Goal: Task Accomplishment & Management: Use online tool/utility

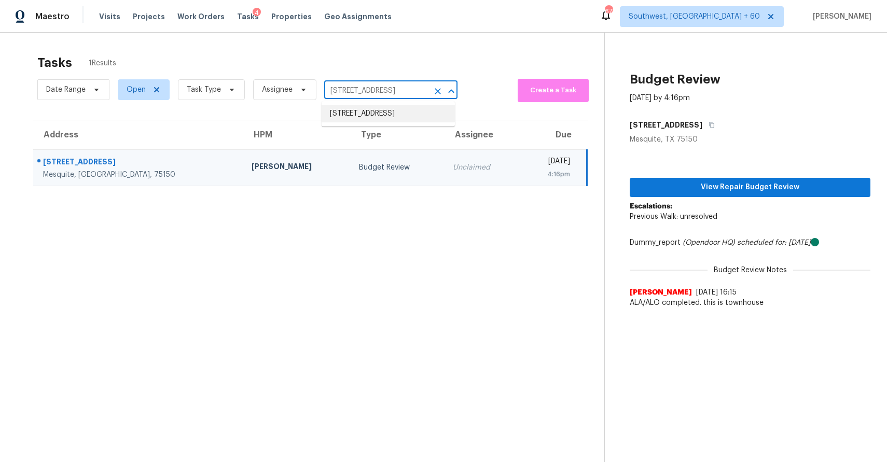
click at [391, 122] on li "2825 Bellflower Dr, Mesquite, TX 75150" at bounding box center [387, 113] width 133 height 17
click at [393, 90] on input "2825 Bellflower Dr, Mesquite, TX 75150" at bounding box center [376, 91] width 104 height 16
click at [220, 97] on span "Task Type" at bounding box center [211, 89] width 67 height 21
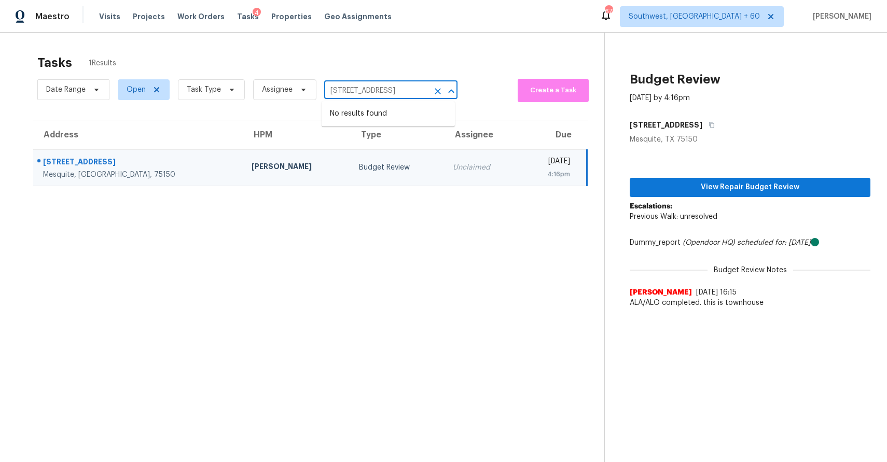
type input "2825 Bellflower Dr, Mesquite, TX 75150"
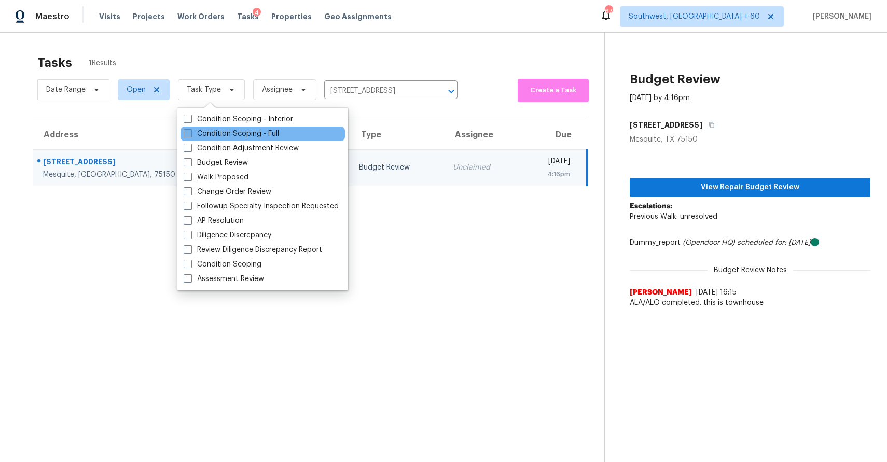
click at [263, 135] on label "Condition Scoping - Full" at bounding box center [231, 134] width 95 height 10
click at [190, 135] on input "Condition Scoping - Full" at bounding box center [187, 132] width 7 height 7
checkbox input "true"
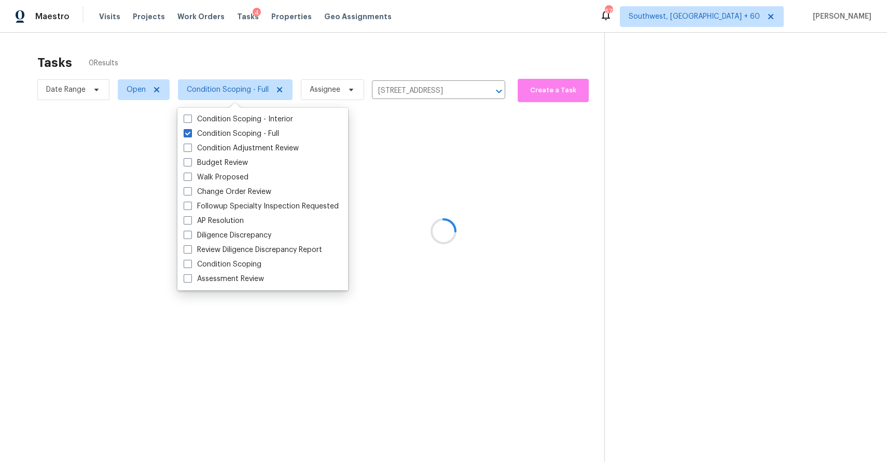
click at [356, 68] on div at bounding box center [443, 231] width 887 height 462
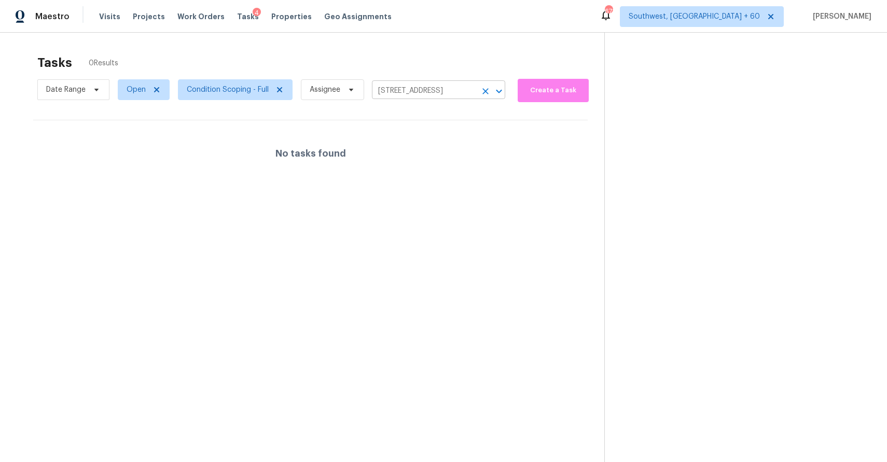
click at [413, 87] on input "2825 Bellflower Dr, Mesquite, TX 75150" at bounding box center [424, 91] width 104 height 16
click at [470, 53] on div at bounding box center [443, 231] width 887 height 462
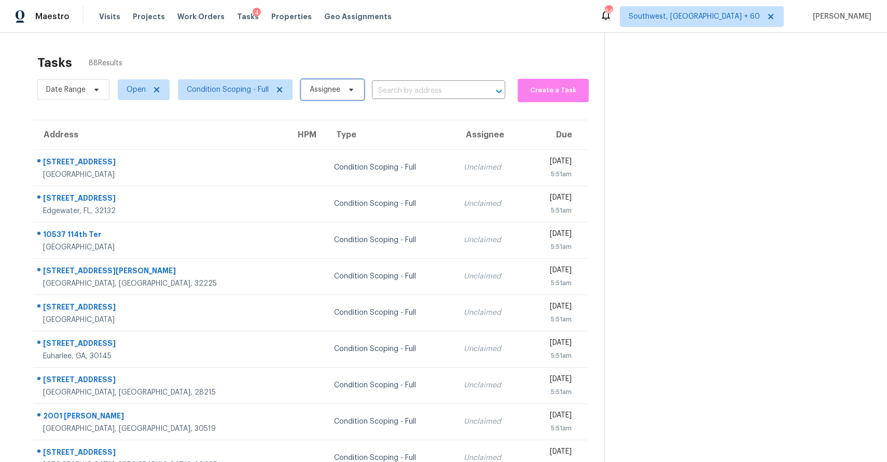
click at [324, 92] on span "Assignee" at bounding box center [325, 90] width 31 height 10
click at [333, 46] on div "Tasks 88 Results Date Range Open Condition Scoping - Full Assignee ​ Create a T…" at bounding box center [443, 287] width 887 height 508
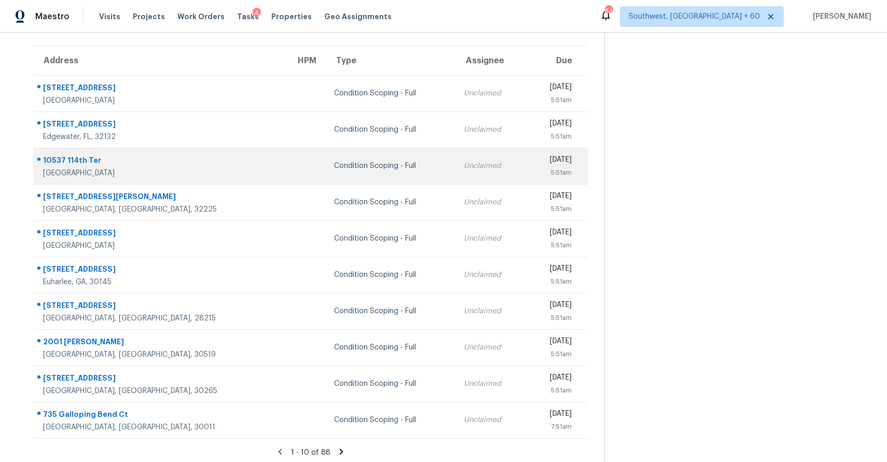
scroll to position [78, 0]
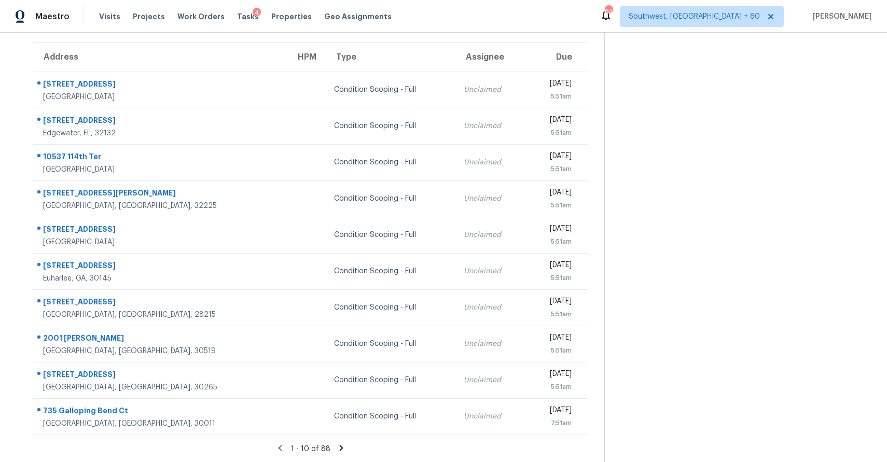
click at [338, 452] on div "1 - 10 of 88" at bounding box center [310, 448] width 587 height 11
click at [339, 447] on icon at bounding box center [340, 447] width 9 height 9
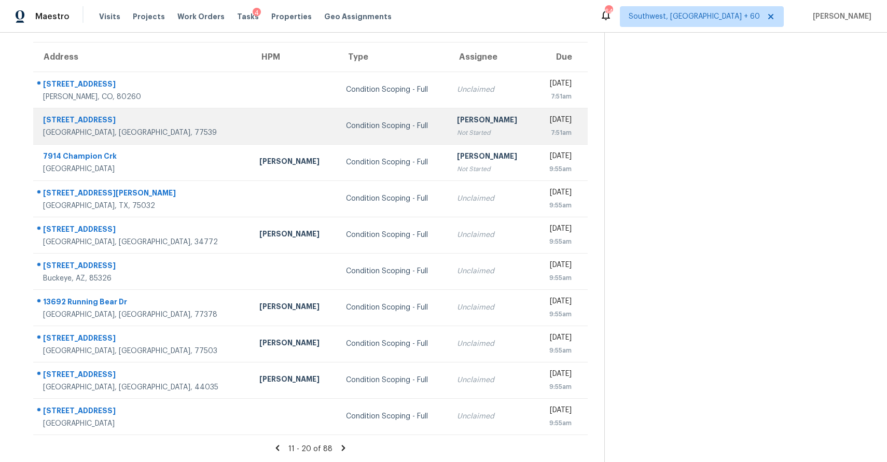
click at [457, 126] on div "[PERSON_NAME]" at bounding box center [492, 121] width 70 height 13
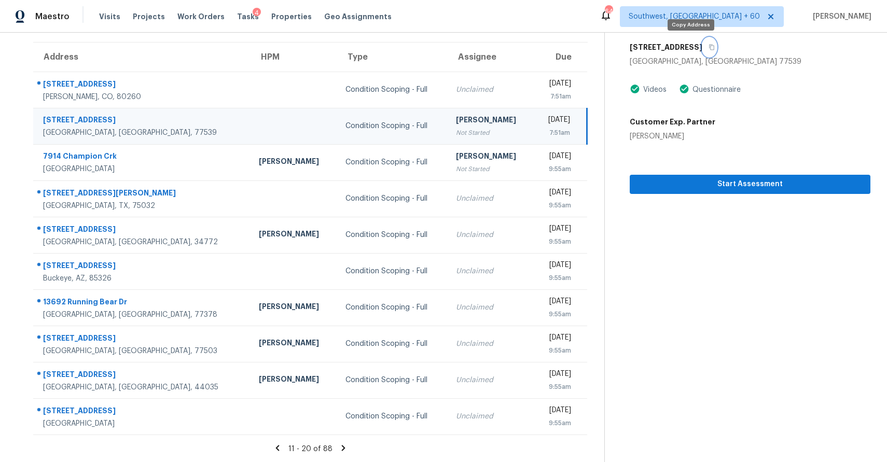
click at [702, 46] on button "button" at bounding box center [709, 47] width 14 height 19
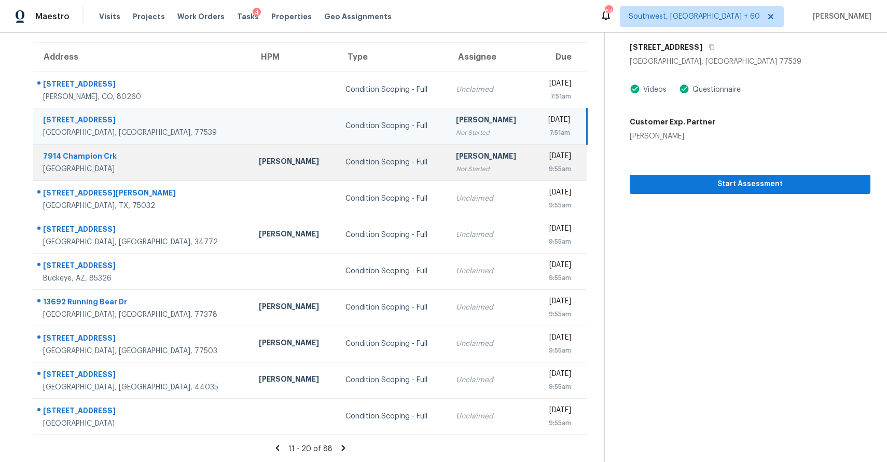
click at [456, 164] on div "Not Started" at bounding box center [490, 169] width 69 height 10
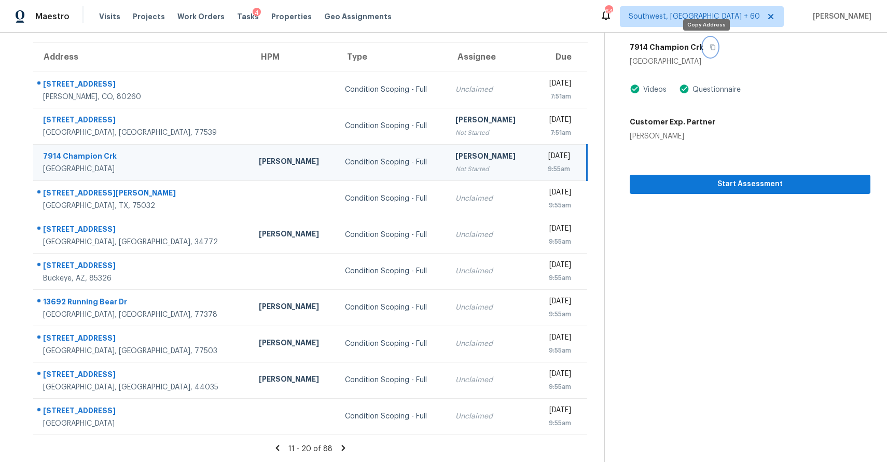
click at [709, 47] on icon "button" at bounding box center [712, 47] width 6 height 6
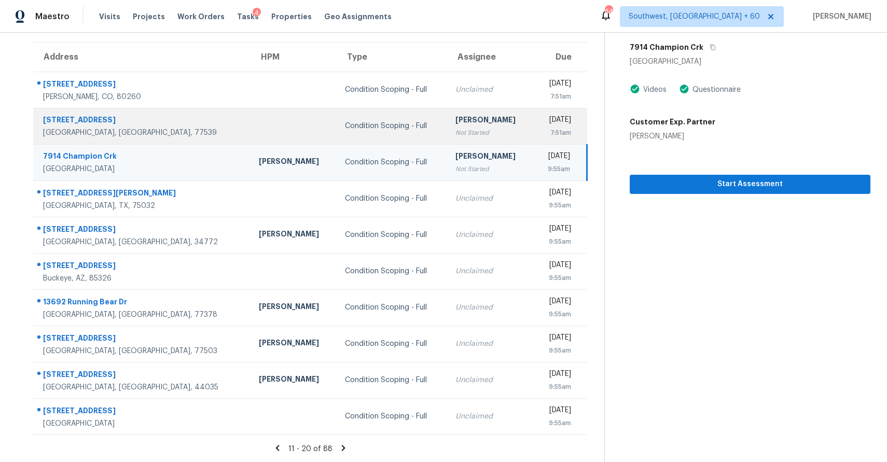
click at [455, 130] on div "Not Started" at bounding box center [489, 133] width 69 height 10
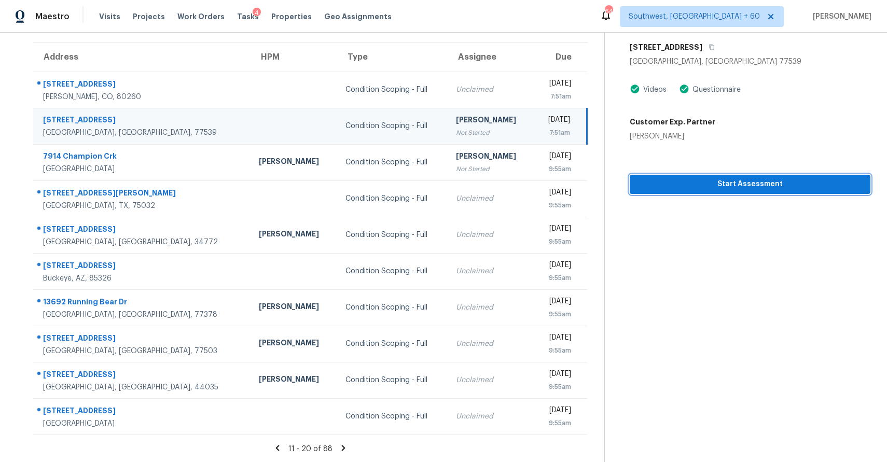
click at [690, 183] on span "Start Assessment" at bounding box center [750, 184] width 224 height 13
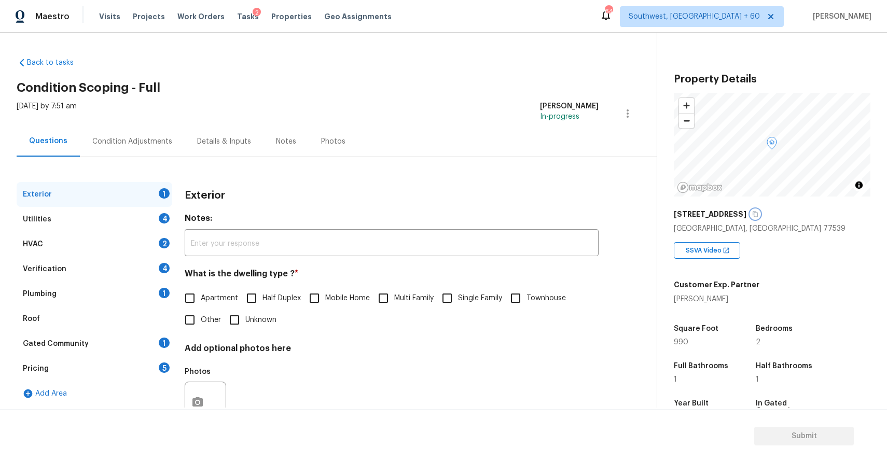
click at [753, 213] on icon "button" at bounding box center [755, 215] width 5 height 6
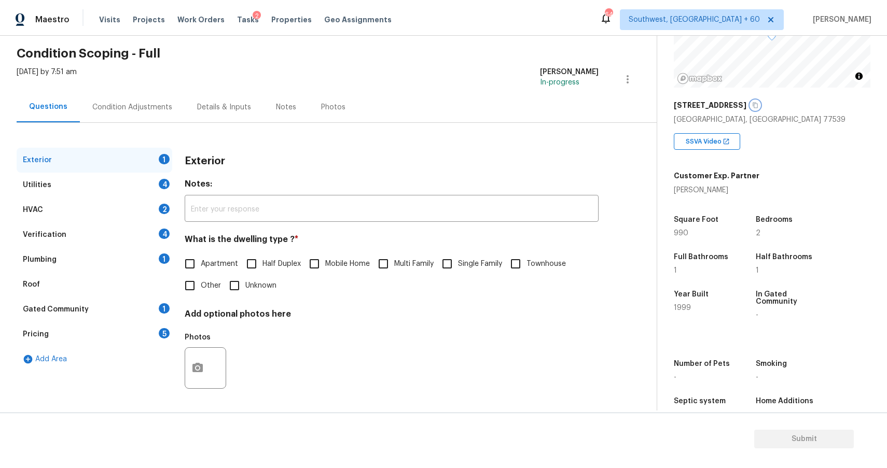
scroll to position [111, 0]
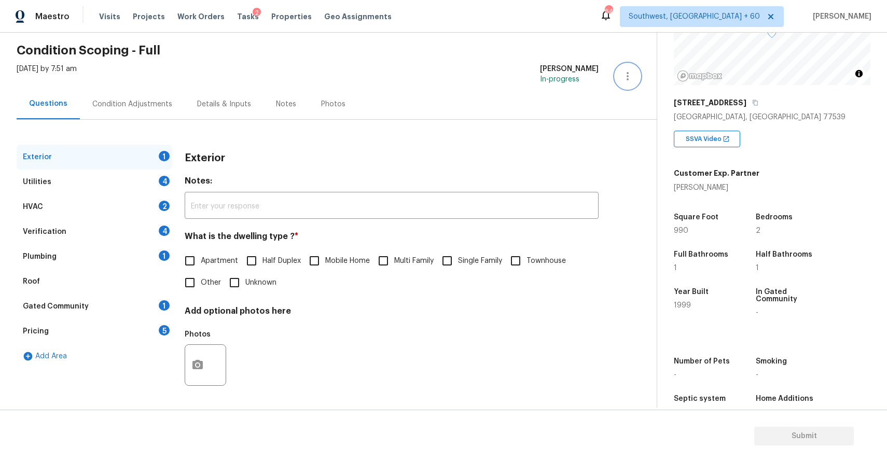
click at [628, 74] on icon "button" at bounding box center [627, 76] width 12 height 12
click at [752, 102] on icon "button" at bounding box center [755, 103] width 6 height 6
click at [752, 104] on icon "button" at bounding box center [755, 103] width 6 height 6
click at [237, 21] on div "Tasks 2" at bounding box center [248, 16] width 22 height 11
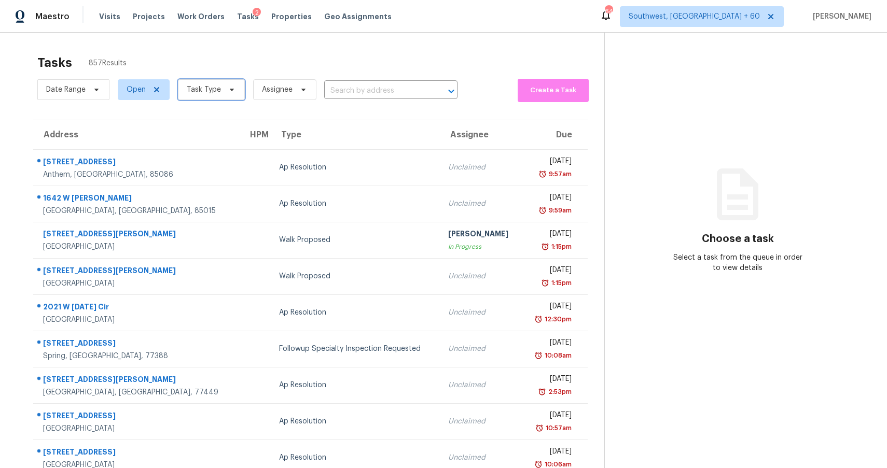
click at [209, 85] on span "Task Type" at bounding box center [204, 90] width 34 height 10
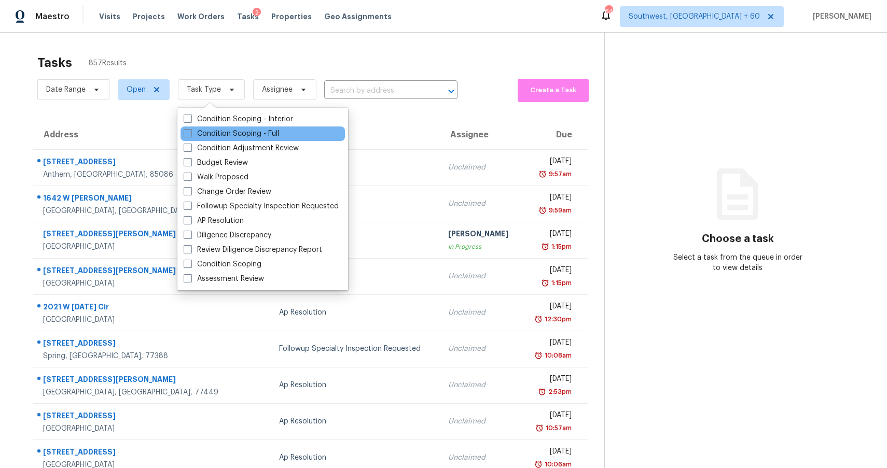
click at [249, 127] on div "Condition Scoping - Full" at bounding box center [262, 134] width 164 height 15
click at [251, 136] on label "Condition Scoping - Full" at bounding box center [231, 134] width 95 height 10
click at [190, 135] on input "Condition Scoping - Full" at bounding box center [187, 132] width 7 height 7
checkbox input "true"
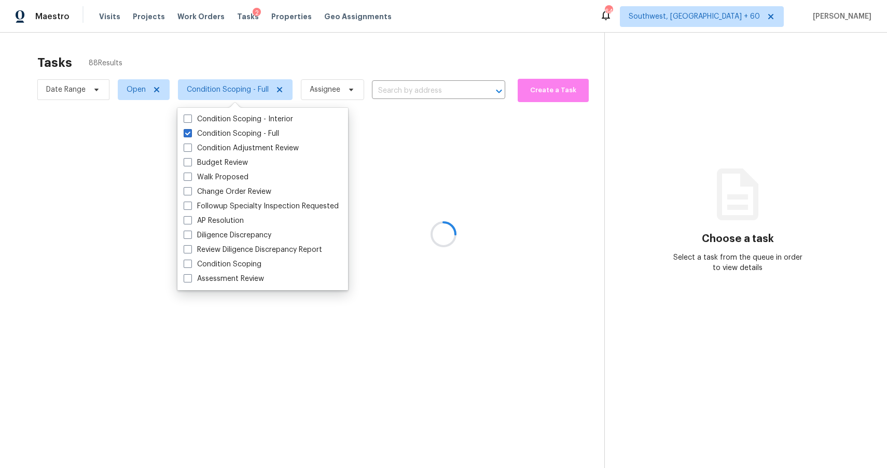
click at [276, 46] on div at bounding box center [443, 234] width 887 height 468
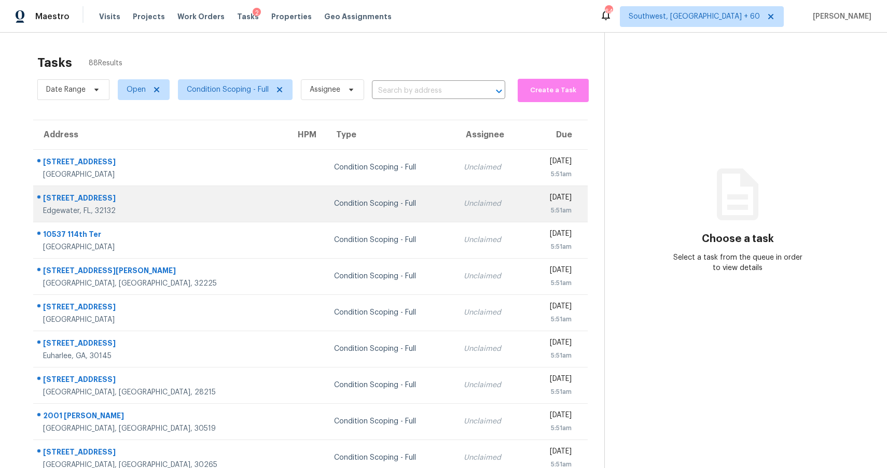
scroll to position [72, 0]
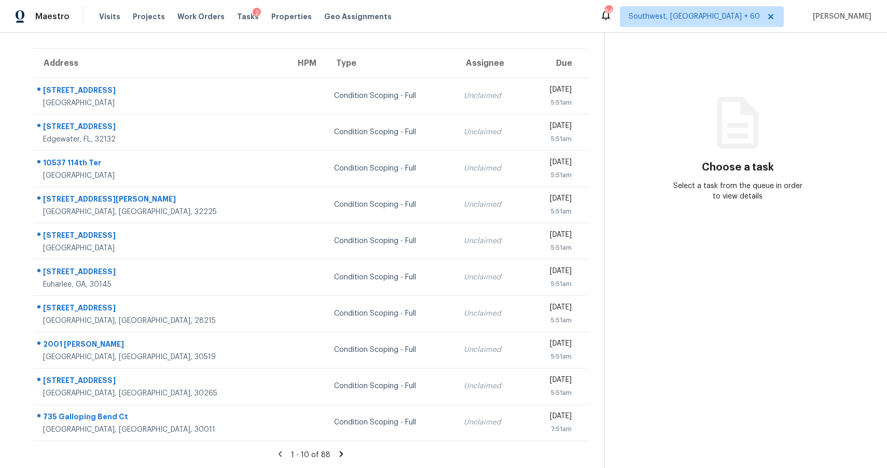
click at [336, 453] on icon at bounding box center [340, 454] width 9 height 9
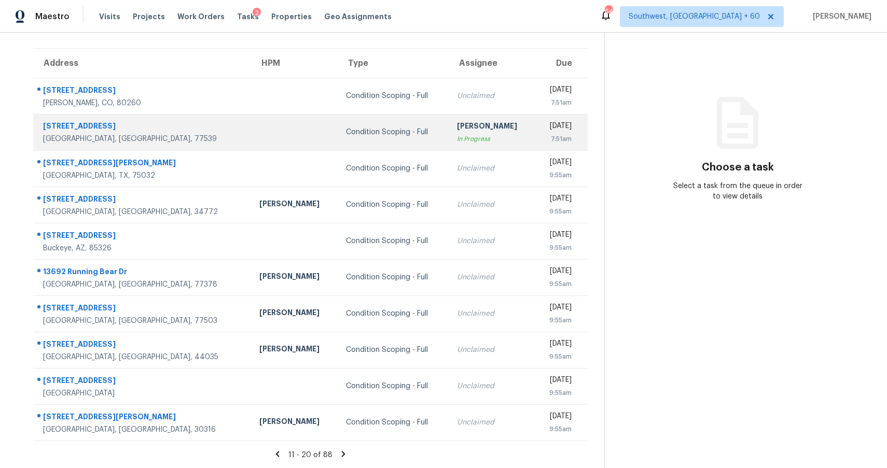
click at [457, 139] on div "In Progress" at bounding box center [492, 139] width 70 height 10
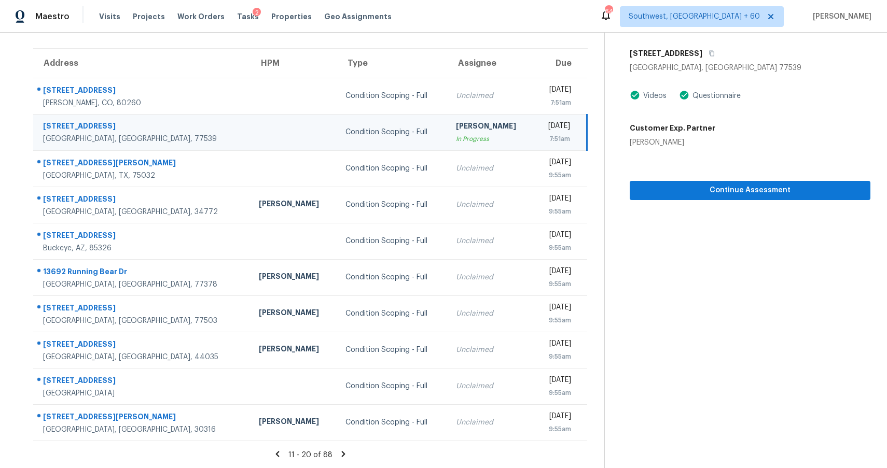
scroll to position [2, 0]
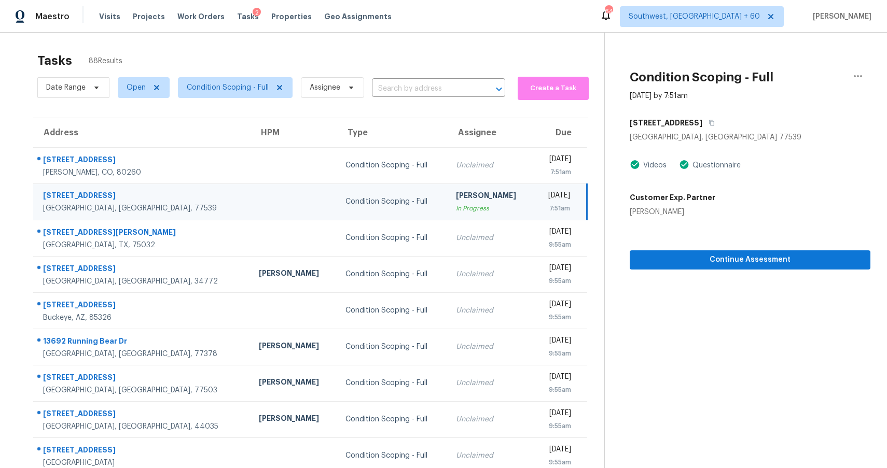
click at [870, 71] on span at bounding box center [857, 76] width 25 height 25
click at [814, 62] on div "Unclaim this task" at bounding box center [798, 63] width 81 height 10
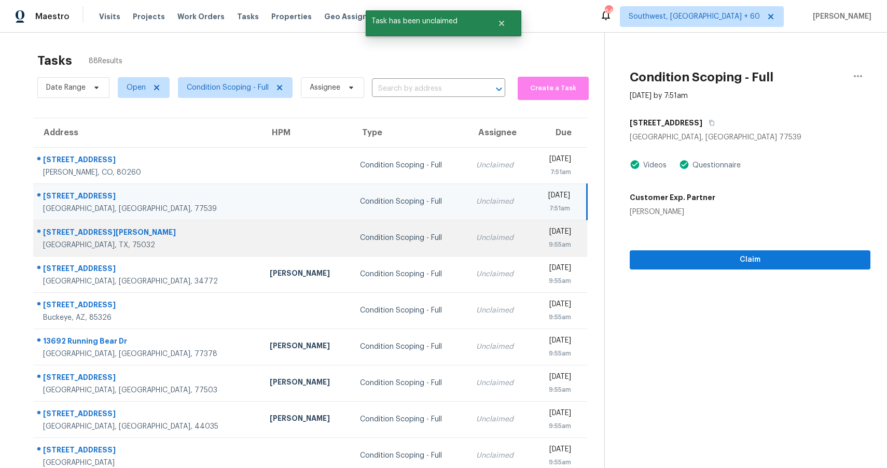
click at [468, 229] on td "Unclaimed" at bounding box center [500, 238] width 64 height 36
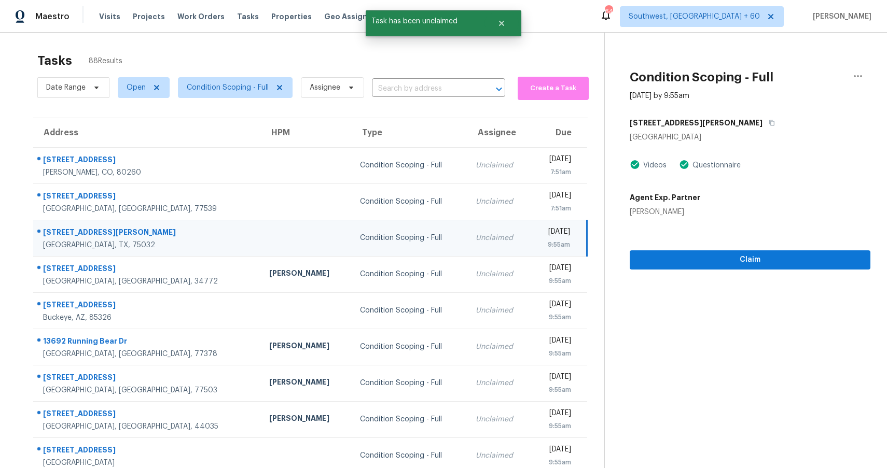
click at [707, 123] on div "403 Normandy Ln" at bounding box center [749, 123] width 241 height 19
click at [769, 123] on icon "button" at bounding box center [771, 123] width 5 height 6
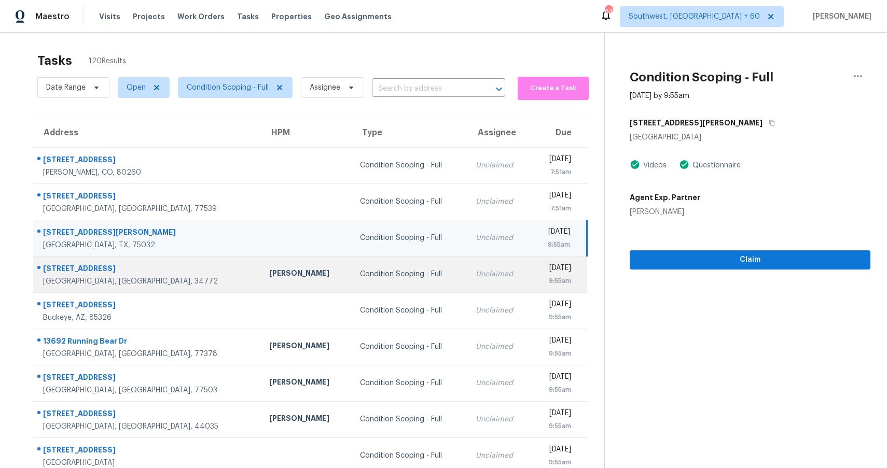
click at [467, 259] on td "Unclaimed" at bounding box center [498, 274] width 63 height 36
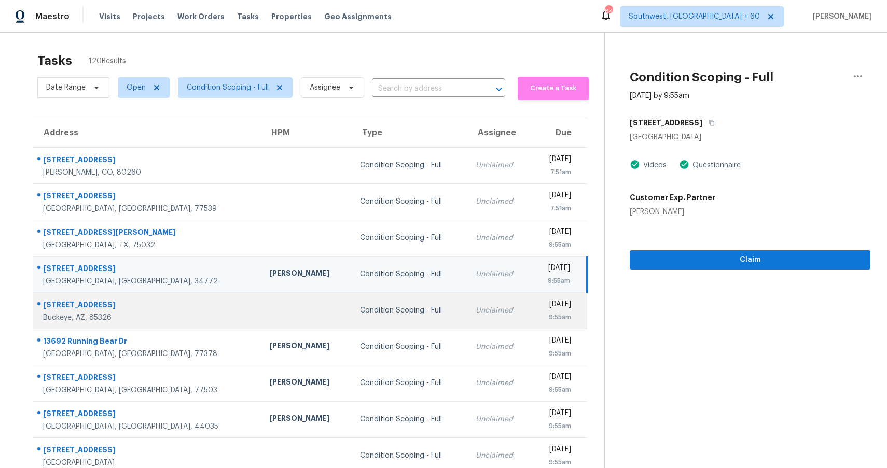
click at [475, 311] on div "Unclaimed" at bounding box center [498, 310] width 47 height 10
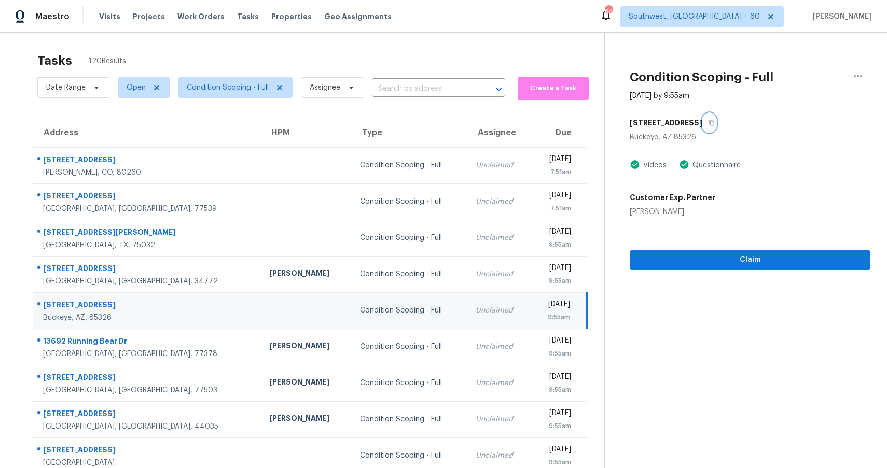
click at [702, 122] on button "button" at bounding box center [709, 123] width 14 height 19
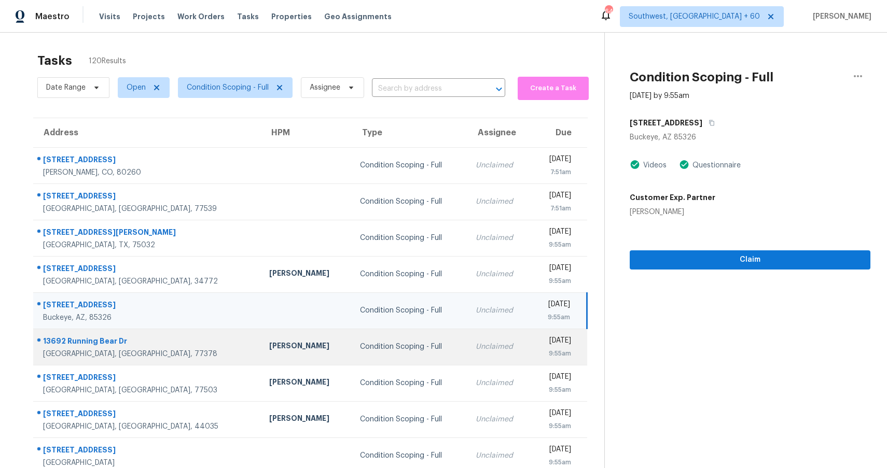
click at [467, 339] on td "Unclaimed" at bounding box center [498, 347] width 63 height 36
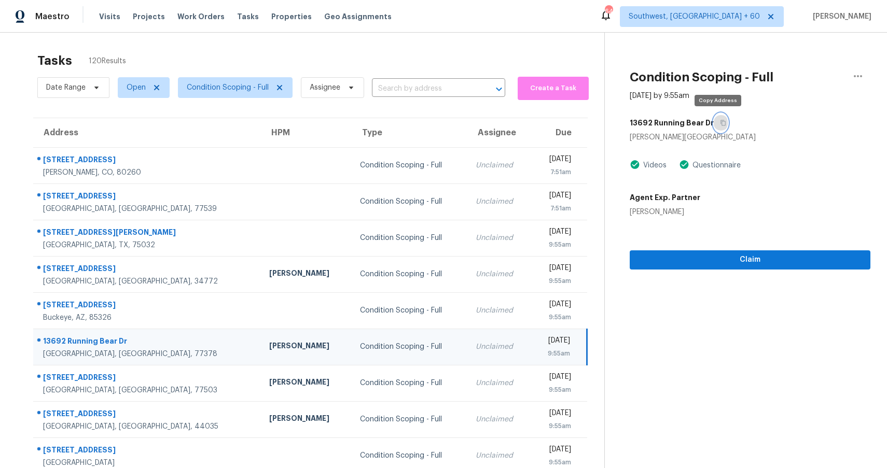
click at [718, 117] on button "button" at bounding box center [720, 123] width 14 height 19
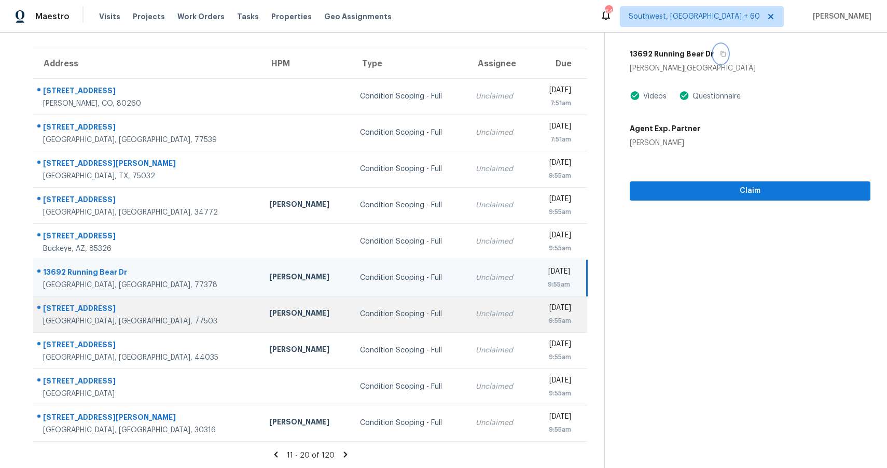
scroll to position [72, 0]
click at [376, 326] on td "Condition Scoping - Full" at bounding box center [410, 314] width 116 height 36
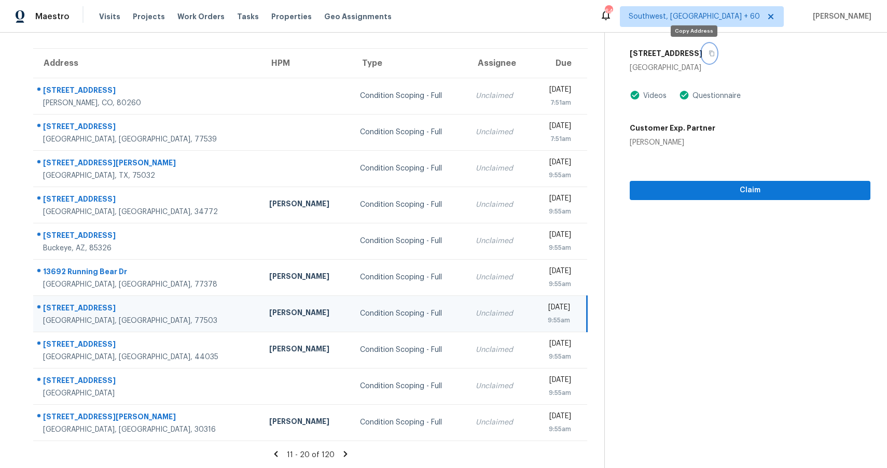
click at [702, 47] on button "button" at bounding box center [709, 53] width 14 height 19
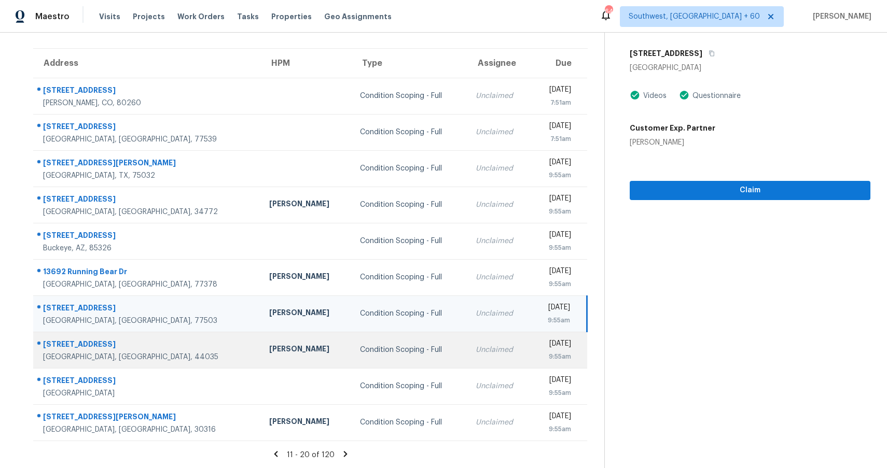
click at [360, 345] on div "Condition Scoping - Full" at bounding box center [410, 350] width 100 height 10
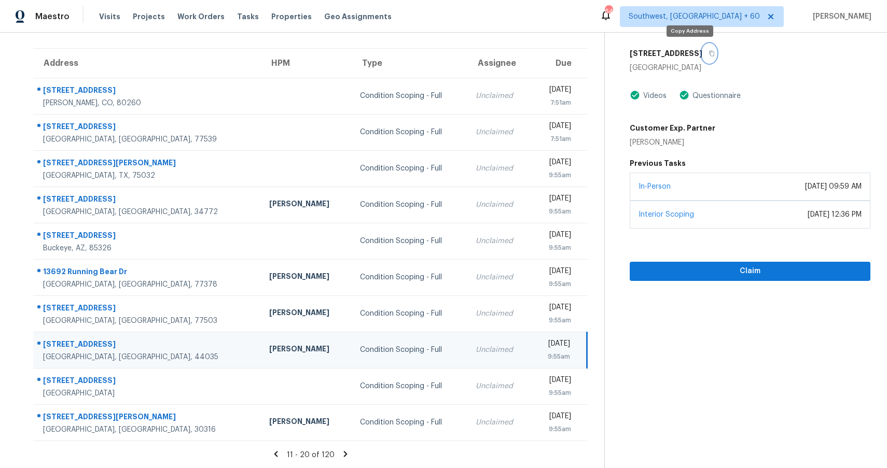
click at [708, 53] on icon "button" at bounding box center [711, 53] width 6 height 6
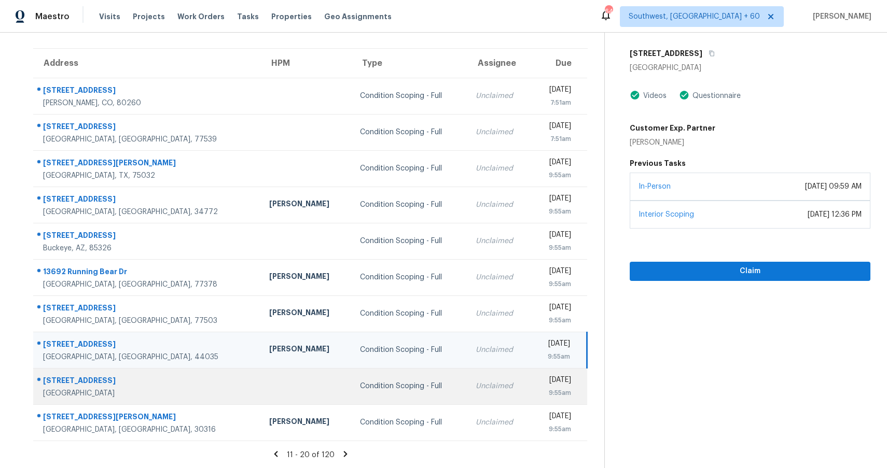
click at [360, 386] on div "Condition Scoping - Full" at bounding box center [410, 386] width 100 height 10
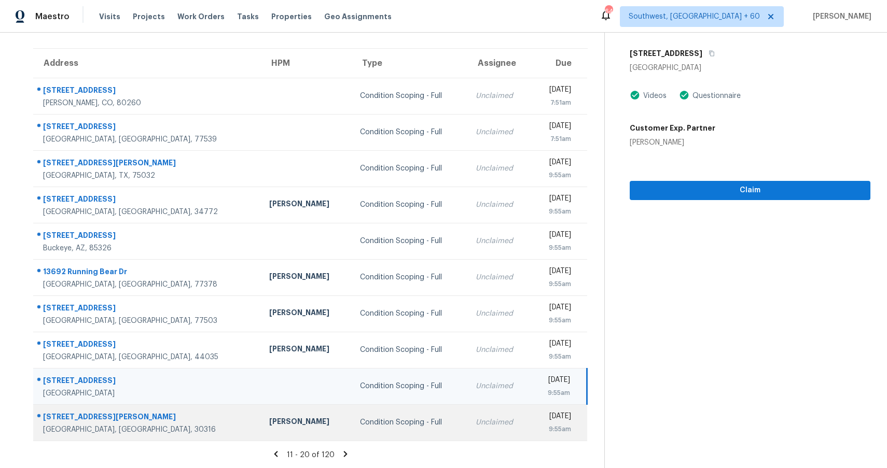
click at [360, 418] on div "Condition Scoping - Full" at bounding box center [410, 422] width 100 height 10
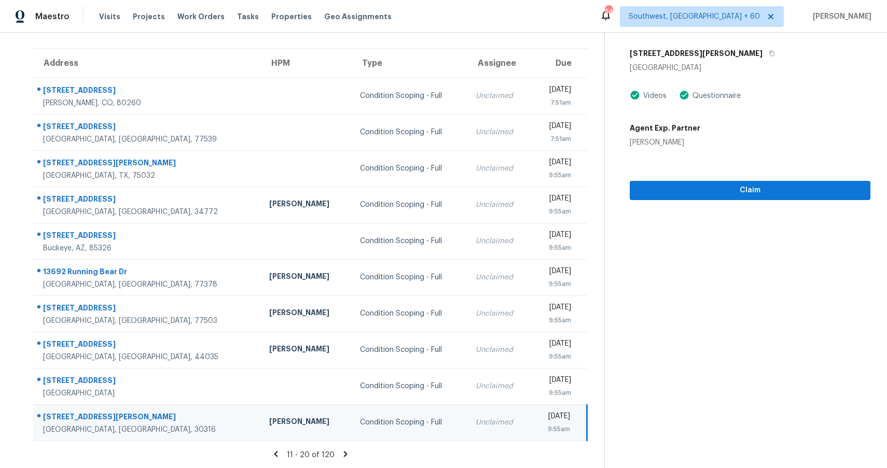
click at [343, 451] on icon at bounding box center [345, 454] width 4 height 6
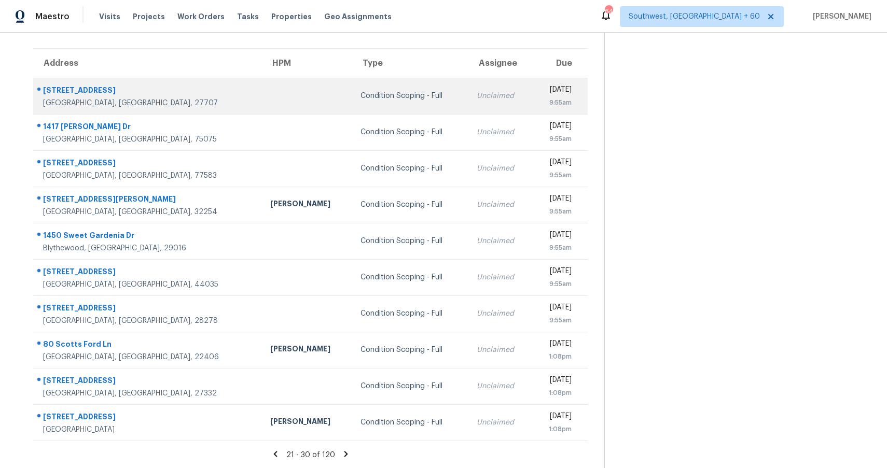
click at [381, 87] on td "Condition Scoping - Full" at bounding box center [410, 96] width 116 height 36
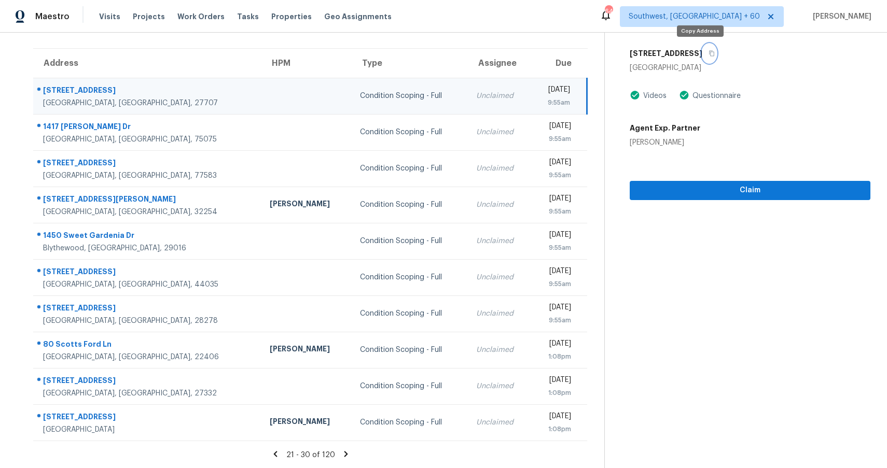
click at [708, 52] on icon "button" at bounding box center [711, 53] width 6 height 6
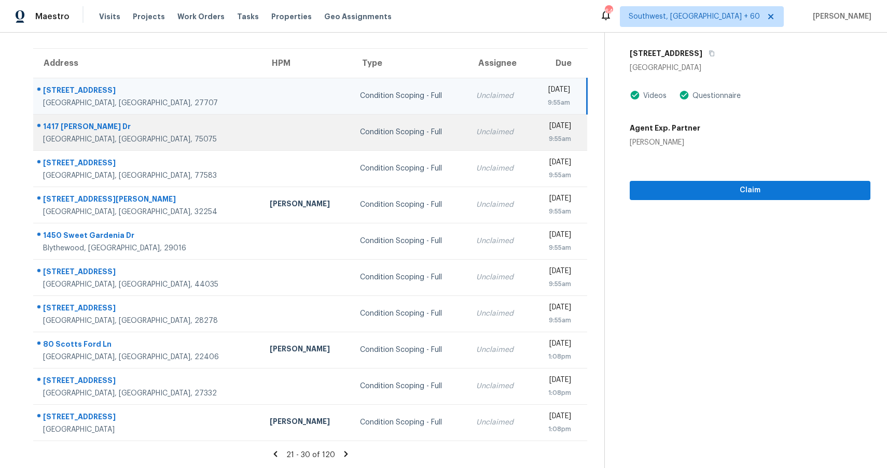
click at [387, 135] on div "Condition Scoping - Full" at bounding box center [409, 132] width 99 height 10
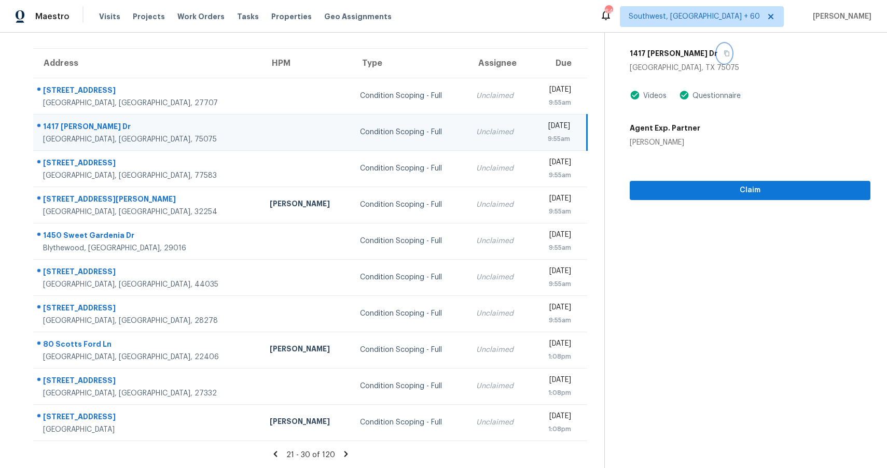
click at [723, 53] on icon "button" at bounding box center [726, 53] width 6 height 6
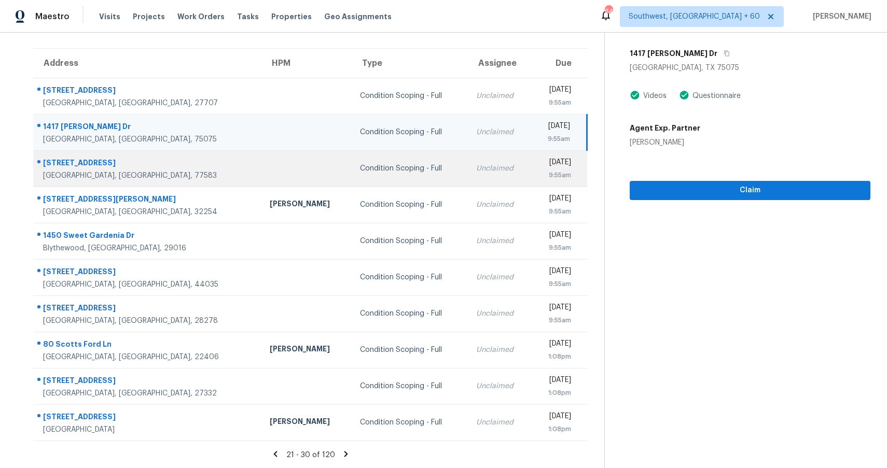
click at [360, 171] on div "Condition Scoping - Full" at bounding box center [409, 168] width 99 height 10
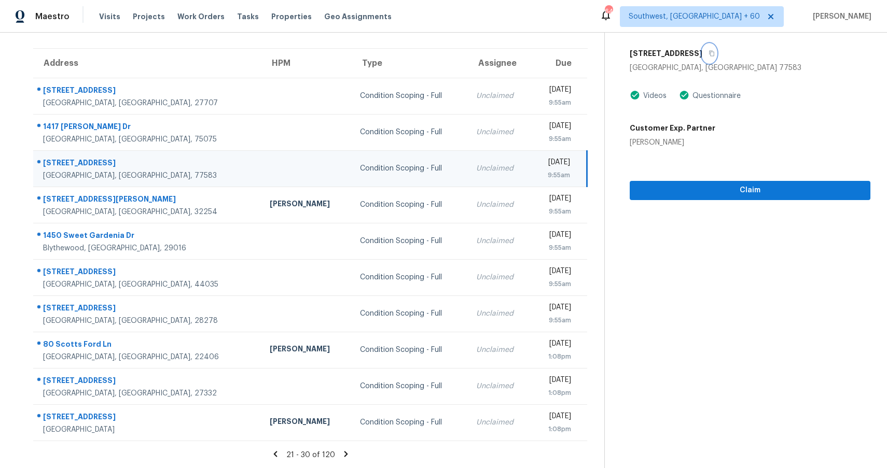
click at [714, 54] on icon "button" at bounding box center [711, 53] width 6 height 6
click at [725, 184] on span "Claim" at bounding box center [750, 190] width 224 height 13
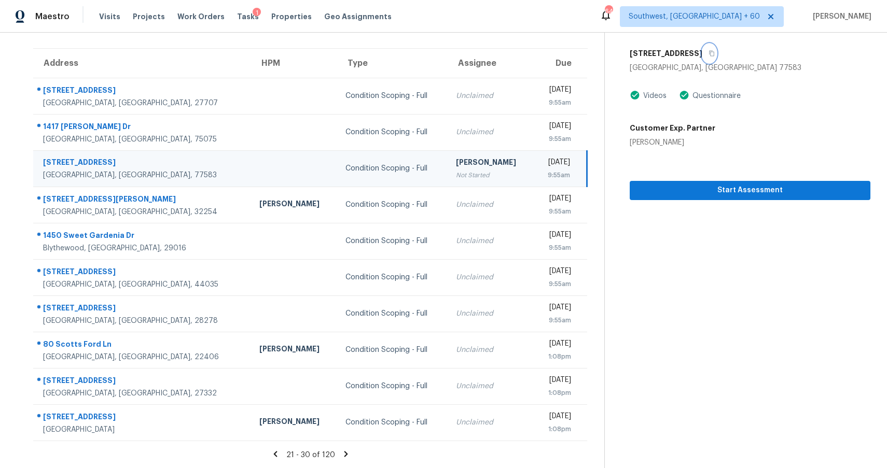
click at [712, 47] on button "button" at bounding box center [709, 53] width 14 height 19
click at [739, 197] on button "Start Assessment" at bounding box center [749, 190] width 241 height 19
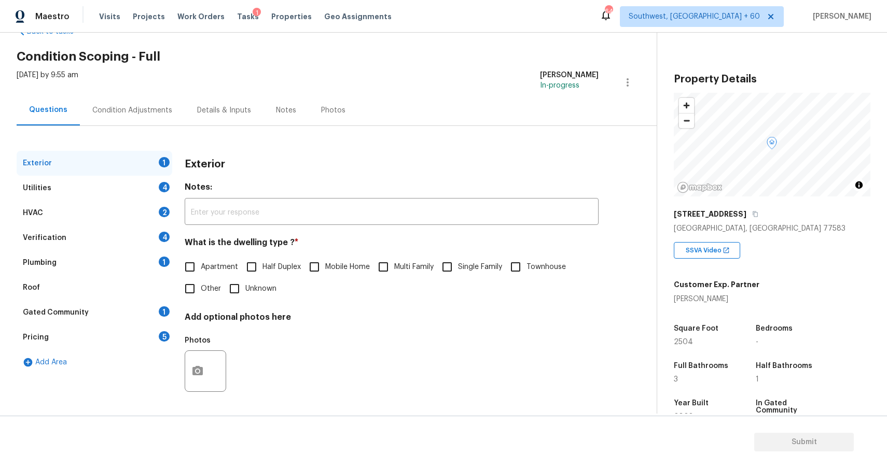
scroll to position [134, 0]
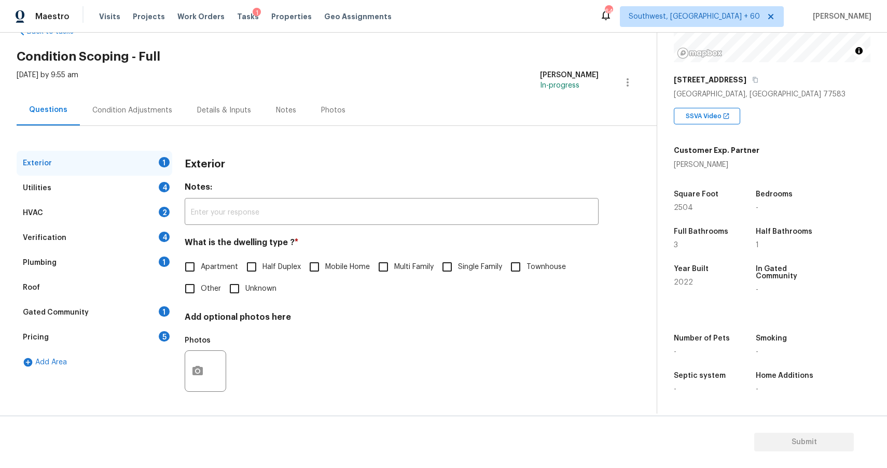
click at [104, 342] on div "Pricing 5" at bounding box center [95, 337] width 156 height 25
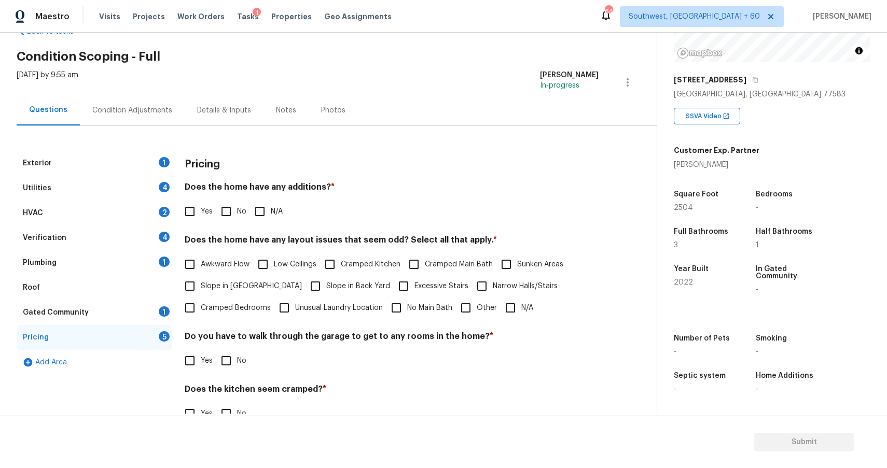
scroll to position [110, 0]
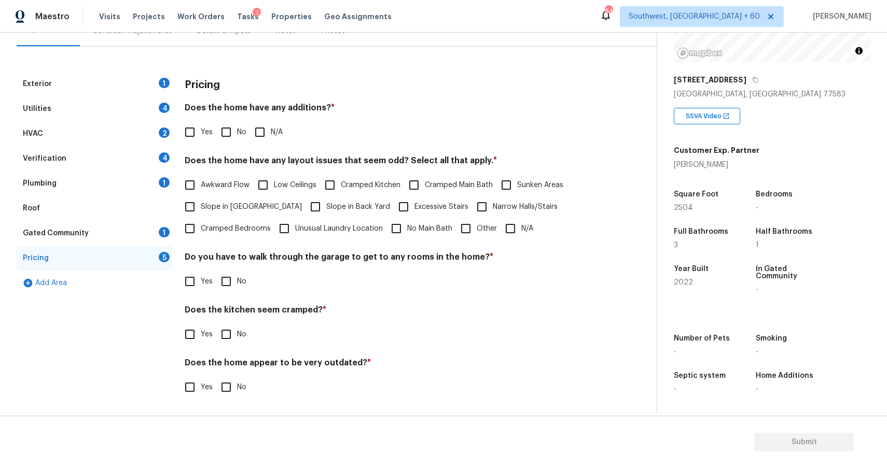
click at [468, 227] on input "Other" at bounding box center [466, 229] width 22 height 22
checkbox input "true"
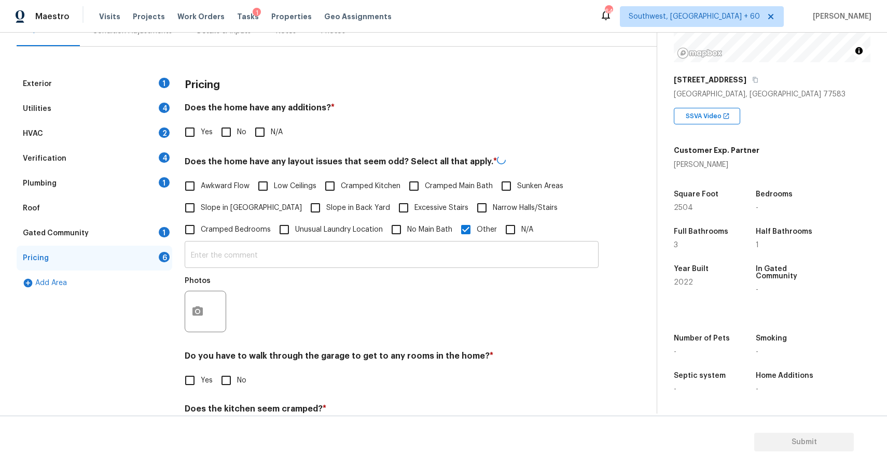
click at [438, 261] on input "text" at bounding box center [392, 256] width 414 height 24
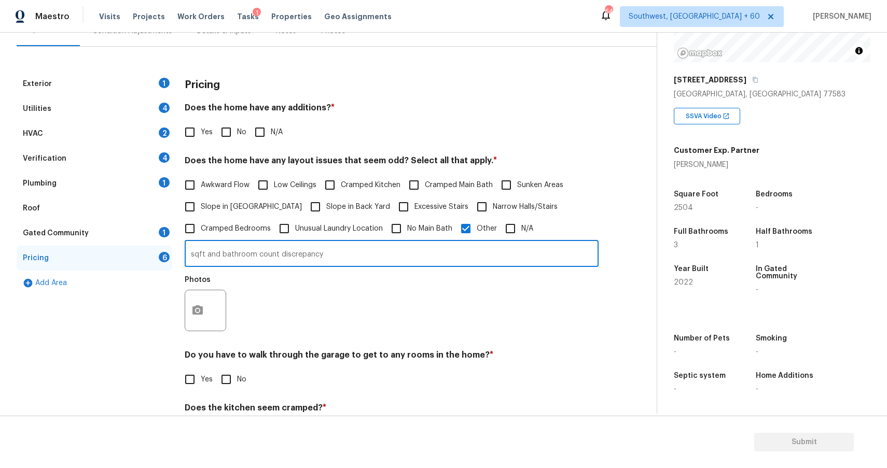
type input "sqft and bathroom count discrepancy"
click at [205, 312] on button "button" at bounding box center [197, 310] width 25 height 40
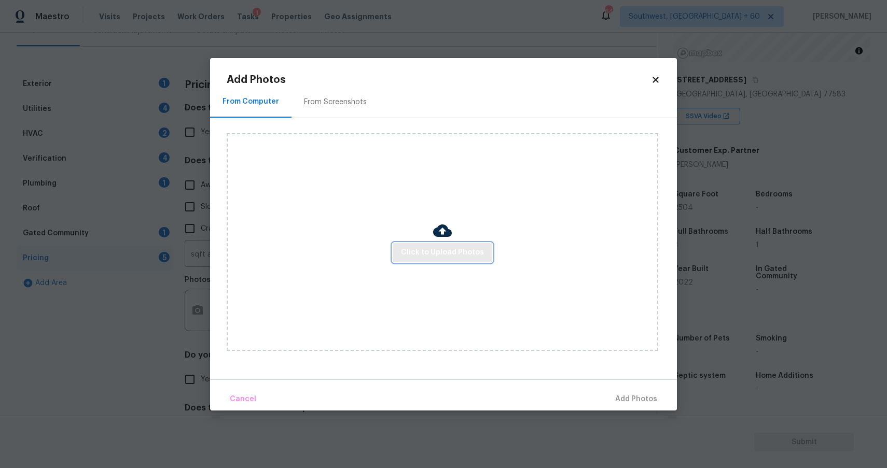
click at [462, 252] on span "Click to Upload Photos" at bounding box center [442, 252] width 83 height 13
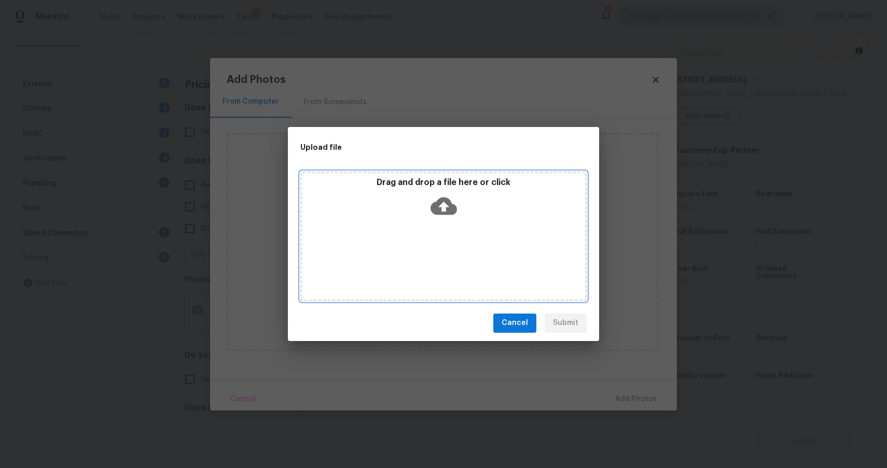
click at [462, 252] on div "Drag and drop a file here or click" at bounding box center [443, 237] width 286 height 130
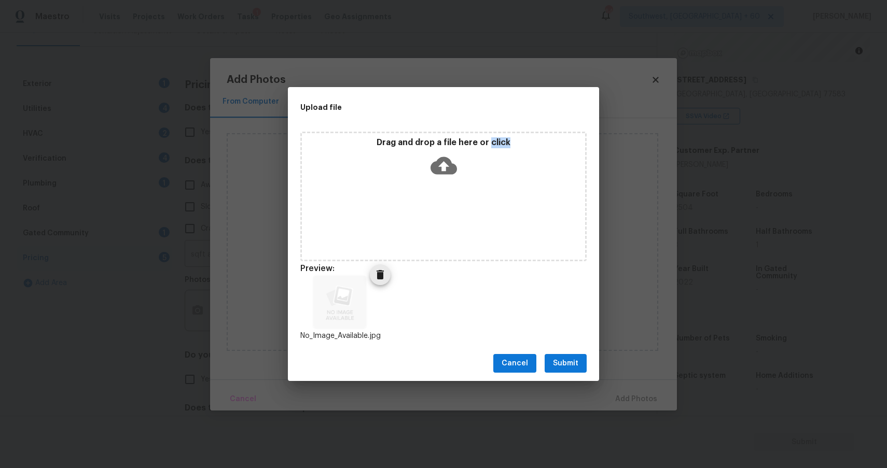
click at [369, 276] on div "No_Image_Available.jpg" at bounding box center [340, 308] width 104 height 91
click at [387, 271] on span "Delete" at bounding box center [380, 275] width 21 height 12
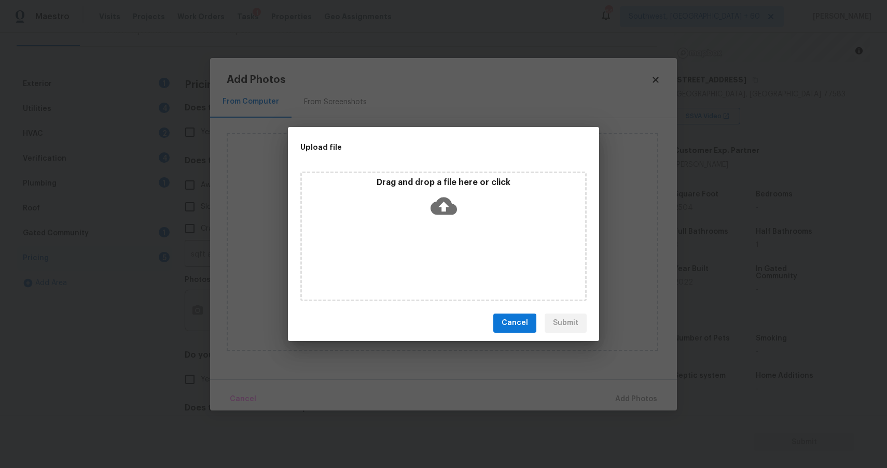
click at [415, 221] on div "Drag and drop a file here or click" at bounding box center [443, 199] width 283 height 45
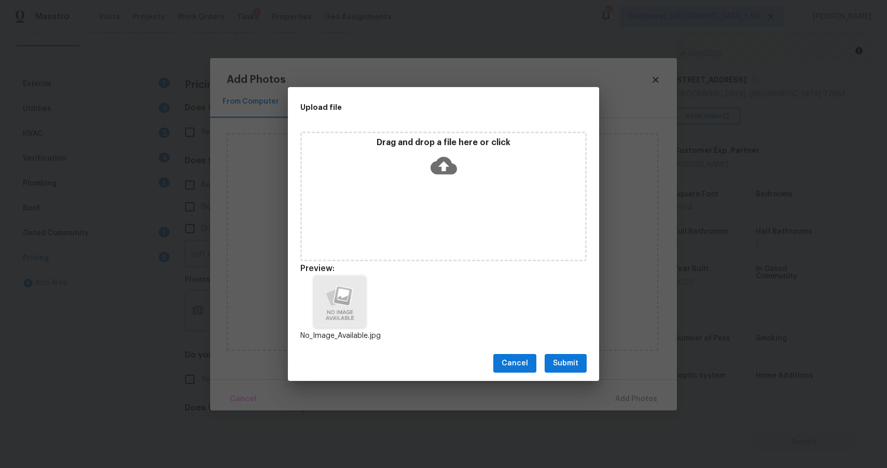
click at [567, 356] on button "Submit" at bounding box center [565, 363] width 42 height 19
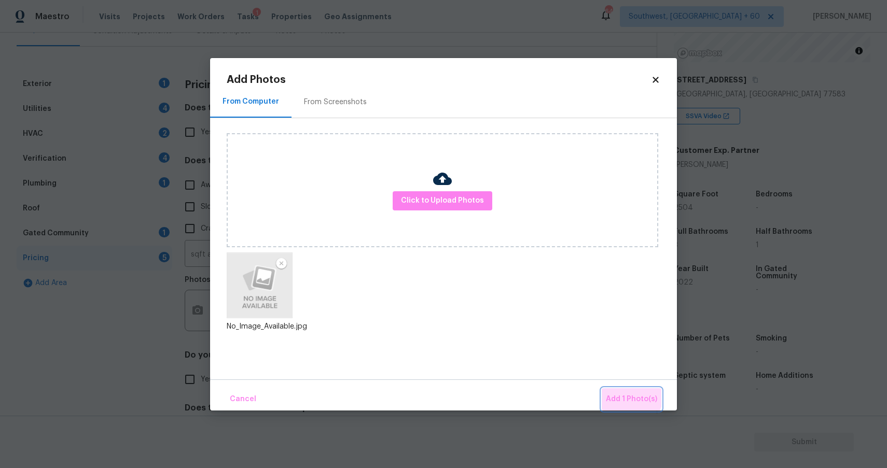
click at [631, 396] on span "Add 1 Photo(s)" at bounding box center [631, 399] width 51 height 13
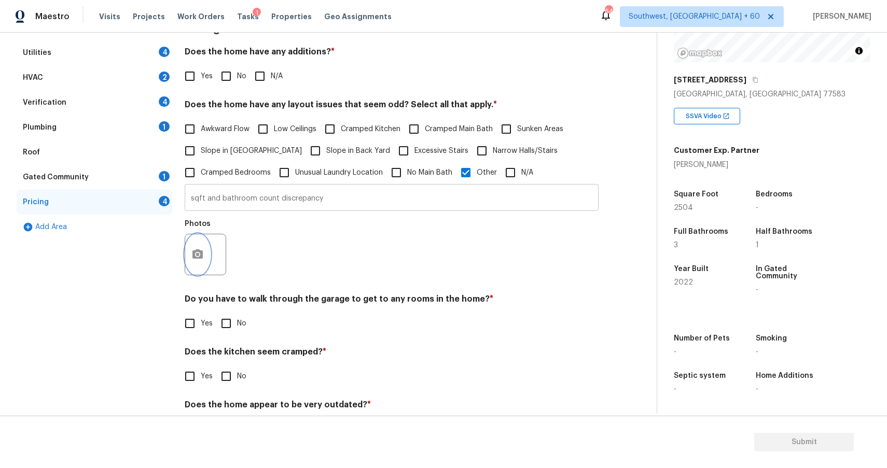
scroll to position [0, 0]
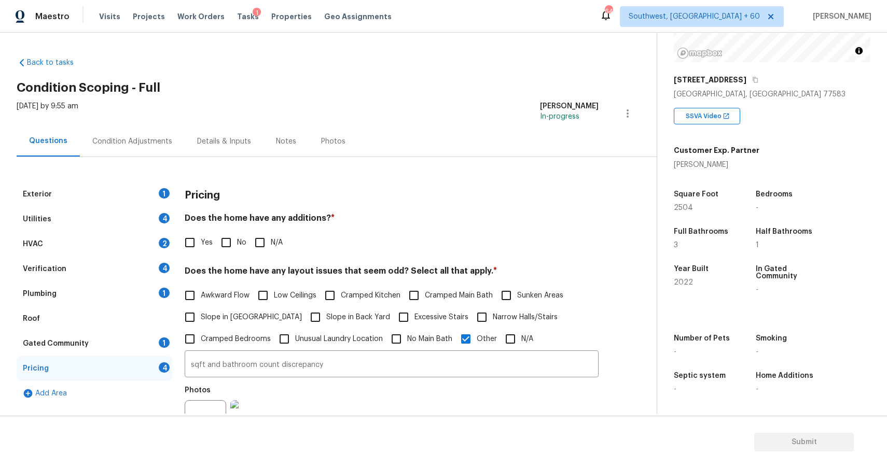
click at [144, 195] on div "Exterior 1" at bounding box center [95, 194] width 156 height 25
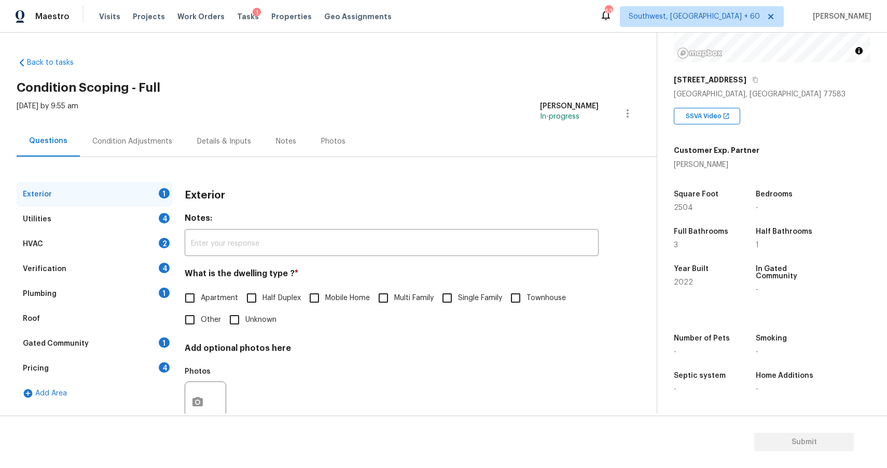
click at [458, 301] on input "Single Family" at bounding box center [447, 298] width 22 height 22
checkbox input "true"
click at [128, 210] on div "Utilities 4" at bounding box center [95, 219] width 156 height 25
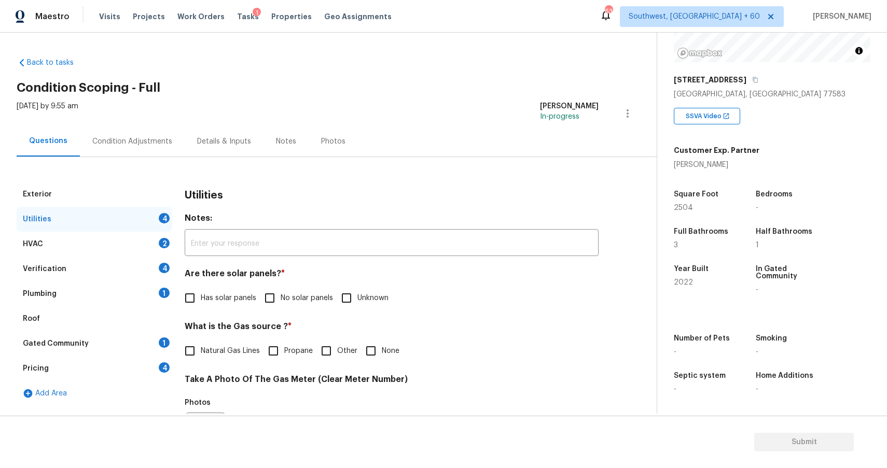
click at [267, 304] on input "No solar panels" at bounding box center [270, 298] width 22 height 22
checkbox input "true"
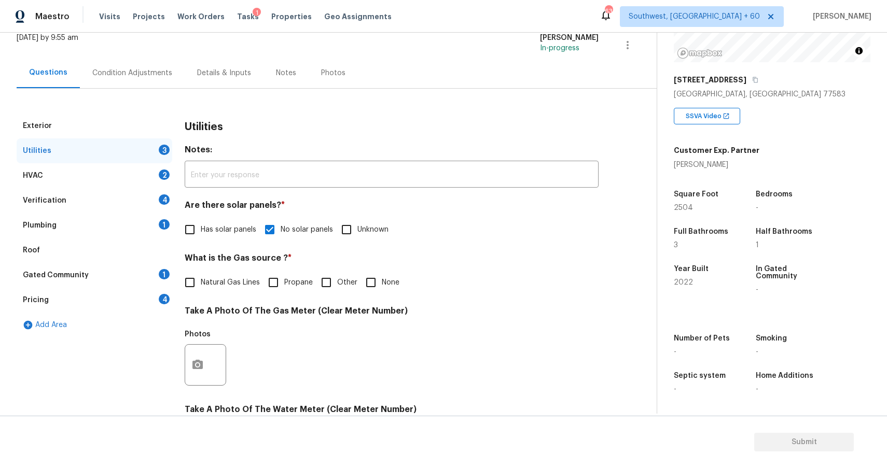
scroll to position [88, 0]
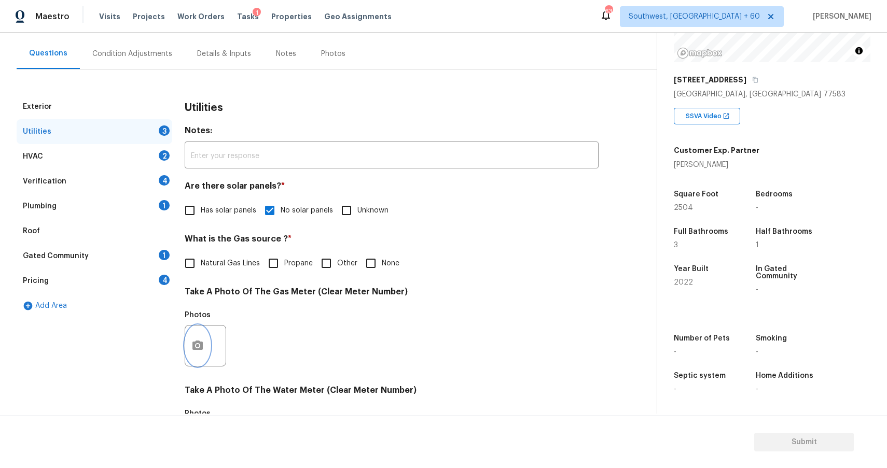
click at [201, 349] on icon "button" at bounding box center [197, 345] width 10 height 9
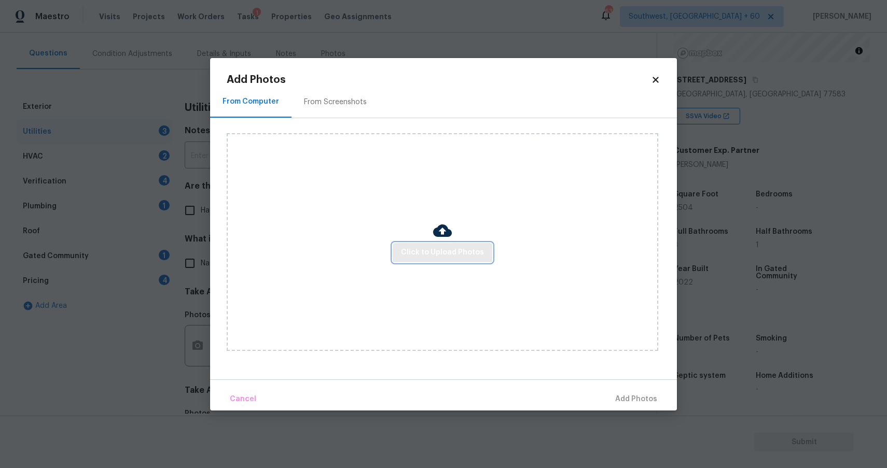
click at [453, 253] on span "Click to Upload Photos" at bounding box center [442, 252] width 83 height 13
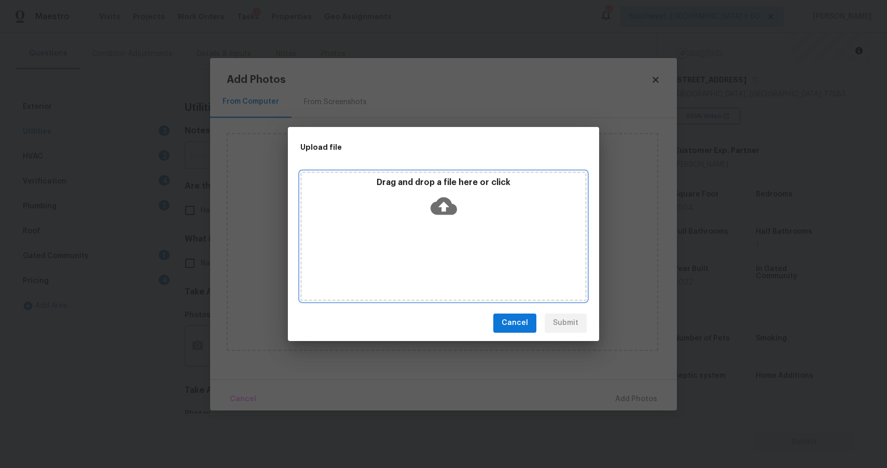
click at [453, 253] on div "Drag and drop a file here or click" at bounding box center [443, 237] width 286 height 130
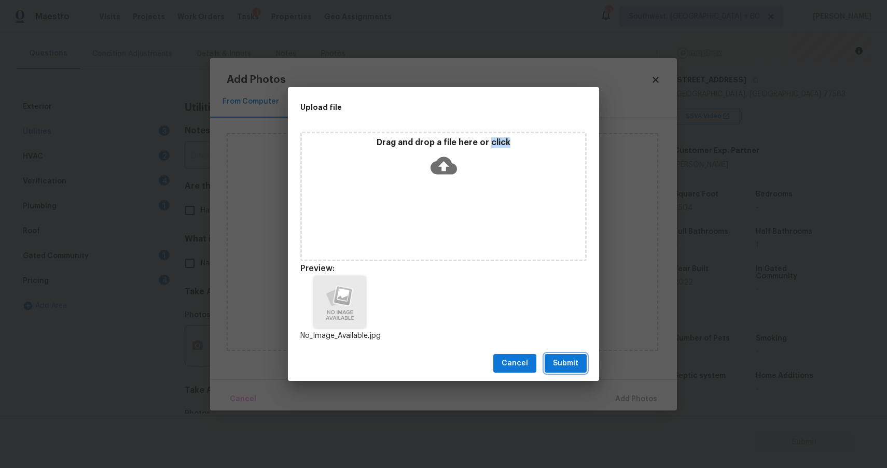
click at [568, 360] on span "Submit" at bounding box center [565, 363] width 25 height 13
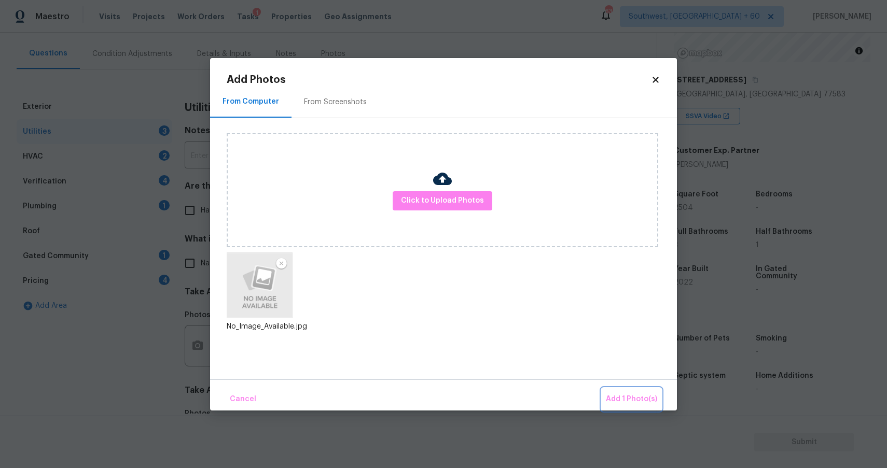
click at [641, 396] on span "Add 1 Photo(s)" at bounding box center [631, 399] width 51 height 13
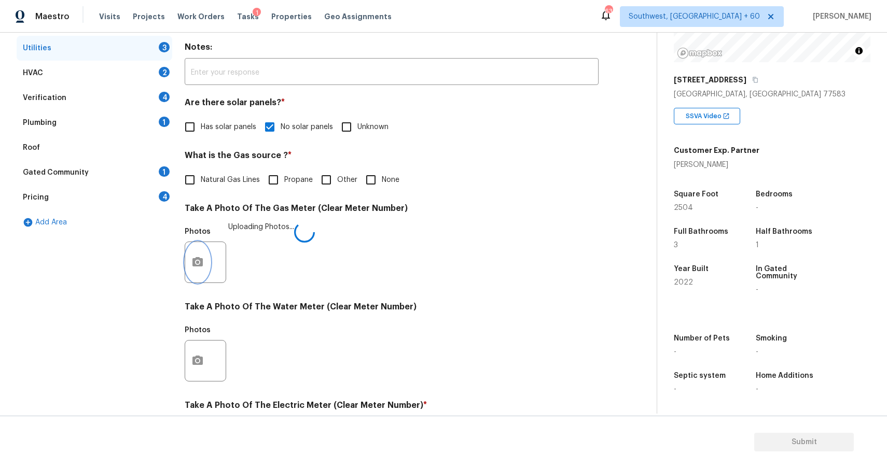
scroll to position [185, 0]
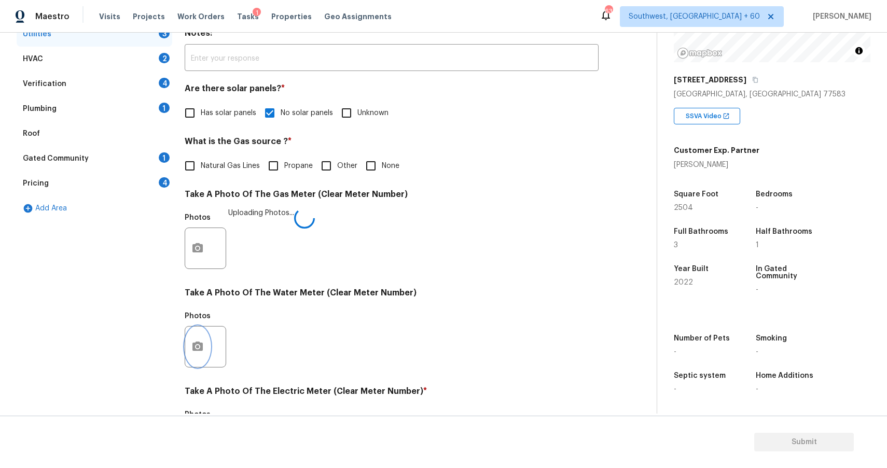
click at [195, 349] on icon "button" at bounding box center [197, 346] width 10 height 9
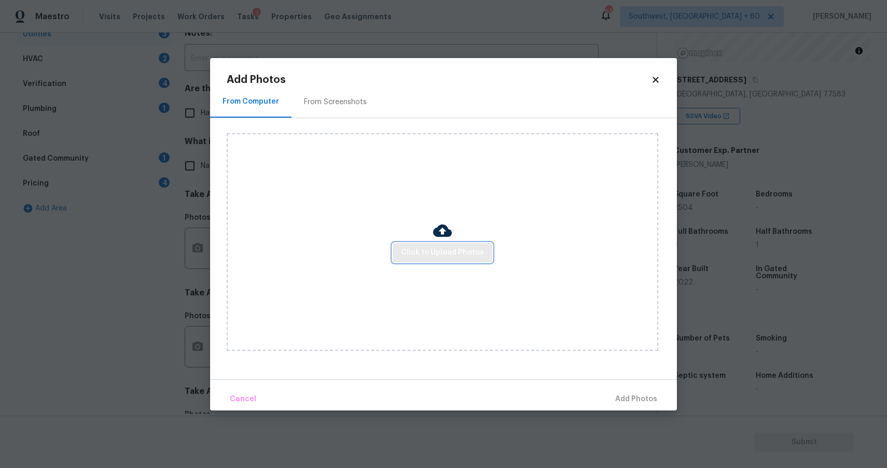
click at [458, 256] on span "Click to Upload Photos" at bounding box center [442, 252] width 83 height 13
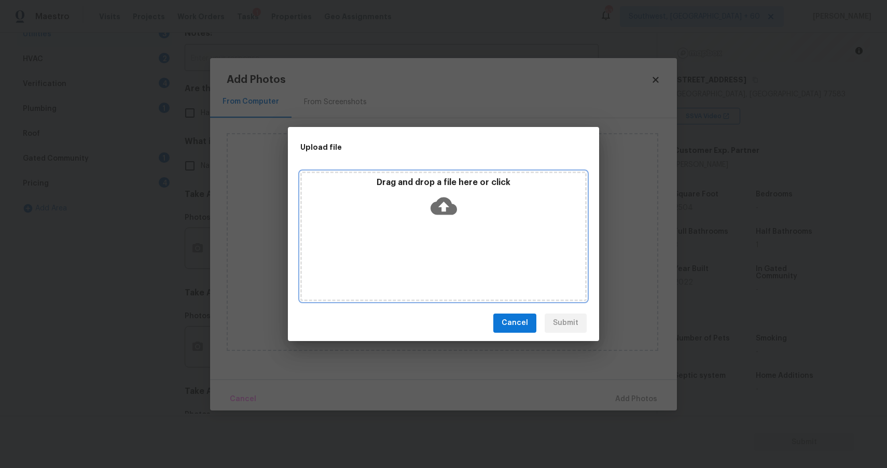
click at [420, 192] on div "Drag and drop a file here or click" at bounding box center [443, 199] width 283 height 45
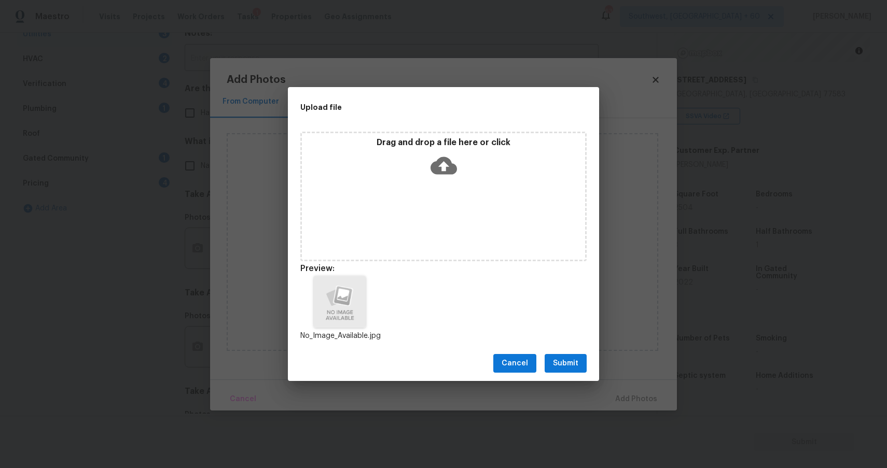
click at [559, 356] on button "Submit" at bounding box center [565, 363] width 42 height 19
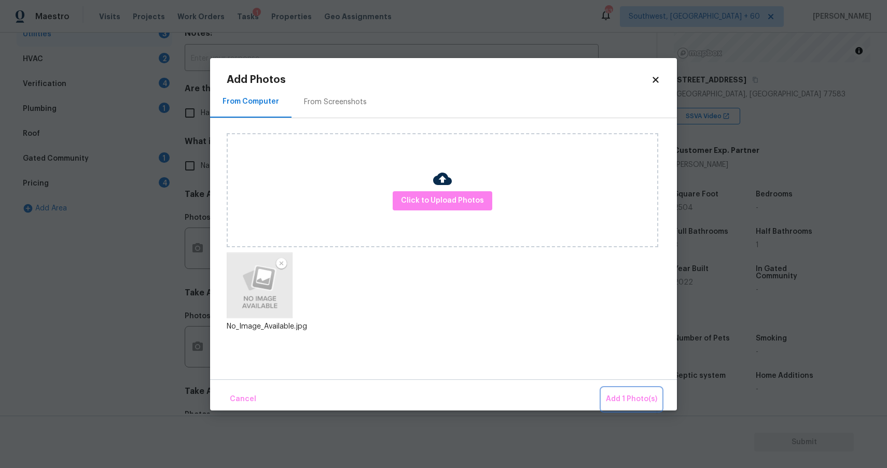
click at [624, 397] on span "Add 1 Photo(s)" at bounding box center [631, 399] width 51 height 13
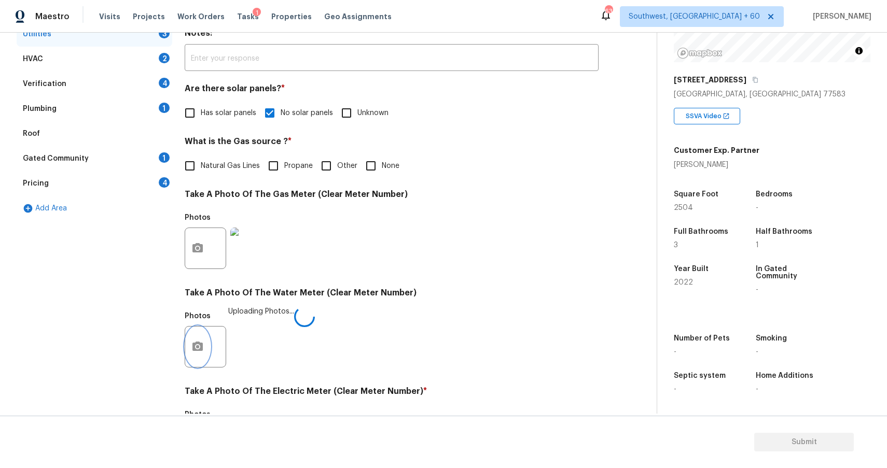
scroll to position [312, 0]
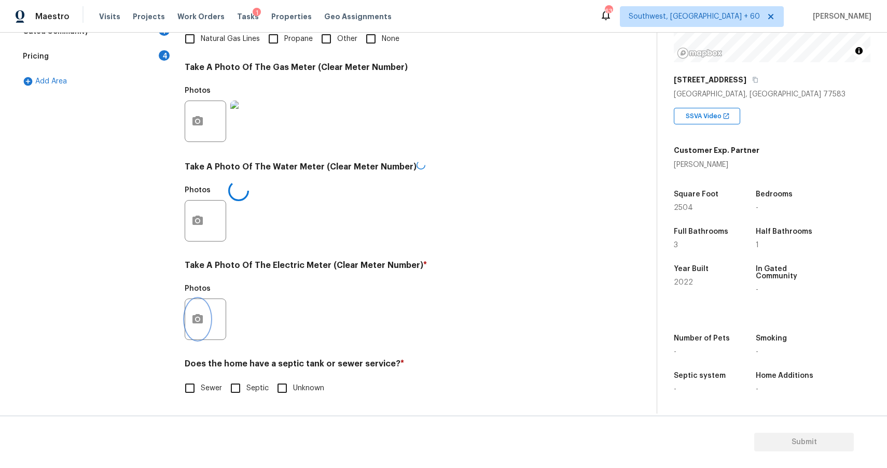
click at [197, 318] on circle "button" at bounding box center [197, 319] width 3 height 3
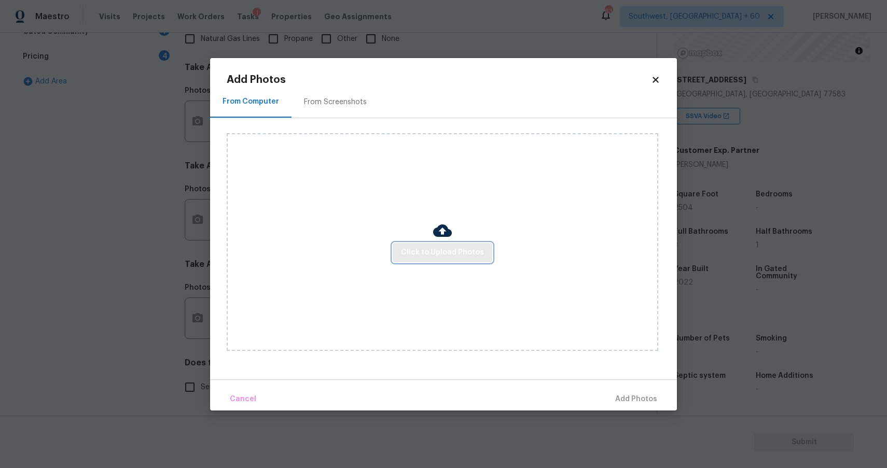
click at [445, 245] on button "Click to Upload Photos" at bounding box center [442, 252] width 100 height 19
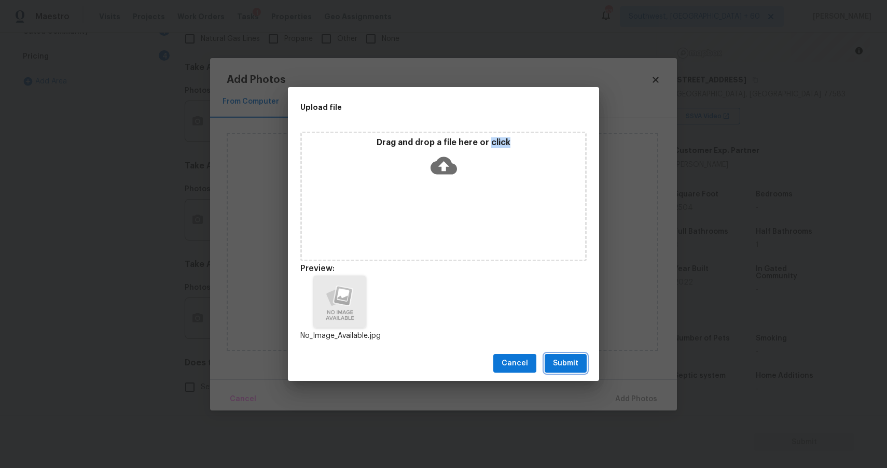
click at [560, 357] on span "Submit" at bounding box center [565, 363] width 25 height 13
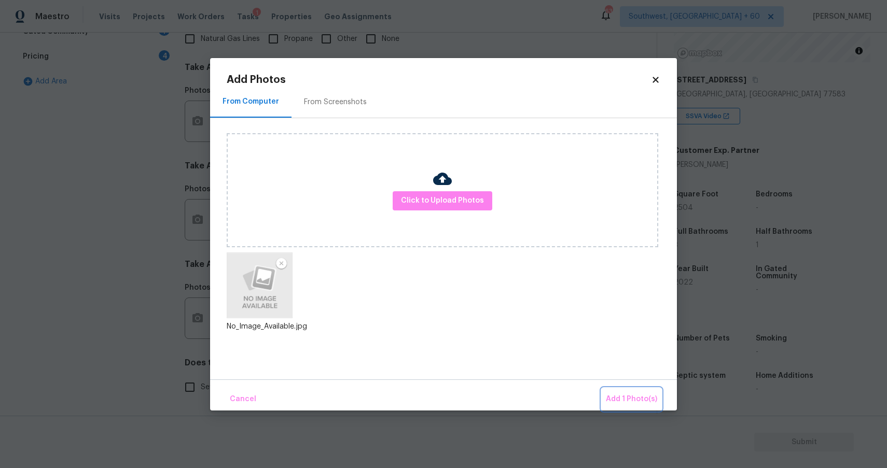
click at [611, 390] on button "Add 1 Photo(s)" at bounding box center [631, 399] width 60 height 22
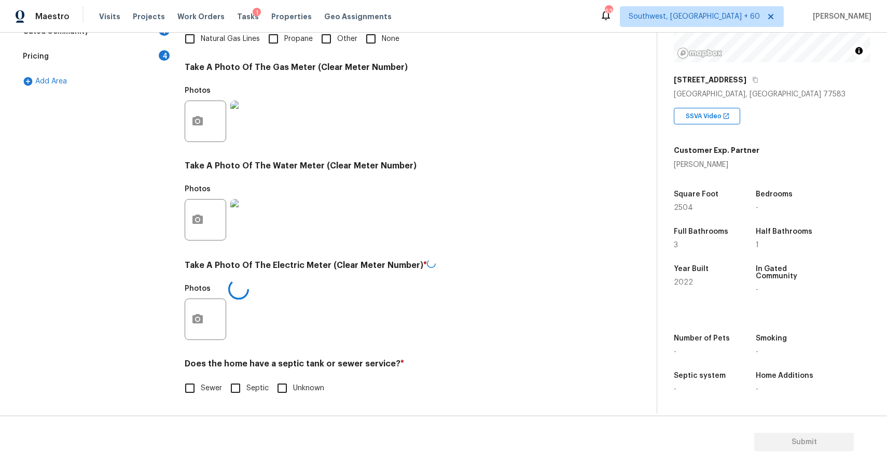
click at [207, 386] on span "Sewer" at bounding box center [211, 388] width 21 height 11
click at [201, 386] on input "Sewer" at bounding box center [190, 388] width 22 height 22
checkbox input "true"
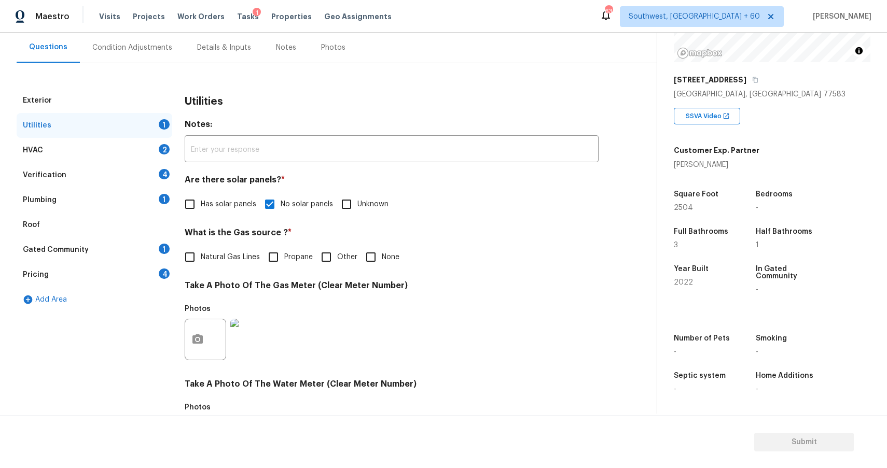
scroll to position [0, 0]
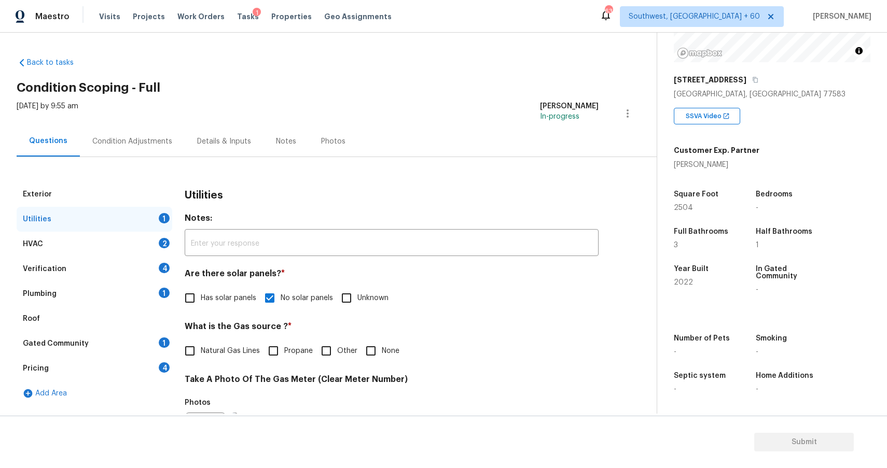
click at [150, 251] on div "HVAC 2" at bounding box center [95, 244] width 156 height 25
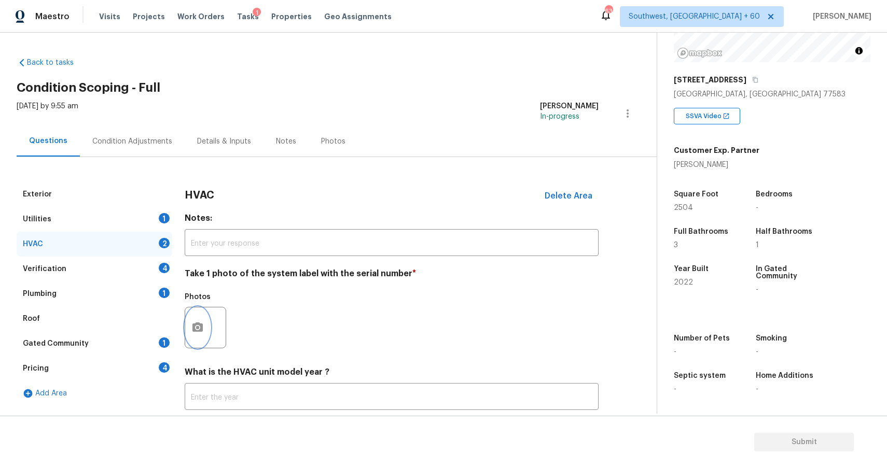
click at [194, 332] on icon "button" at bounding box center [197, 327] width 12 height 12
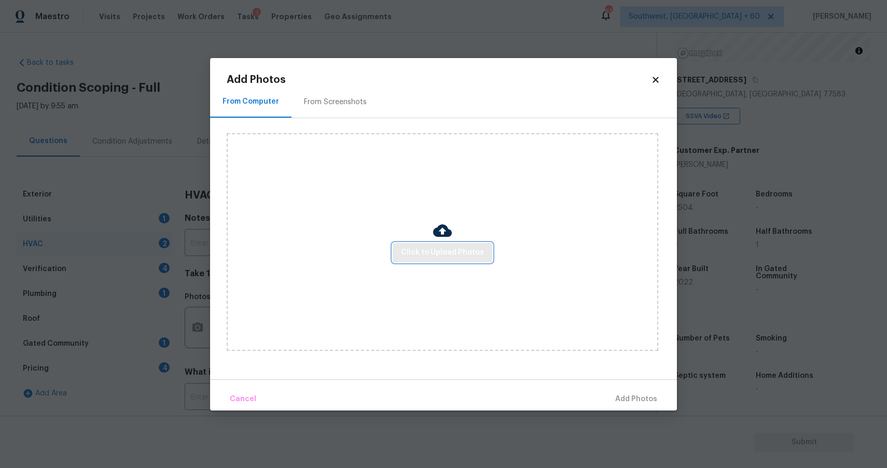
click at [404, 247] on span "Click to Upload Photos" at bounding box center [442, 252] width 83 height 13
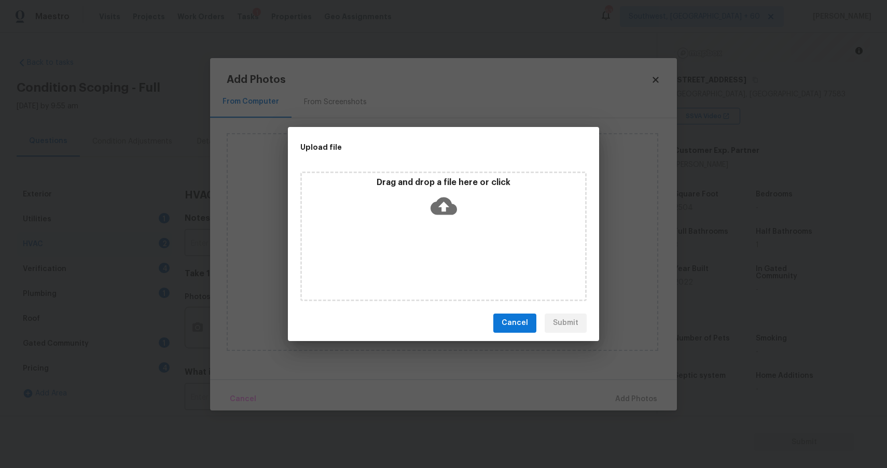
click at [404, 247] on div "Drag and drop a file here or click" at bounding box center [443, 237] width 286 height 130
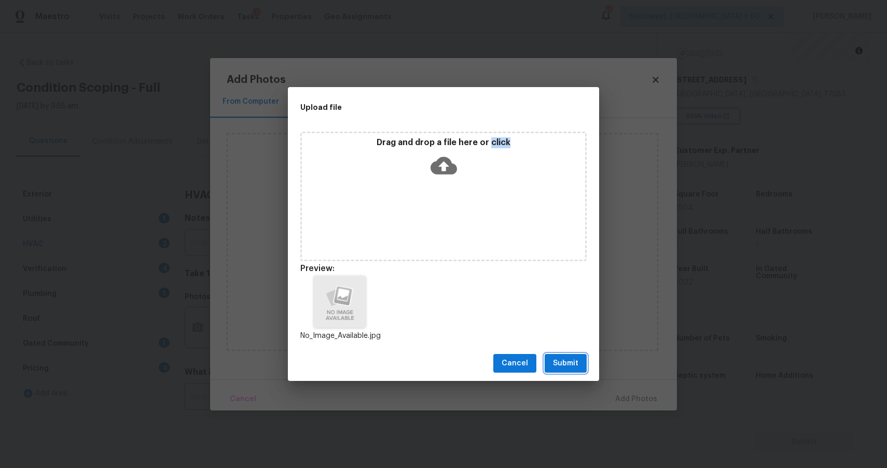
click at [549, 355] on button "Submit" at bounding box center [565, 363] width 42 height 19
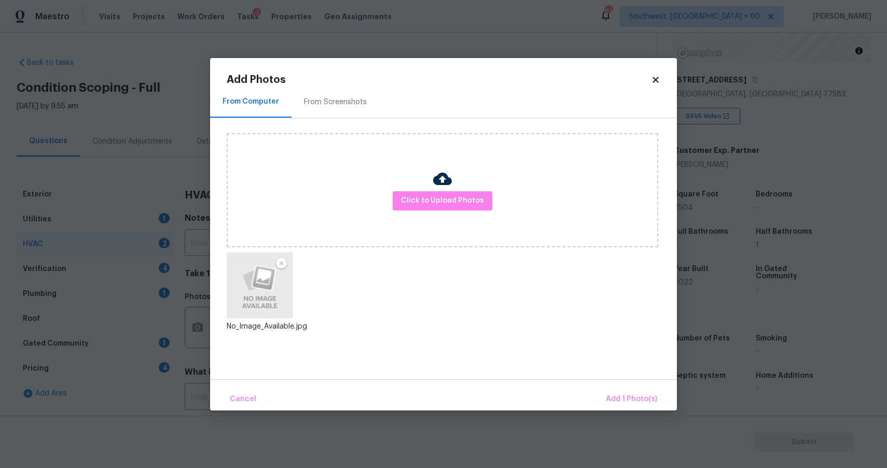
click at [622, 384] on div "Cancel Add 1 Photo(s)" at bounding box center [443, 395] width 467 height 31
click at [622, 395] on span "Add 1 Photo(s)" at bounding box center [631, 399] width 51 height 13
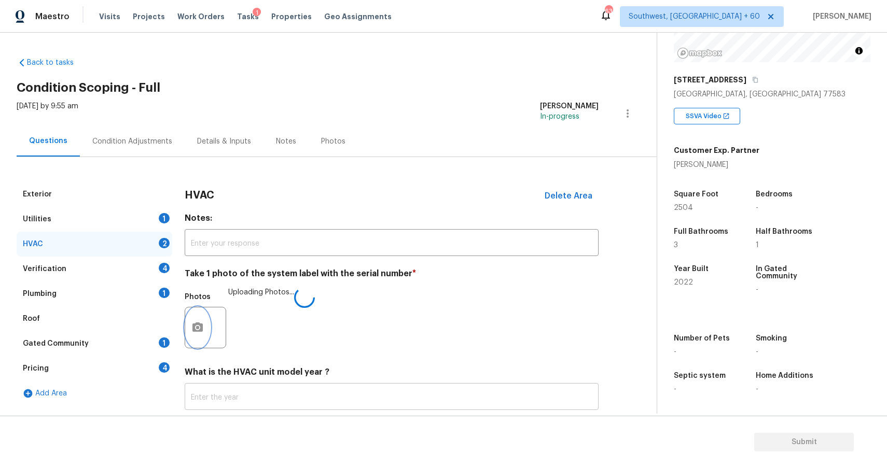
scroll to position [65, 0]
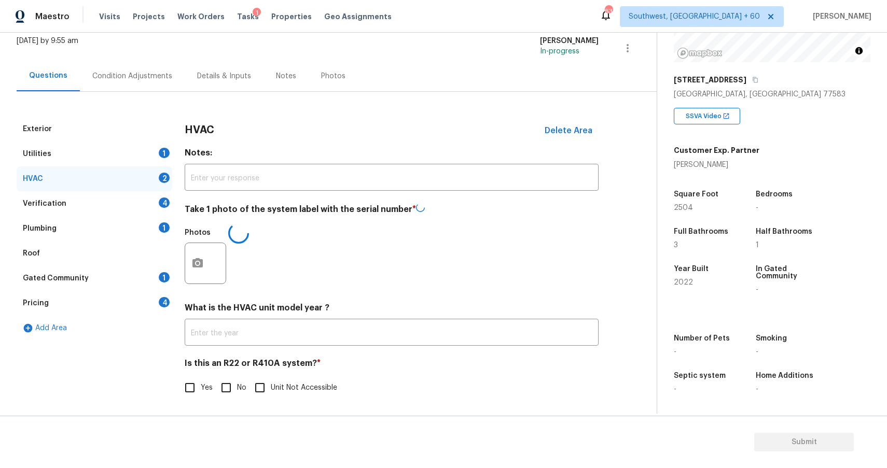
click at [225, 391] on input "No" at bounding box center [226, 388] width 22 height 22
checkbox input "true"
click at [128, 198] on div "Verification 4" at bounding box center [95, 204] width 156 height 25
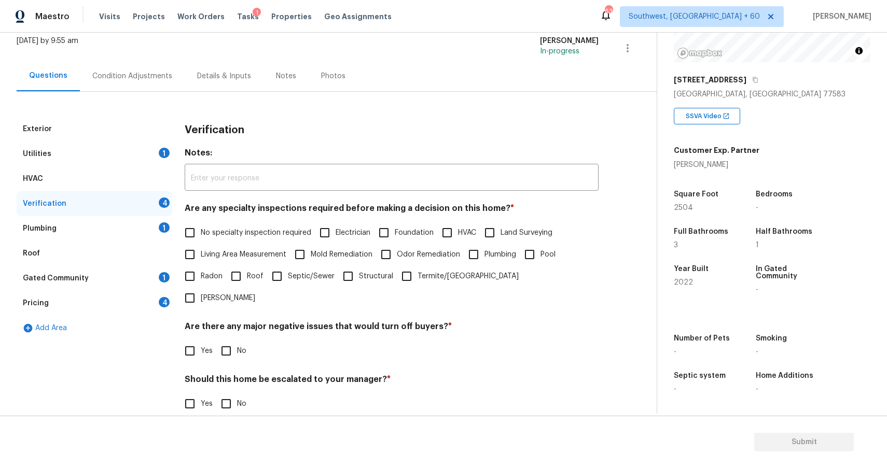
click at [259, 230] on span "No specialty inspection required" at bounding box center [256, 233] width 110 height 11
click at [201, 230] on input "No specialty inspection required" at bounding box center [190, 233] width 22 height 22
checkbox input "true"
click at [244, 346] on span "No" at bounding box center [241, 351] width 9 height 11
click at [237, 340] on input "No" at bounding box center [226, 351] width 22 height 22
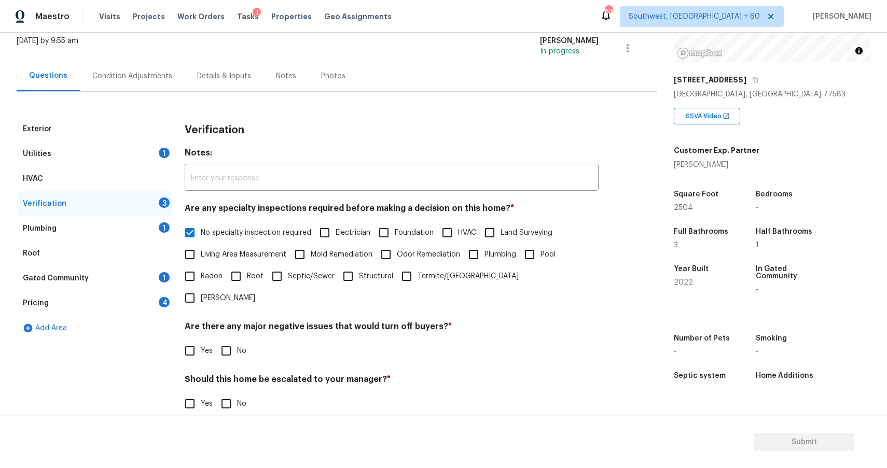
checkbox input "true"
click at [245, 374] on h4 "Should this home be escalated to your manager? *" at bounding box center [392, 381] width 414 height 15
click at [244, 399] on span "No" at bounding box center [241, 404] width 9 height 11
click at [237, 393] on input "No" at bounding box center [226, 404] width 22 height 22
checkbox input "true"
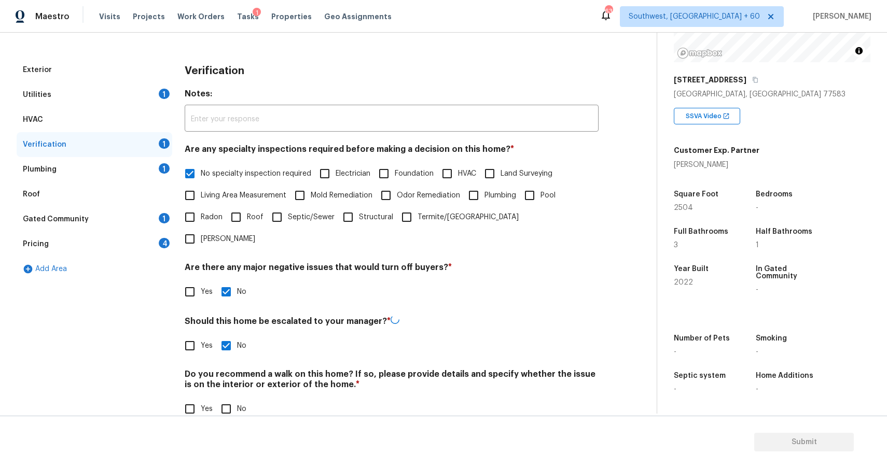
scroll to position [123, 0]
click at [235, 398] on input "No" at bounding box center [226, 409] width 22 height 22
checkbox input "true"
click at [150, 171] on div "Plumbing 1" at bounding box center [95, 170] width 156 height 25
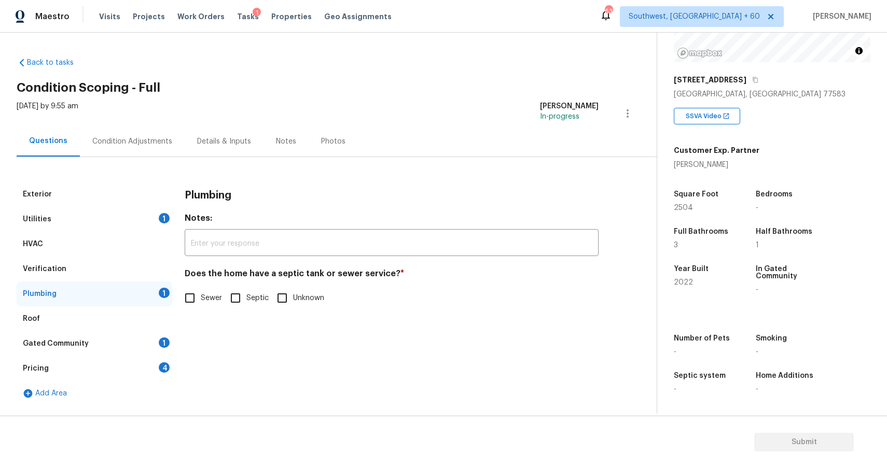
click at [202, 293] on span "Sewer" at bounding box center [211, 298] width 21 height 11
click at [201, 292] on input "Sewer" at bounding box center [190, 298] width 22 height 22
checkbox input "true"
click at [137, 339] on div "Gated Community 1" at bounding box center [95, 343] width 156 height 25
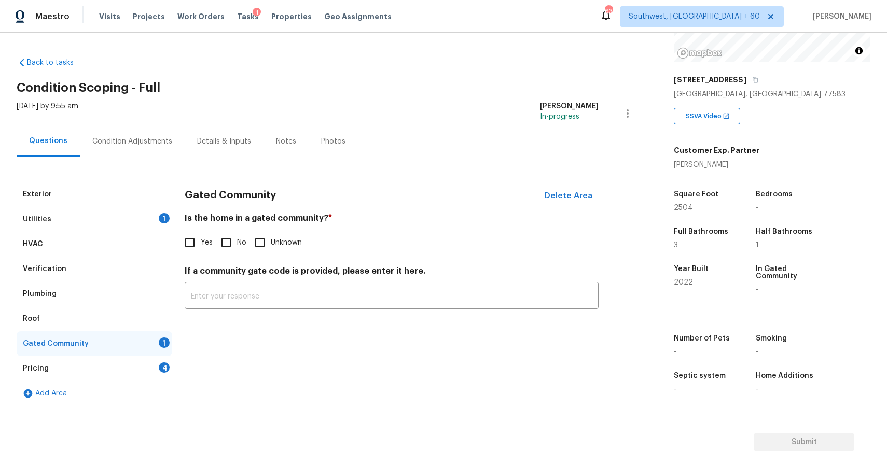
click at [240, 234] on label "No" at bounding box center [230, 243] width 31 height 22
click at [237, 234] on input "No" at bounding box center [226, 243] width 22 height 22
checkbox input "true"
click at [163, 366] on div "4" at bounding box center [164, 367] width 11 height 10
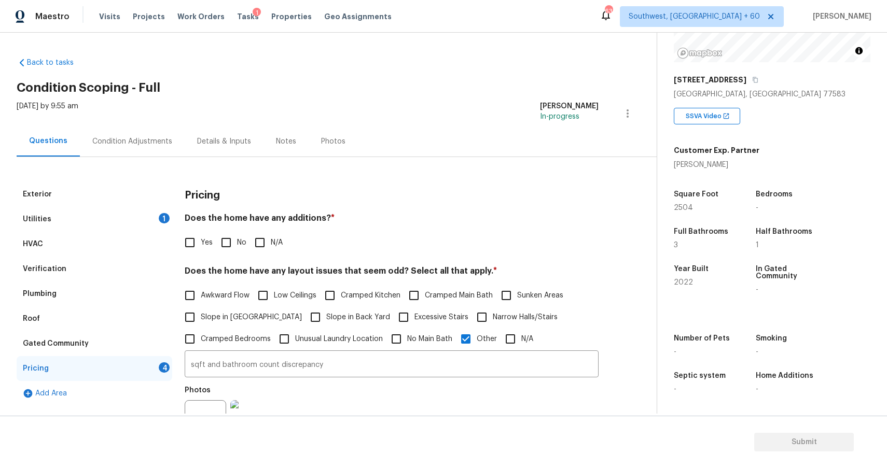
click at [261, 246] on input "N/A" at bounding box center [260, 243] width 22 height 22
checkbox input "true"
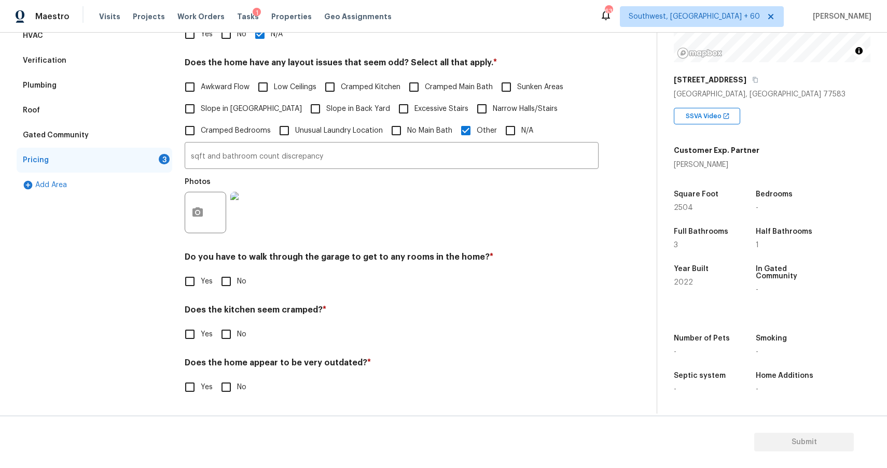
click at [244, 277] on span "No" at bounding box center [241, 281] width 9 height 11
click at [237, 277] on input "No" at bounding box center [226, 282] width 22 height 22
checkbox input "true"
click at [229, 333] on input "No" at bounding box center [226, 336] width 22 height 22
checkbox input "true"
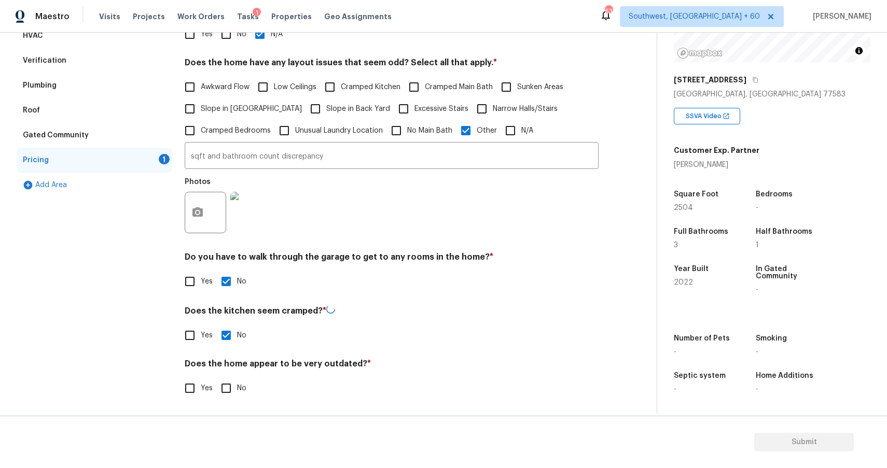
click at [219, 395] on input "No" at bounding box center [226, 388] width 22 height 22
checkbox input "true"
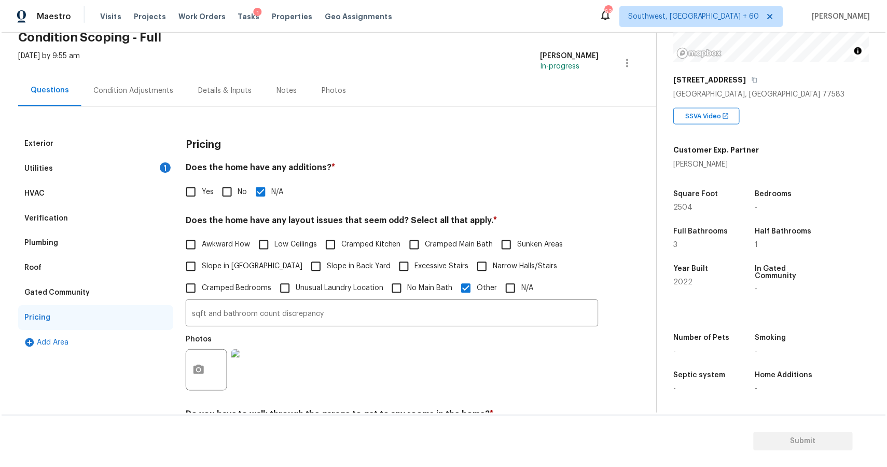
scroll to position [42, 0]
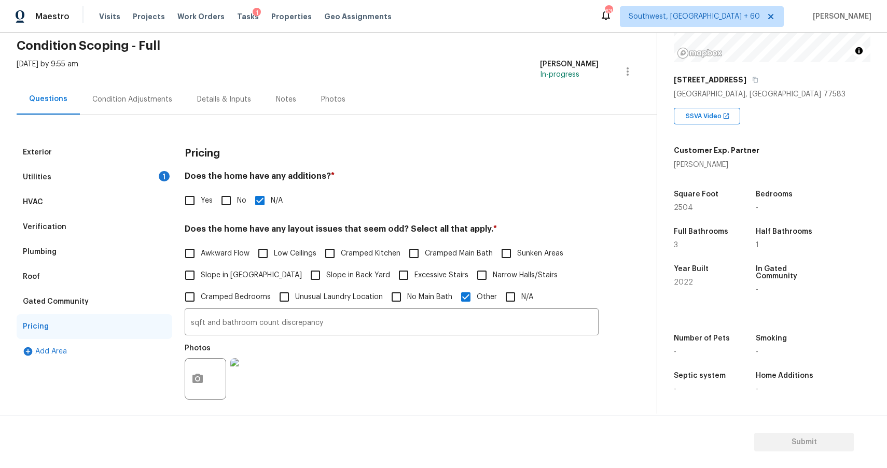
click at [121, 172] on div "Utilities 1" at bounding box center [95, 177] width 156 height 25
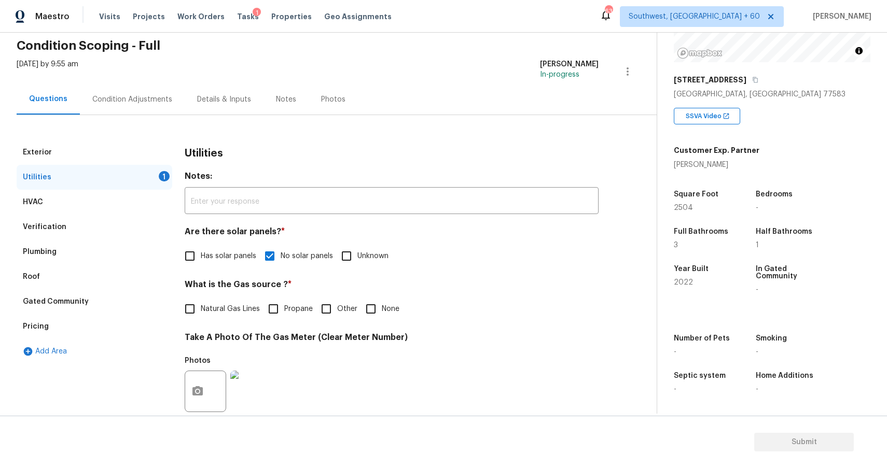
click at [231, 310] on span "Natural Gas Lines" at bounding box center [230, 309] width 59 height 11
click at [201, 310] on input "Natural Gas Lines" at bounding box center [190, 309] width 22 height 22
checkbox input "true"
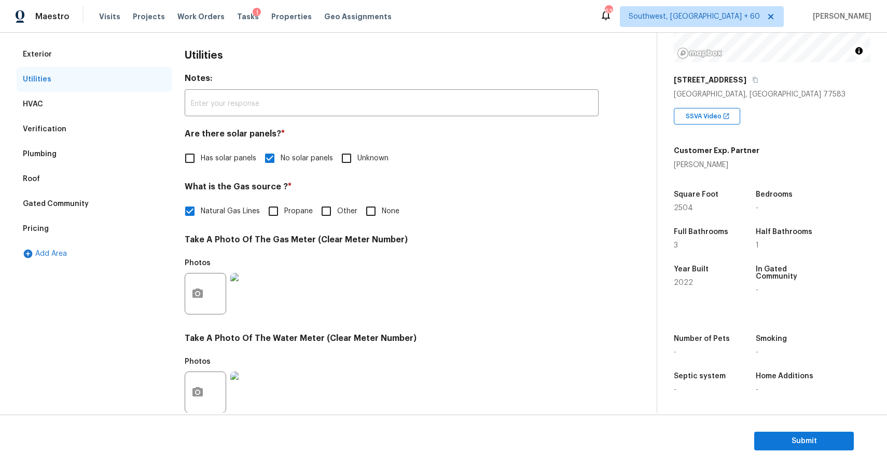
scroll to position [0, 0]
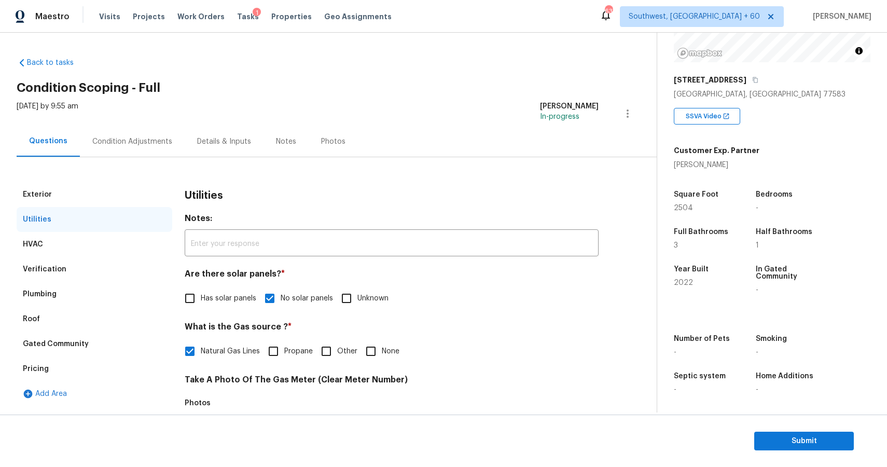
click at [130, 137] on div "Condition Adjustments" at bounding box center [132, 141] width 80 height 10
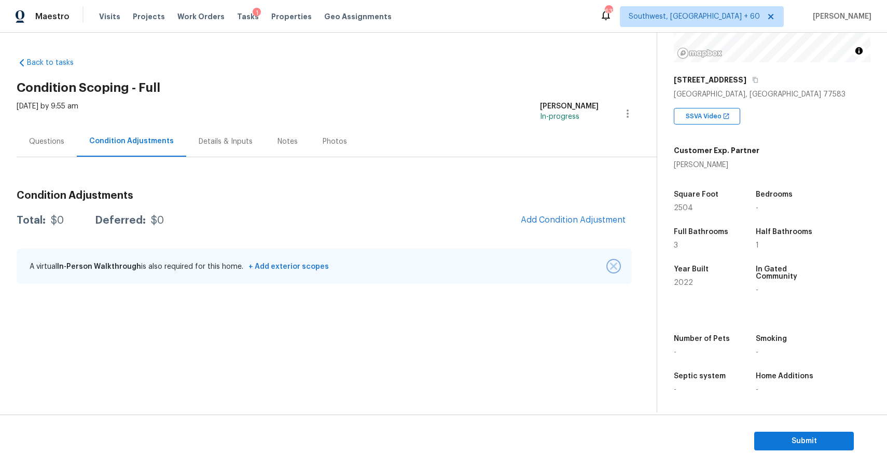
click at [616, 265] on img "button" at bounding box center [613, 265] width 7 height 7
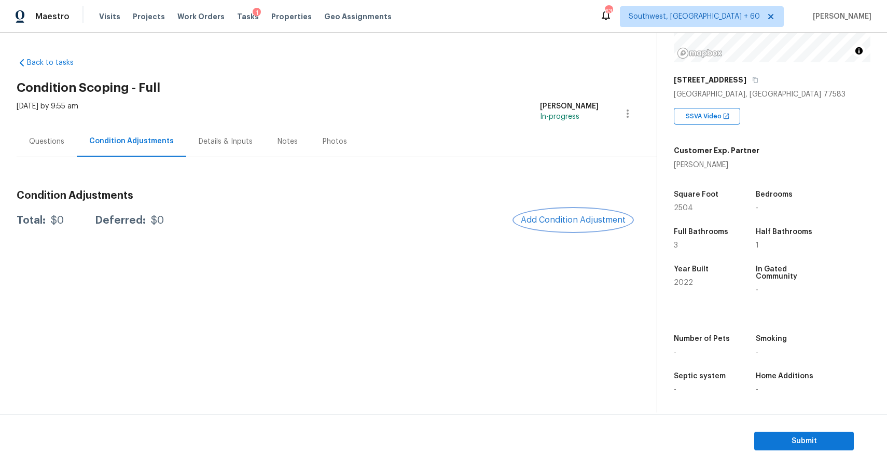
click at [586, 216] on span "Add Condition Adjustment" at bounding box center [573, 219] width 105 height 9
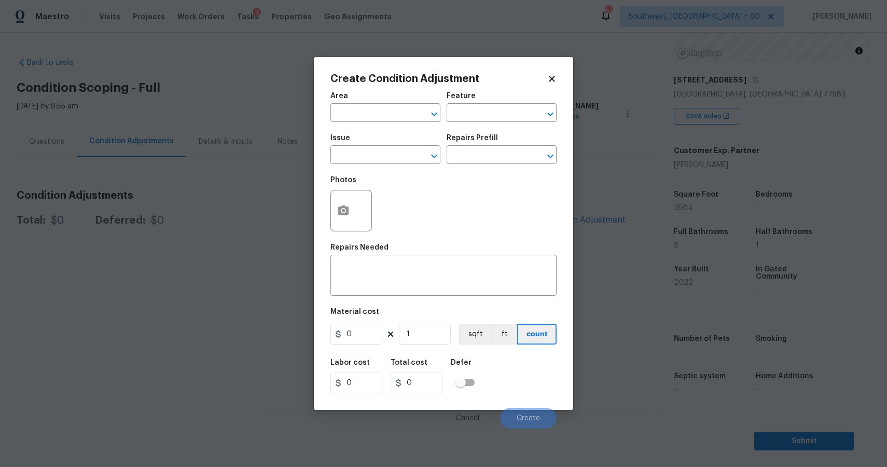
click at [367, 165] on span "Issue ​" at bounding box center [385, 149] width 110 height 42
click at [377, 154] on input "text" at bounding box center [370, 156] width 81 height 16
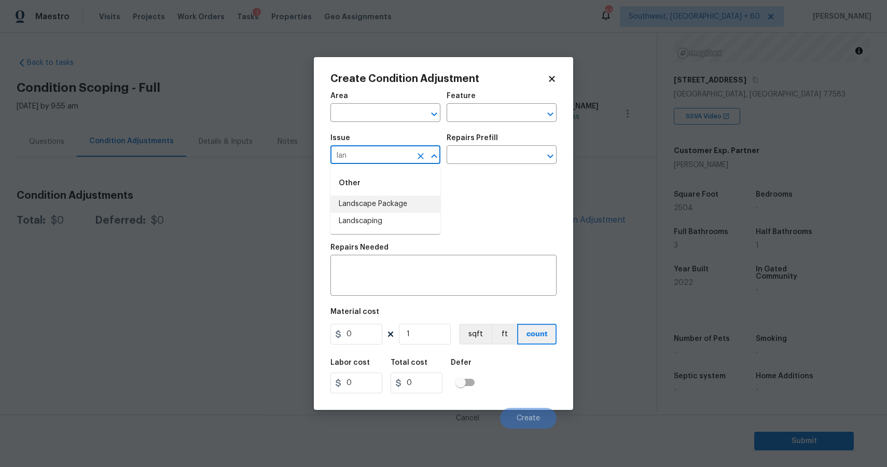
click at [364, 206] on li "Landscape Package" at bounding box center [385, 203] width 110 height 17
type input "Landscape Package"
click at [511, 149] on input "text" at bounding box center [486, 156] width 81 height 16
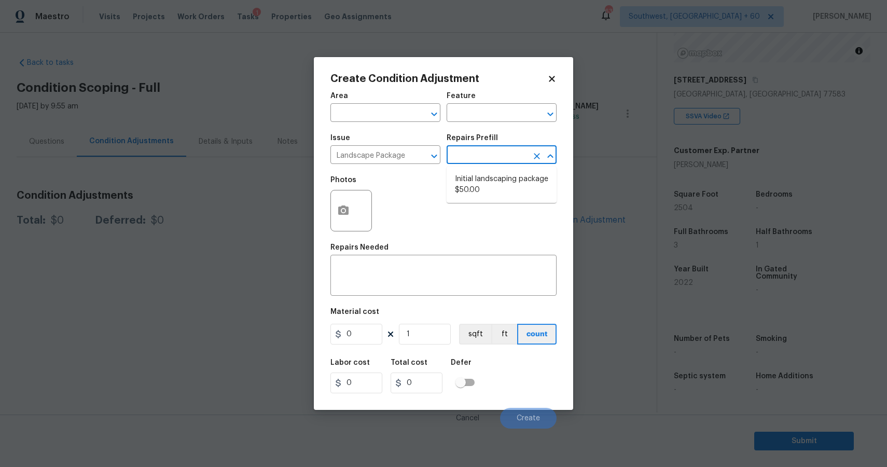
click at [481, 188] on li "Initial landscaping package $50.00" at bounding box center [501, 185] width 110 height 28
type input "Home Readiness Packages"
type textarea "Mowing of grass up to 6" in height. Mow, edge along driveways & sidewalks, trim…"
type input "50"
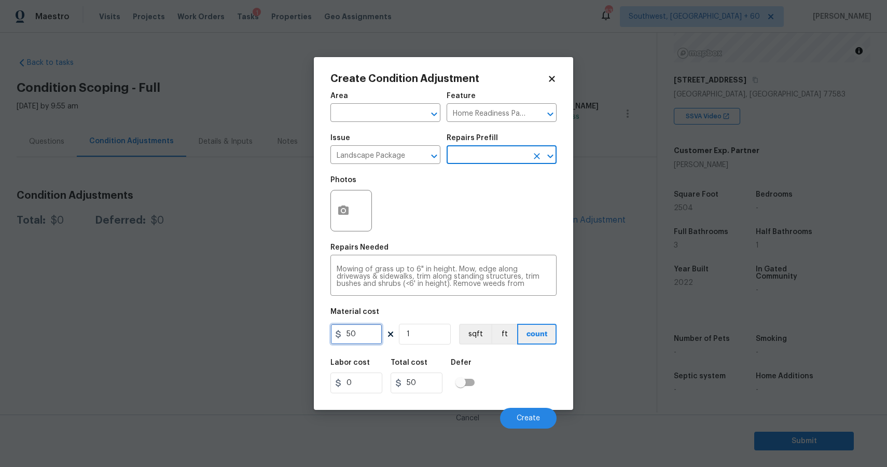
click at [373, 342] on input "50" at bounding box center [356, 334] width 52 height 21
type input "300"
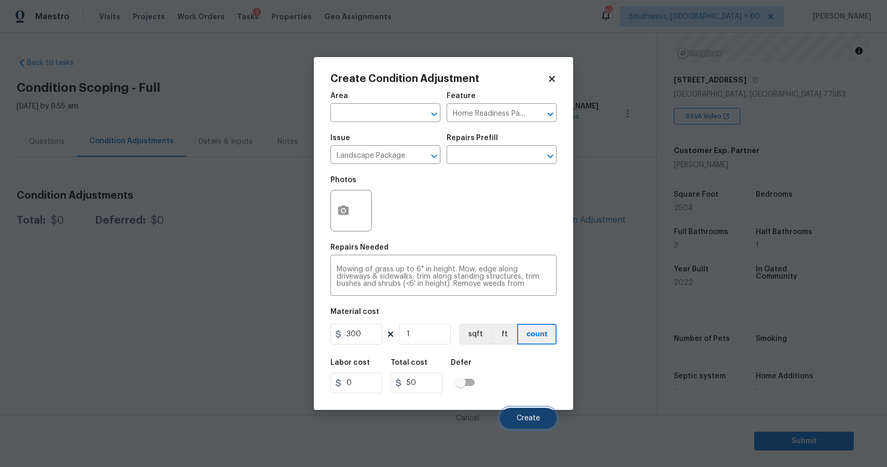
click at [534, 415] on span "Create" at bounding box center [527, 418] width 23 height 8
type input "300"
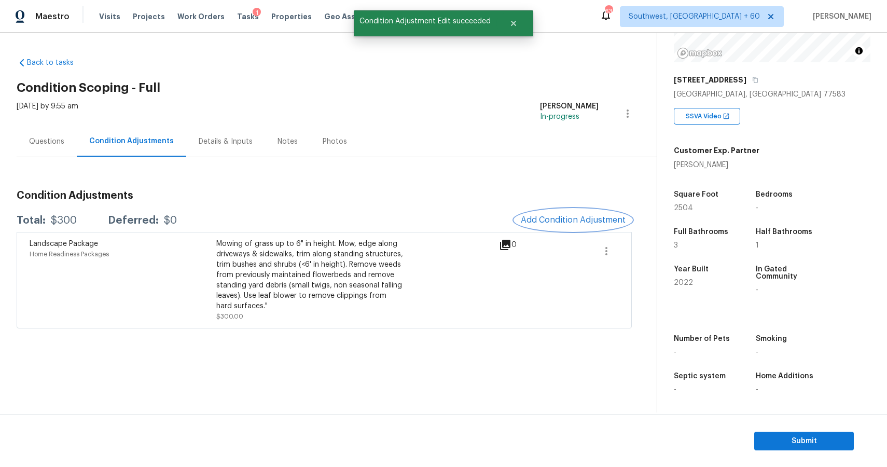
click at [585, 213] on button "Add Condition Adjustment" at bounding box center [572, 220] width 117 height 22
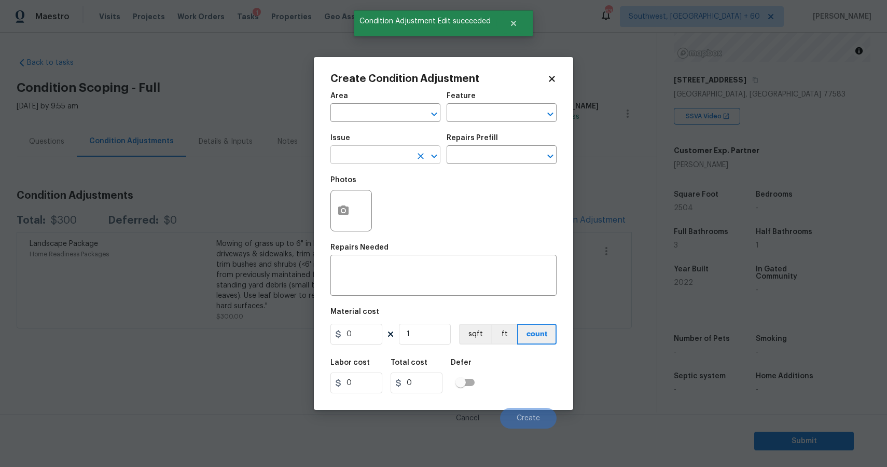
click at [360, 150] on input "text" at bounding box center [370, 156] width 81 height 16
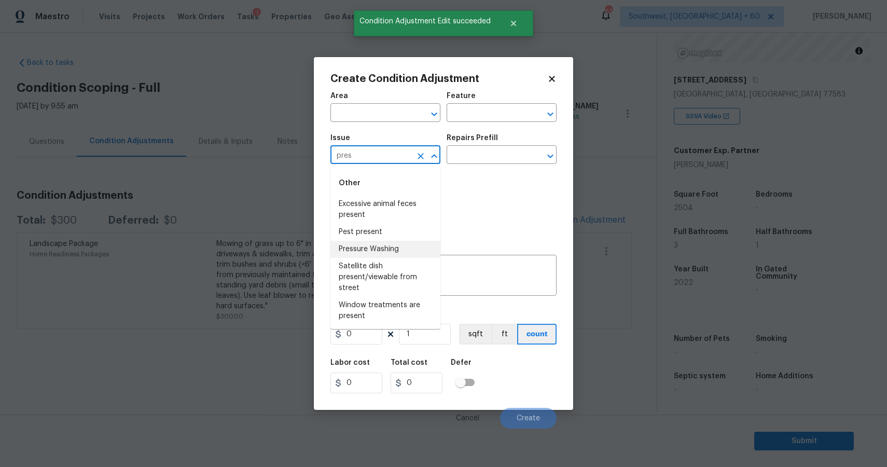
click at [382, 242] on li "Pressure Washing" at bounding box center [385, 249] width 110 height 17
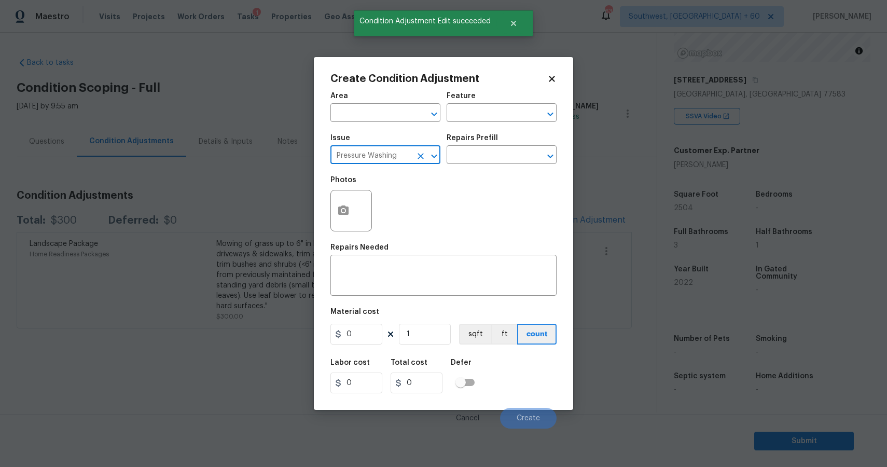
type input "Pressure Washing"
click at [474, 170] on div "Photos" at bounding box center [443, 203] width 226 height 67
click at [489, 150] on input "text" at bounding box center [486, 156] width 81 height 16
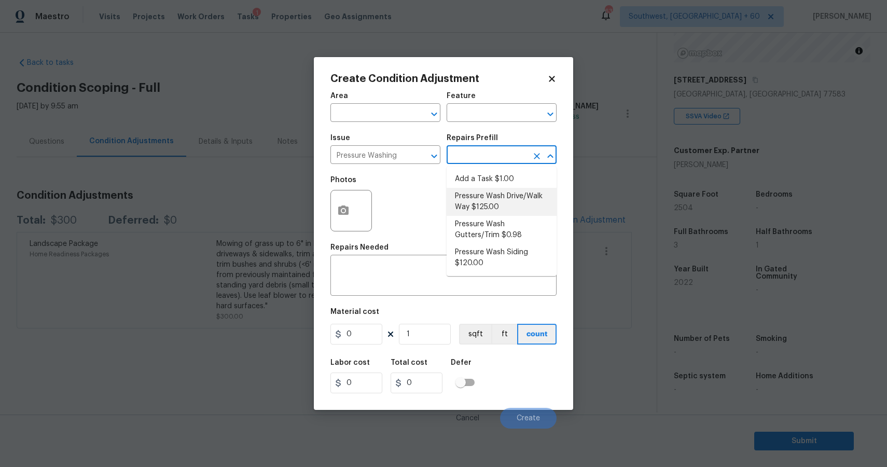
click at [499, 205] on li "Pressure Wash Drive/Walk Way $125.00" at bounding box center [501, 202] width 110 height 28
type input "Siding"
type textarea "Pressure wash the driveways/walkways as directed by the PM. Ensure that all deb…"
type input "125"
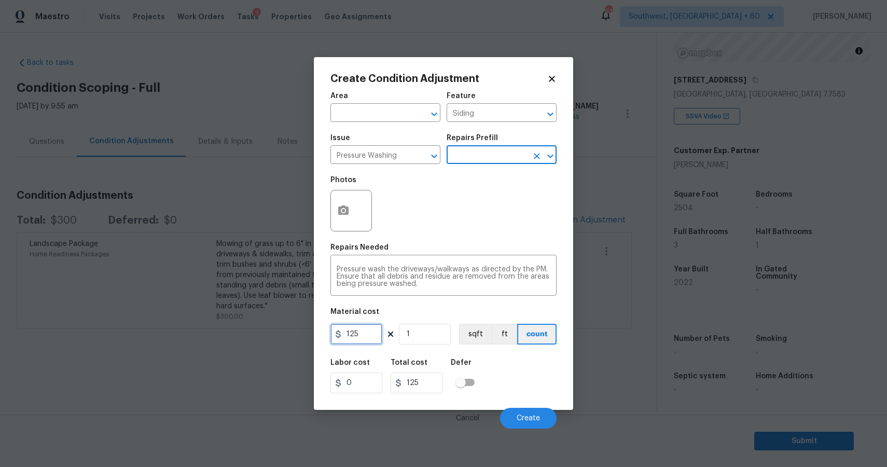
click at [360, 335] on input "125" at bounding box center [356, 334] width 52 height 21
type input "300"
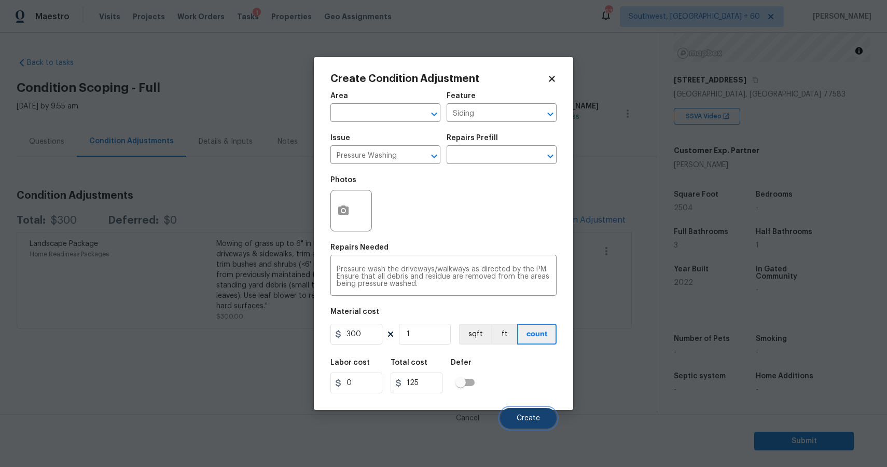
type input "300"
click at [503, 412] on button "Create" at bounding box center [528, 418] width 57 height 21
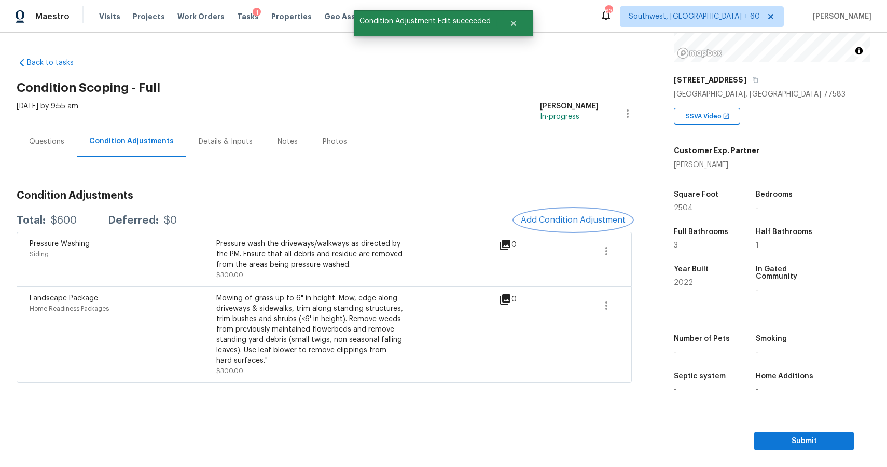
click at [570, 227] on button "Add Condition Adjustment" at bounding box center [572, 220] width 117 height 22
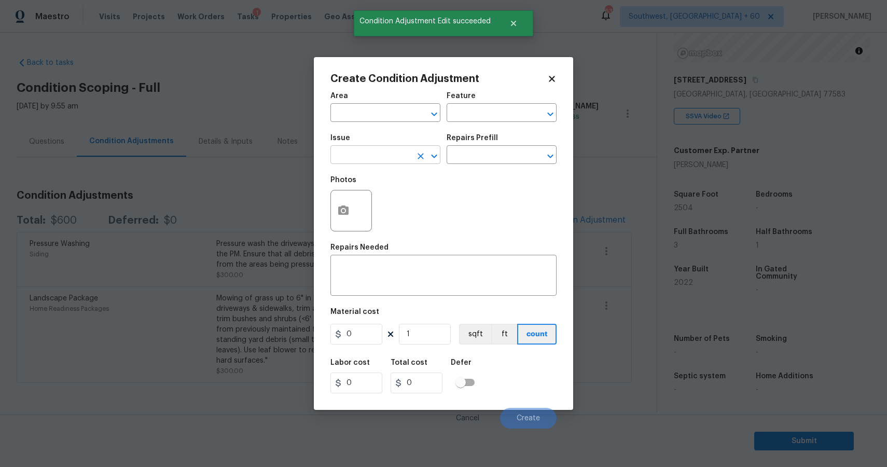
click at [388, 160] on input "text" at bounding box center [370, 156] width 81 height 16
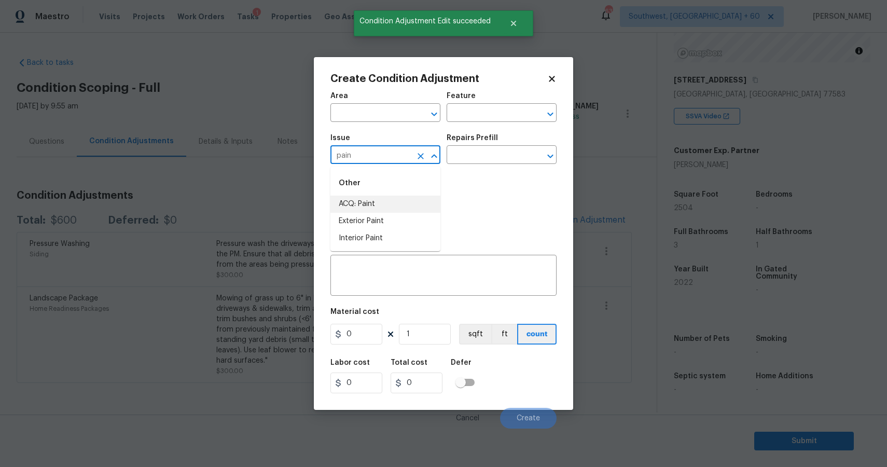
click at [394, 202] on li "ACQ: Paint" at bounding box center [385, 203] width 110 height 17
type input "ACQ: Paint"
click at [492, 165] on div "Issue ACQ: Paint ​ Repairs Prefill ​" at bounding box center [443, 149] width 226 height 42
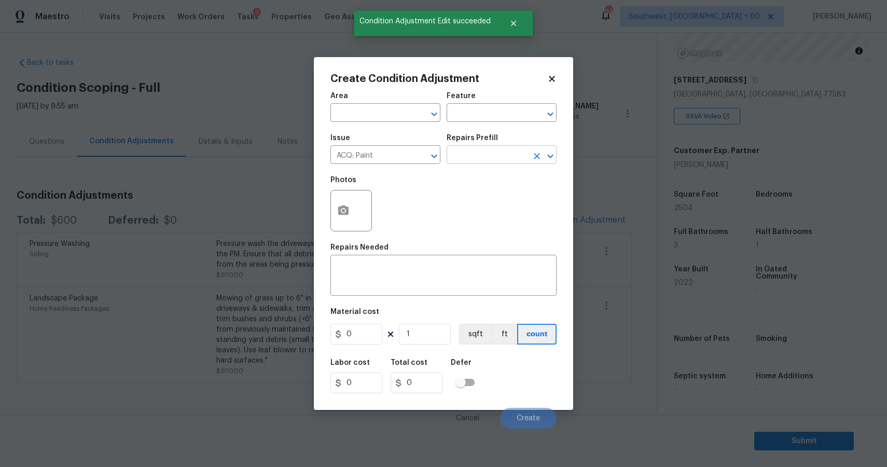
click at [504, 156] on input "text" at bounding box center [486, 156] width 81 height 16
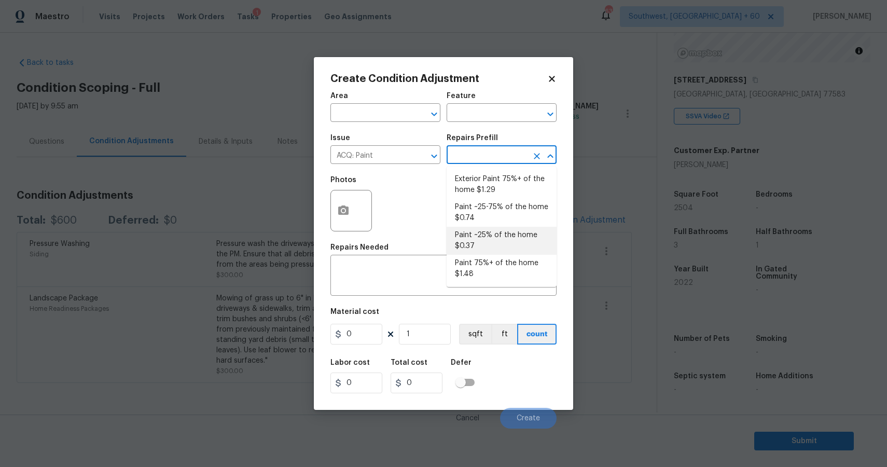
click at [504, 230] on li "Paint ~25% of the home $0.37" at bounding box center [501, 241] width 110 height 28
type input "Acquisition"
type textarea "Acquisition Scope: ~25% of the home needs interior paint"
type input "0.37"
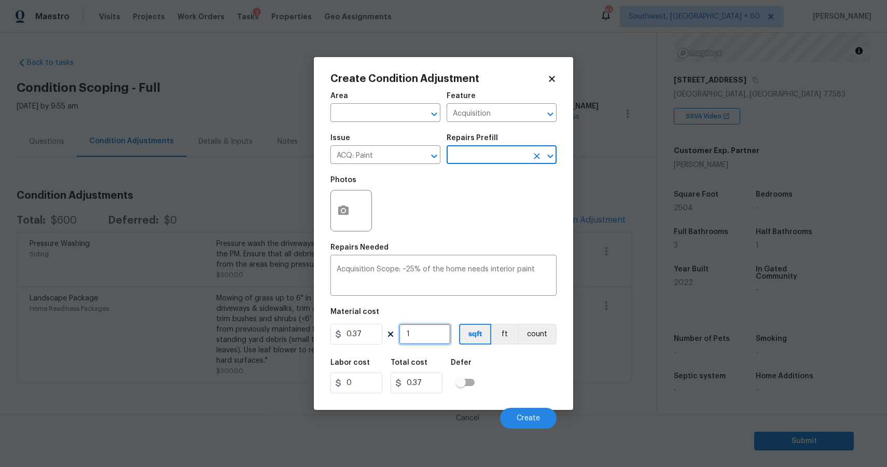
click at [437, 334] on input "1" at bounding box center [425, 334] width 52 height 21
type input "0"
type input "1"
type input "0.37"
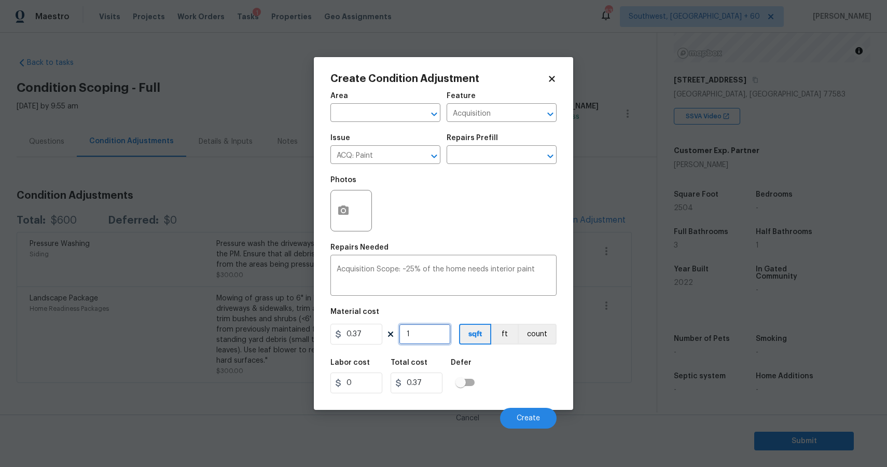
type input "0"
type input "2"
type input "0.74"
type input "25"
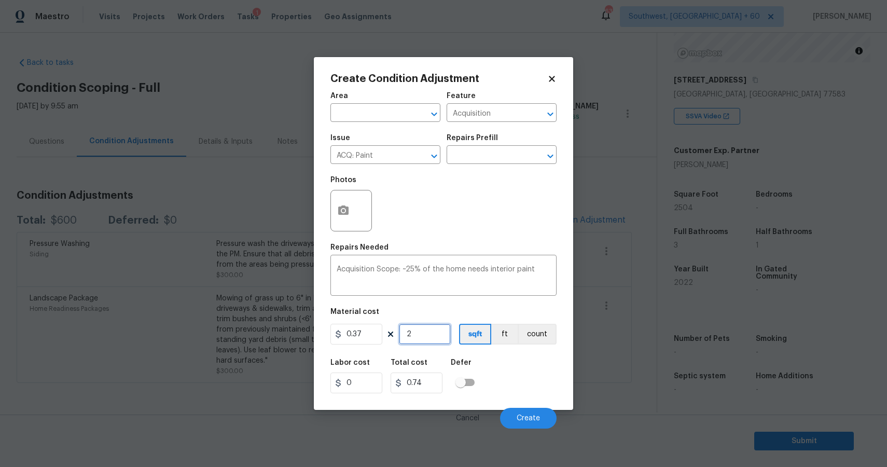
type input "9.25"
type input "250"
type input "92.5"
type input "2504"
type input "926.48"
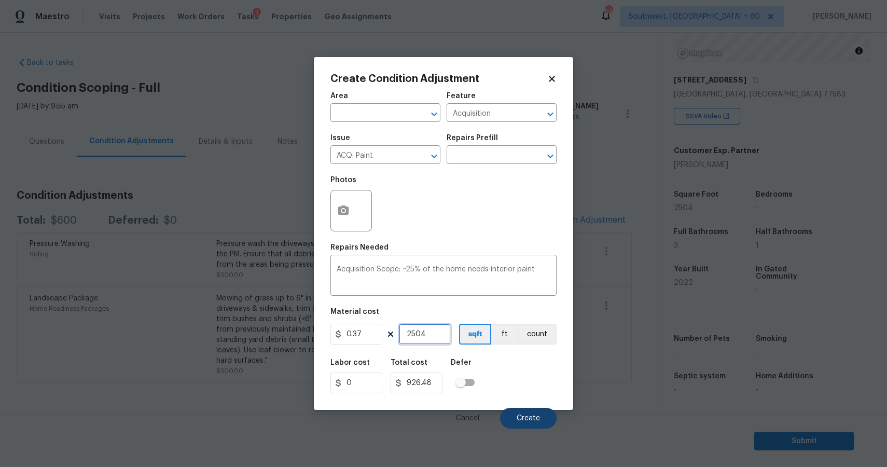
type input "2504"
click at [525, 415] on span "Create" at bounding box center [527, 418] width 23 height 8
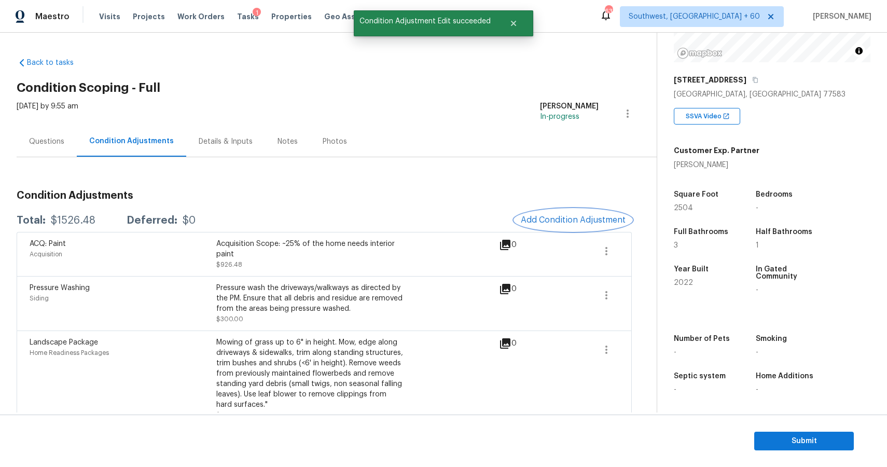
click at [583, 225] on button "Add Condition Adjustment" at bounding box center [572, 220] width 117 height 22
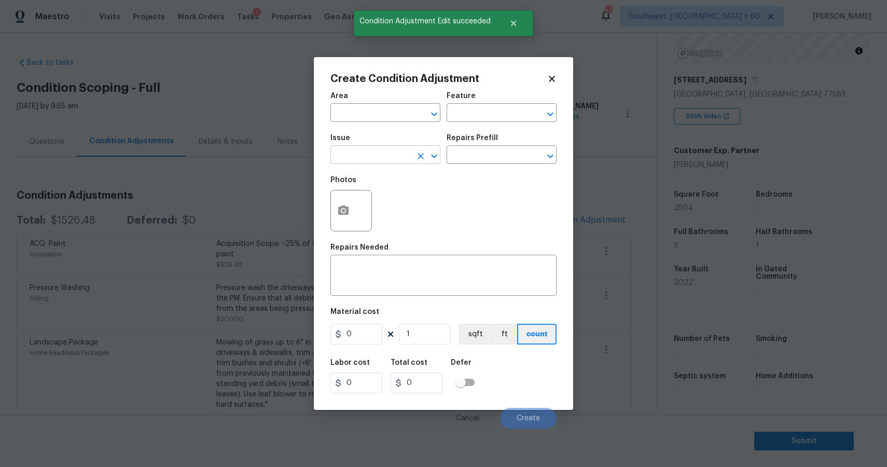
click at [403, 160] on input "text" at bounding box center [370, 156] width 81 height 16
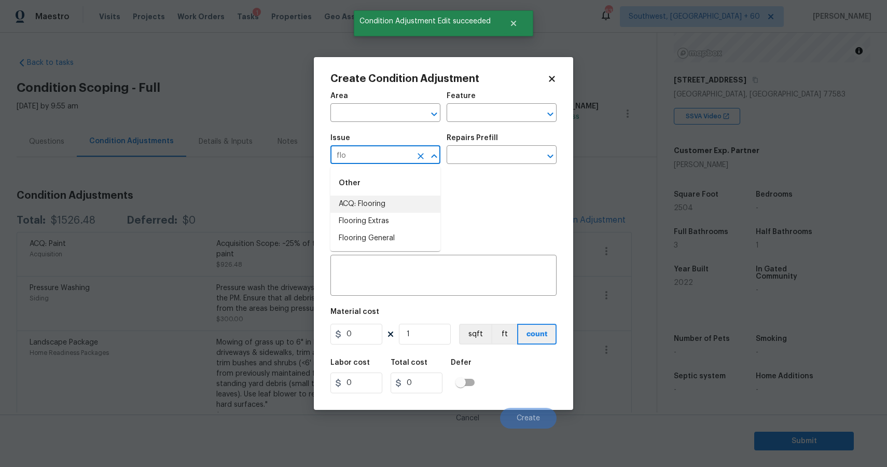
click at [391, 202] on li "ACQ: Flooring" at bounding box center [385, 203] width 110 height 17
type input "ACQ: Flooring"
click at [464, 164] on div "Issue ACQ: Flooring ​ Repairs Prefill ​" at bounding box center [443, 149] width 226 height 42
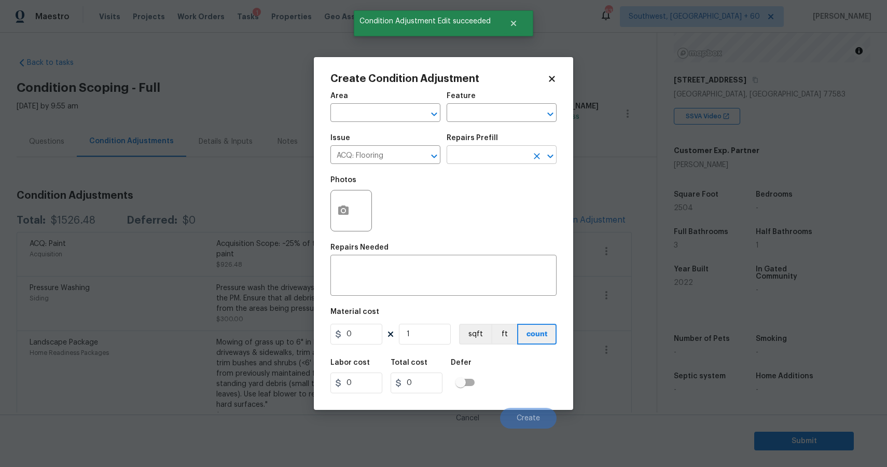
click at [496, 155] on input "text" at bounding box center [486, 156] width 81 height 16
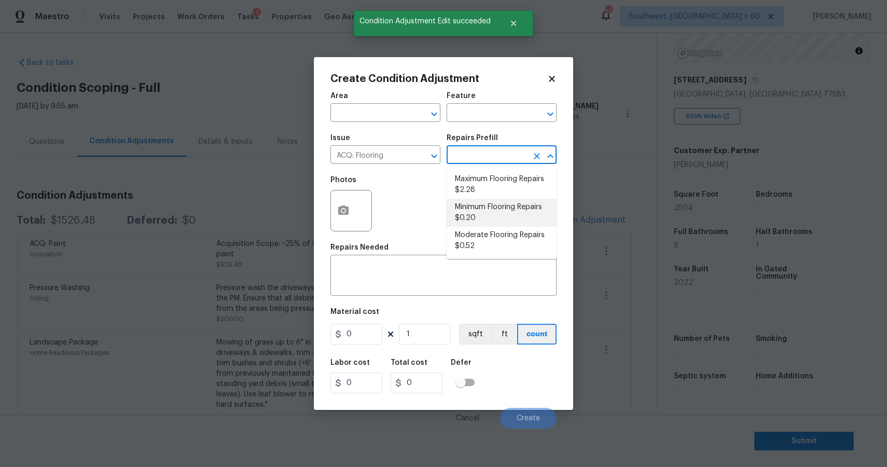
click at [517, 207] on li "Minimum Flooring Repairs $0.20" at bounding box center [501, 213] width 110 height 28
type input "Acquisition"
type textarea "Acquisition Scope: Minimum flooring repairs"
type input "0.2"
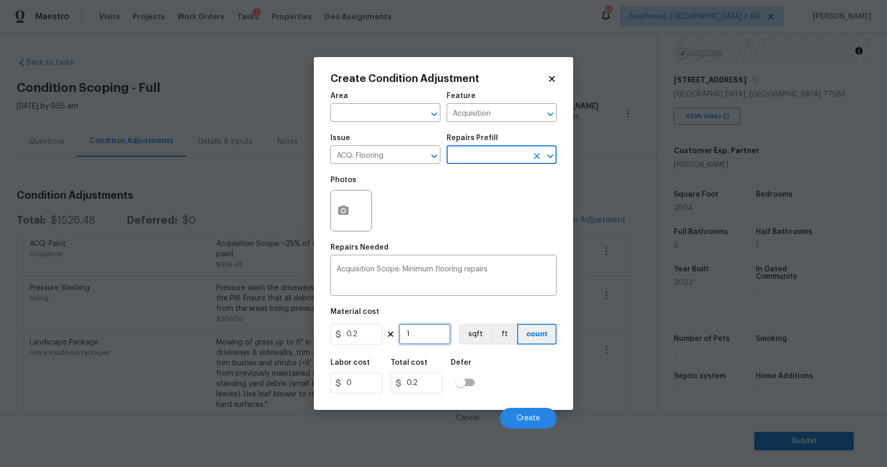
click at [422, 343] on input "1" at bounding box center [425, 334] width 52 height 21
type input "2"
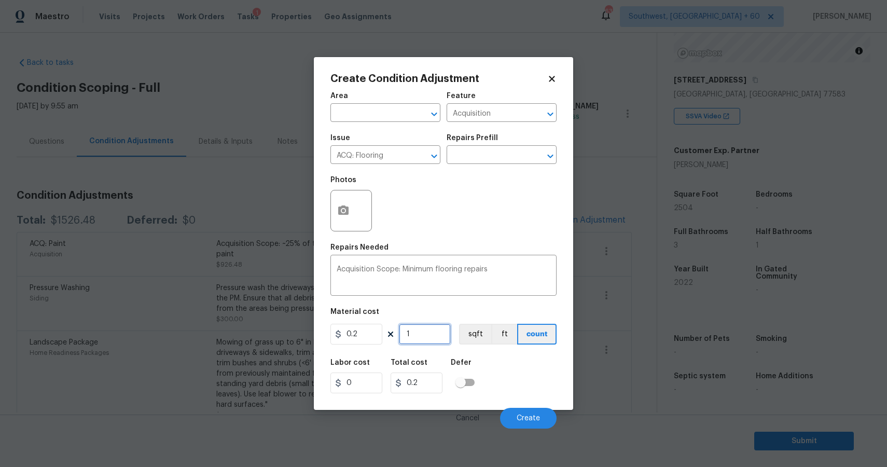
type input "0.4"
type input "25"
type input "5"
type input "250"
type input "50"
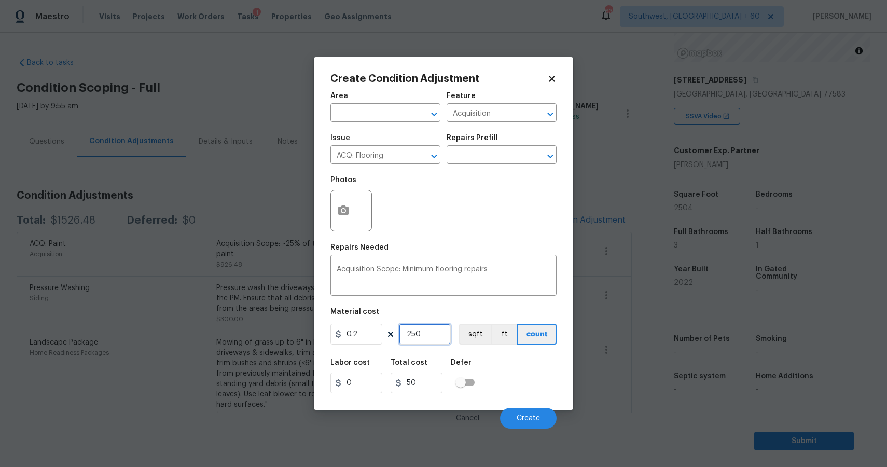
type input "2504"
type input "500.8"
type input "2504"
click at [536, 420] on span "Create" at bounding box center [527, 418] width 23 height 8
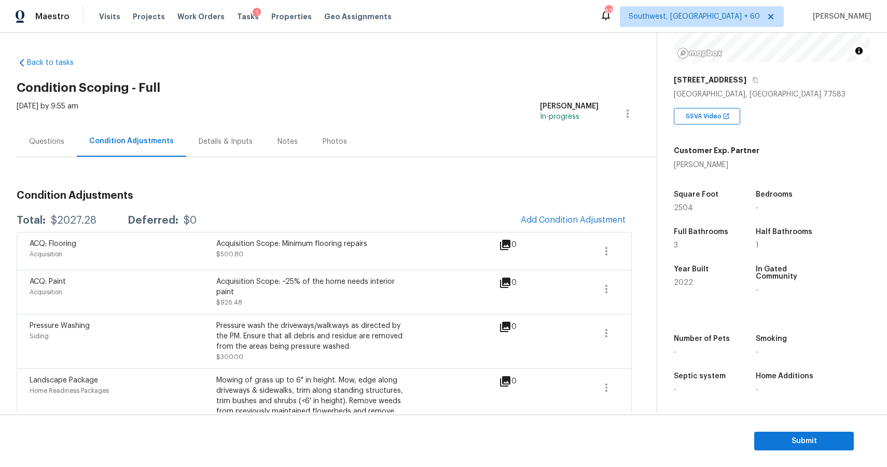
click at [507, 103] on div "Tue, Sep 23 2025 by 9:55 am Ranjith Kumar P In-progress" at bounding box center [337, 113] width 640 height 25
click at [59, 146] on div "Questions" at bounding box center [46, 141] width 35 height 10
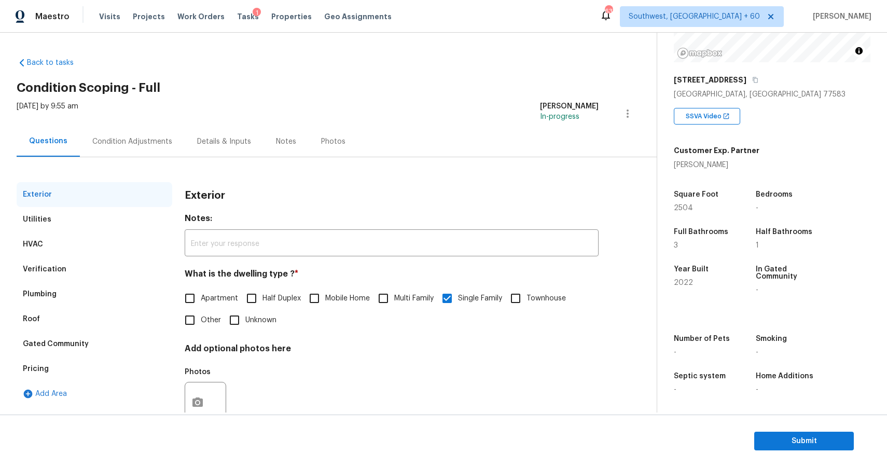
click at [141, 151] on div "Condition Adjustments" at bounding box center [132, 141] width 105 height 31
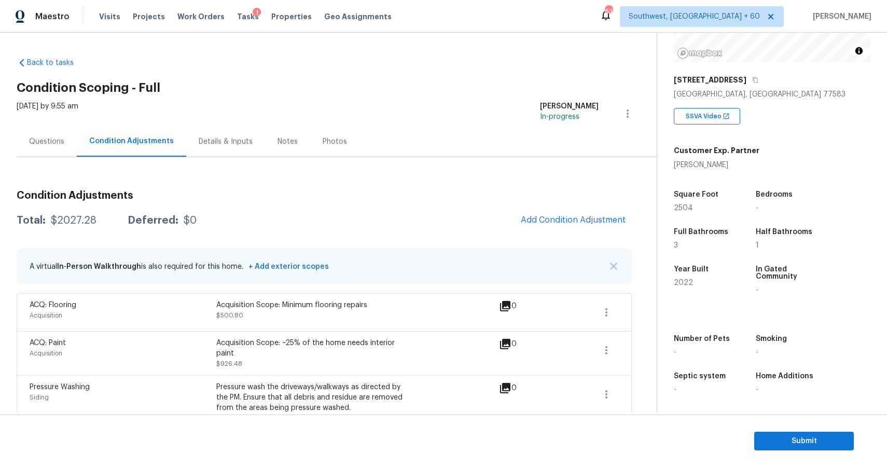
click at [40, 149] on div "Questions" at bounding box center [47, 141] width 60 height 31
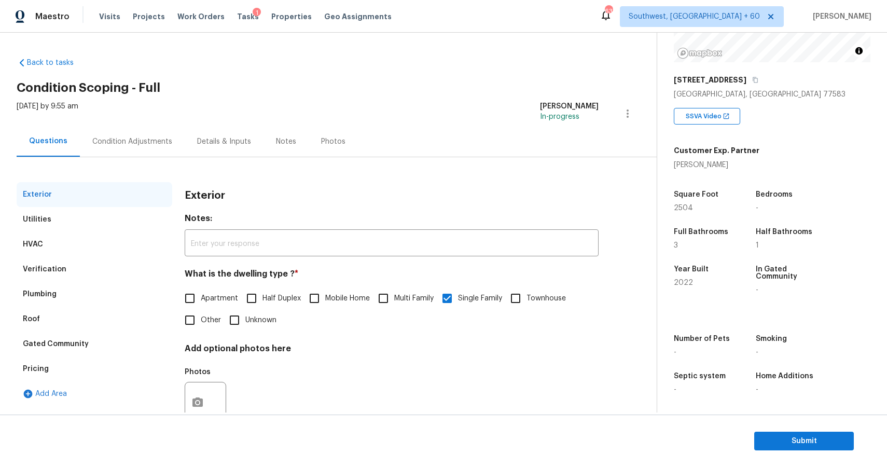
click at [88, 159] on div "Exterior Utilities HVAC Verification Plumbing Roof Gated Community Pricing Add …" at bounding box center [324, 299] width 615 height 285
click at [104, 153] on div "Condition Adjustments" at bounding box center [132, 141] width 105 height 31
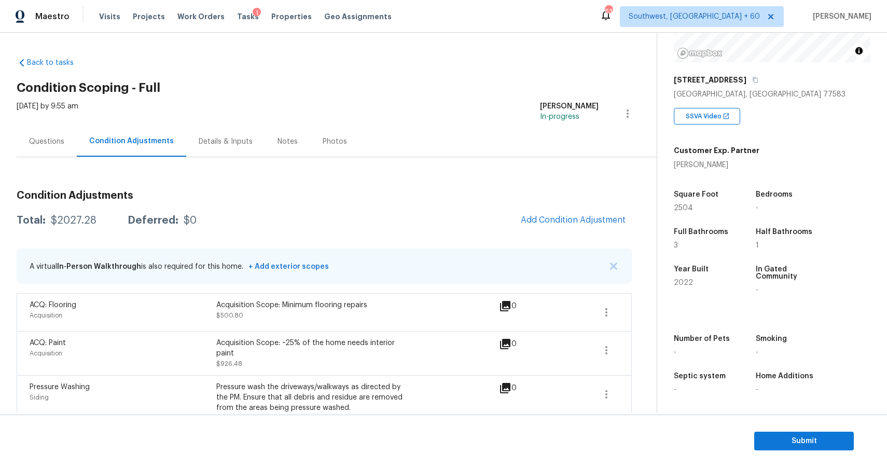
click at [77, 219] on div "$2027.28" at bounding box center [74, 220] width 46 height 10
copy div "$2027.28"
click at [602, 304] on button "button" at bounding box center [606, 312] width 25 height 25
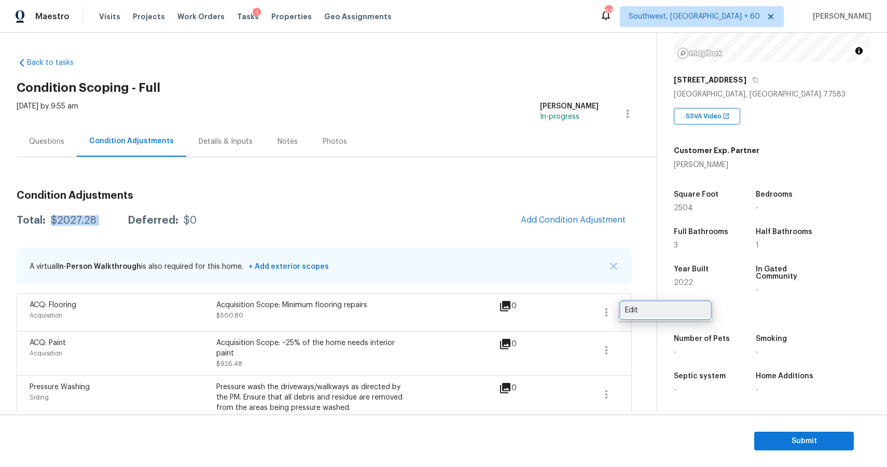
click at [630, 311] on div "Edit" at bounding box center [665, 310] width 81 height 10
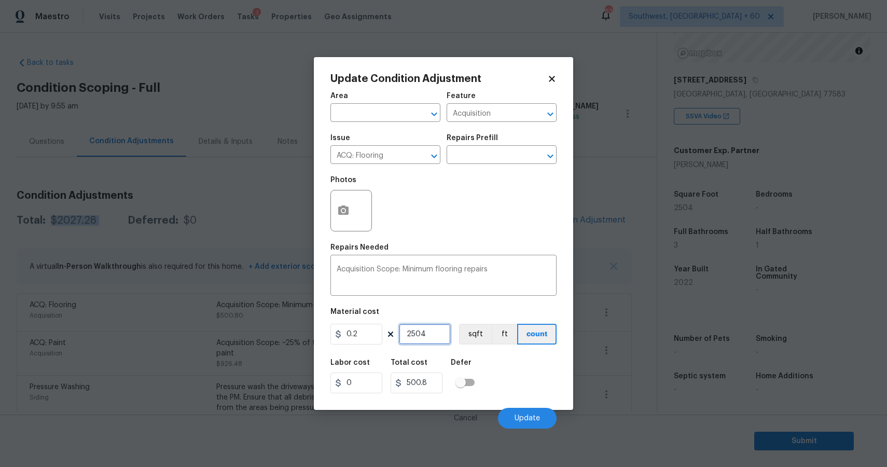
click at [441, 338] on input "2504" at bounding box center [425, 334] width 52 height 21
type input "2"
type input "0.4"
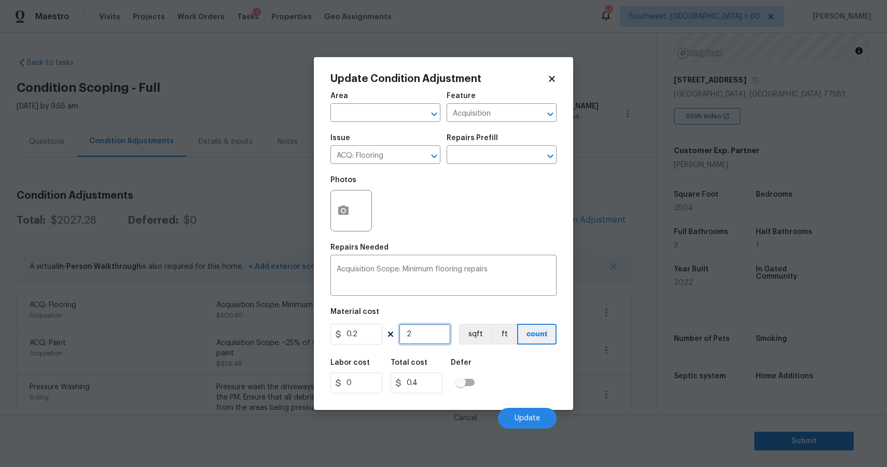
type input "25"
type input "5"
type input "257"
type input "51.4"
type input "2575"
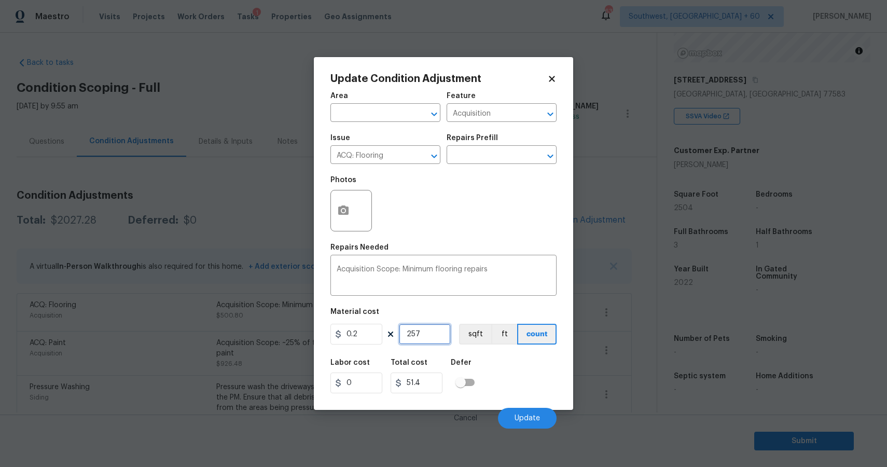
type input "515"
type input "257"
type input "51.4"
type input "25"
type input "5"
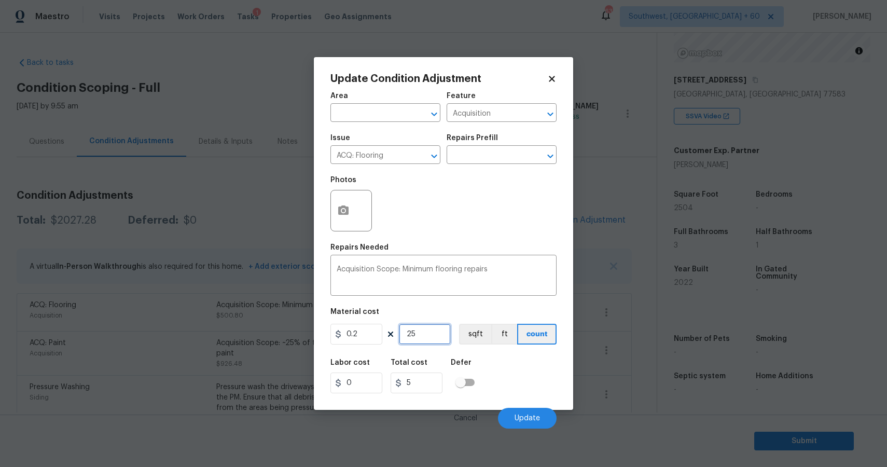
type input "2"
type input "0.4"
type input "24"
type input "4.8"
type input "247"
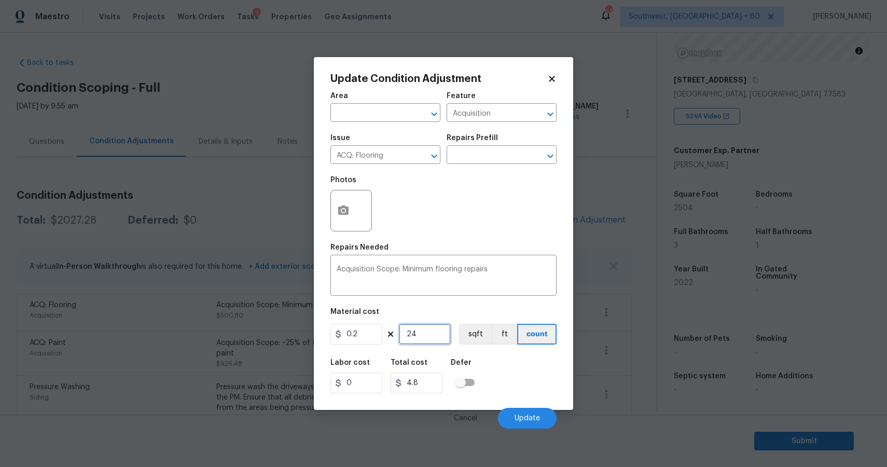
type input "49.4"
type input "2475"
type input "495"
type input "2475"
click at [534, 414] on span "Update" at bounding box center [526, 418] width 25 height 8
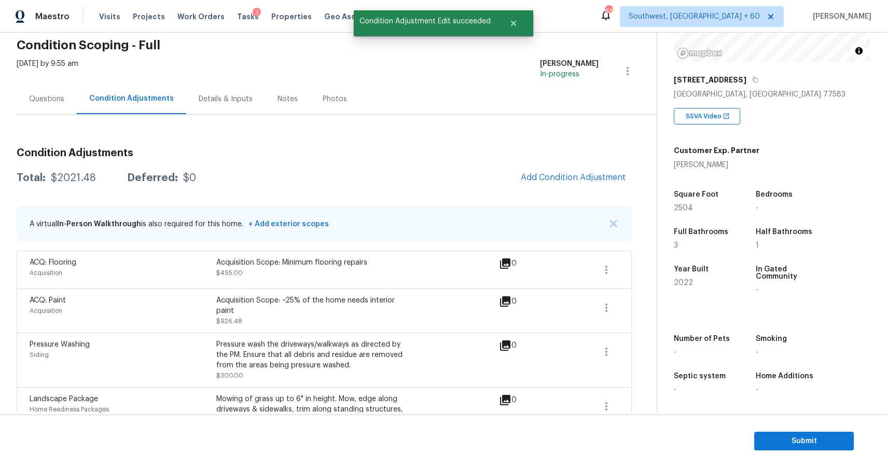
scroll to position [53, 0]
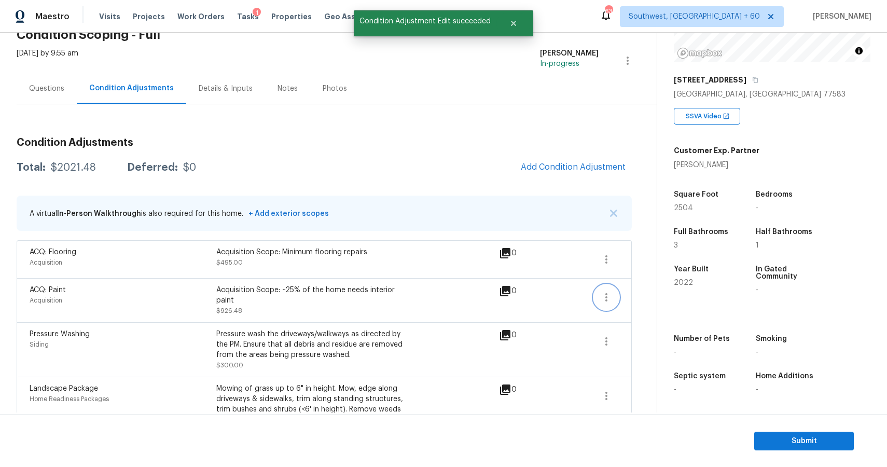
click at [603, 296] on icon "button" at bounding box center [606, 297] width 12 height 12
click at [638, 295] on div "Edit" at bounding box center [665, 295] width 81 height 10
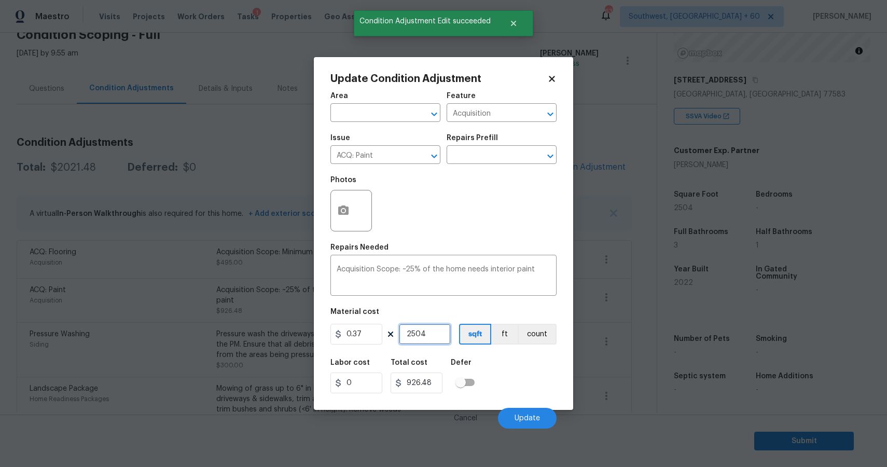
click at [429, 335] on input "2504" at bounding box center [425, 334] width 52 height 21
type input "250"
type input "92.5"
type input "25"
type input "9.25"
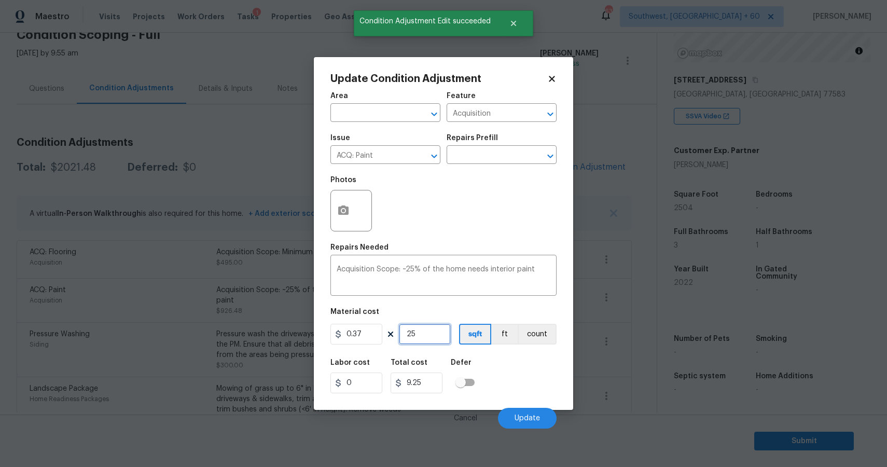
type input "2"
type input "0.74"
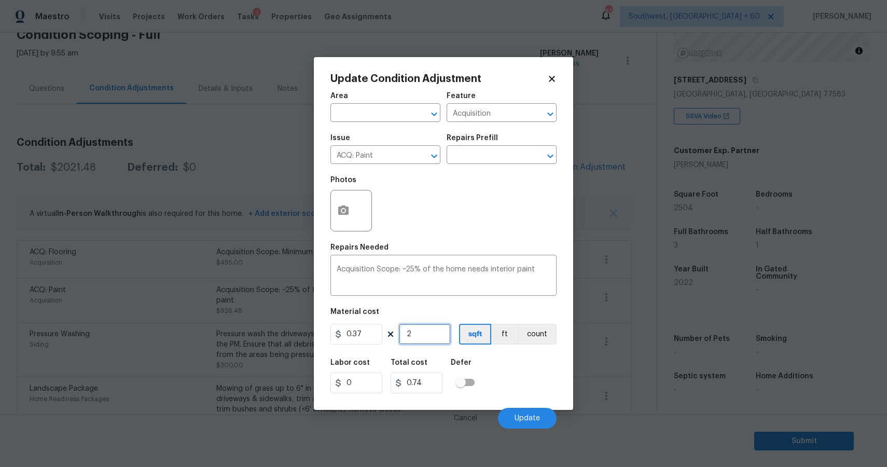
type input "24"
type input "8.88"
type input "247"
type input "91.39"
type input "2475"
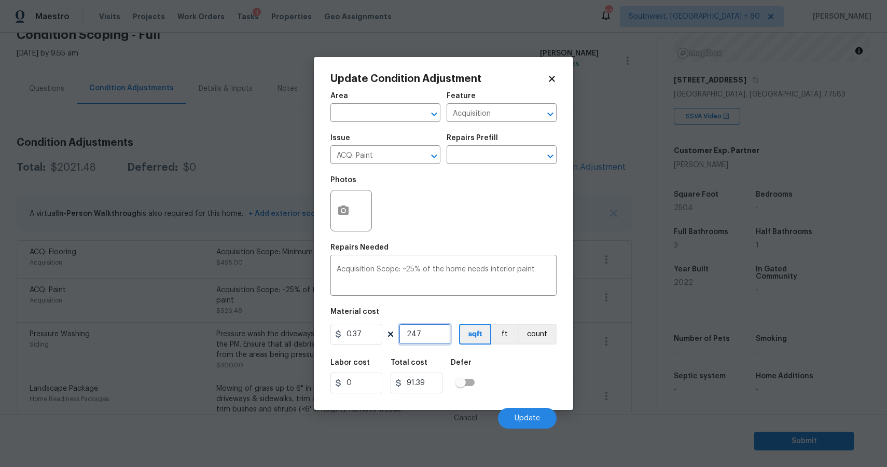
type input "915.75"
type input "2475"
click at [532, 414] on button "Update" at bounding box center [527, 418] width 59 height 21
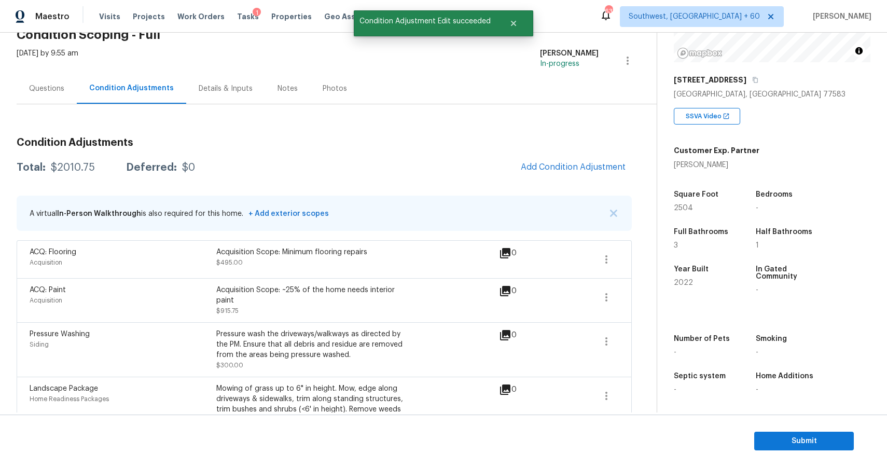
click at [82, 174] on div "Total: $2010.75 Deferred: $0 Add Condition Adjustment" at bounding box center [324, 167] width 615 height 23
copy div "$2010.75"
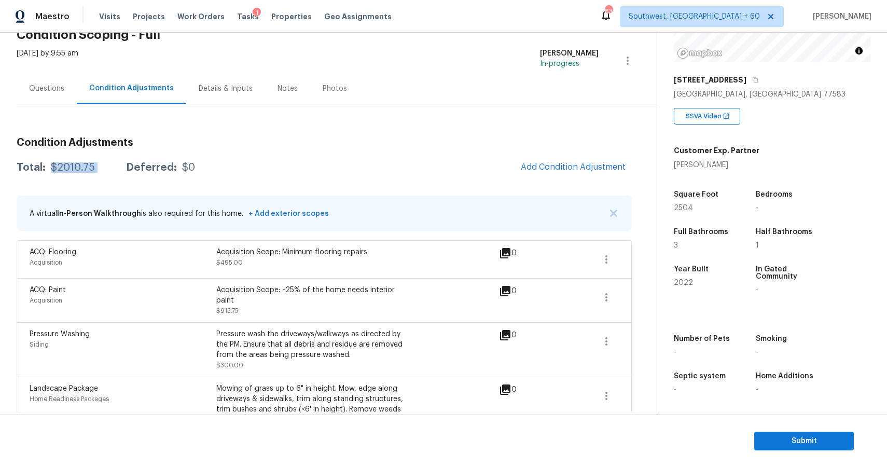
click at [45, 97] on div "Questions" at bounding box center [47, 88] width 60 height 31
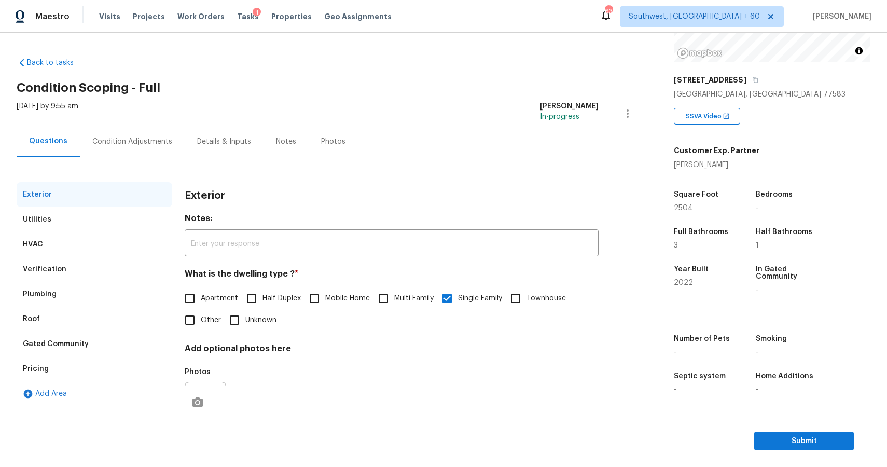
scroll to position [33, 0]
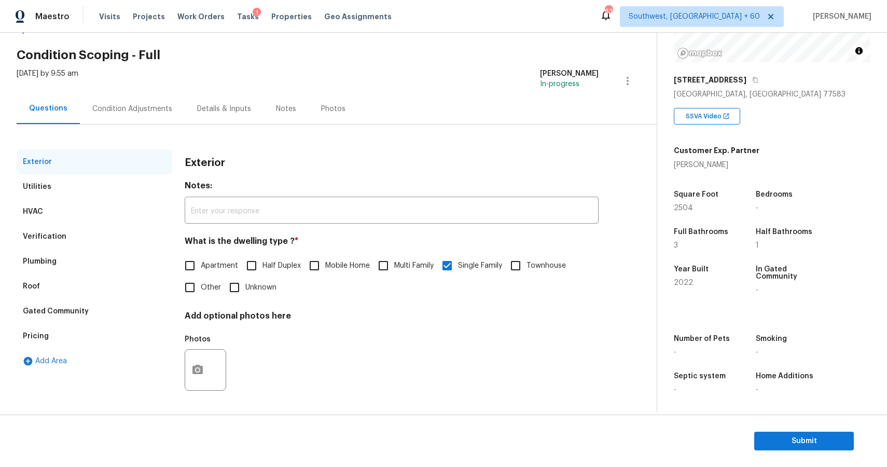
click at [156, 111] on div "Condition Adjustments" at bounding box center [132, 109] width 80 height 10
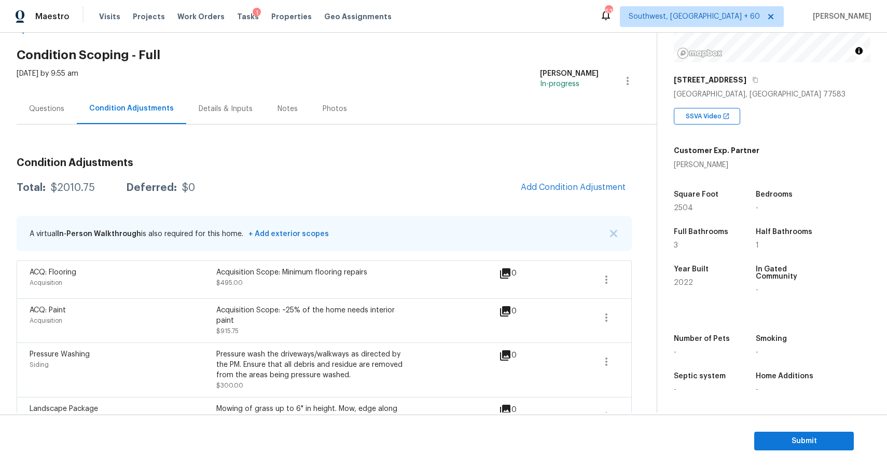
scroll to position [117, 0]
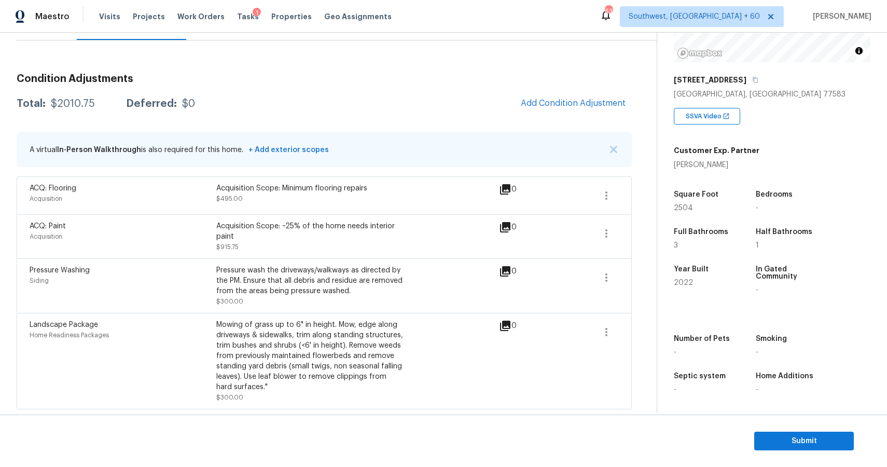
click at [834, 455] on section "Submit" at bounding box center [443, 440] width 887 height 53
click at [801, 434] on span "Submit" at bounding box center [803, 440] width 83 height 13
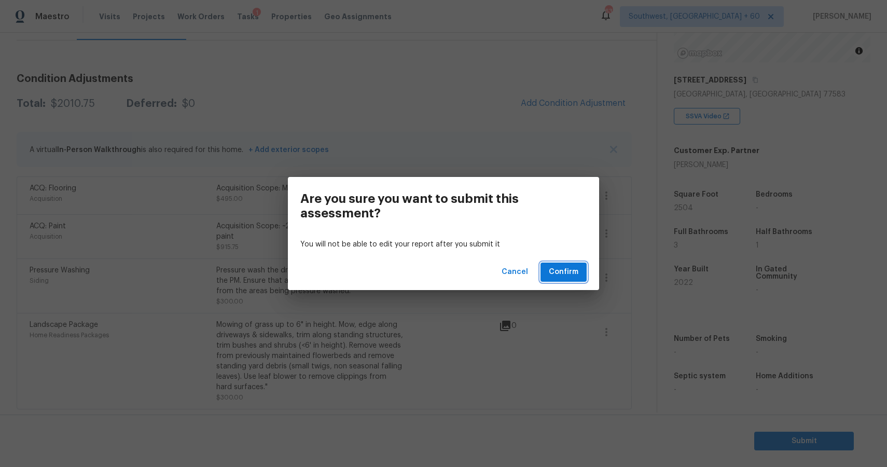
click at [578, 269] on button "Confirm" at bounding box center [563, 271] width 46 height 19
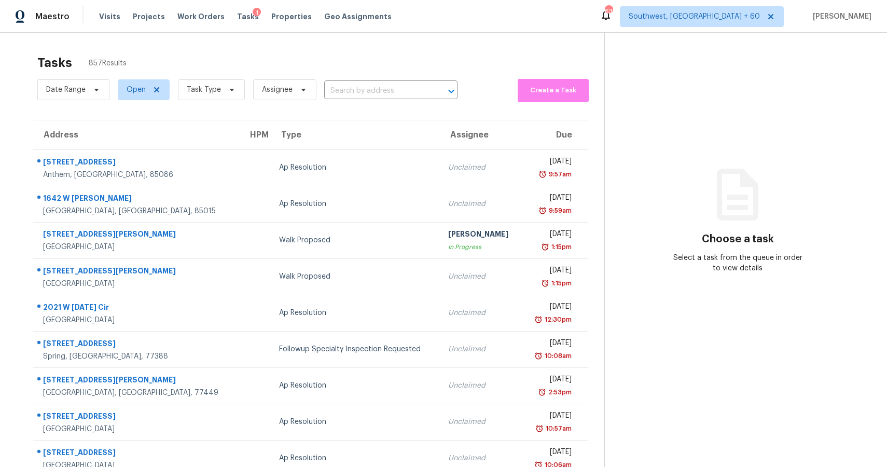
click at [214, 77] on span "Task Type" at bounding box center [207, 89] width 75 height 27
click at [225, 86] on span at bounding box center [230, 90] width 11 height 8
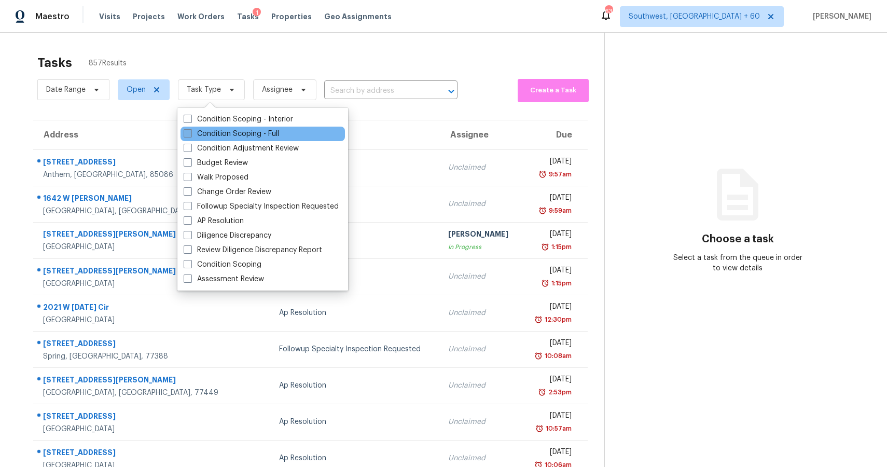
click at [263, 134] on label "Condition Scoping - Full" at bounding box center [231, 134] width 95 height 10
click at [190, 134] on input "Condition Scoping - Full" at bounding box center [187, 132] width 7 height 7
checkbox input "true"
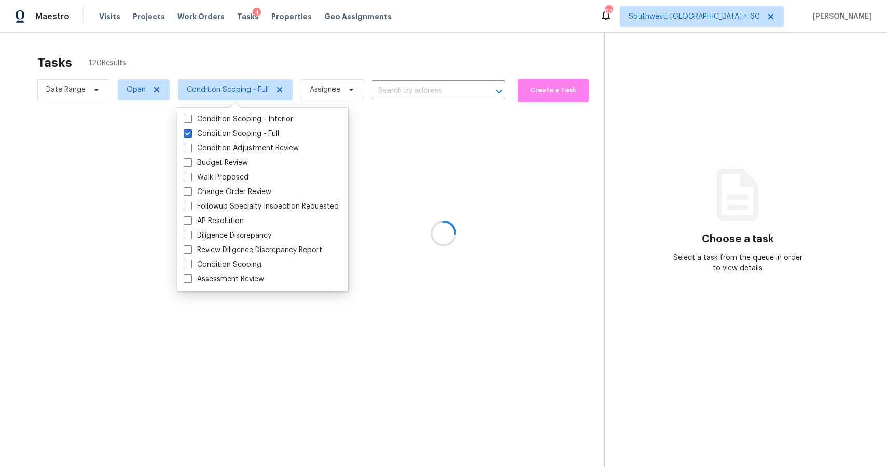
click at [277, 51] on div at bounding box center [443, 233] width 887 height 467
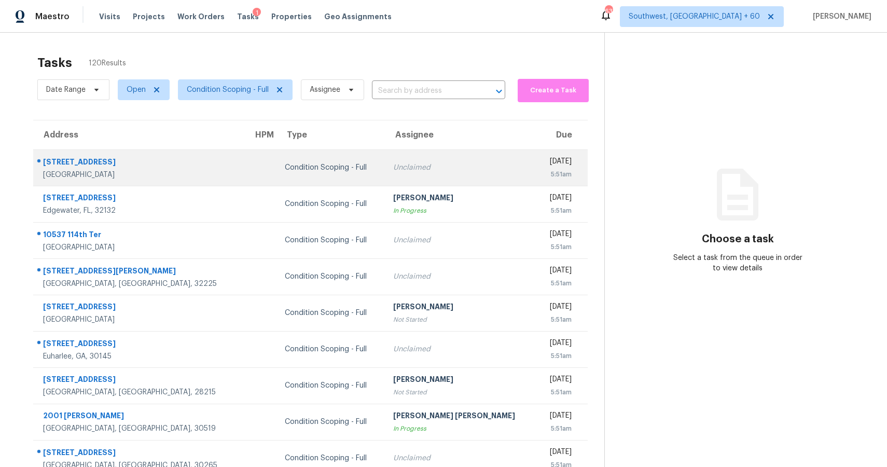
scroll to position [73, 0]
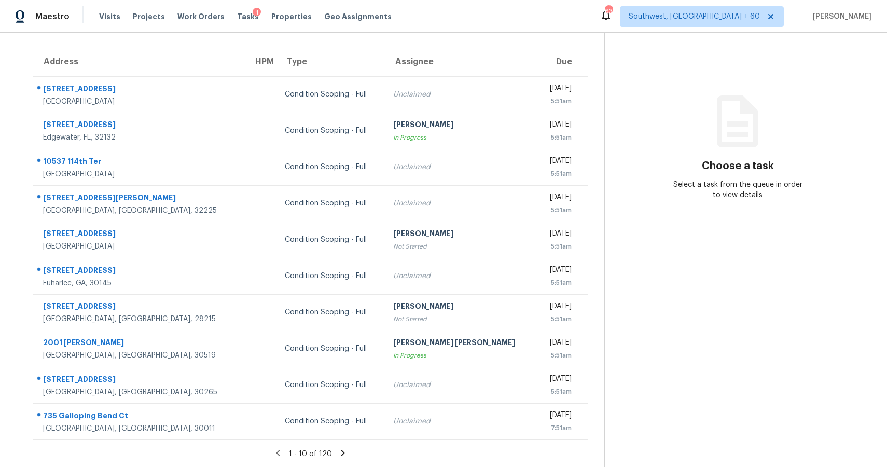
click at [345, 456] on icon at bounding box center [342, 452] width 9 height 9
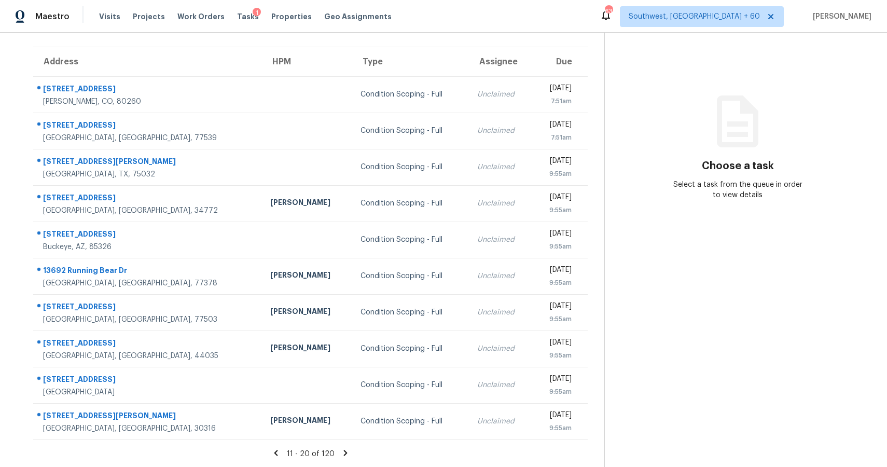
click at [341, 453] on icon at bounding box center [345, 452] width 9 height 9
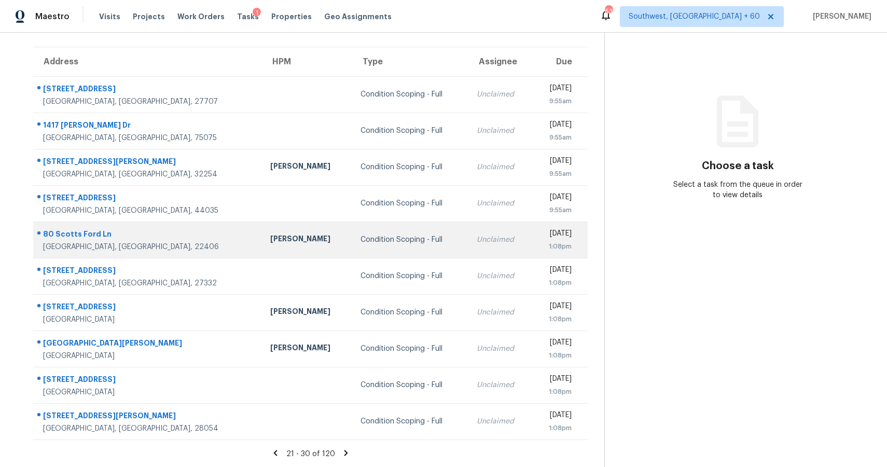
click at [468, 229] on td "Unclaimed" at bounding box center [500, 239] width 64 height 36
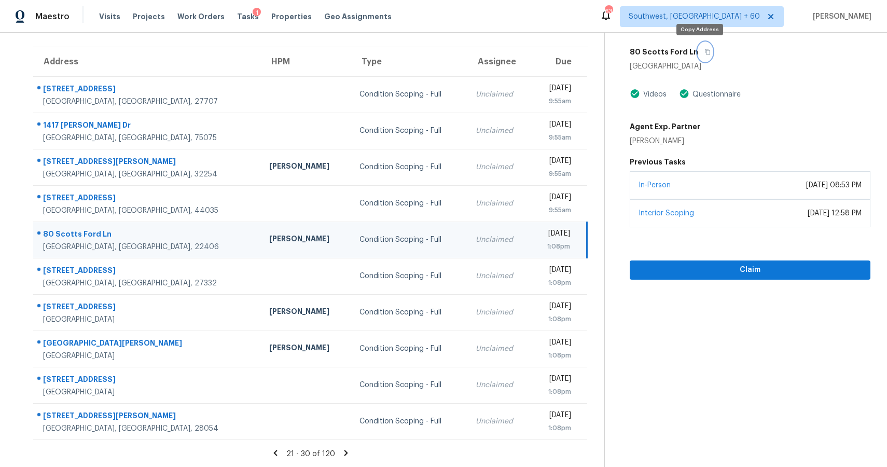
click at [700, 44] on button "button" at bounding box center [705, 52] width 14 height 19
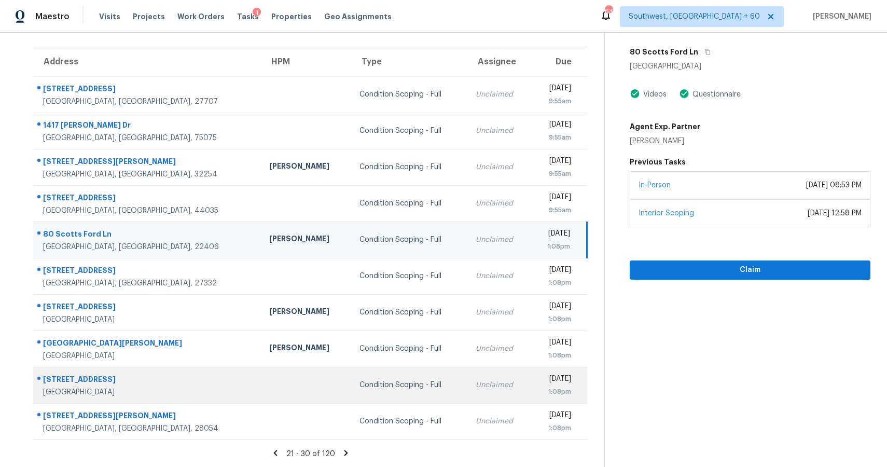
click at [359, 386] on div "Condition Scoping - Full" at bounding box center [408, 385] width 99 height 10
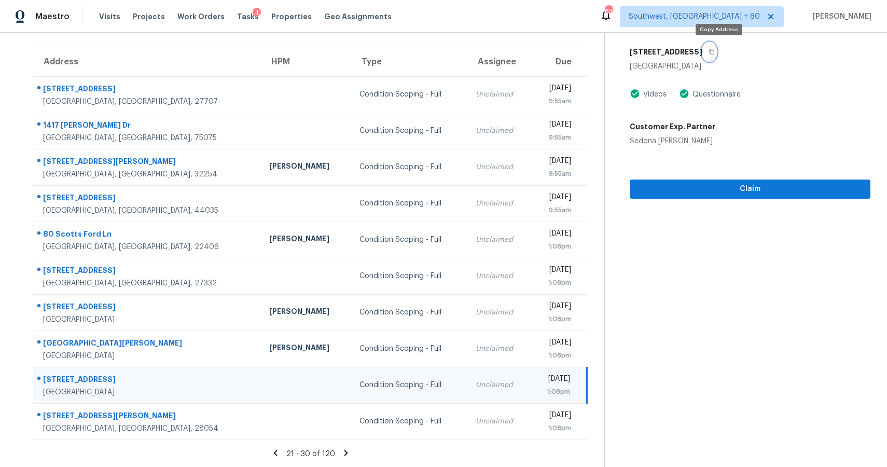
click at [714, 51] on icon "button" at bounding box center [711, 52] width 6 height 6
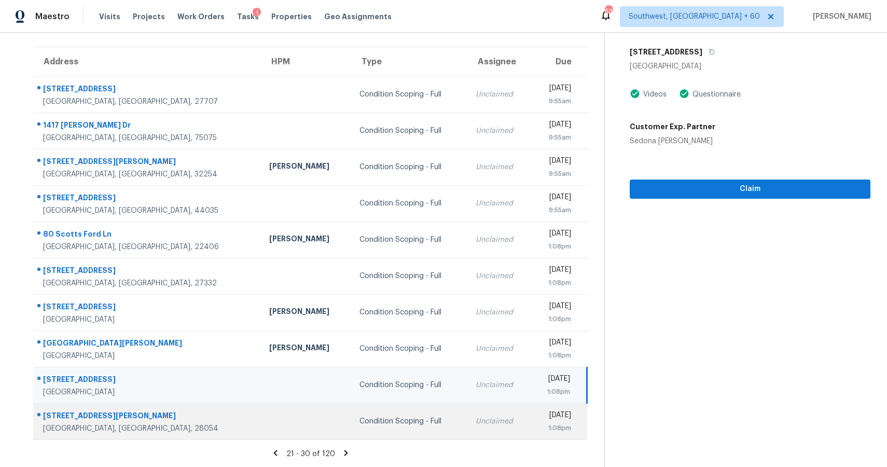
click at [354, 432] on td "Condition Scoping - Full" at bounding box center [409, 421] width 116 height 36
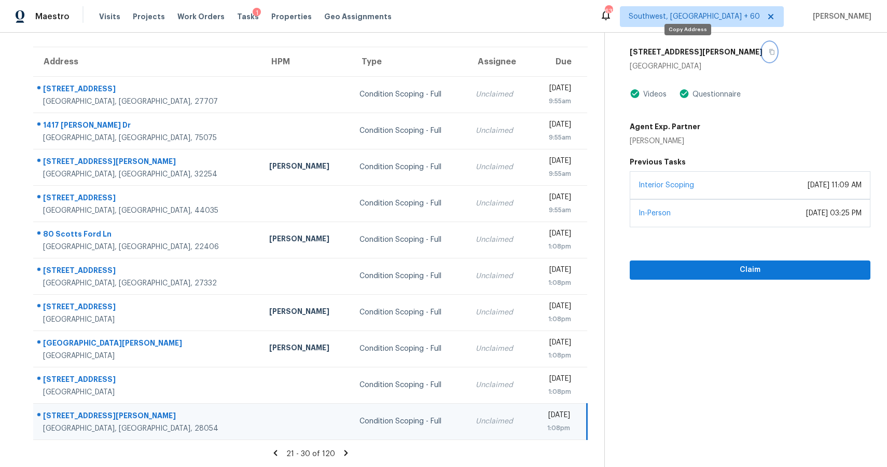
click at [768, 53] on icon "button" at bounding box center [771, 52] width 6 height 6
click at [344, 450] on icon at bounding box center [345, 452] width 9 height 9
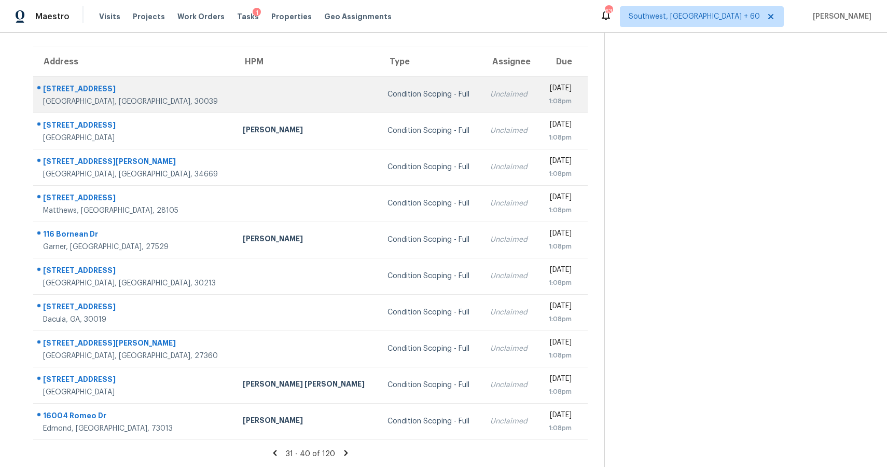
click at [490, 98] on div "Unclaimed" at bounding box center [510, 94] width 40 height 10
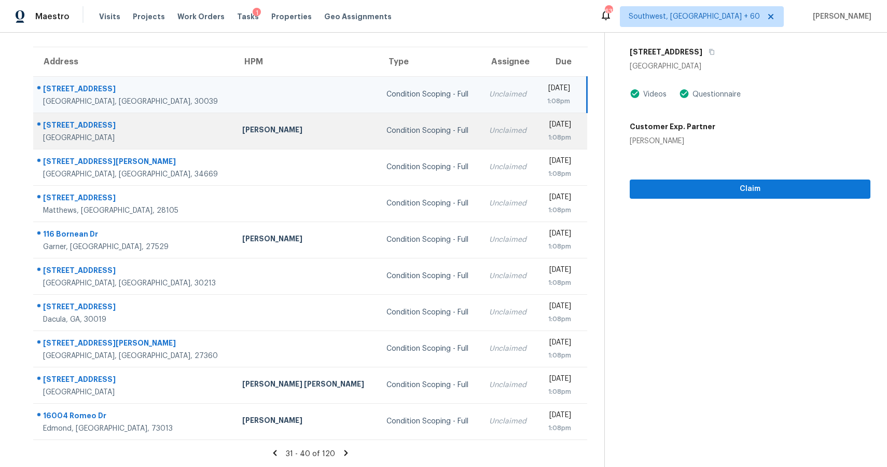
click at [481, 146] on td "Unclaimed" at bounding box center [509, 131] width 56 height 36
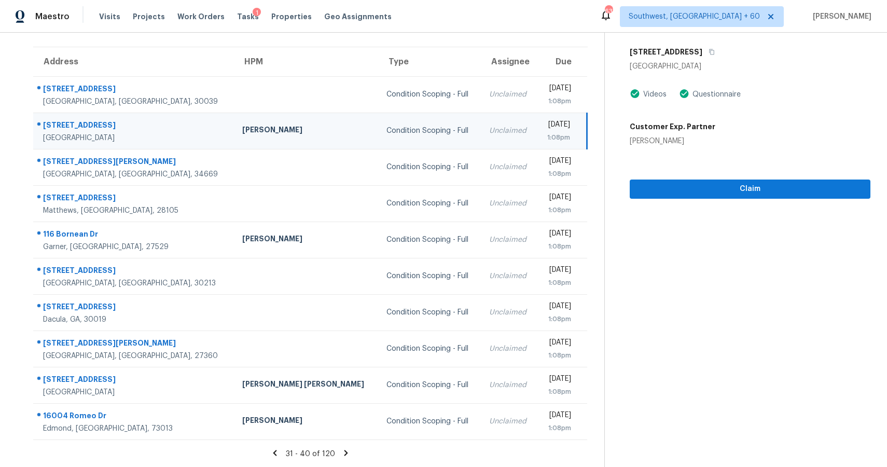
click at [728, 47] on div "5514 Champions Hill Dr" at bounding box center [749, 52] width 241 height 19
click at [714, 52] on icon "button" at bounding box center [711, 52] width 6 height 6
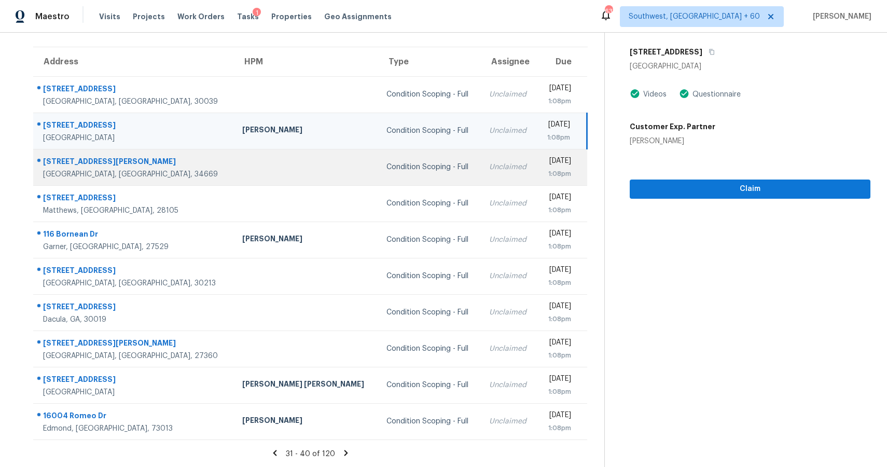
click at [390, 164] on div "Condition Scoping - Full" at bounding box center [429, 167] width 86 height 10
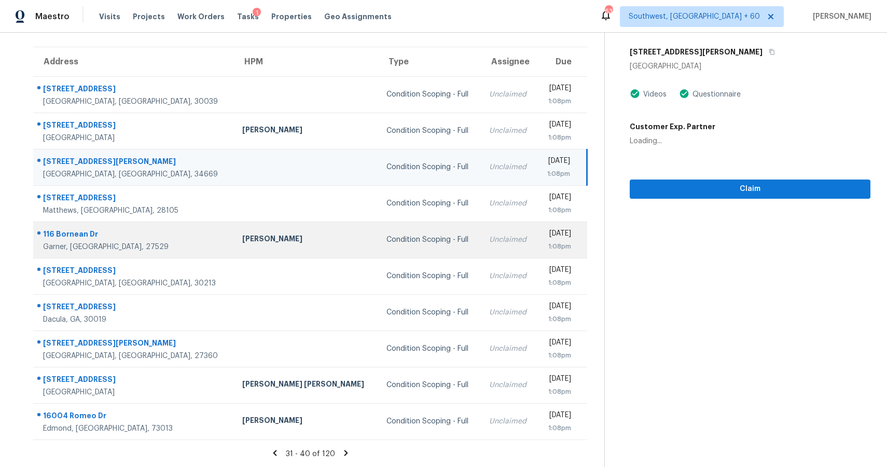
click at [481, 225] on td "Unclaimed" at bounding box center [509, 239] width 56 height 36
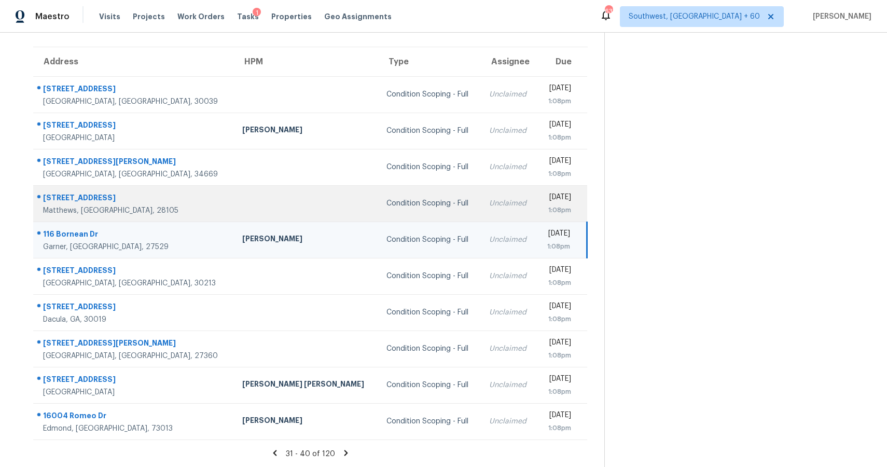
click at [489, 205] on div "Unclaimed" at bounding box center [508, 203] width 39 height 10
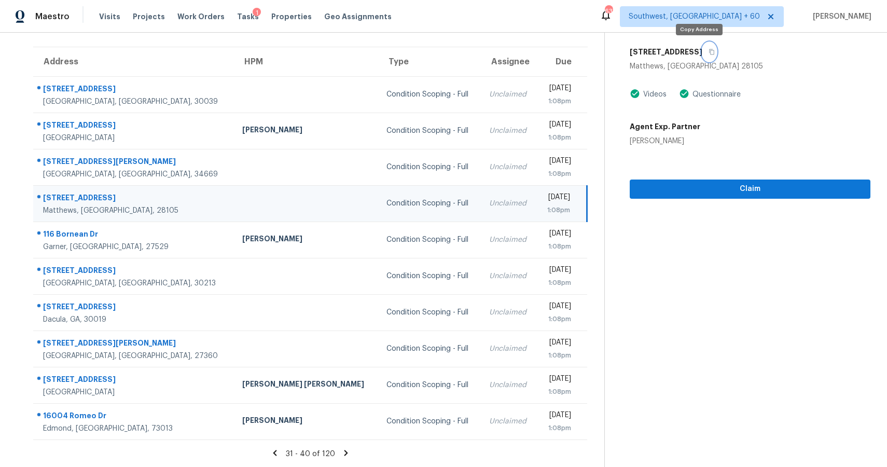
click at [702, 58] on button "button" at bounding box center [709, 52] width 14 height 19
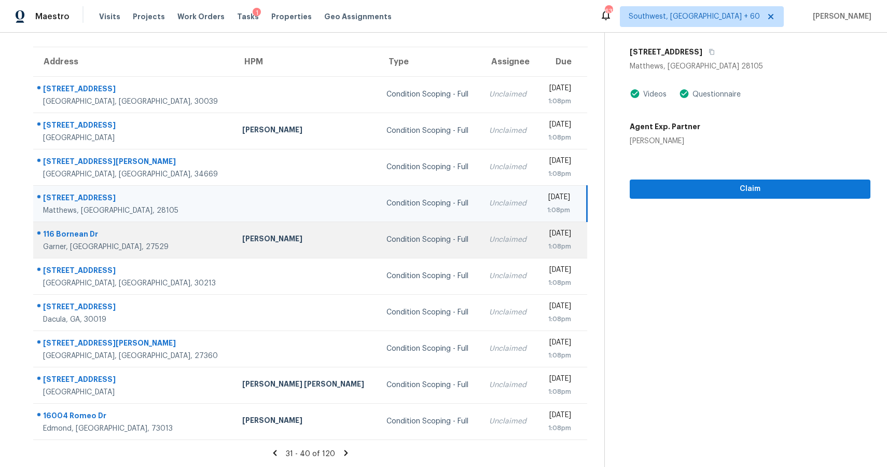
click at [395, 234] on td "Condition Scoping - Full" at bounding box center [429, 239] width 103 height 36
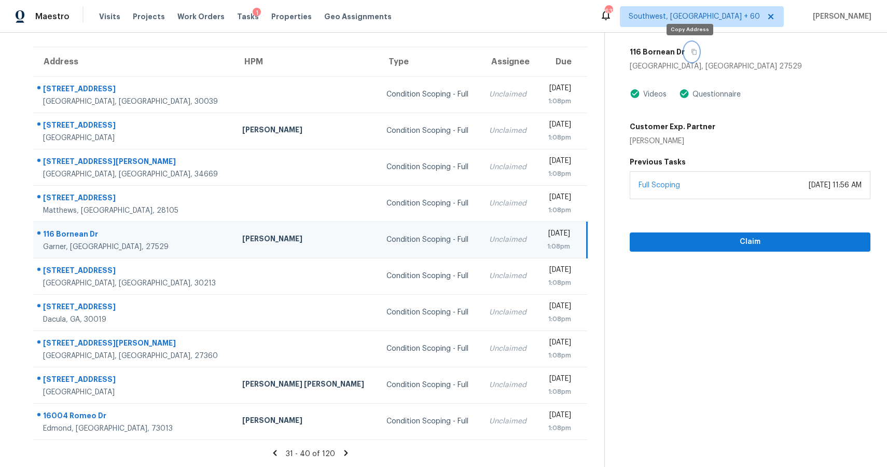
click at [692, 49] on icon "button" at bounding box center [694, 52] width 6 height 6
click at [700, 41] on div "Condition Scoping - Full Sep 23rd 2025 by 1:08pm 116 Bornean Dr Garner, NC 2752…" at bounding box center [737, 106] width 265 height 292
click at [691, 49] on icon "button" at bounding box center [694, 52] width 6 height 6
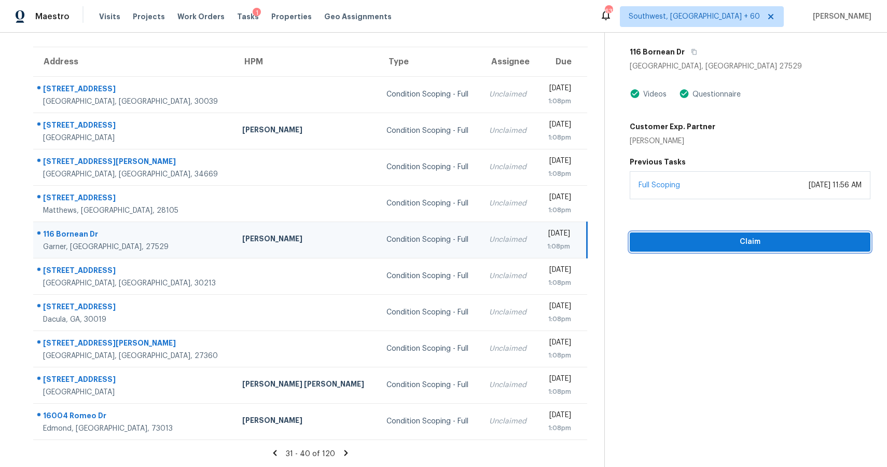
click at [741, 250] on button "Claim" at bounding box center [749, 241] width 241 height 19
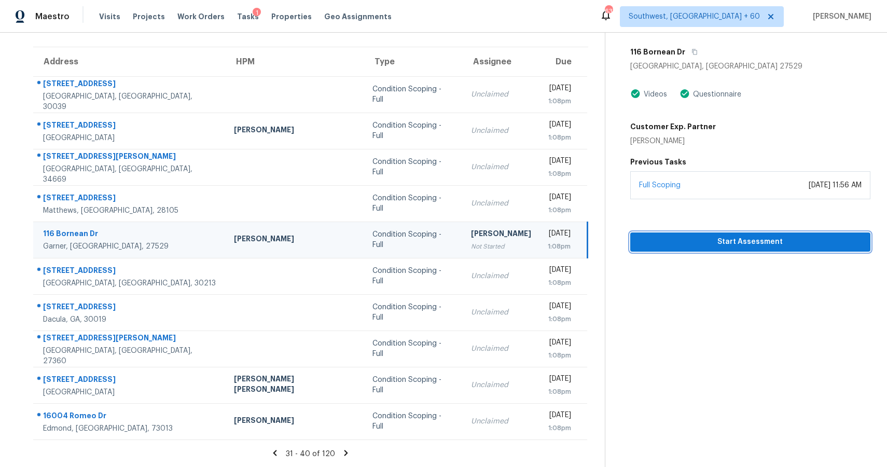
click at [744, 243] on span "Start Assessment" at bounding box center [749, 241] width 223 height 13
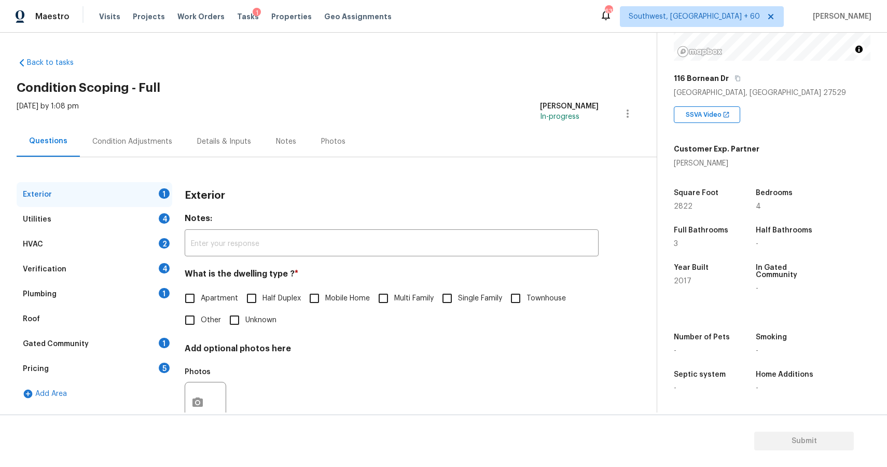
scroll to position [33, 0]
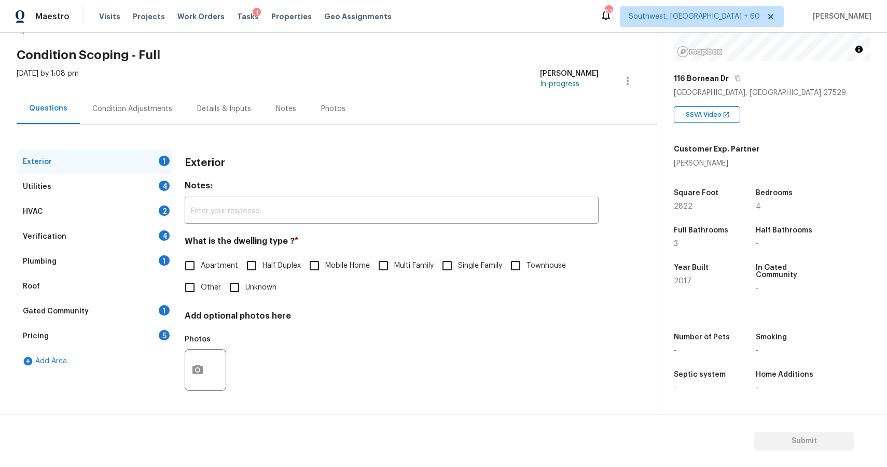
click at [96, 232] on div "Verification 4" at bounding box center [95, 236] width 156 height 25
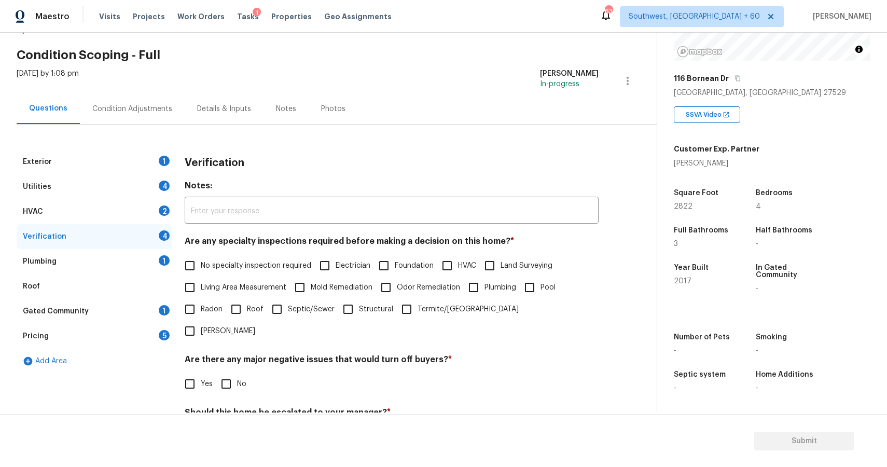
scroll to position [125, 0]
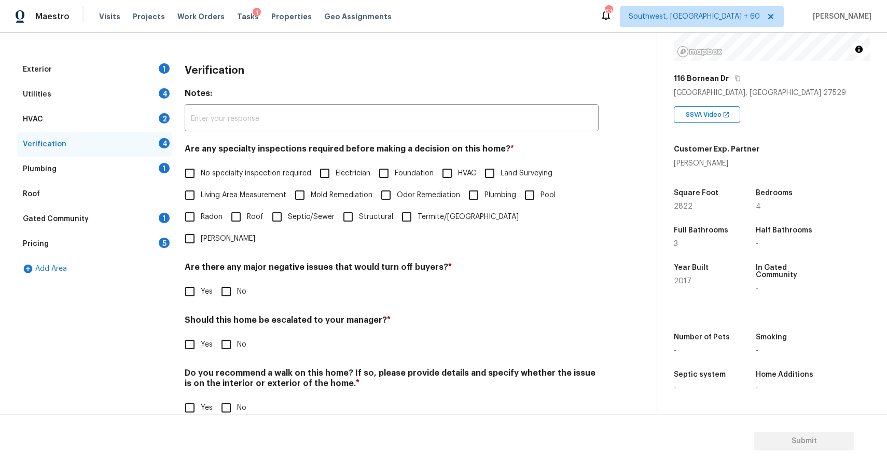
click at [199, 333] on div "Verification Notes: ​ Are any specialty inspections required before making a de…" at bounding box center [392, 244] width 414 height 374
click at [199, 333] on input "Yes" at bounding box center [190, 344] width 22 height 22
checkbox input "true"
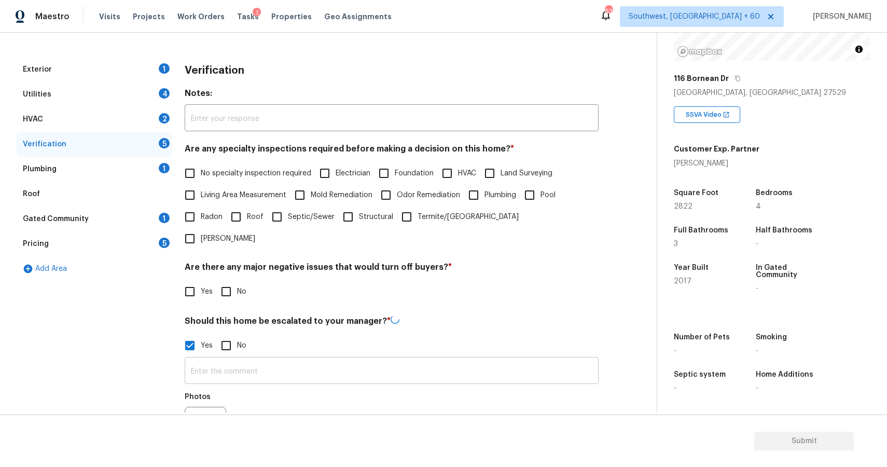
click at [223, 359] on input "text" at bounding box center [392, 371] width 414 height 24
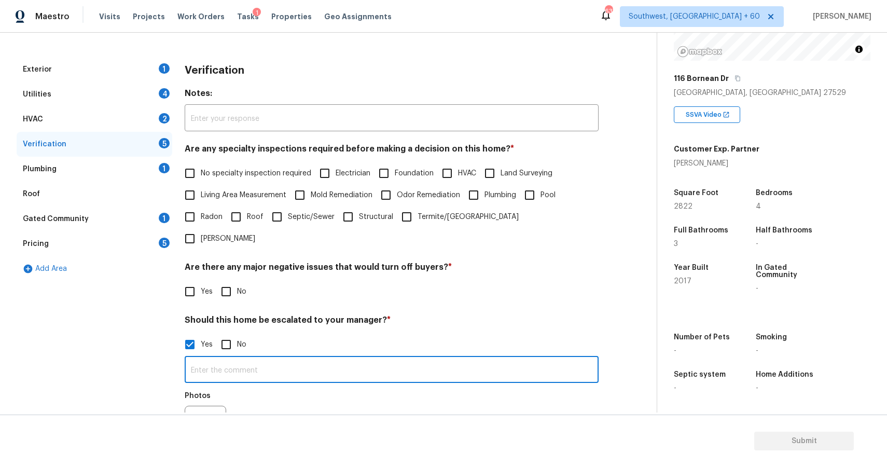
paste input "This is a duplicate assessment ,last assessment completed recently ,all scopes …"
type input "This is a duplicate assessment ,last assessment completed recently ,all scopes …"
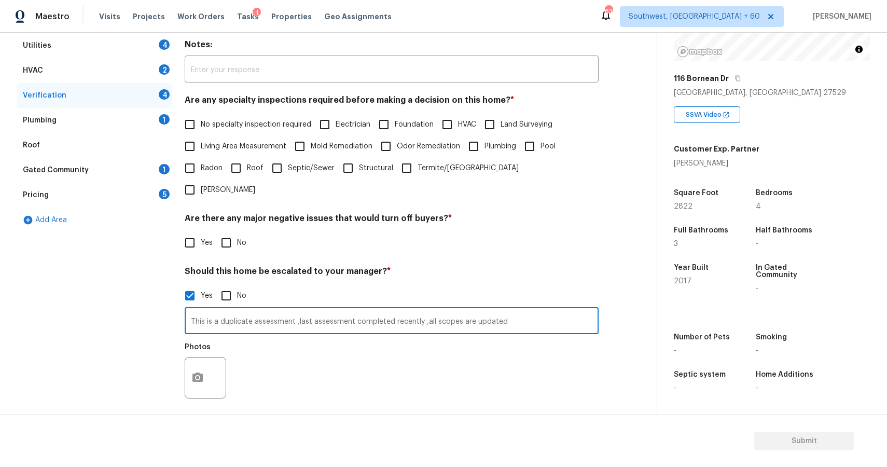
scroll to position [189, 0]
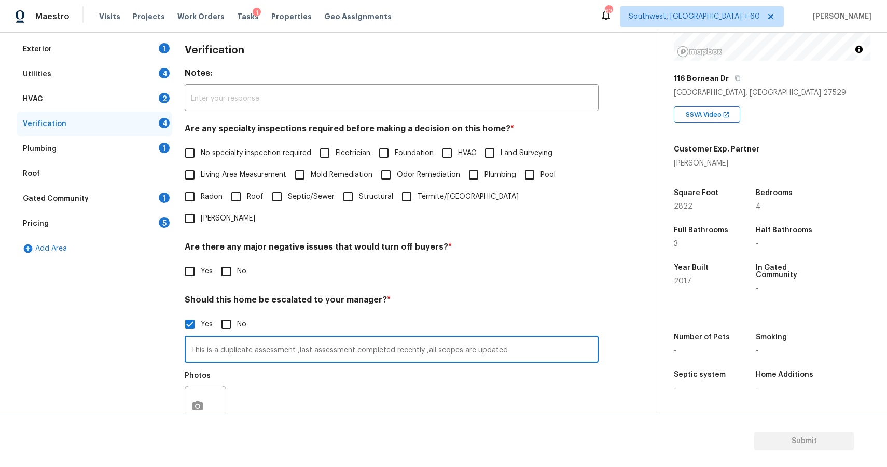
click at [150, 48] on div "Exterior 1" at bounding box center [95, 49] width 156 height 25
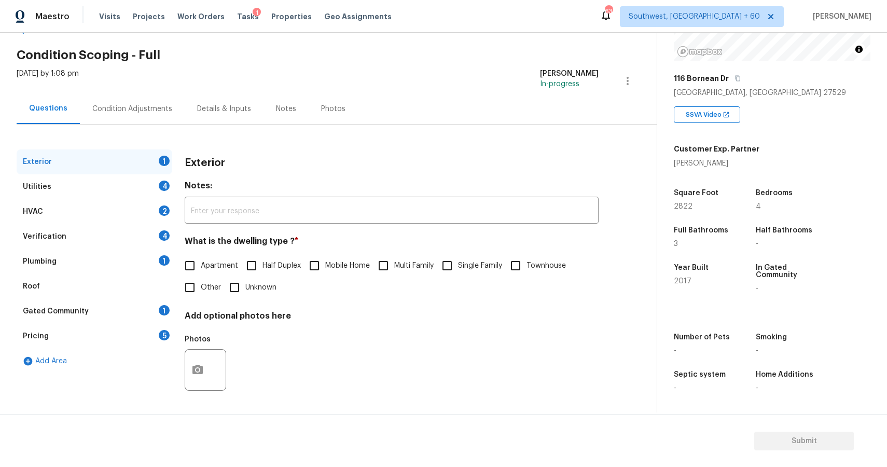
scroll to position [33, 0]
click at [458, 279] on div "Apartment Half Duplex Mobile Home Multi Family Single Family Townhouse Other Un…" at bounding box center [392, 277] width 414 height 44
click at [455, 268] on input "Single Family" at bounding box center [447, 266] width 22 height 22
checkbox input "true"
click at [138, 180] on div "Utilities 4" at bounding box center [95, 186] width 156 height 25
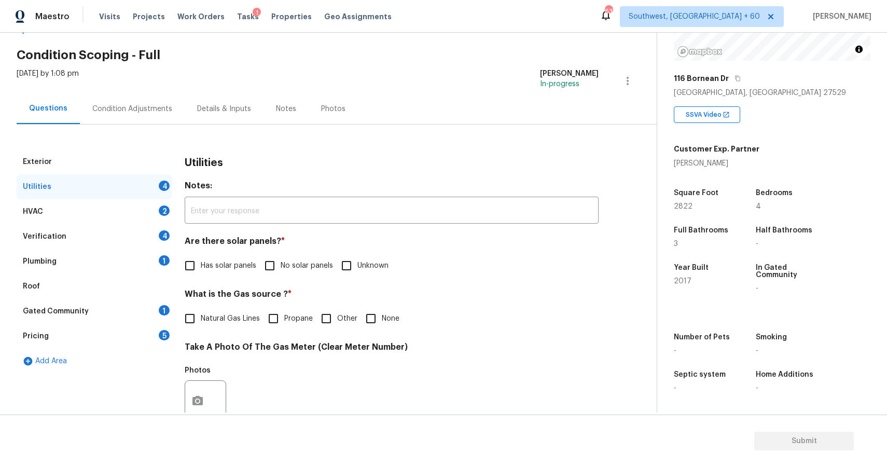
click at [138, 180] on div "Utilities 4" at bounding box center [95, 186] width 156 height 25
click at [299, 272] on label "No solar panels" at bounding box center [296, 266] width 74 height 22
click at [281, 272] on input "No solar panels" at bounding box center [270, 266] width 22 height 22
checkbox input "true"
click at [370, 326] on input "None" at bounding box center [371, 318] width 22 height 22
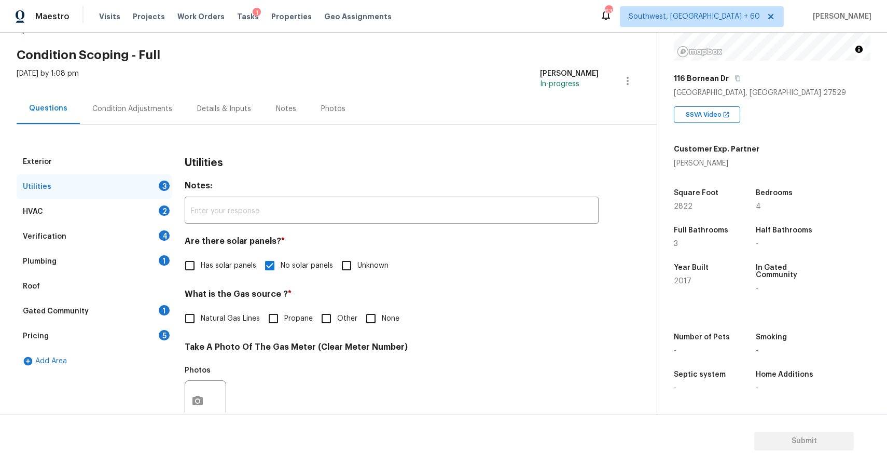
checkbox input "true"
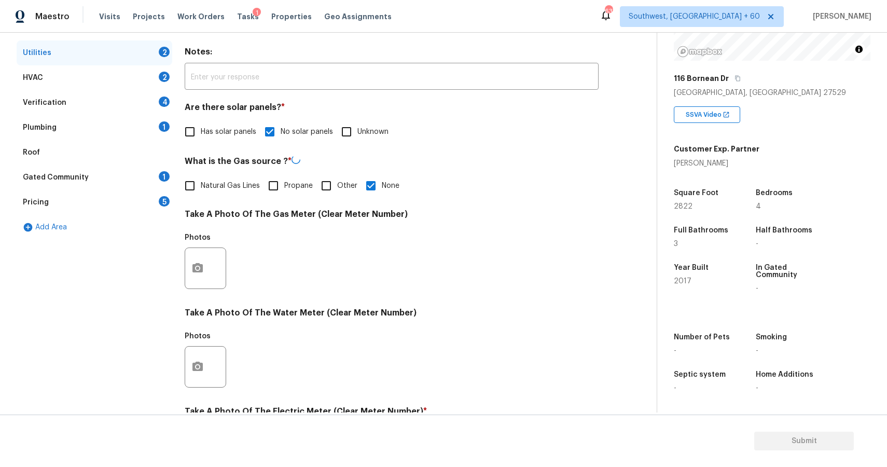
scroll to position [205, 0]
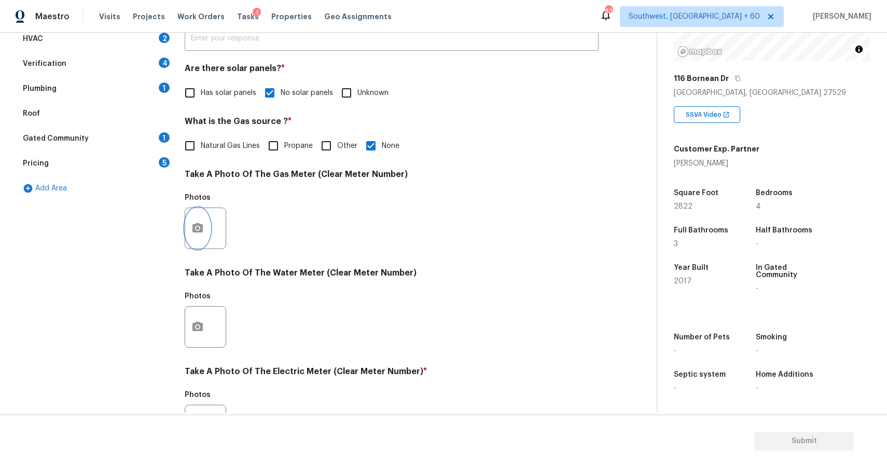
click at [198, 236] on button "button" at bounding box center [197, 228] width 25 height 40
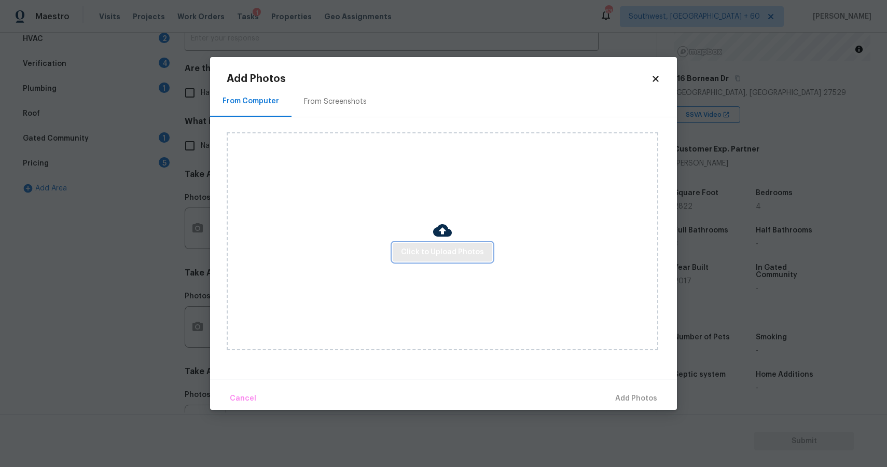
click at [430, 256] on span "Click to Upload Photos" at bounding box center [442, 252] width 83 height 13
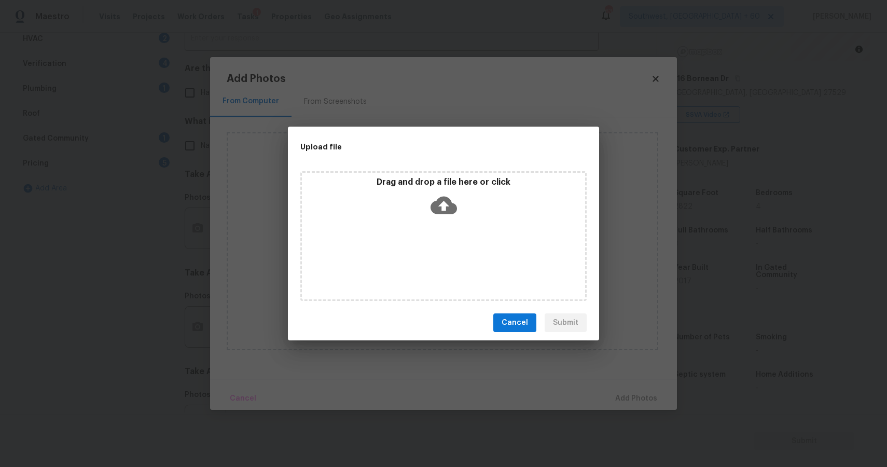
click at [430, 256] on div "Drag and drop a file here or click" at bounding box center [443, 236] width 286 height 130
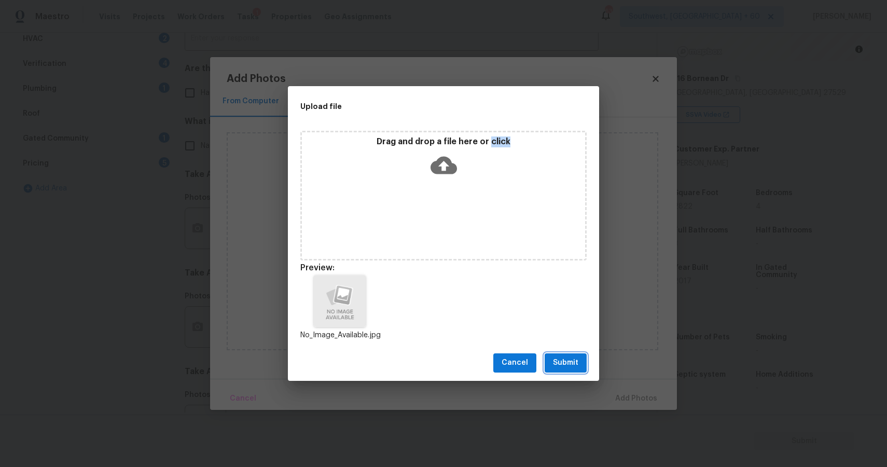
click at [565, 354] on button "Submit" at bounding box center [565, 362] width 42 height 19
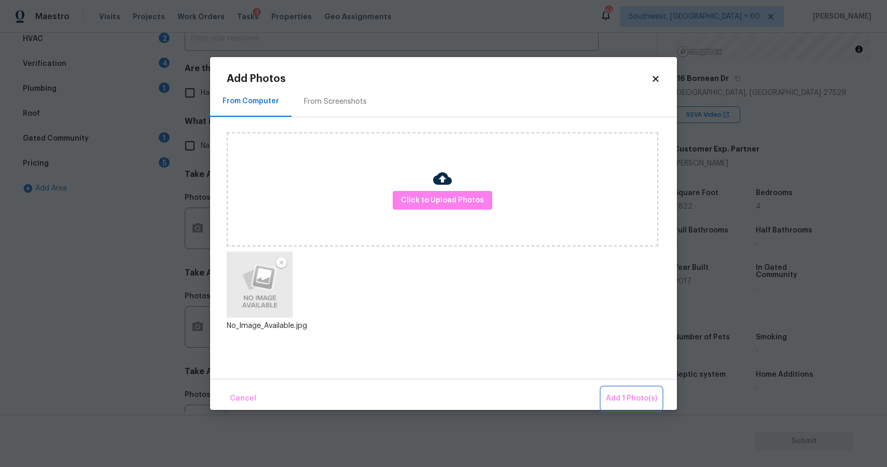
click at [650, 399] on span "Add 1 Photo(s)" at bounding box center [631, 398] width 51 height 13
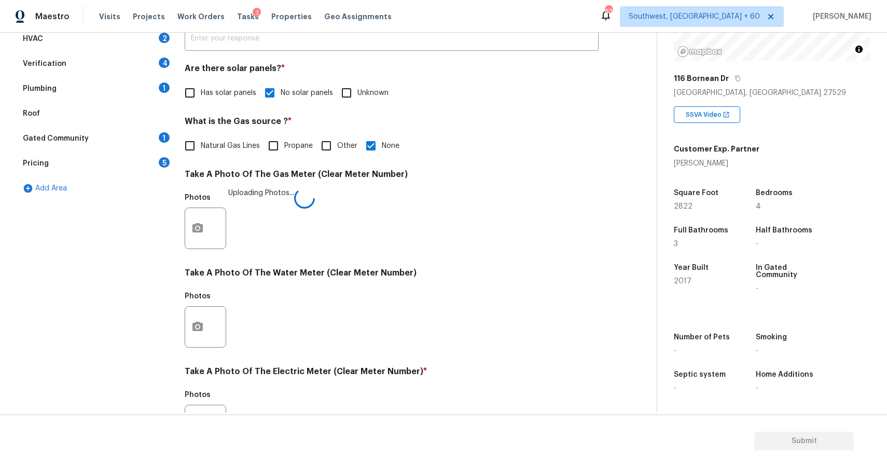
click at [650, 399] on div "Back to tasks Condition Scoping - Full Tue, Sep 23 2025 by 1:08 pm Ranjith Kuma…" at bounding box center [337, 182] width 640 height 677
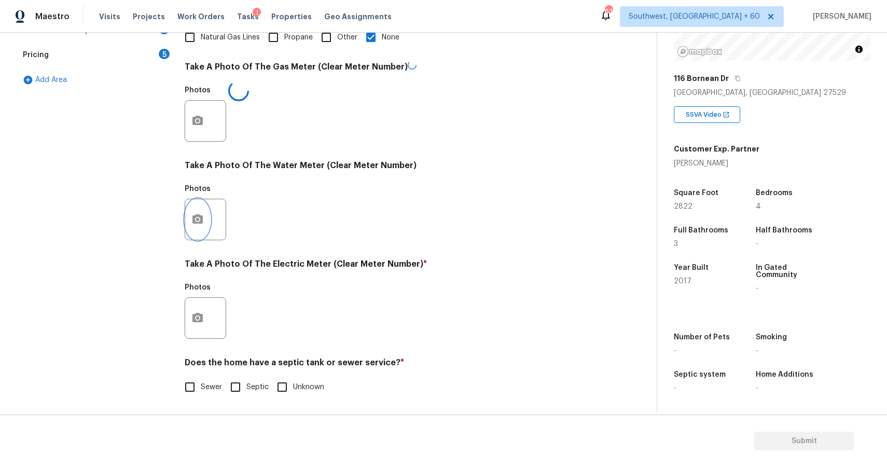
click at [194, 223] on icon "button" at bounding box center [197, 219] width 12 height 12
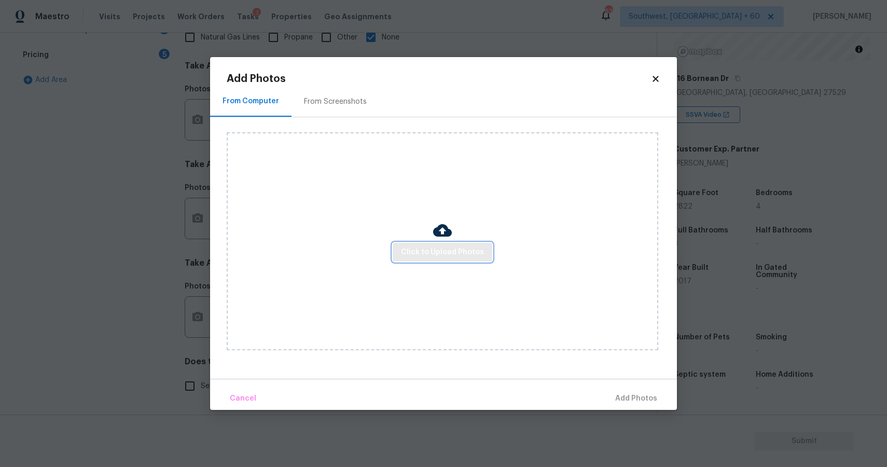
click at [452, 250] on span "Click to Upload Photos" at bounding box center [442, 252] width 83 height 13
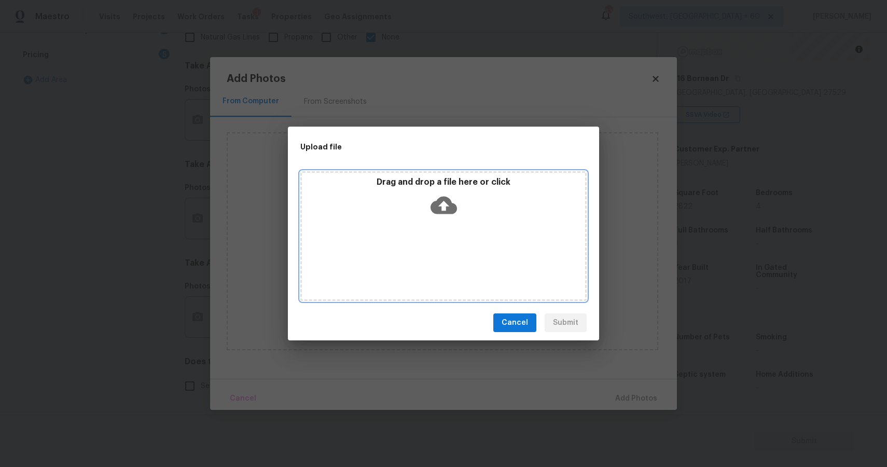
click at [452, 250] on div "Drag and drop a file here or click" at bounding box center [443, 236] width 286 height 130
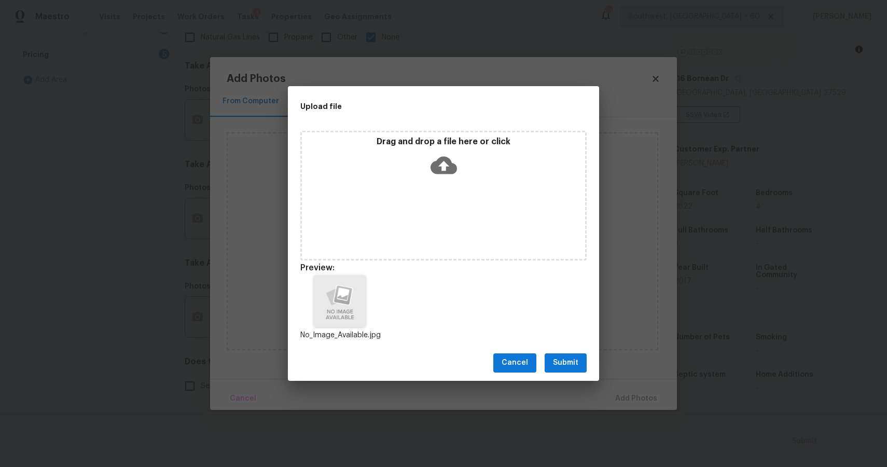
click at [570, 367] on span "Submit" at bounding box center [565, 362] width 25 height 13
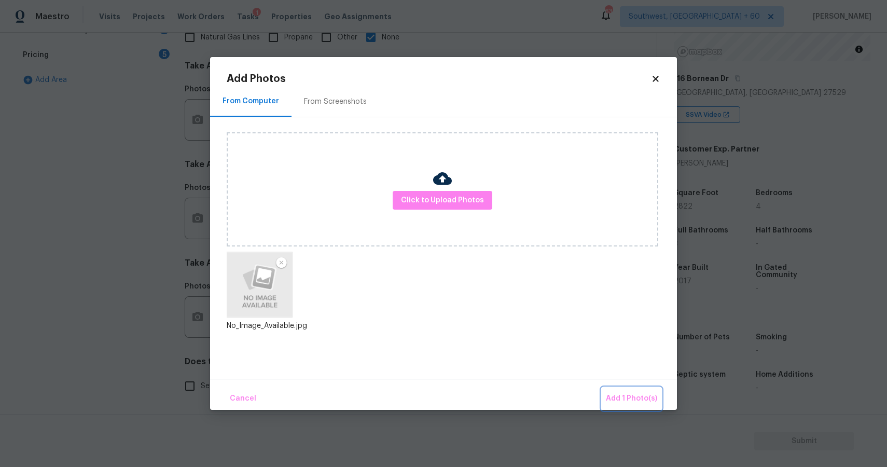
click at [634, 401] on span "Add 1 Photo(s)" at bounding box center [631, 398] width 51 height 13
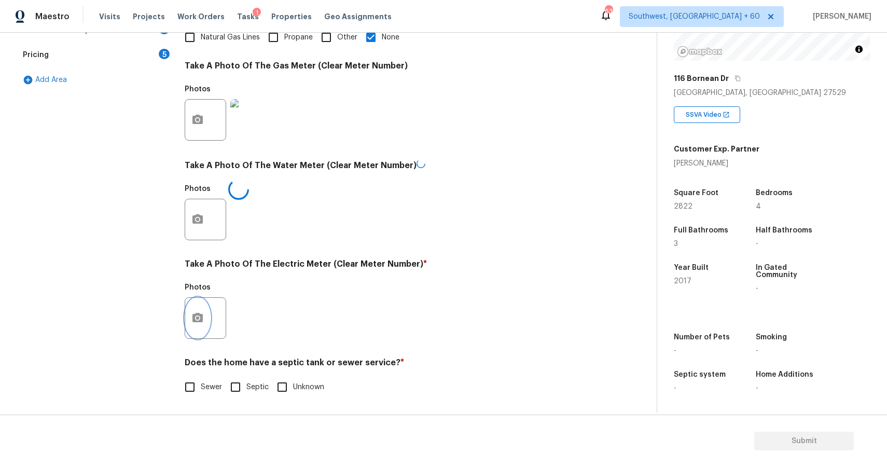
click at [191, 325] on button "button" at bounding box center [197, 318] width 25 height 40
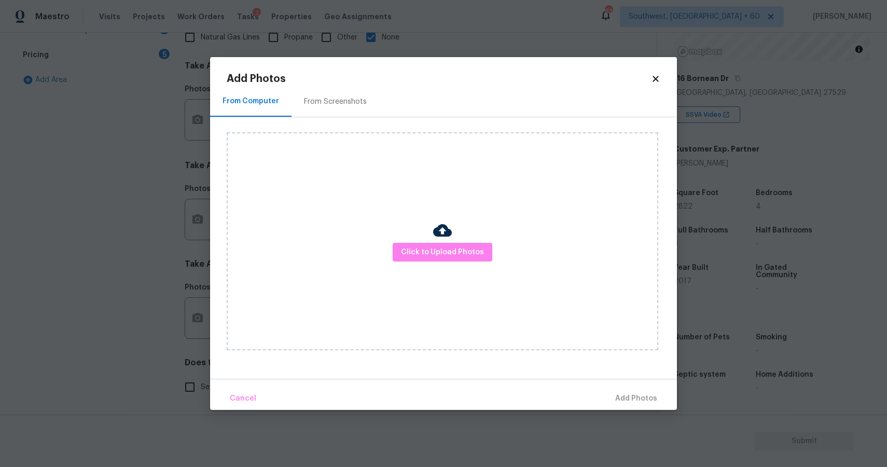
click at [189, 325] on body "Maestro Visits Projects Work Orders Tasks 1 Properties Geo Assignments 637 Sout…" at bounding box center [443, 233] width 887 height 467
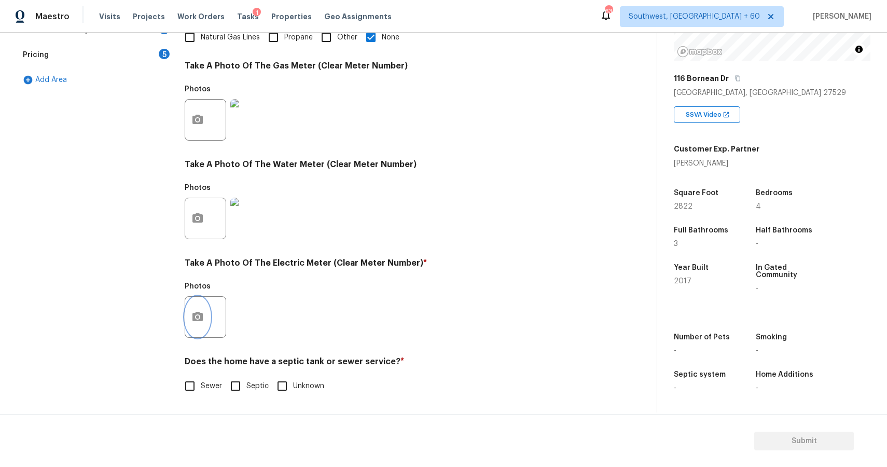
click at [201, 309] on button "button" at bounding box center [197, 317] width 25 height 40
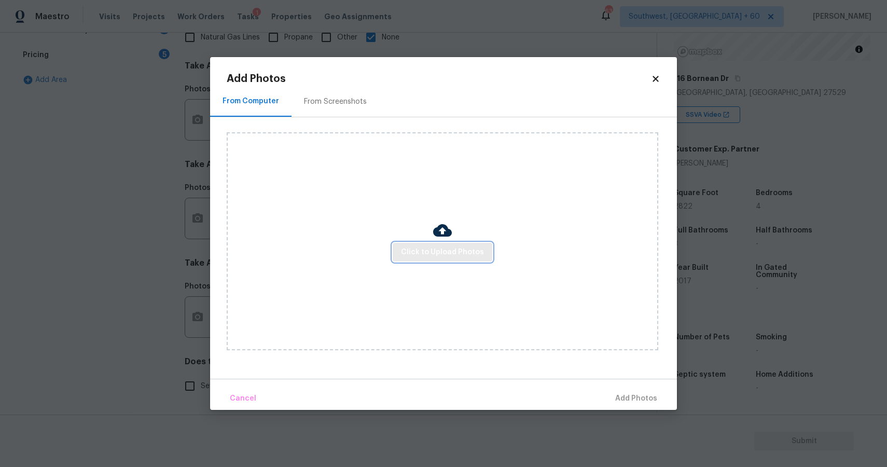
click at [427, 257] on span "Click to Upload Photos" at bounding box center [442, 252] width 83 height 13
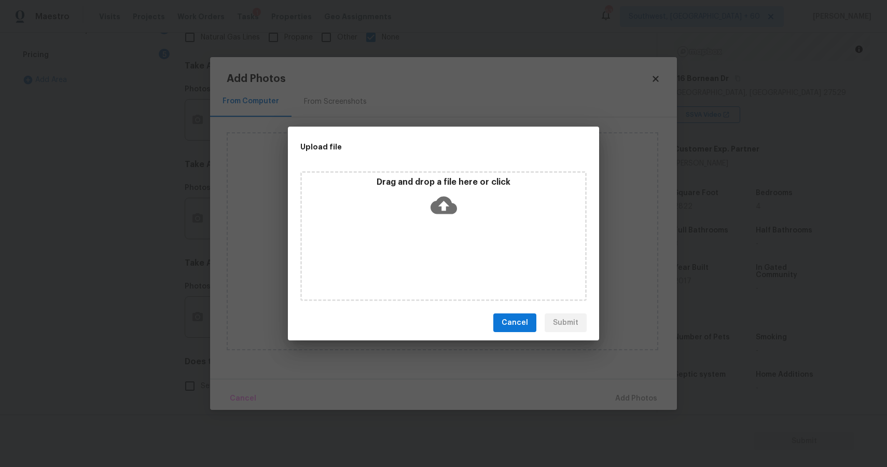
click at [427, 257] on div "Drag and drop a file here or click" at bounding box center [443, 236] width 286 height 130
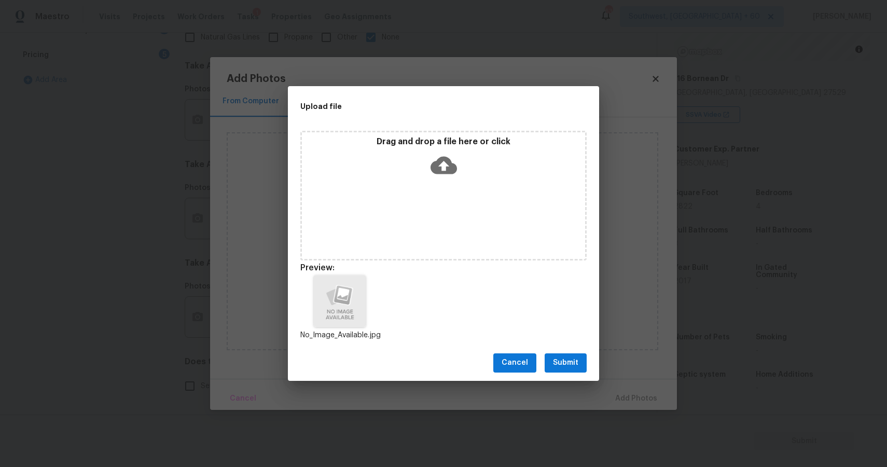
click at [558, 348] on div "Cancel Submit" at bounding box center [443, 363] width 311 height 36
click at [562, 357] on span "Submit" at bounding box center [565, 362] width 25 height 13
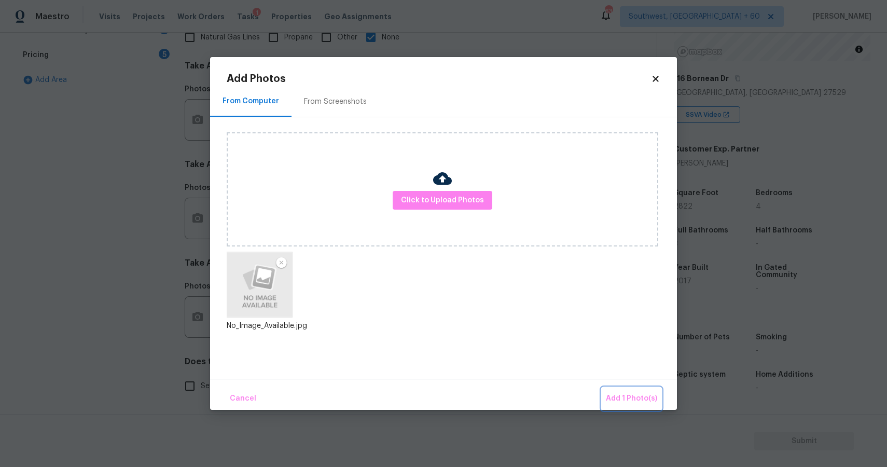
click at [633, 388] on button "Add 1 Photo(s)" at bounding box center [631, 398] width 60 height 22
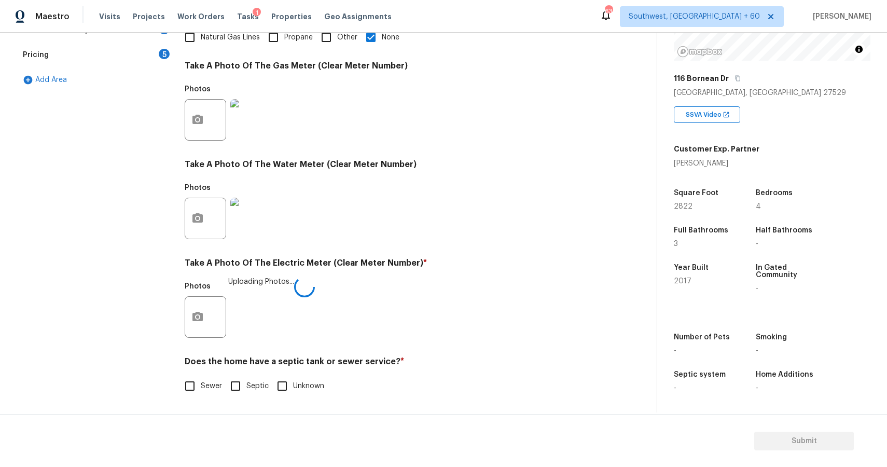
click at [633, 388] on div "Back to tasks Condition Scoping - Full Tue, Sep 23 2025 by 1:08 pm Ranjith Kuma…" at bounding box center [337, 74] width 640 height 677
click at [205, 384] on span "Sewer" at bounding box center [211, 386] width 21 height 11
click at [201, 384] on input "Sewer" at bounding box center [190, 386] width 22 height 22
checkbox input "true"
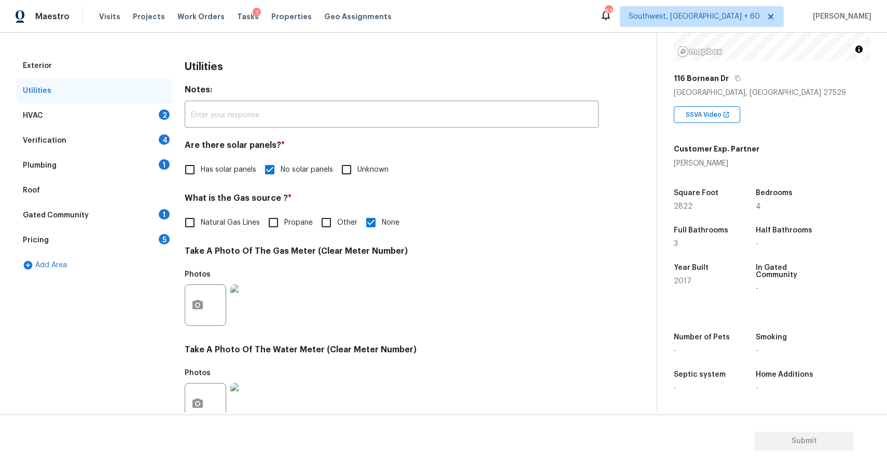
scroll to position [51, 0]
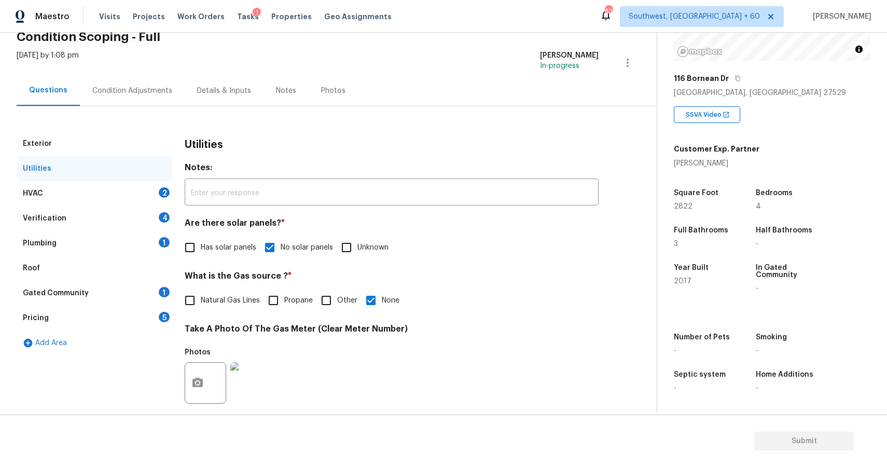
click at [148, 191] on div "HVAC 2" at bounding box center [95, 193] width 156 height 25
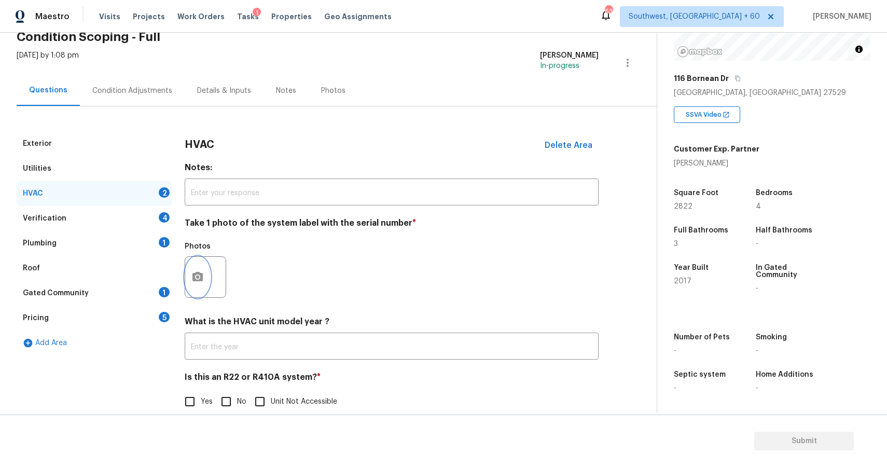
click at [191, 268] on button "button" at bounding box center [197, 277] width 25 height 40
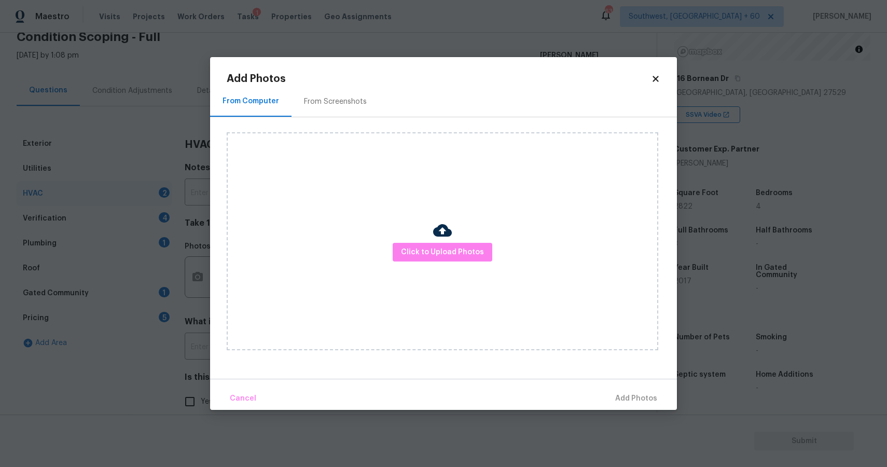
click at [505, 243] on div "Click to Upload Photos" at bounding box center [442, 241] width 431 height 218
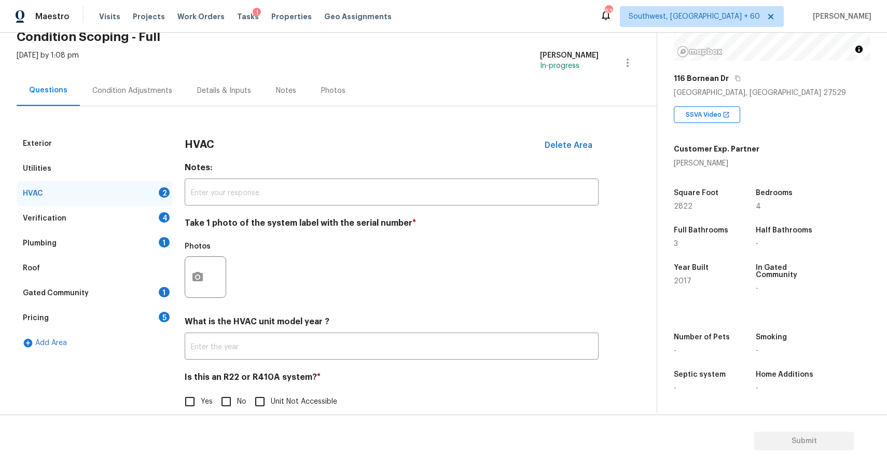
click at [742, 255] on body "Maestro Visits Projects Work Orders Tasks 1 Properties Geo Assignments 636 Sout…" at bounding box center [443, 233] width 887 height 467
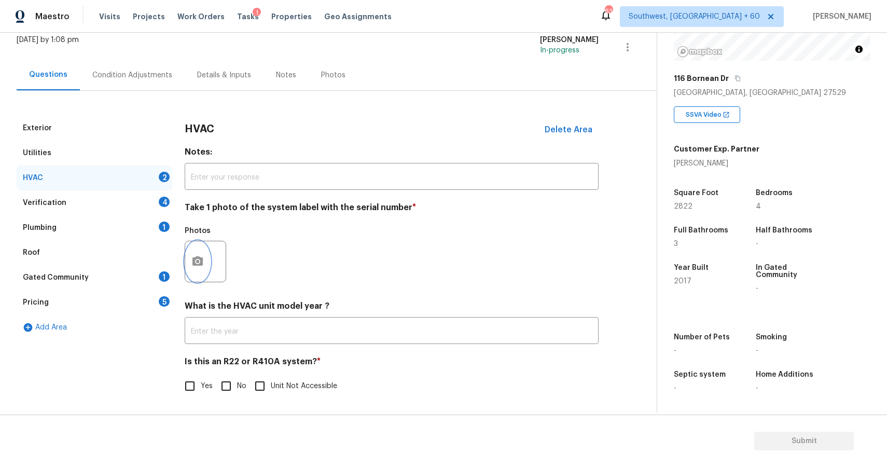
click at [188, 260] on button "button" at bounding box center [197, 261] width 25 height 40
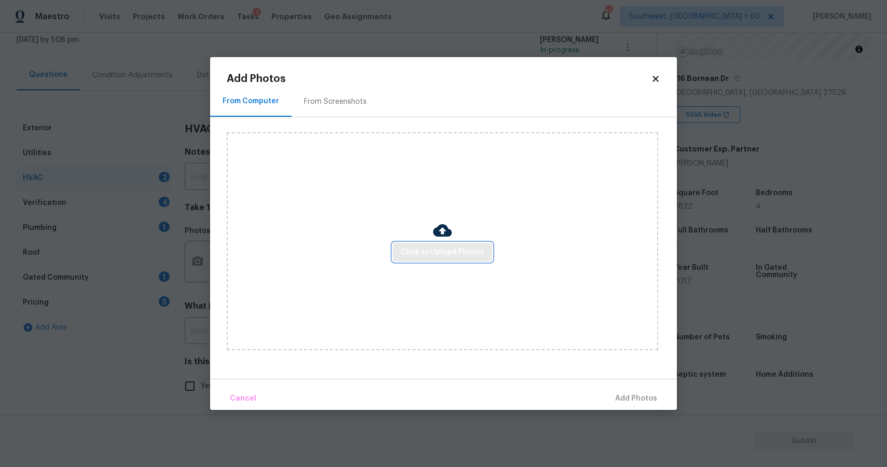
click at [447, 254] on span "Click to Upload Photos" at bounding box center [442, 252] width 83 height 13
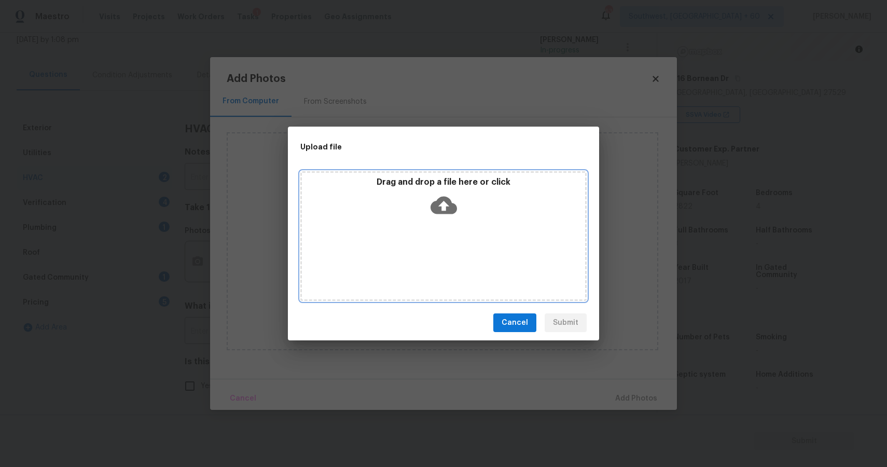
click at [447, 254] on div "Drag and drop a file here or click" at bounding box center [443, 236] width 286 height 130
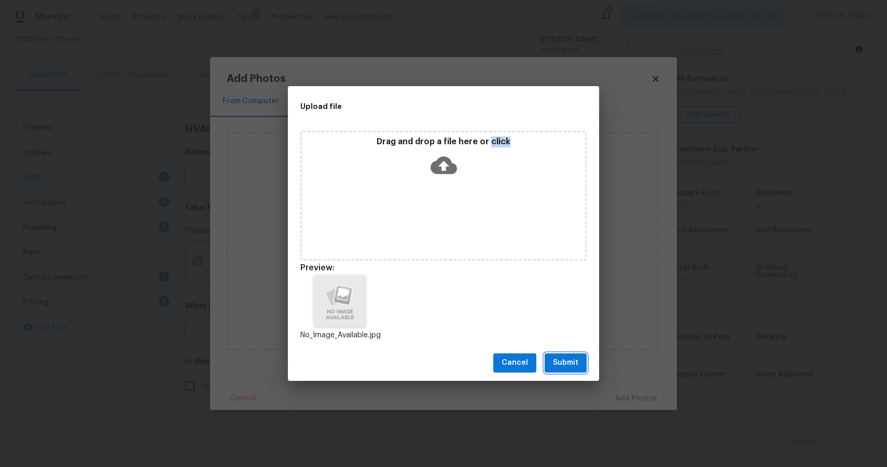
click at [570, 365] on span "Submit" at bounding box center [565, 362] width 25 height 13
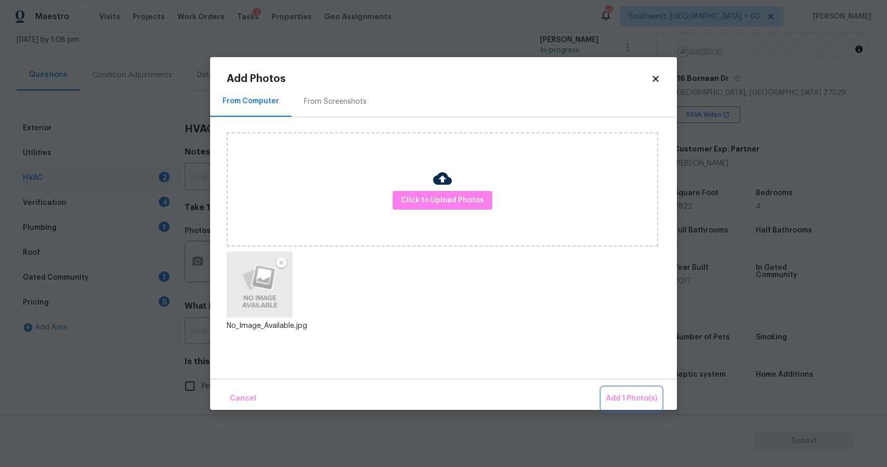
click at [639, 395] on span "Add 1 Photo(s)" at bounding box center [631, 398] width 51 height 13
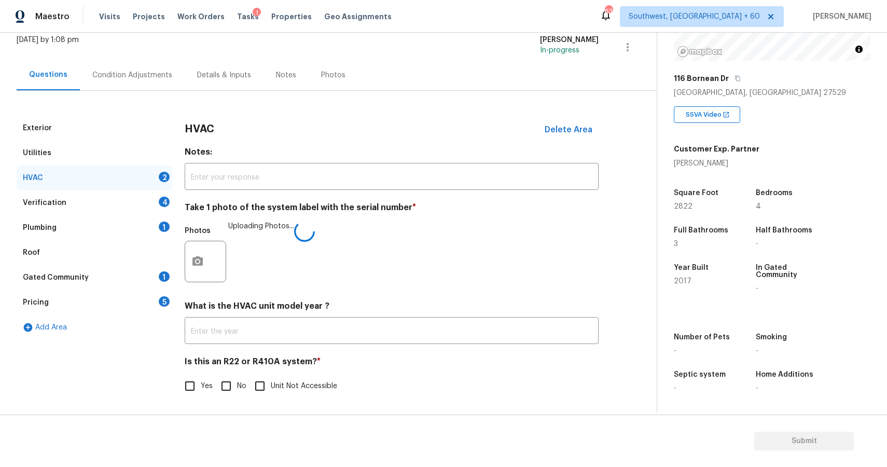
click at [227, 379] on input "No" at bounding box center [226, 386] width 22 height 22
checkbox input "true"
click at [142, 198] on div "Verification 4" at bounding box center [95, 202] width 156 height 25
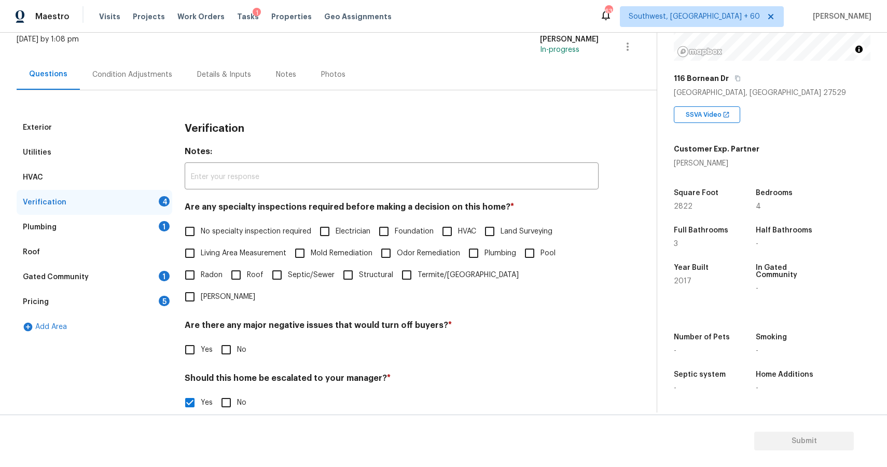
click at [252, 230] on span "No specialty inspection required" at bounding box center [256, 231] width 110 height 11
click at [201, 230] on input "No specialty inspection required" at bounding box center [190, 231] width 22 height 22
checkbox input "true"
click at [223, 320] on div "Are there any major negative issues that would turn off buyers? * Yes No" at bounding box center [392, 340] width 414 height 40
click at [221, 339] on input "No" at bounding box center [226, 350] width 22 height 22
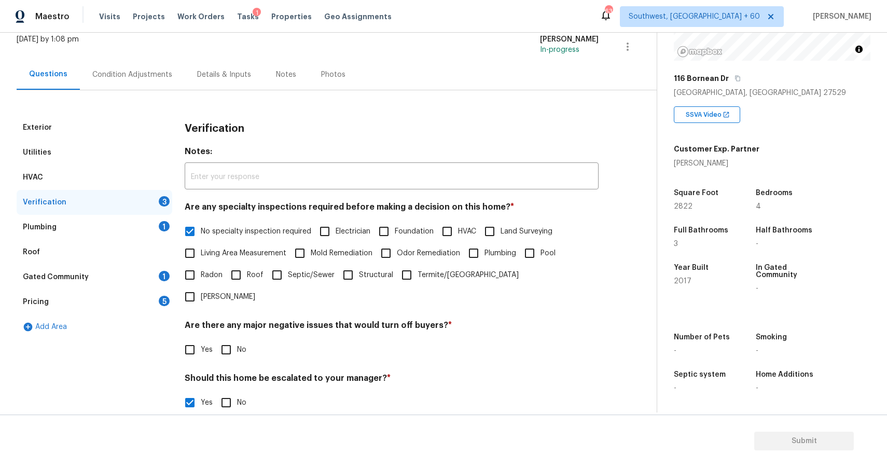
checkbox input "true"
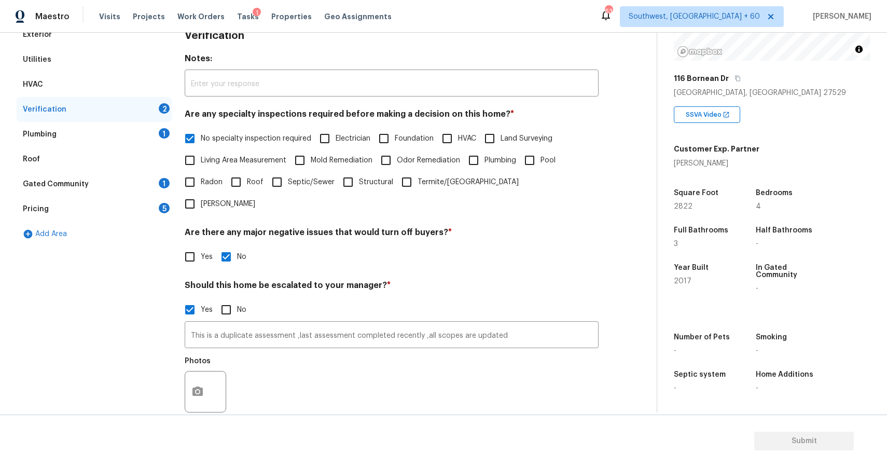
scroll to position [223, 0]
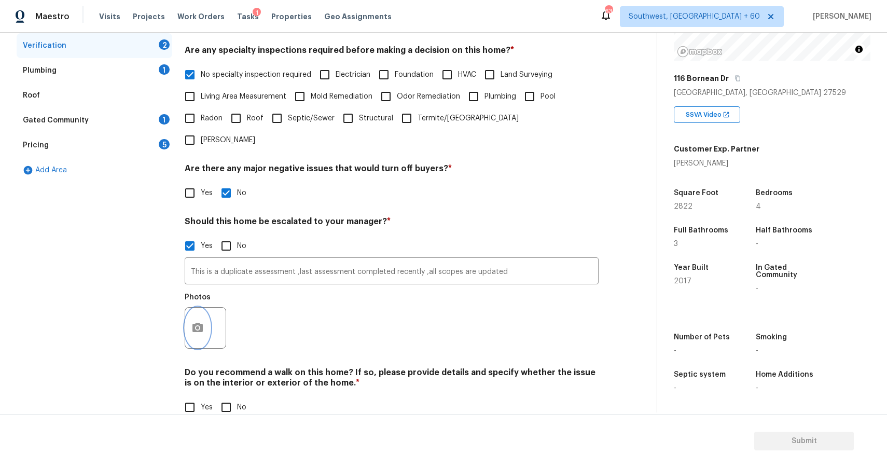
click at [194, 321] on icon "button" at bounding box center [197, 327] width 12 height 12
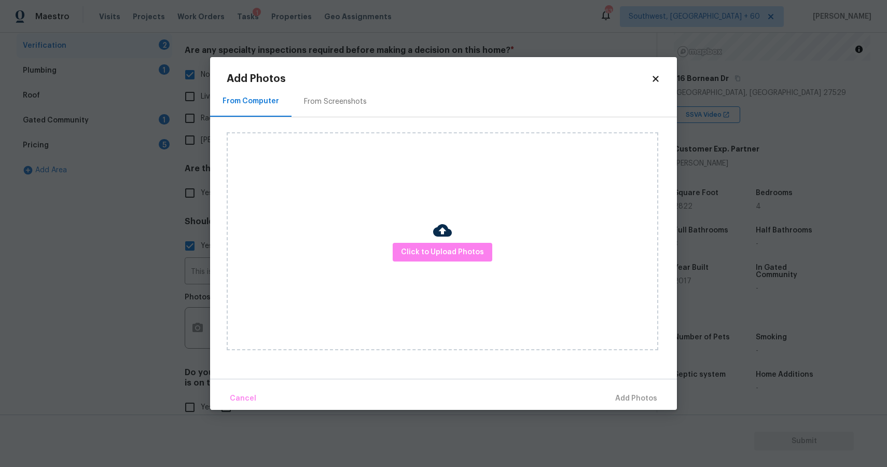
click at [453, 242] on div "Click to Upload Photos" at bounding box center [442, 241] width 431 height 218
click at [456, 251] on span "Click to Upload Photos" at bounding box center [442, 252] width 83 height 13
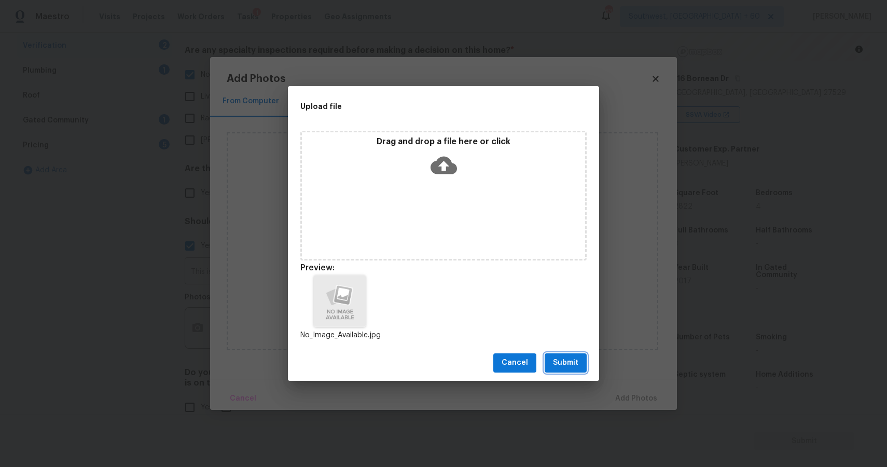
click at [576, 357] on span "Submit" at bounding box center [565, 362] width 25 height 13
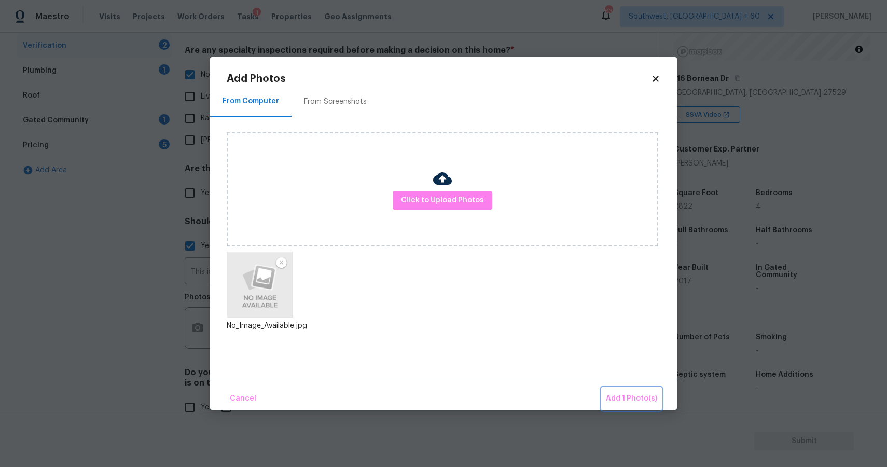
click at [632, 390] on button "Add 1 Photo(s)" at bounding box center [631, 398] width 60 height 22
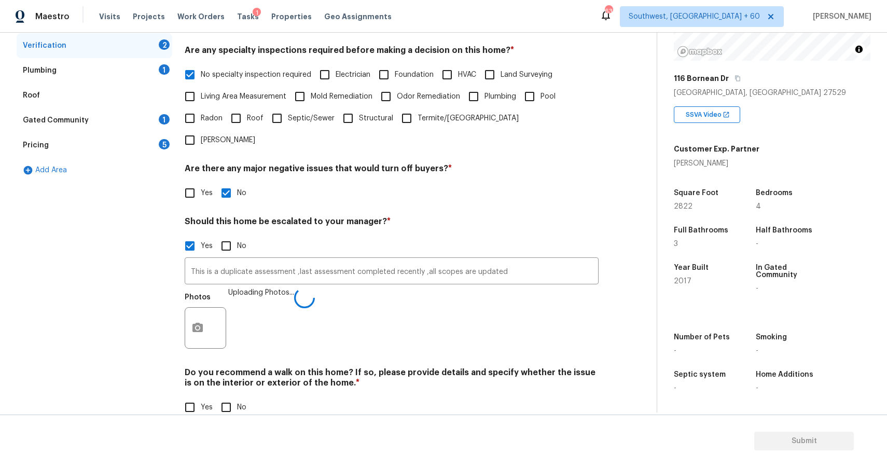
click at [221, 396] on input "No" at bounding box center [226, 407] width 22 height 22
checkbox input "true"
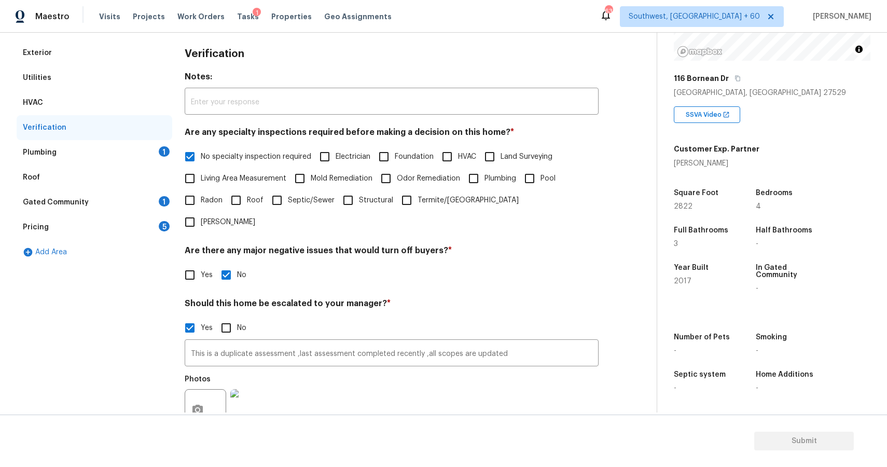
scroll to position [0, 0]
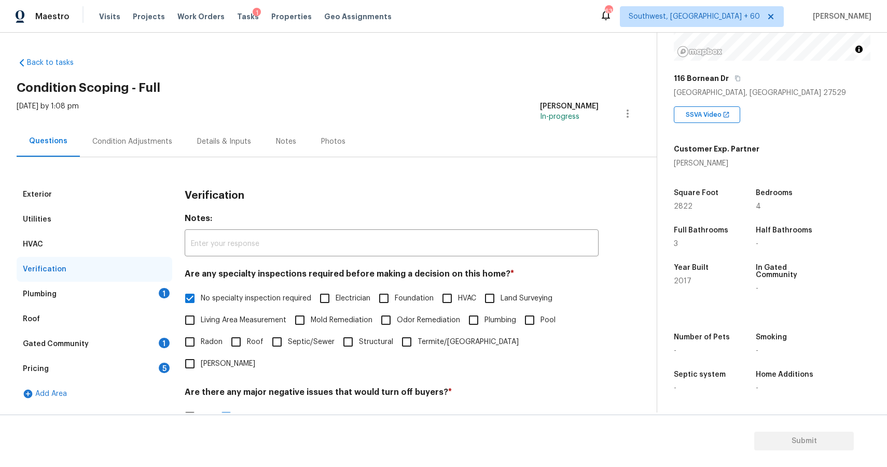
click at [135, 285] on div "Plumbing 1" at bounding box center [95, 294] width 156 height 25
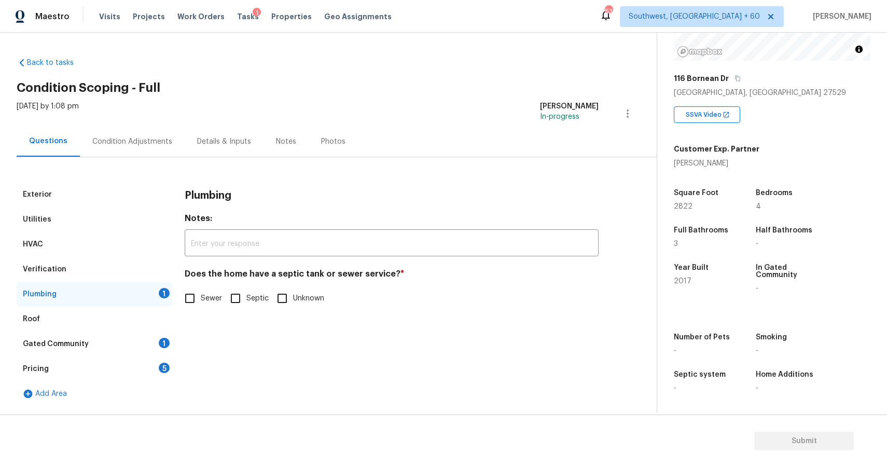
click at [205, 299] on span "Sewer" at bounding box center [211, 298] width 21 height 11
click at [201, 299] on input "Sewer" at bounding box center [190, 298] width 22 height 22
checkbox input "true"
click at [138, 350] on div "Gated Community 1" at bounding box center [95, 343] width 156 height 25
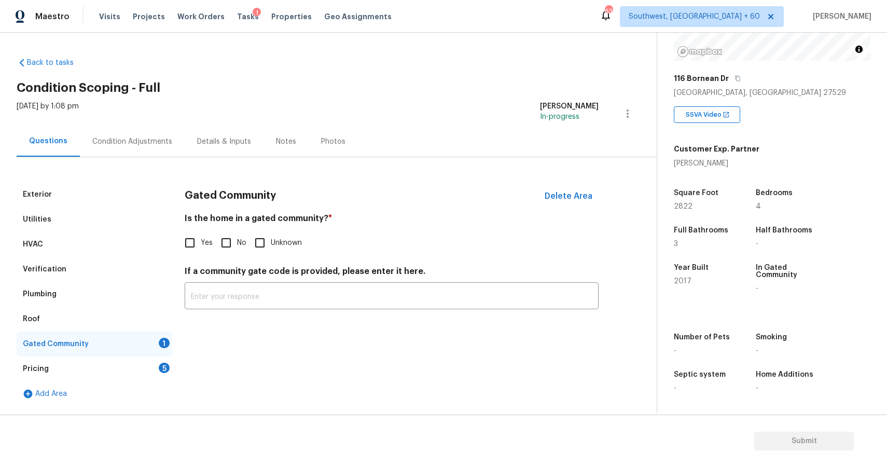
click at [230, 251] on input "No" at bounding box center [226, 243] width 22 height 22
checkbox input "true"
click at [167, 374] on div "Pricing 5" at bounding box center [95, 368] width 156 height 25
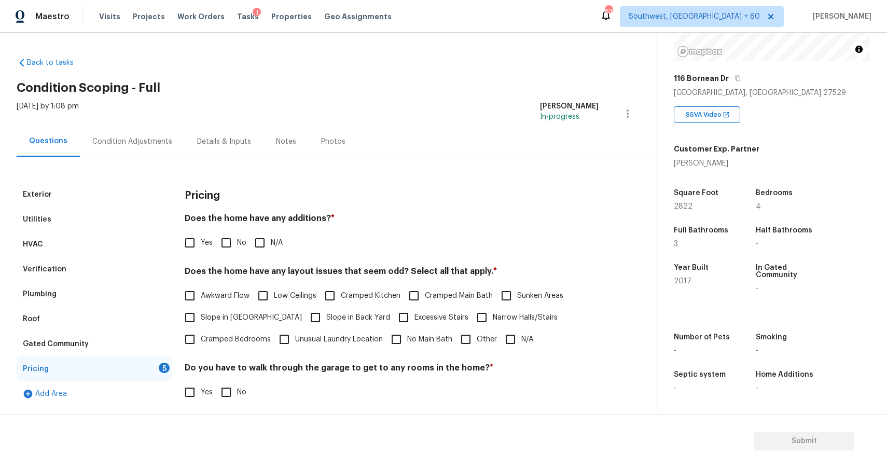
click at [273, 241] on span "N/A" at bounding box center [277, 242] width 12 height 11
click at [271, 241] on input "N/A" at bounding box center [260, 243] width 22 height 22
checkbox input "true"
click at [523, 344] on span "N/A" at bounding box center [527, 339] width 12 height 11
click at [521, 344] on input "N/A" at bounding box center [510, 339] width 22 height 22
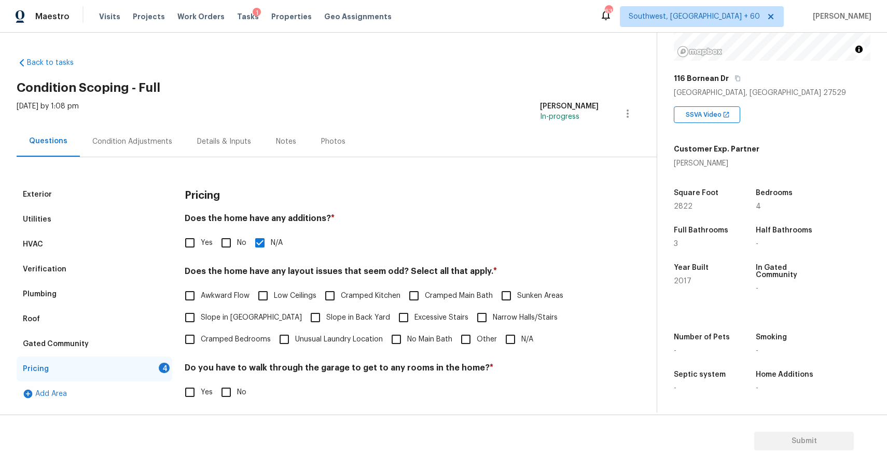
checkbox input "true"
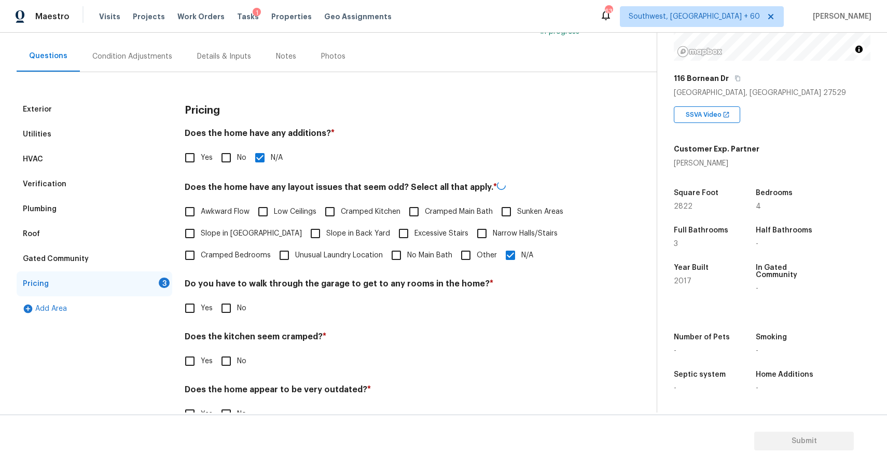
scroll to position [112, 0]
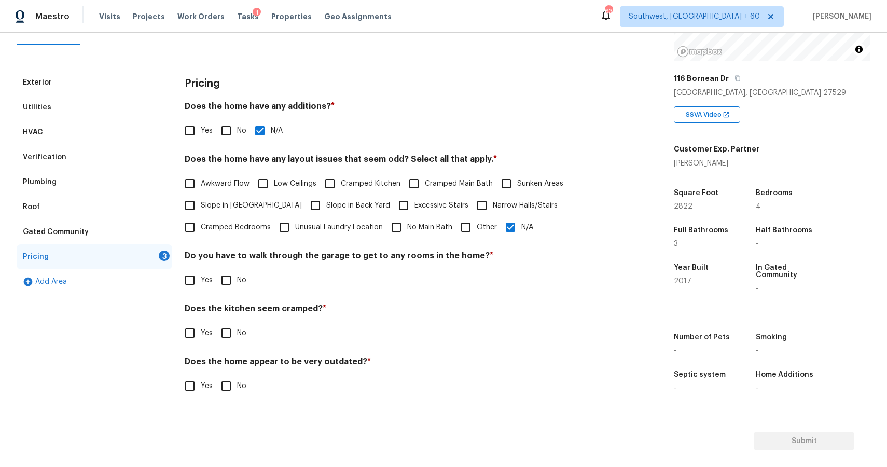
click at [228, 272] on input "No" at bounding box center [226, 280] width 22 height 22
checkbox input "true"
click at [231, 321] on div "Does the kitchen seem cramped? * Yes No" at bounding box center [392, 323] width 414 height 40
click at [237, 329] on span "No" at bounding box center [241, 333] width 9 height 11
click at [237, 329] on input "No" at bounding box center [226, 333] width 22 height 22
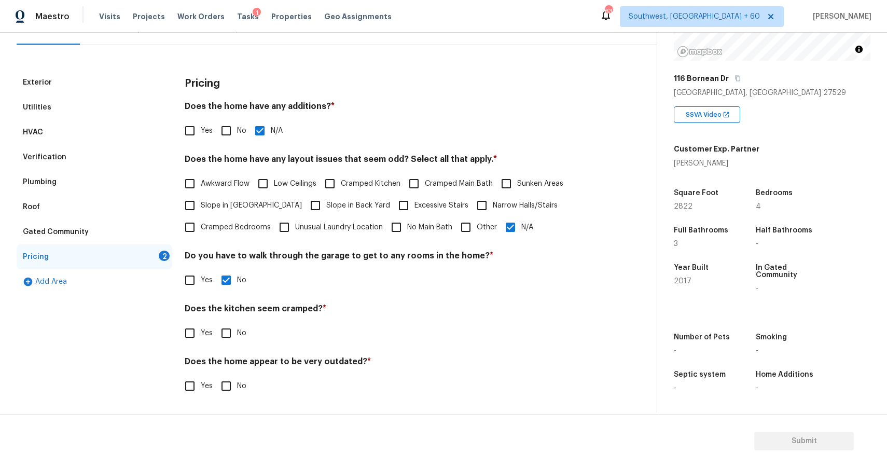
checkbox input "true"
click at [237, 382] on span "No" at bounding box center [241, 387] width 9 height 11
click at [237, 381] on input "No" at bounding box center [226, 387] width 22 height 22
checkbox input "true"
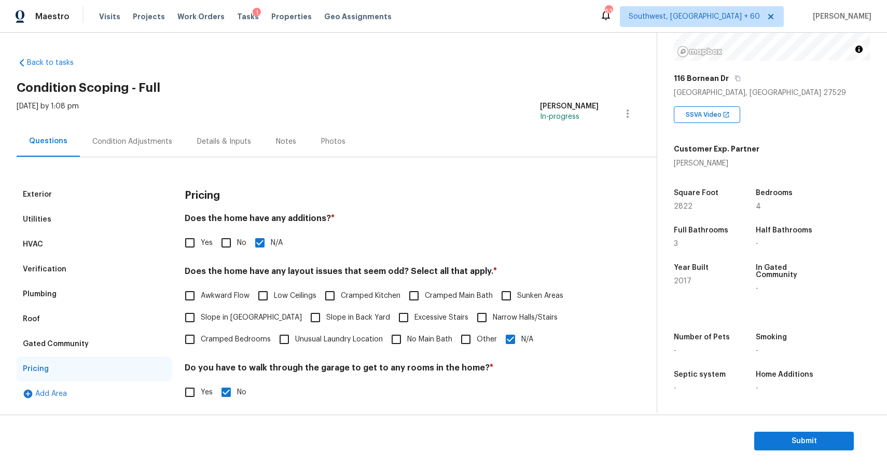
click at [155, 143] on div "Condition Adjustments" at bounding box center [132, 141] width 80 height 10
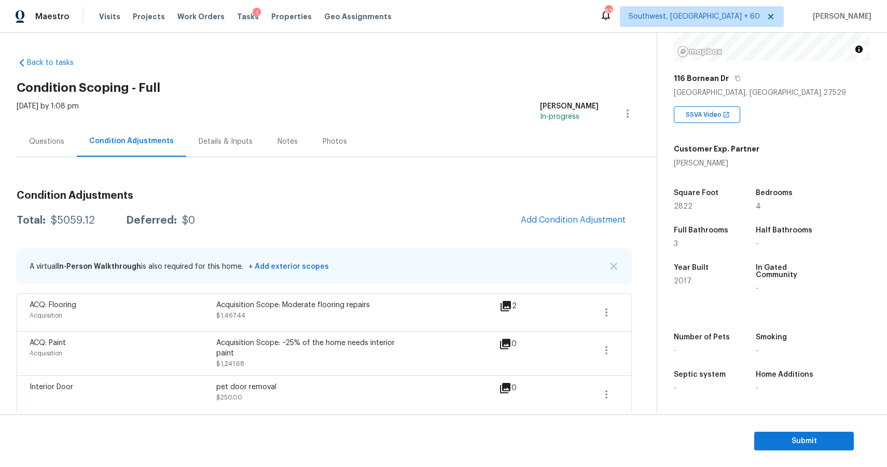
click at [70, 227] on div "Total: $5059.12 Deferred: $0 Add Condition Adjustment" at bounding box center [324, 220] width 615 height 23
click at [55, 152] on div "Questions" at bounding box center [47, 141] width 60 height 31
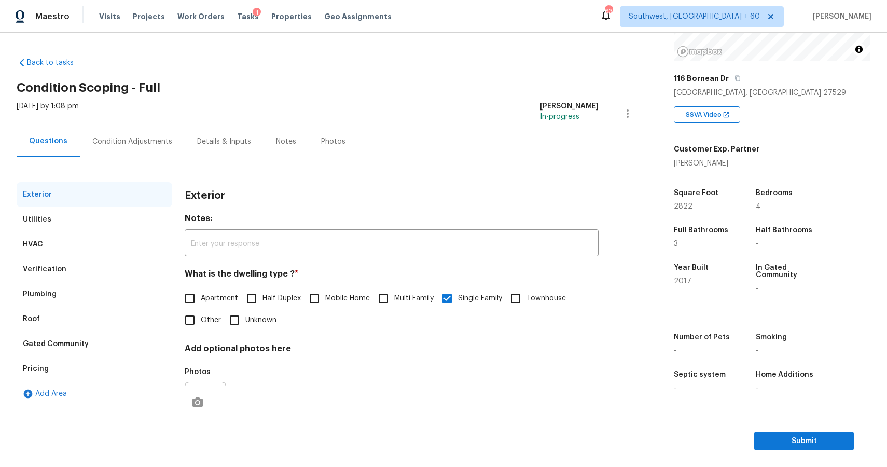
scroll to position [33, 0]
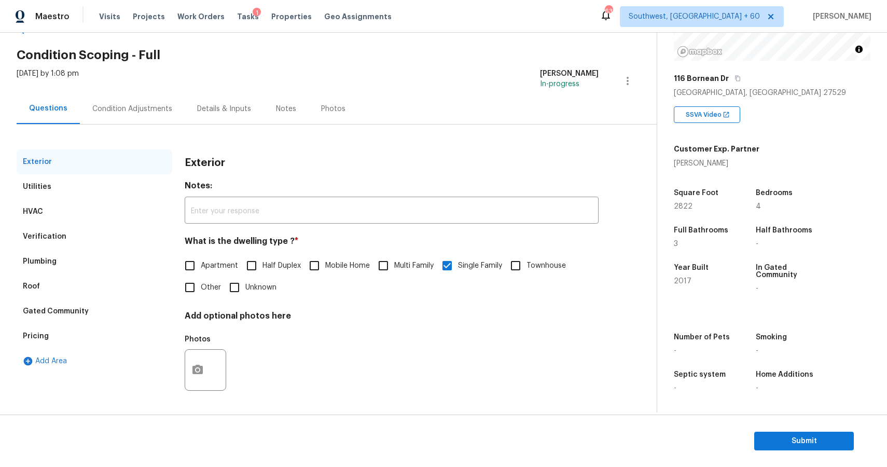
click at [156, 96] on div "Condition Adjustments" at bounding box center [132, 108] width 105 height 31
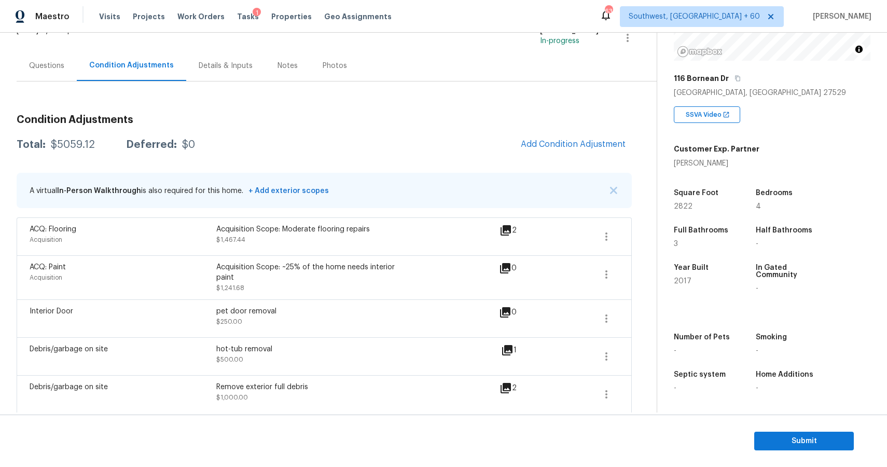
scroll to position [55, 0]
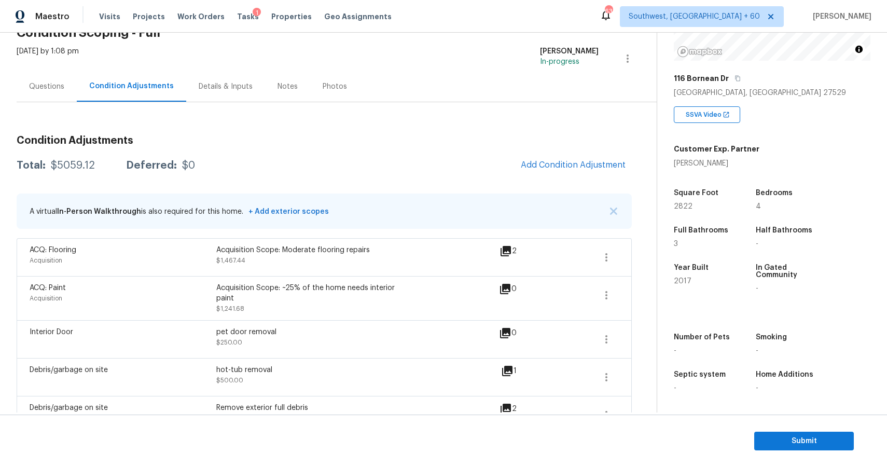
click at [54, 92] on div "Questions" at bounding box center [47, 86] width 60 height 31
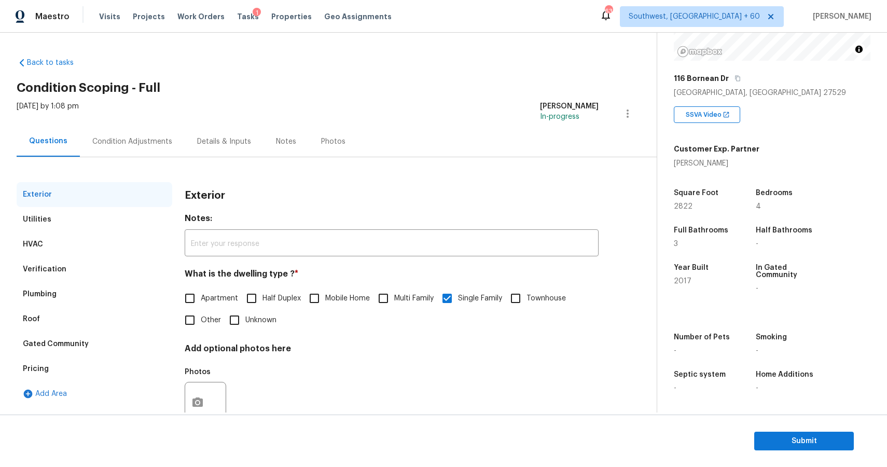
scroll to position [33, 0]
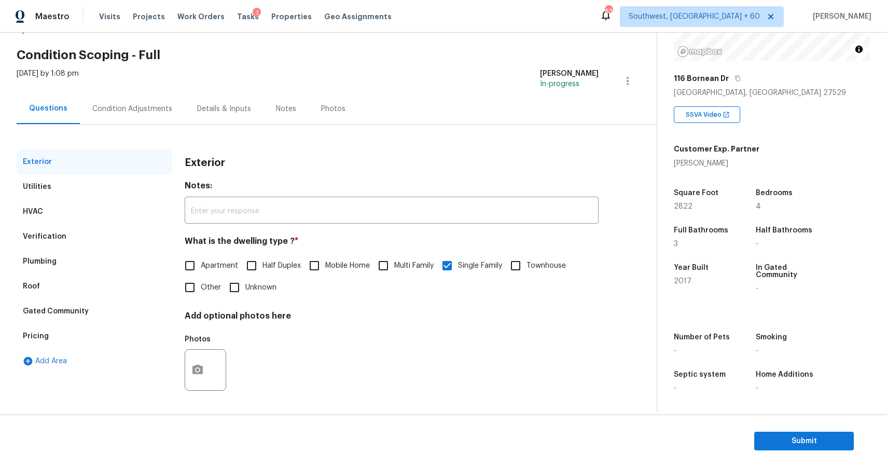
click at [144, 107] on div "Condition Adjustments" at bounding box center [132, 109] width 80 height 10
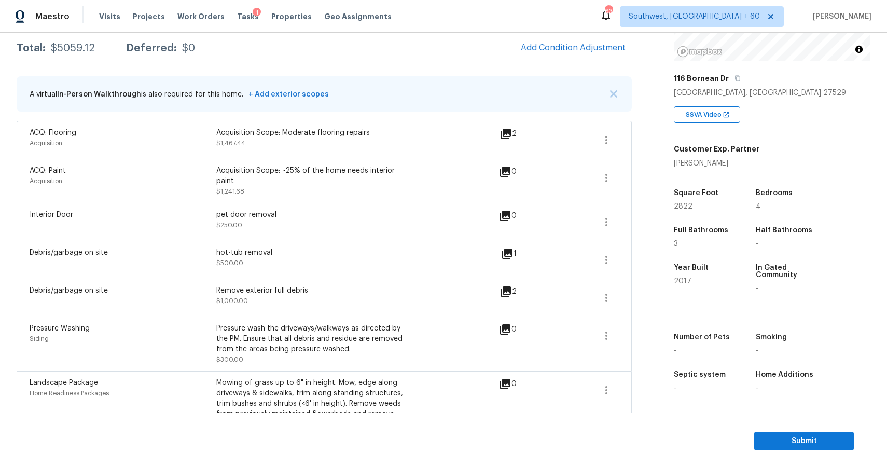
scroll to position [218, 0]
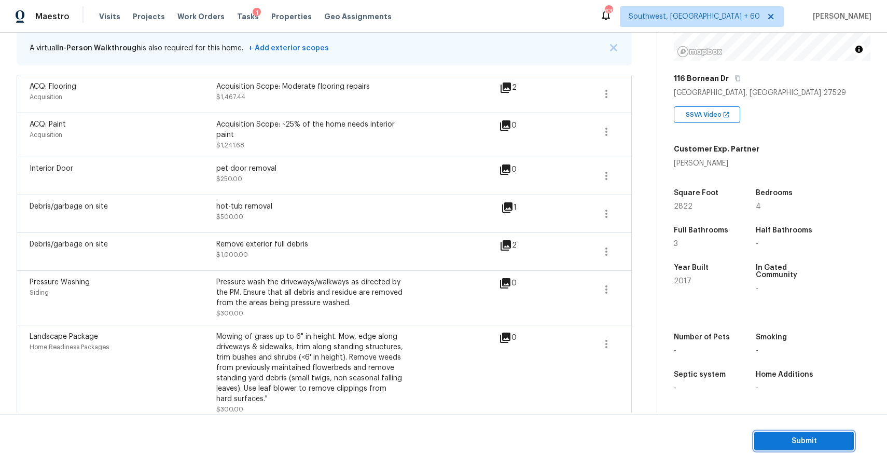
click at [803, 436] on span "Submit" at bounding box center [803, 440] width 83 height 13
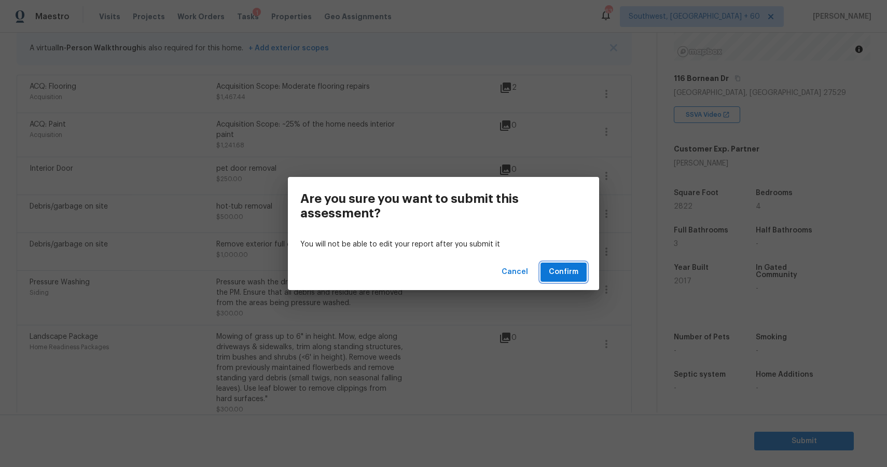
click at [579, 271] on button "Confirm" at bounding box center [563, 271] width 46 height 19
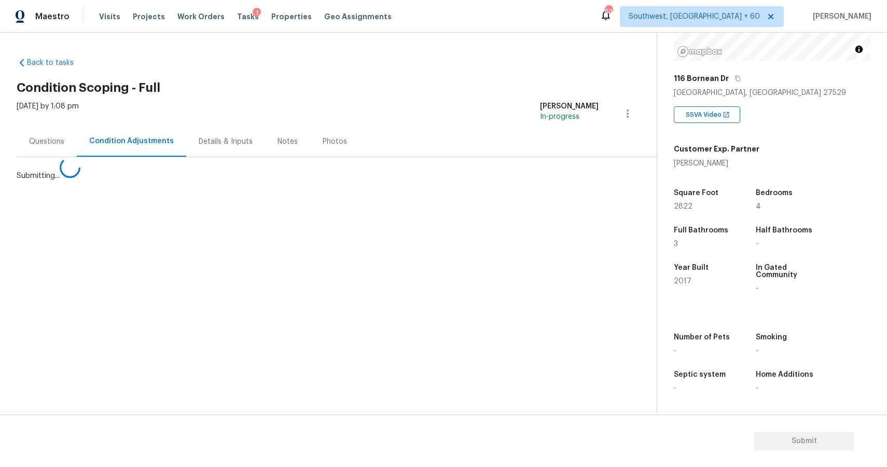
scroll to position [0, 0]
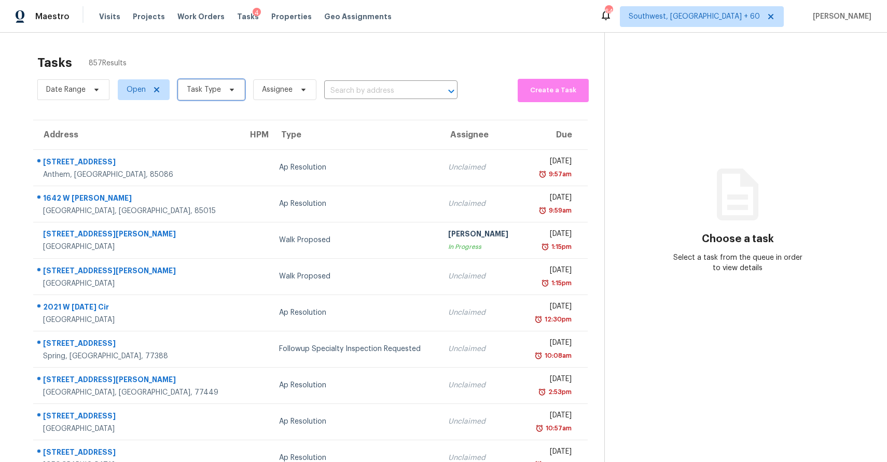
click at [225, 86] on span at bounding box center [230, 90] width 11 height 8
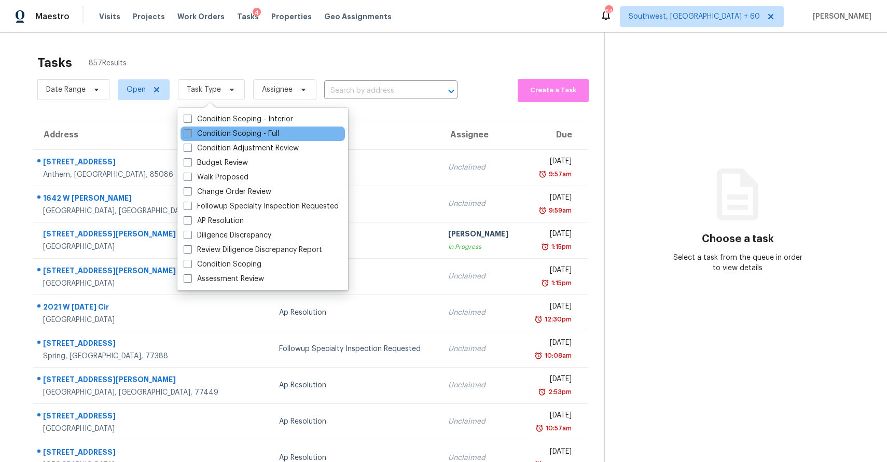
click at [246, 131] on label "Condition Scoping - Full" at bounding box center [231, 134] width 95 height 10
click at [190, 131] on input "Condition Scoping - Full" at bounding box center [187, 132] width 7 height 7
checkbox input "true"
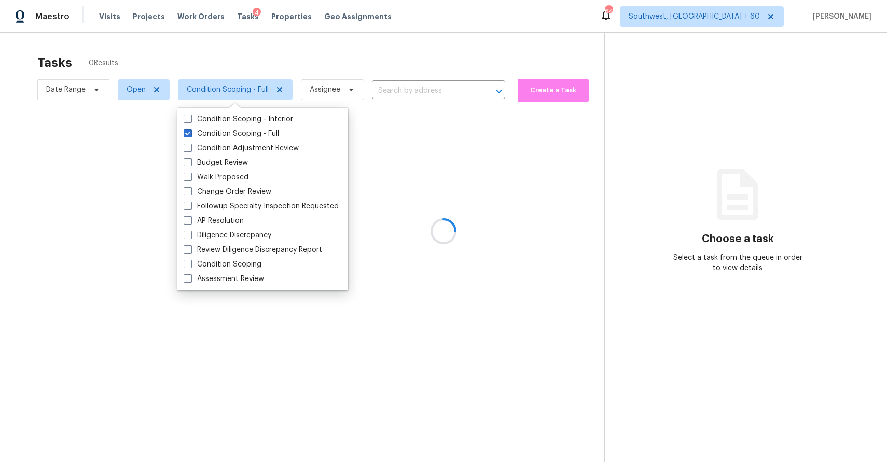
click at [293, 57] on div at bounding box center [443, 231] width 887 height 462
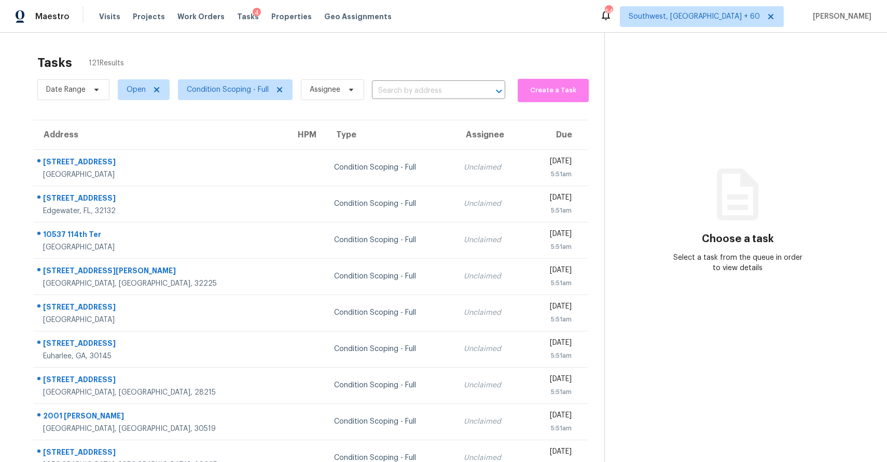
click at [366, 50] on div "Tasks 121 Results" at bounding box center [320, 62] width 567 height 27
click at [328, 95] on span "Assignee" at bounding box center [332, 89] width 63 height 21
click at [345, 27] on div "Maestro Visits Projects Work Orders Tasks 4 Properties Geo Assignments [GEOGRAP…" at bounding box center [443, 16] width 887 height 33
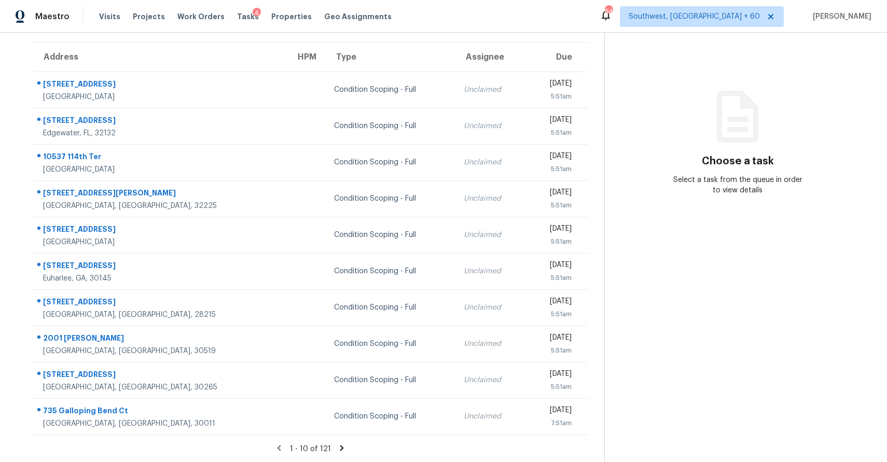
click at [340, 449] on icon at bounding box center [342, 448] width 4 height 6
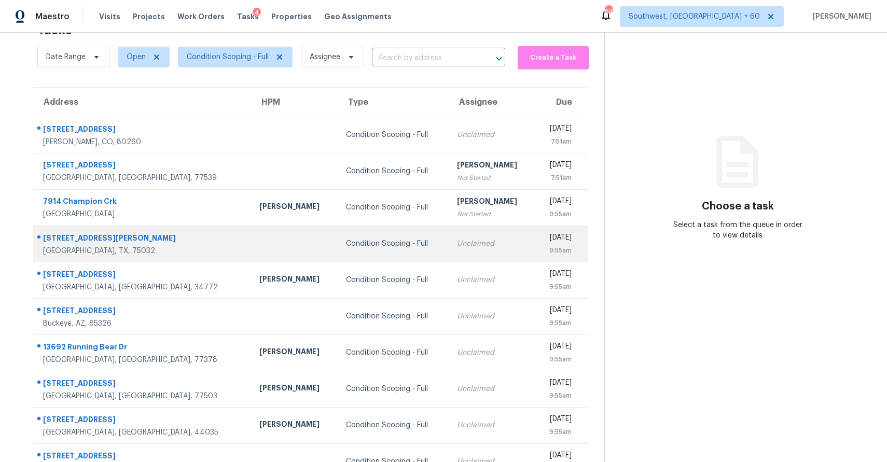
scroll to position [78, 0]
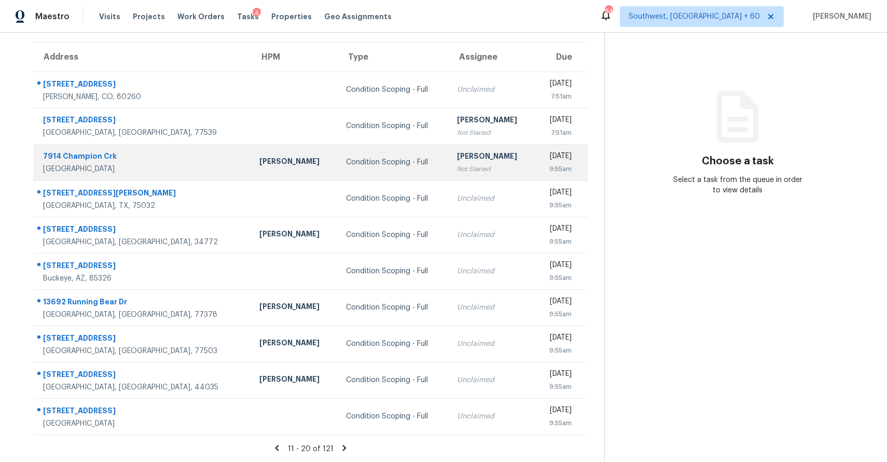
click at [457, 166] on div "Not Started" at bounding box center [492, 169] width 70 height 10
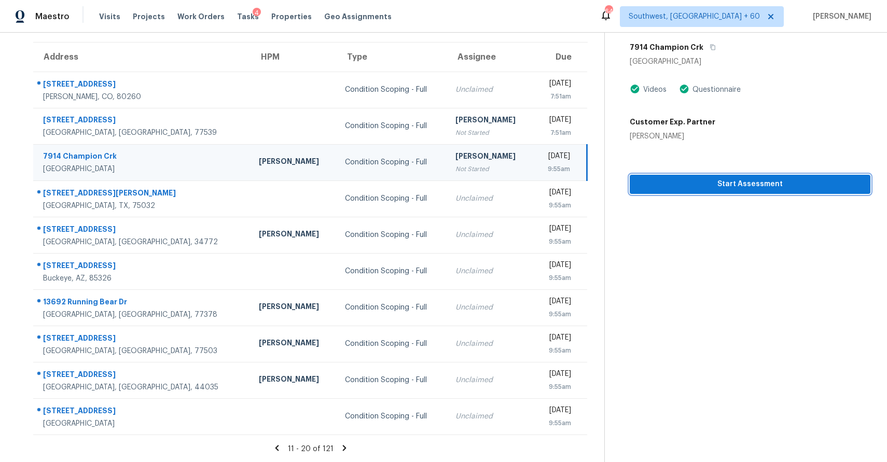
click at [697, 188] on span "Start Assessment" at bounding box center [750, 184] width 224 height 13
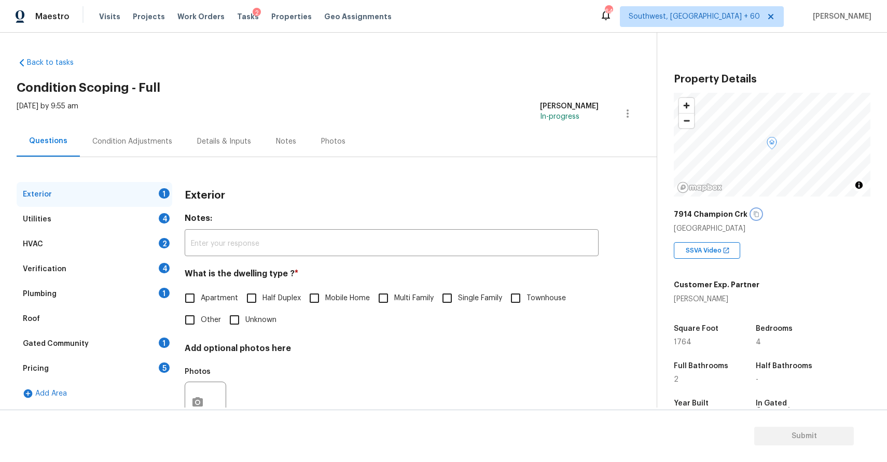
click at [753, 215] on icon "button" at bounding box center [756, 214] width 6 height 6
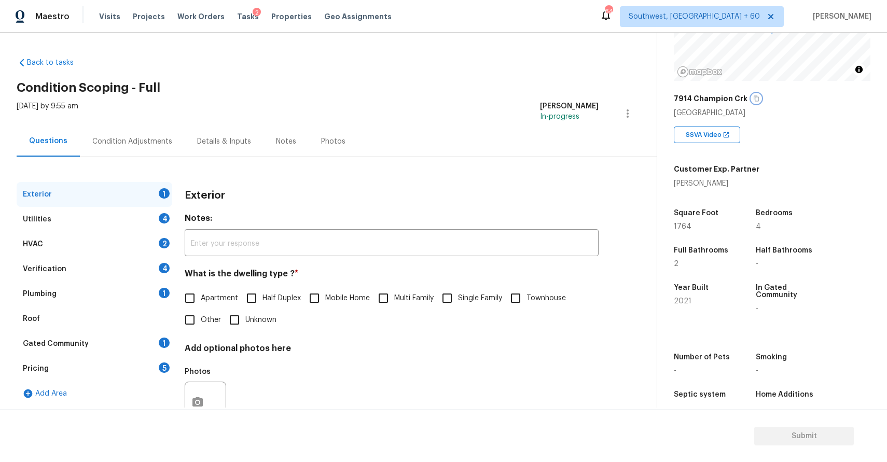
scroll to position [116, 0]
click at [453, 300] on input "Single Family" at bounding box center [447, 298] width 22 height 22
checkbox input "true"
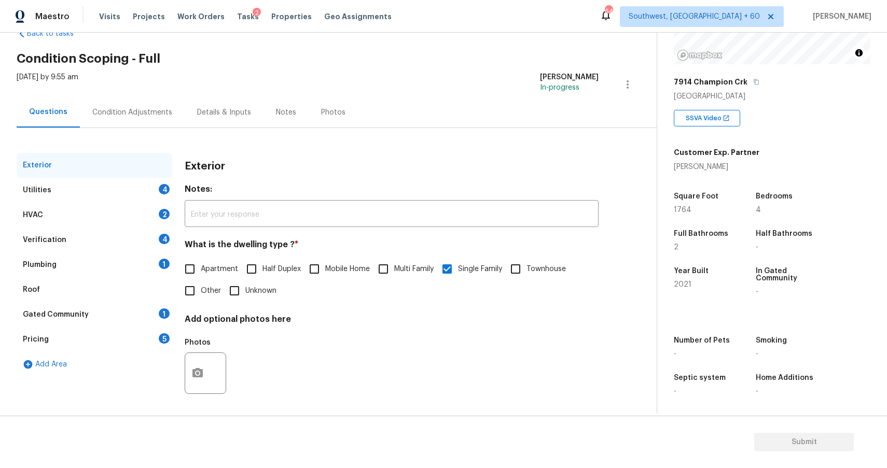
scroll to position [134, 0]
click at [164, 179] on div "Utilities 4" at bounding box center [95, 190] width 156 height 25
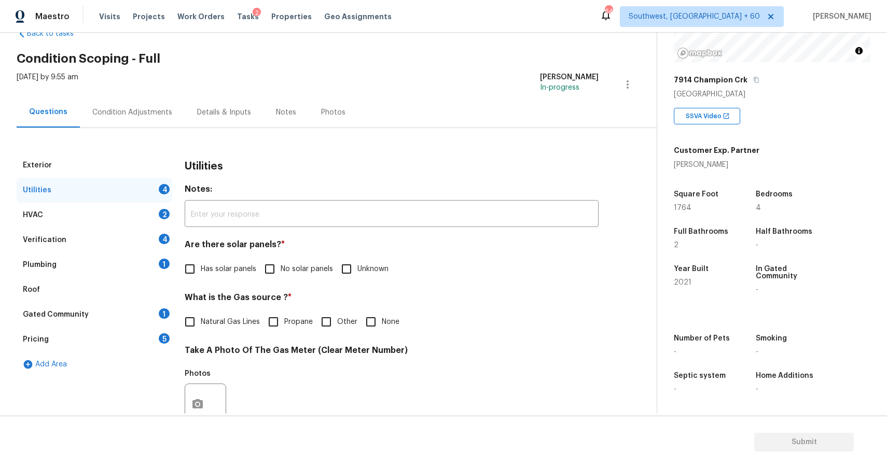
click at [260, 264] on input "No solar panels" at bounding box center [270, 269] width 22 height 22
checkbox input "true"
click at [374, 318] on input "None" at bounding box center [371, 322] width 22 height 22
checkbox input "true"
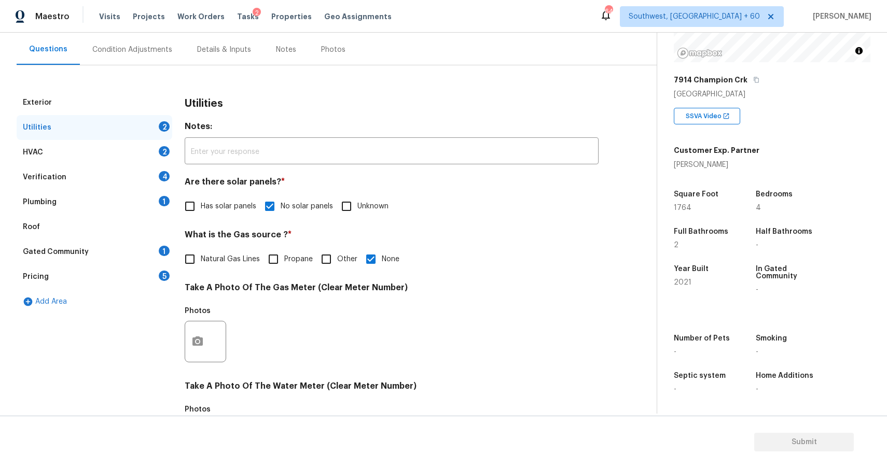
click at [210, 330] on div at bounding box center [205, 341] width 41 height 41
click at [194, 355] on button "button" at bounding box center [197, 341] width 25 height 40
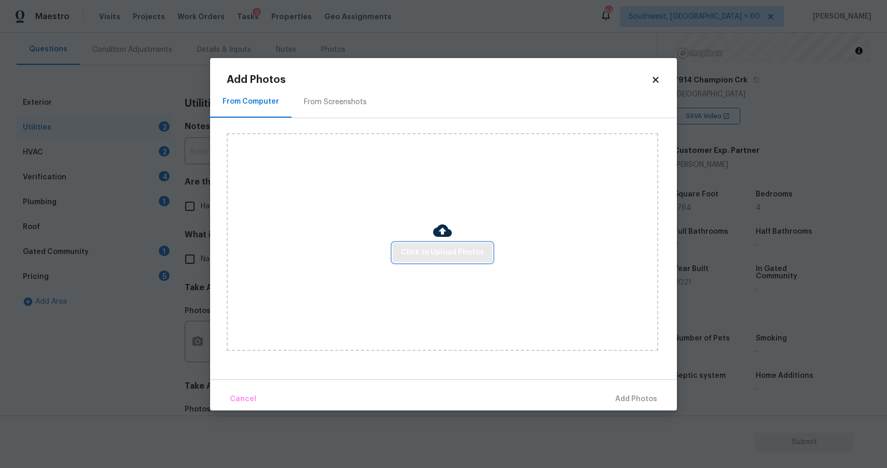
click at [464, 258] on span "Click to Upload Photos" at bounding box center [442, 252] width 83 height 13
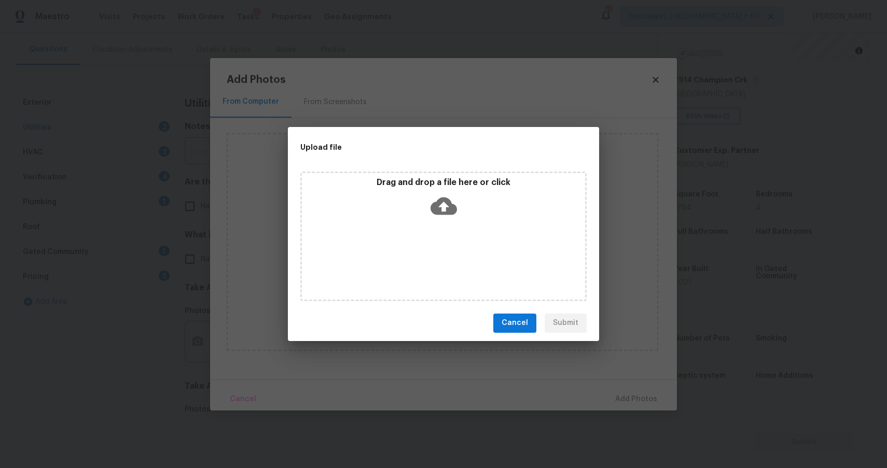
click at [464, 258] on div "Drag and drop a file here or click" at bounding box center [443, 237] width 286 height 130
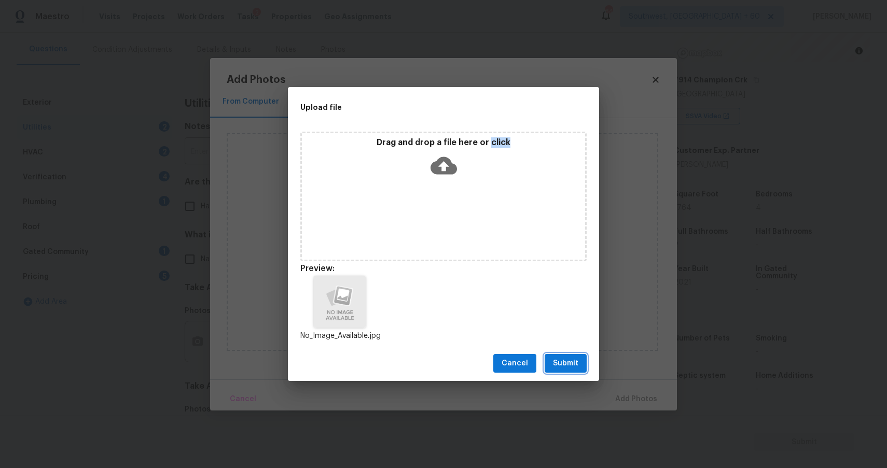
click at [571, 365] on span "Submit" at bounding box center [565, 363] width 25 height 13
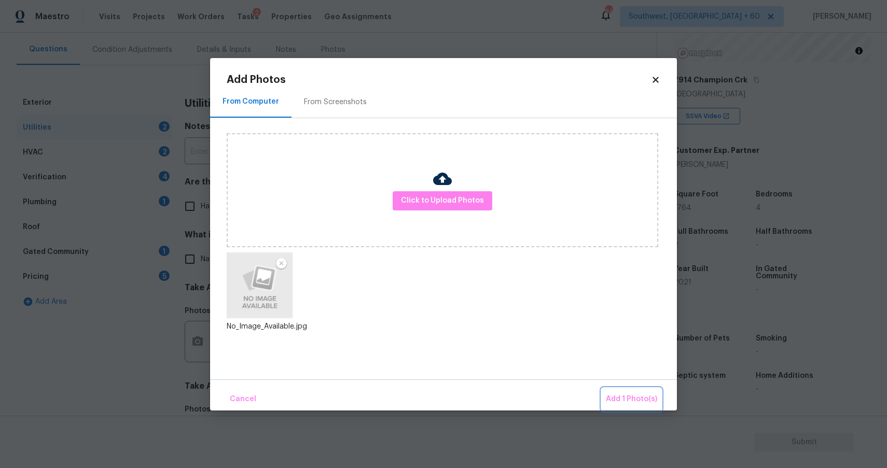
click at [638, 398] on span "Add 1 Photo(s)" at bounding box center [631, 399] width 51 height 13
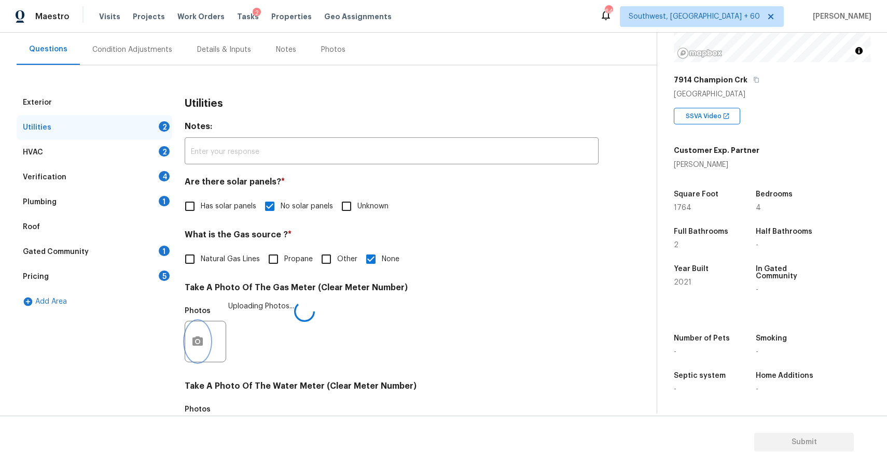
scroll to position [253, 0]
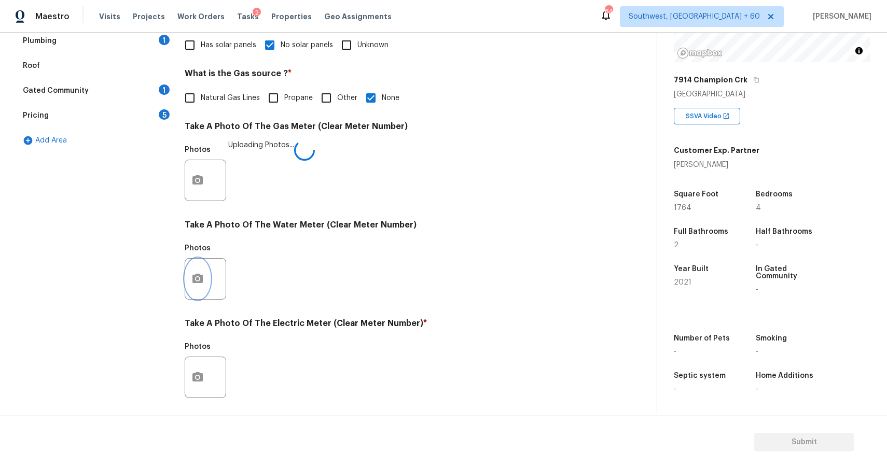
click at [197, 281] on icon "button" at bounding box center [197, 278] width 10 height 9
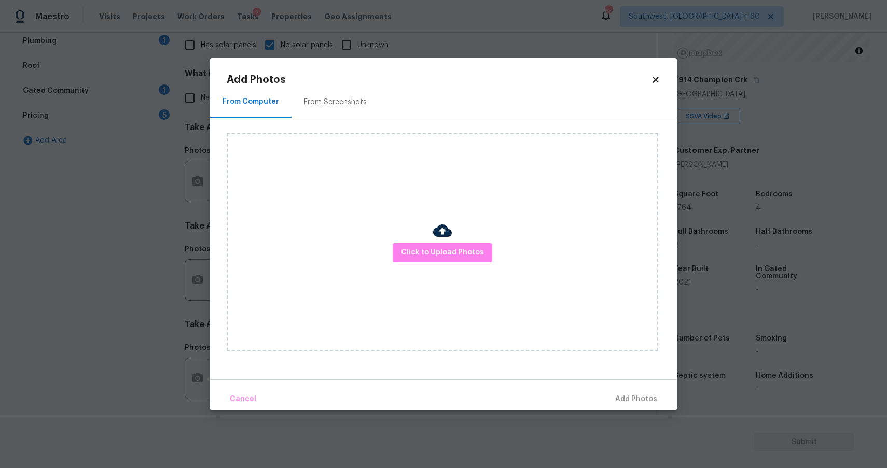
click at [414, 287] on div "Click to Upload Photos" at bounding box center [442, 242] width 431 height 218
click at [432, 271] on div "Click to Upload Photos" at bounding box center [442, 242] width 431 height 218
click at [455, 257] on span "Click to Upload Photos" at bounding box center [442, 252] width 83 height 13
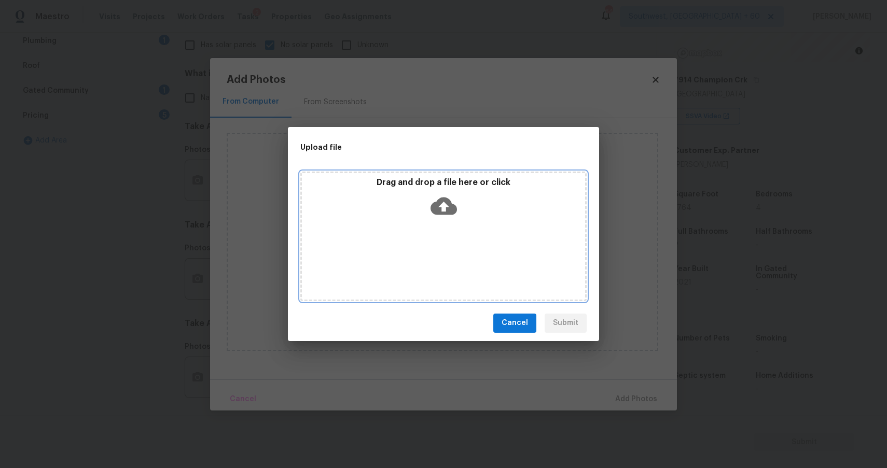
click at [455, 257] on div "Drag and drop a file here or click" at bounding box center [443, 237] width 286 height 130
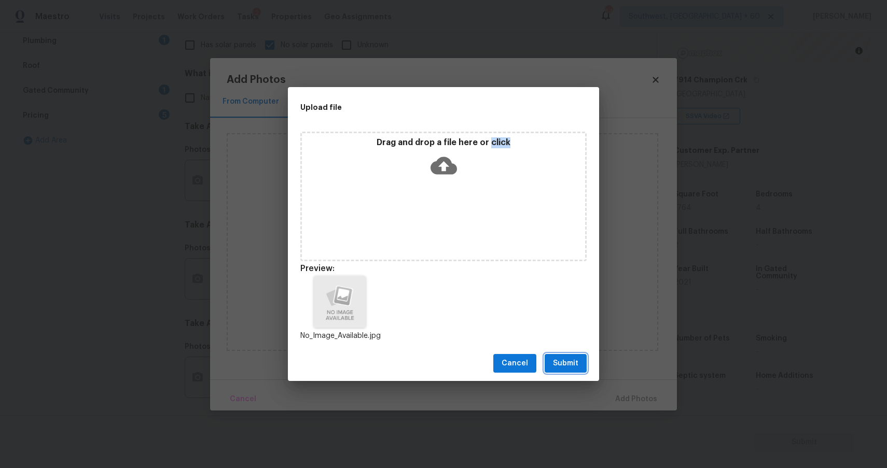
click at [577, 366] on span "Submit" at bounding box center [565, 363] width 25 height 13
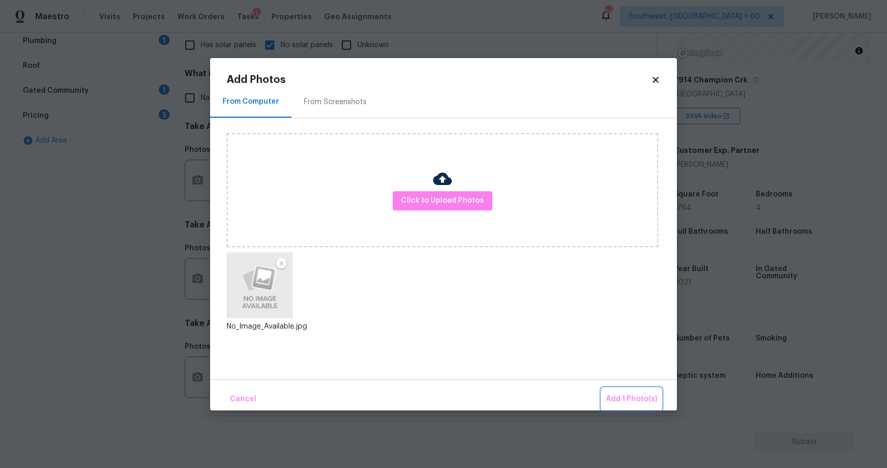
click at [638, 398] on span "Add 1 Photo(s)" at bounding box center [631, 399] width 51 height 13
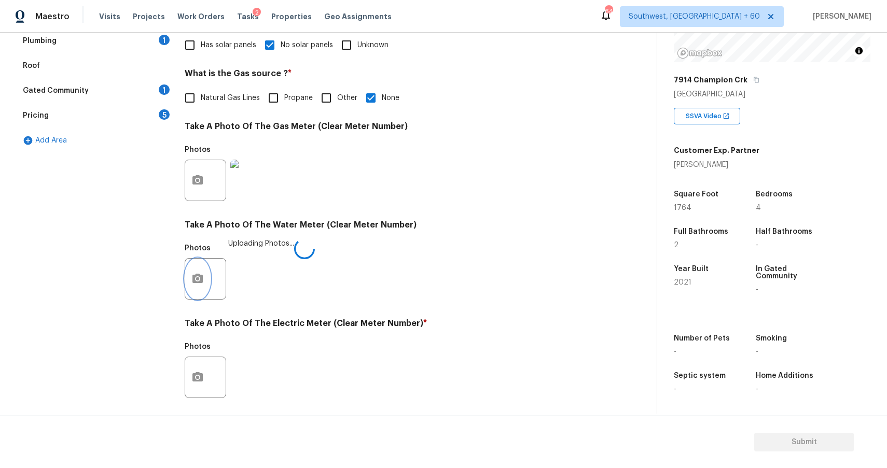
scroll to position [312, 0]
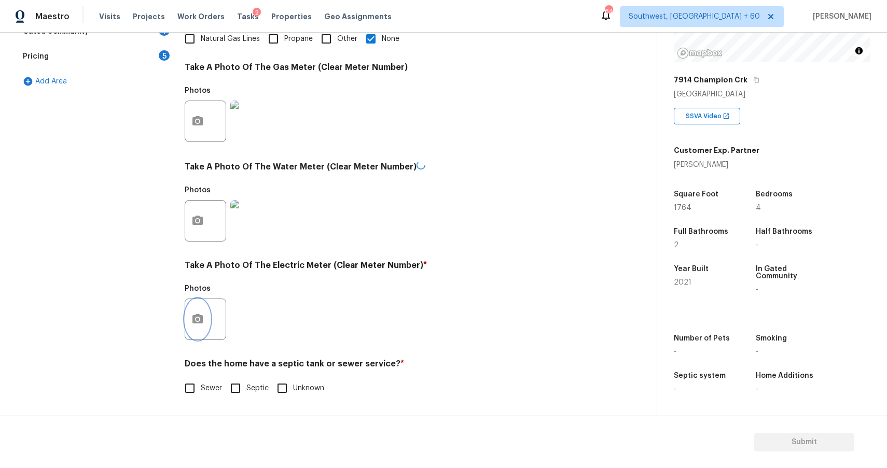
click at [201, 318] on icon "button" at bounding box center [197, 318] width 10 height 9
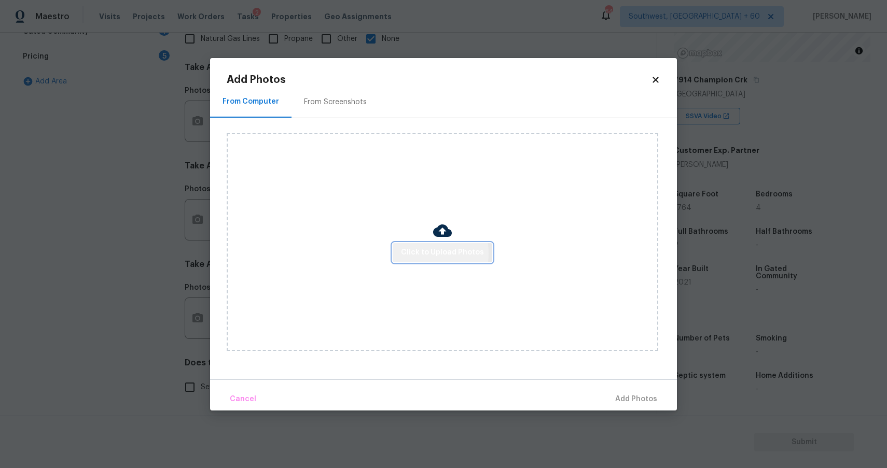
click at [416, 253] on span "Click to Upload Photos" at bounding box center [442, 252] width 83 height 13
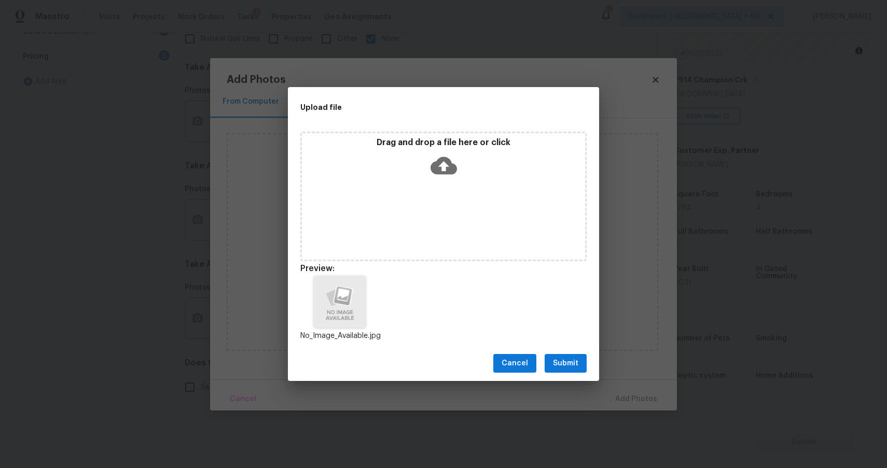
click at [564, 363] on span "Submit" at bounding box center [565, 363] width 25 height 13
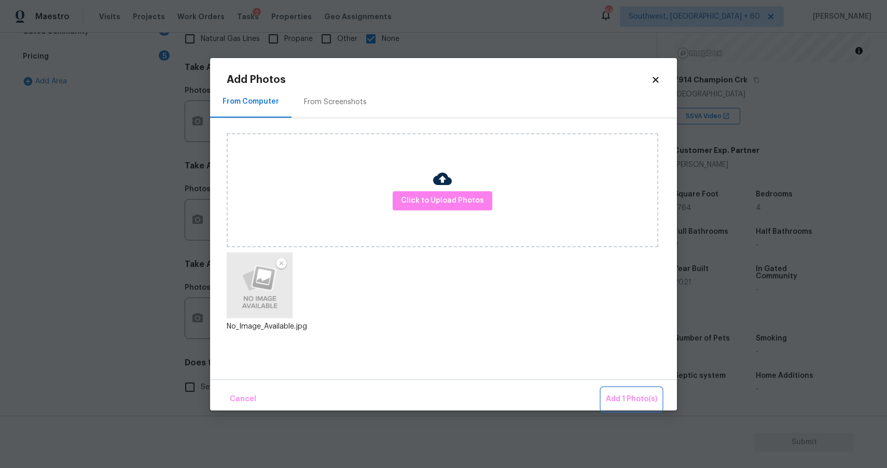
click at [616, 400] on span "Add 1 Photo(s)" at bounding box center [631, 399] width 51 height 13
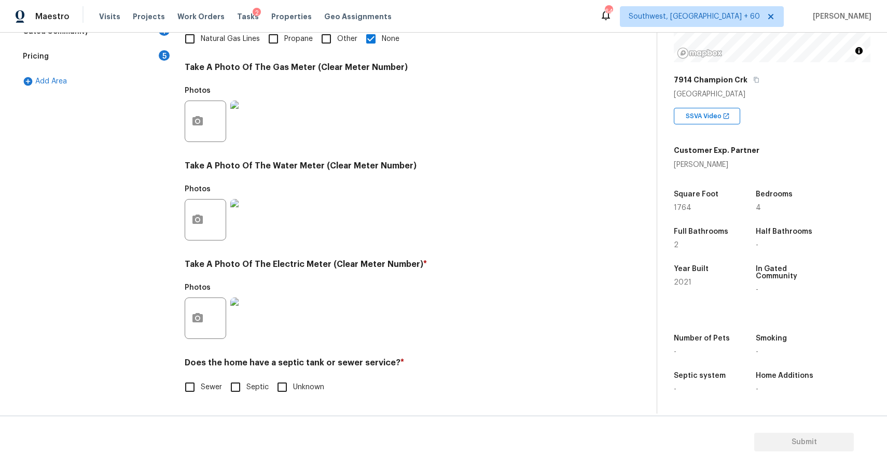
click at [201, 391] on span "Sewer" at bounding box center [211, 387] width 21 height 11
click at [201, 391] on input "Sewer" at bounding box center [190, 387] width 22 height 22
checkbox input "true"
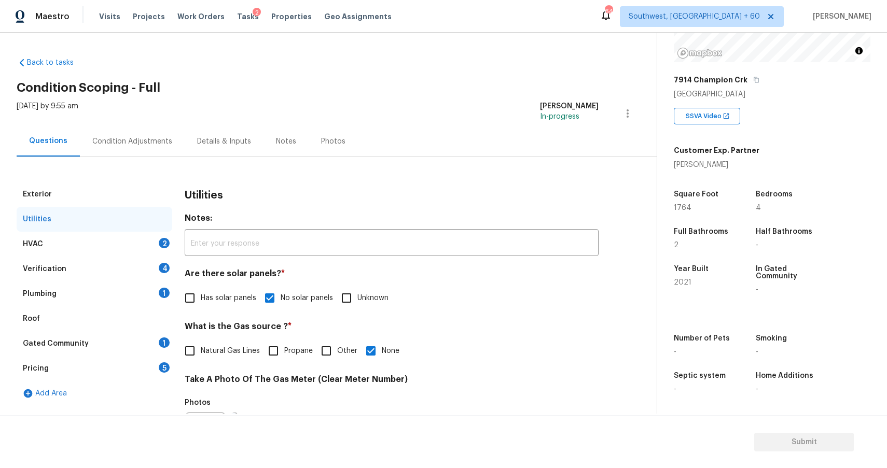
scroll to position [0, 0]
click at [137, 253] on div "HVAC 2" at bounding box center [95, 244] width 156 height 25
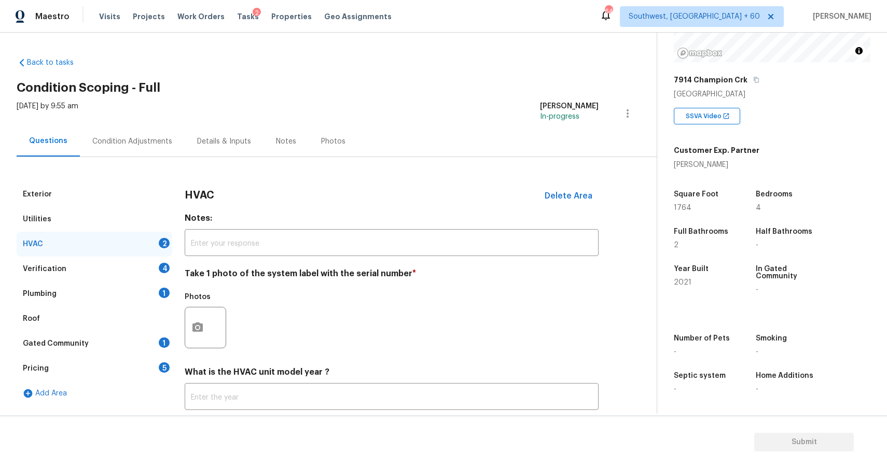
scroll to position [65, 0]
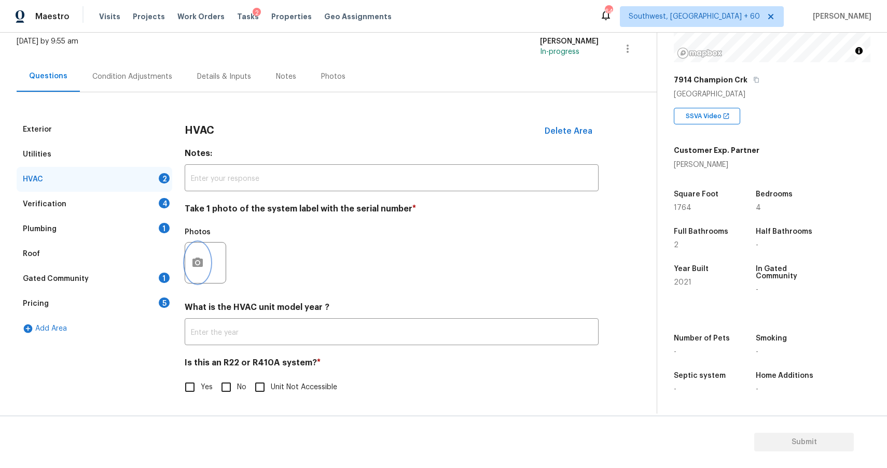
click at [202, 263] on icon "button" at bounding box center [197, 262] width 10 height 9
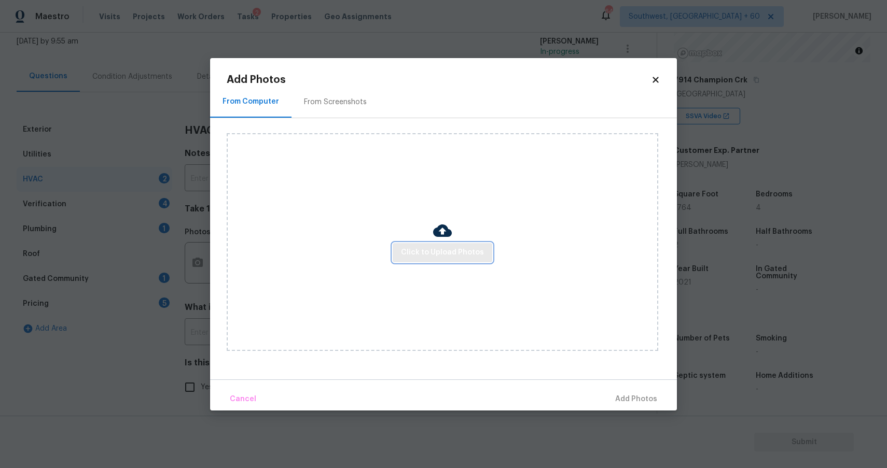
click at [442, 249] on span "Click to Upload Photos" at bounding box center [442, 252] width 83 height 13
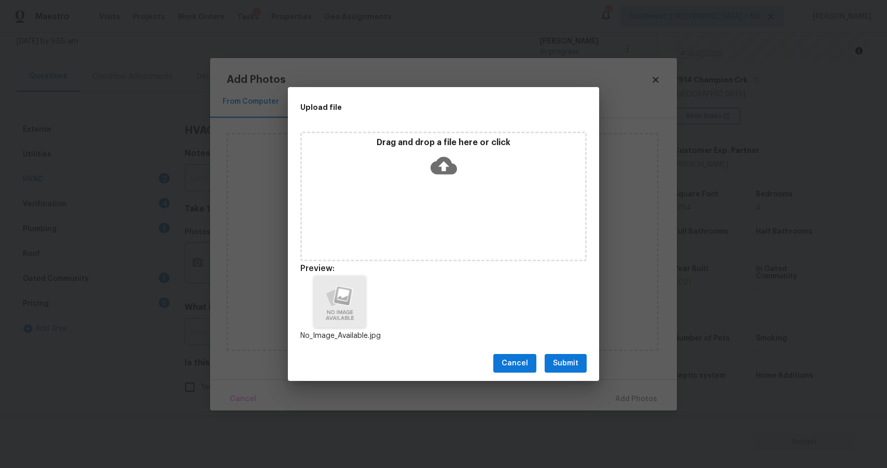
click at [574, 358] on span "Submit" at bounding box center [565, 363] width 25 height 13
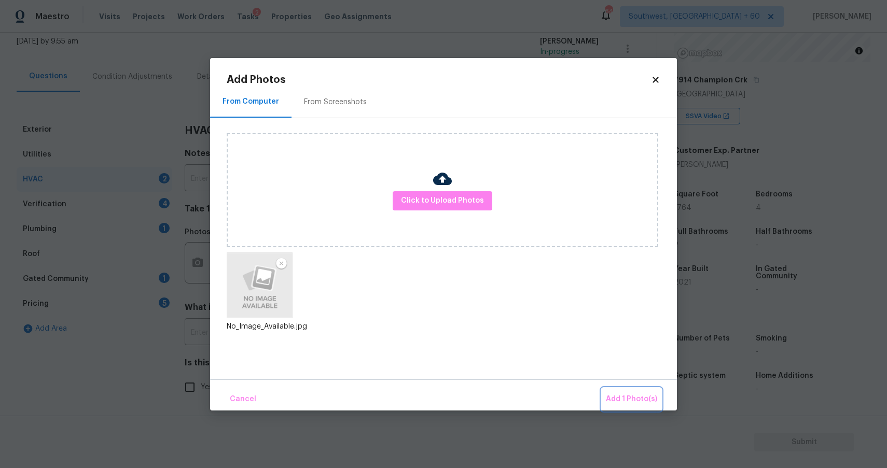
click at [639, 400] on span "Add 1 Photo(s)" at bounding box center [631, 399] width 51 height 13
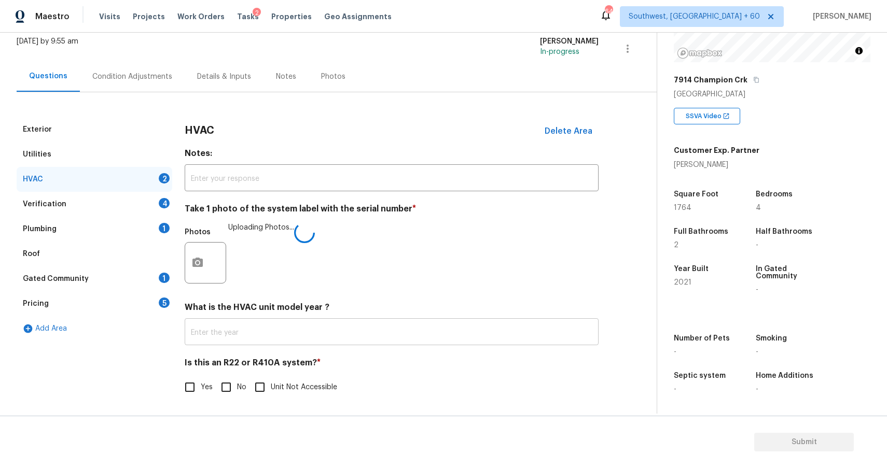
click at [346, 333] on input "text" at bounding box center [392, 333] width 414 height 24
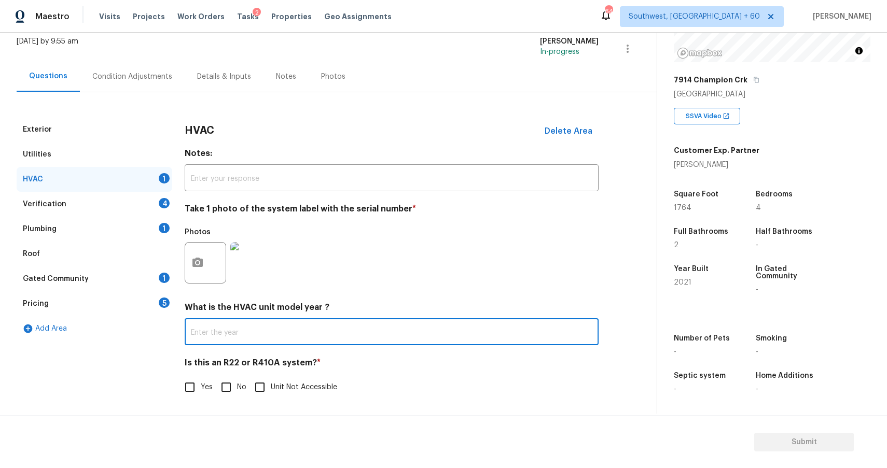
type input "0"
type input "2021"
click at [196, 386] on input "Yes" at bounding box center [190, 387] width 22 height 22
checkbox input "true"
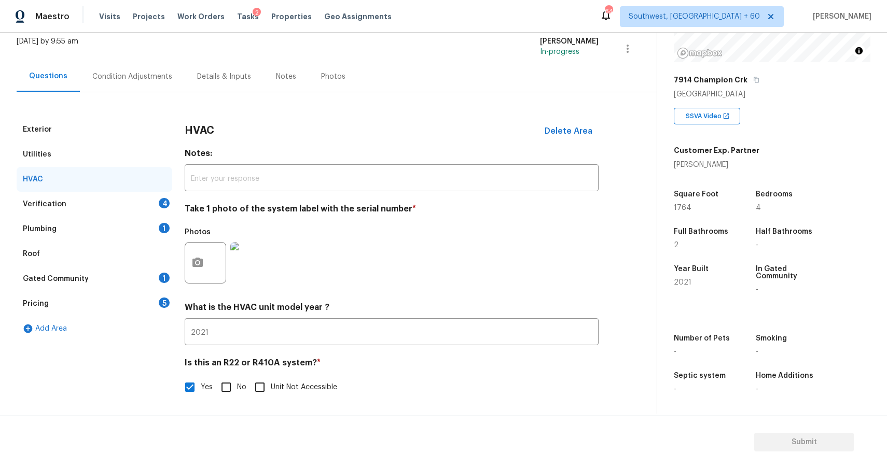
scroll to position [33, 0]
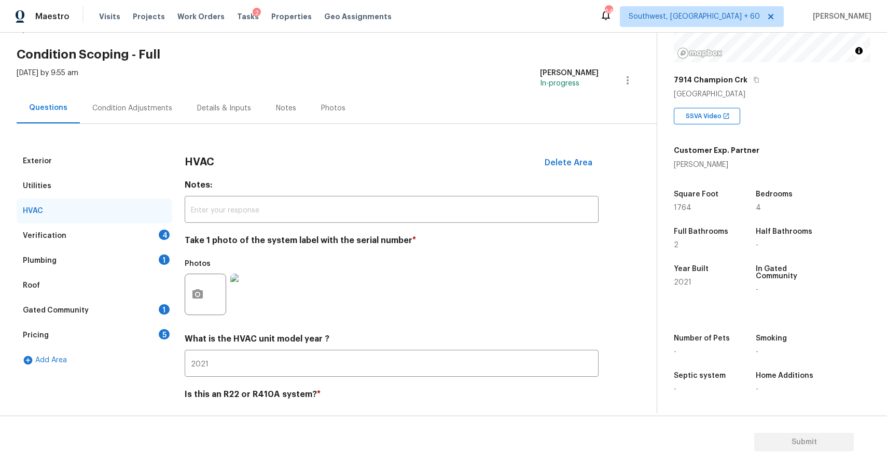
click at [121, 237] on div "Verification 4" at bounding box center [95, 235] width 156 height 25
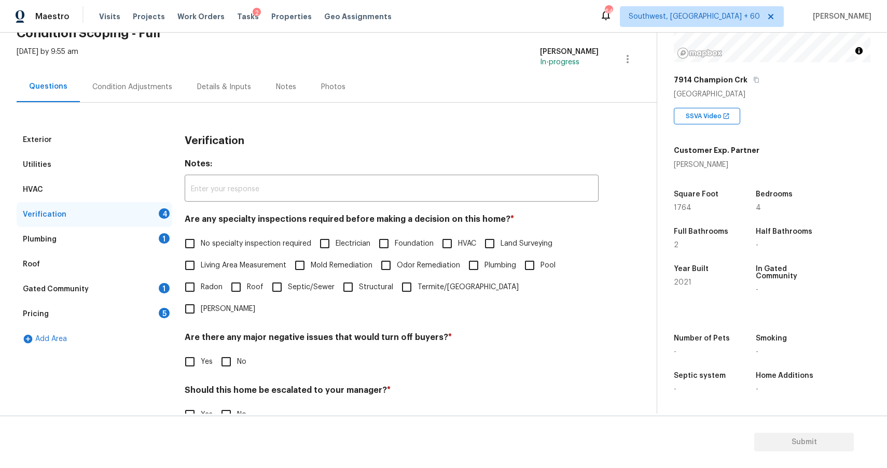
scroll to position [75, 0]
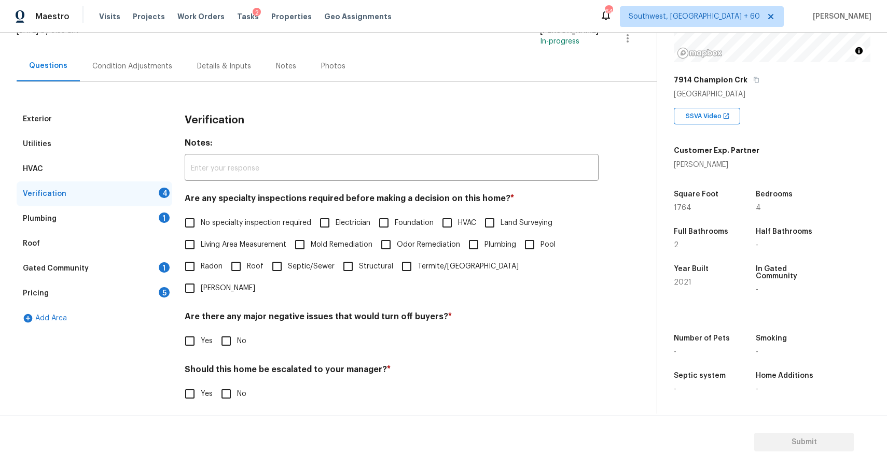
click at [248, 224] on span "No specialty inspection required" at bounding box center [256, 223] width 110 height 11
click at [201, 224] on input "No specialty inspection required" at bounding box center [190, 223] width 22 height 22
checkbox input "true"
click at [232, 330] on input "No" at bounding box center [226, 341] width 22 height 22
checkbox input "true"
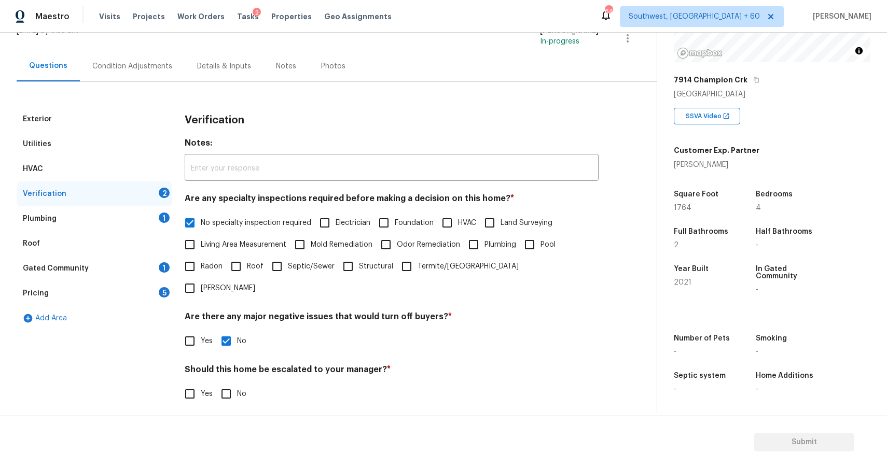
click at [228, 383] on input "No" at bounding box center [226, 394] width 22 height 22
checkbox input "true"
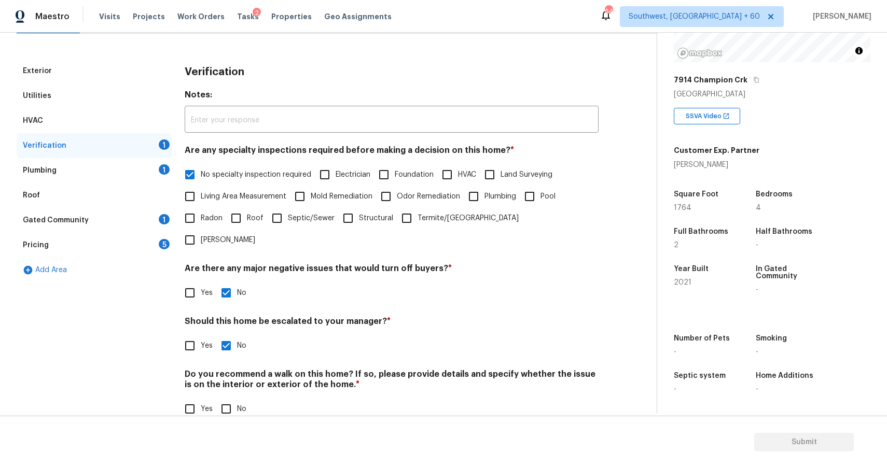
click at [228, 398] on input "No" at bounding box center [226, 409] width 22 height 22
checkbox input "true"
click at [143, 172] on div "Plumbing 1" at bounding box center [95, 170] width 156 height 25
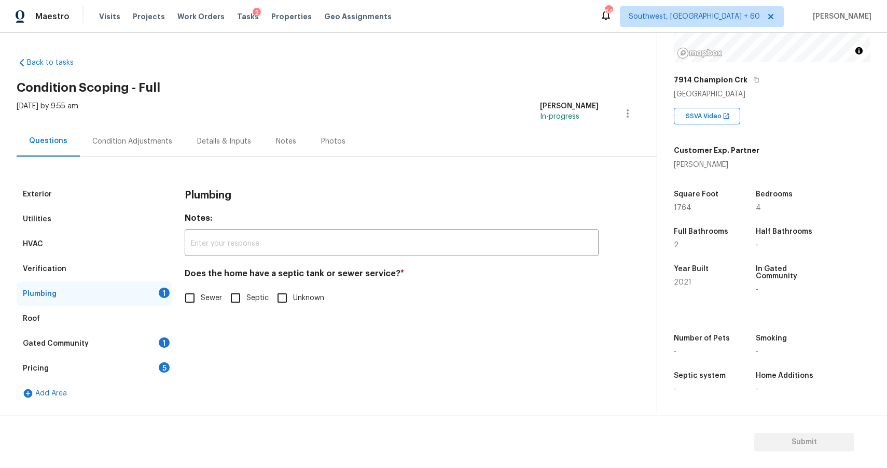
click at [201, 299] on span "Sewer" at bounding box center [211, 298] width 21 height 11
click at [201, 299] on input "Sewer" at bounding box center [190, 298] width 22 height 22
checkbox input "true"
click at [135, 339] on div "Gated Community 1" at bounding box center [95, 343] width 156 height 25
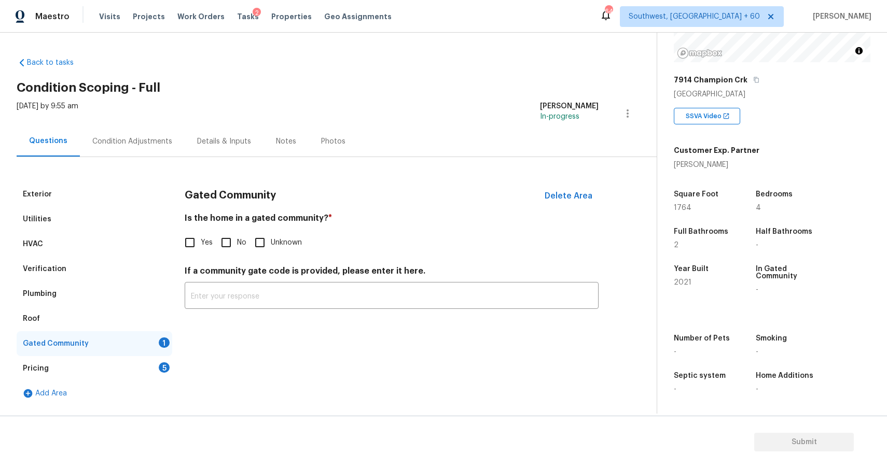
click at [226, 249] on input "No" at bounding box center [226, 243] width 22 height 22
checkbox input "true"
click at [149, 366] on div "Pricing 5" at bounding box center [95, 368] width 156 height 25
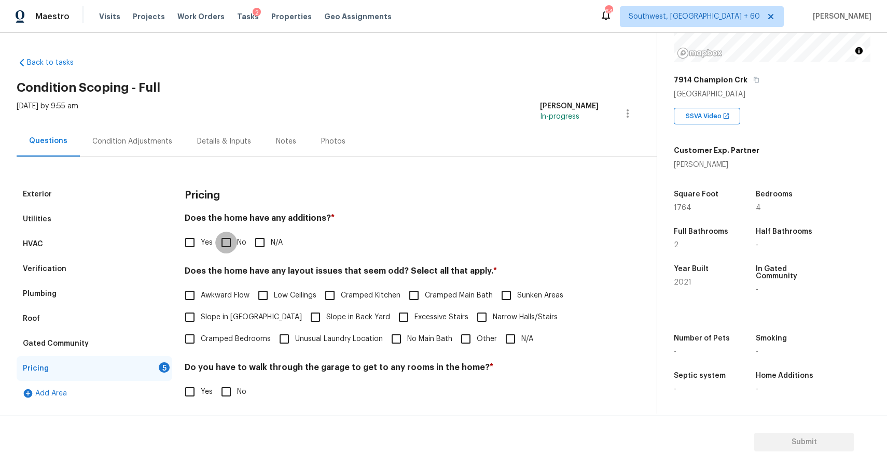
click at [229, 240] on input "No" at bounding box center [226, 243] width 22 height 22
checkbox input "true"
click at [512, 341] on input "N/A" at bounding box center [510, 339] width 22 height 22
checkbox input "true"
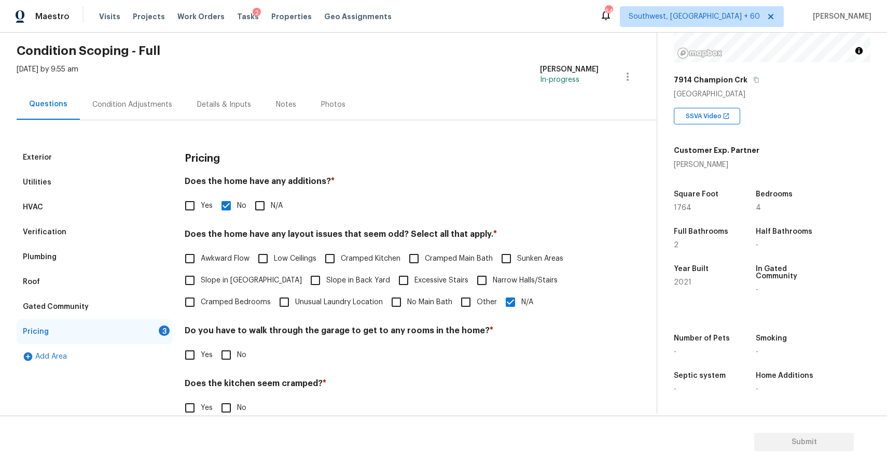
scroll to position [45, 0]
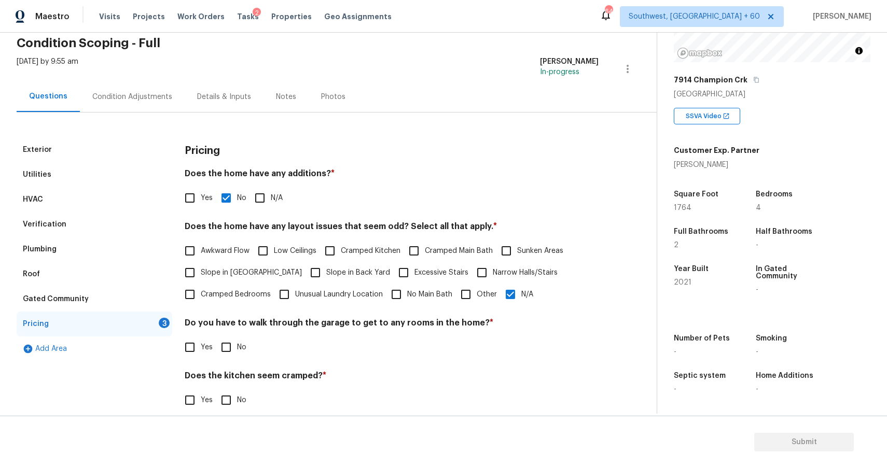
click at [235, 349] on input "No" at bounding box center [226, 347] width 22 height 22
checkbox input "true"
click at [228, 389] on div "Does the kitchen seem cramped? * Yes No" at bounding box center [392, 392] width 414 height 40
click at [228, 391] on input "No" at bounding box center [226, 400] width 22 height 22
checkbox input "true"
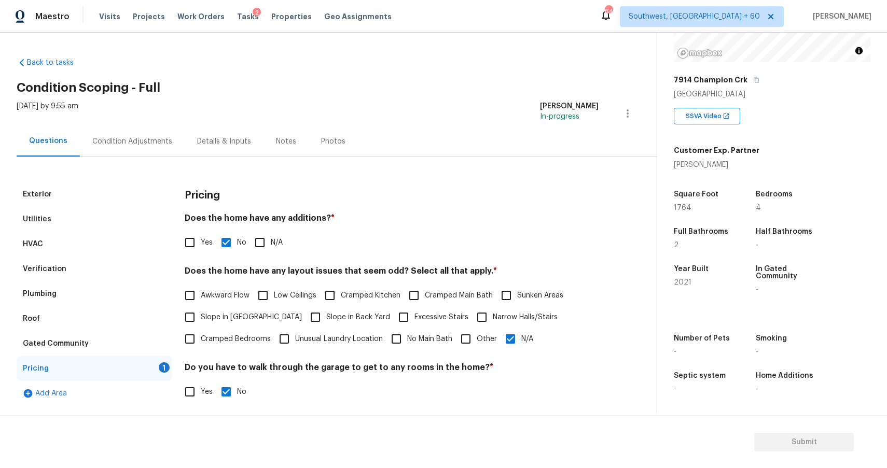
scroll to position [110, 0]
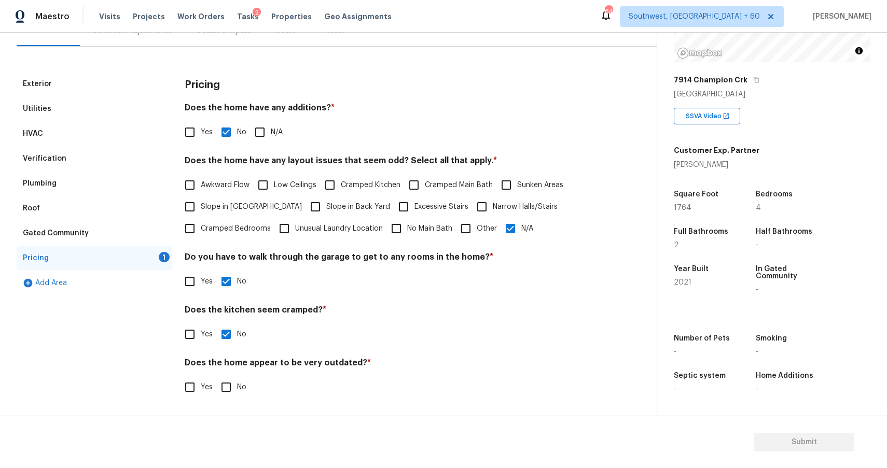
click at [228, 385] on input "No" at bounding box center [226, 387] width 22 height 22
checkbox input "true"
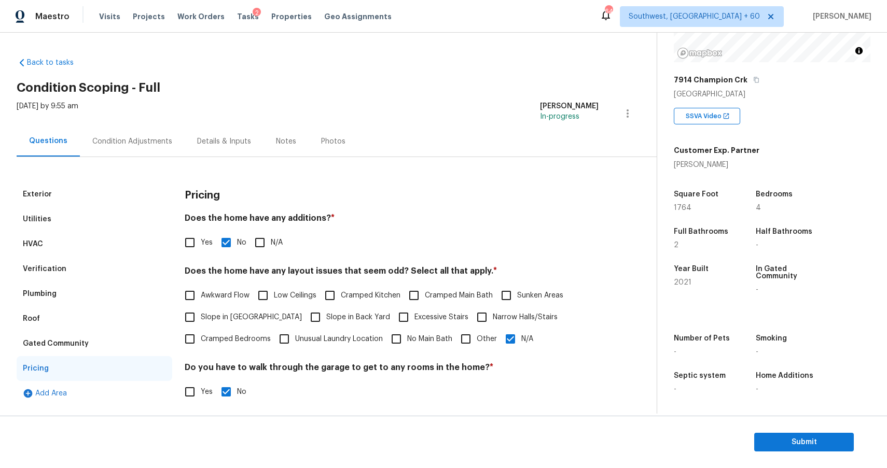
click at [153, 153] on div "Condition Adjustments" at bounding box center [132, 141] width 105 height 31
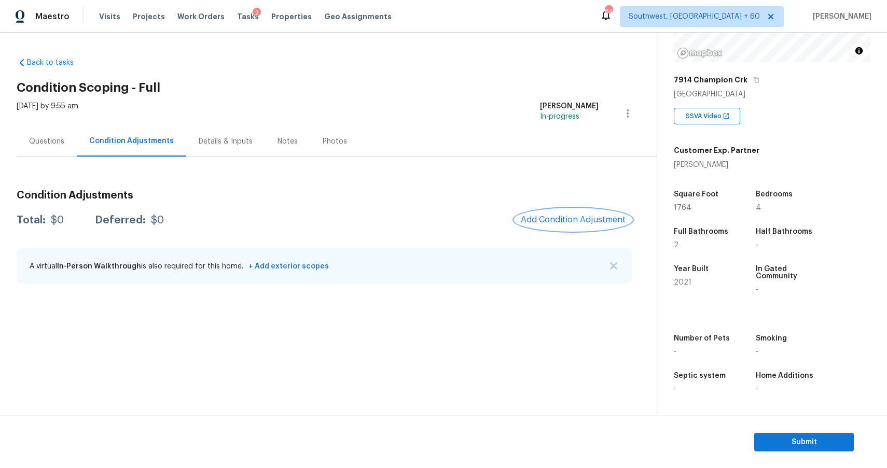
click at [555, 220] on span "Add Condition Adjustment" at bounding box center [573, 219] width 105 height 9
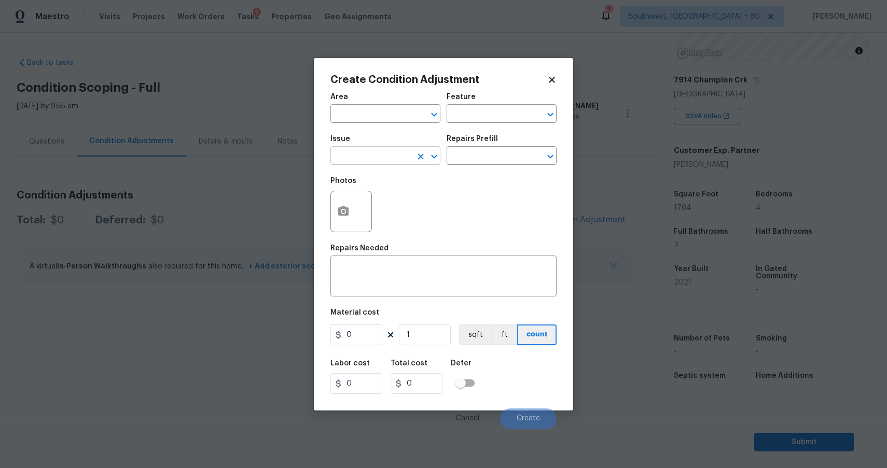
click at [380, 153] on input "text" at bounding box center [370, 157] width 81 height 16
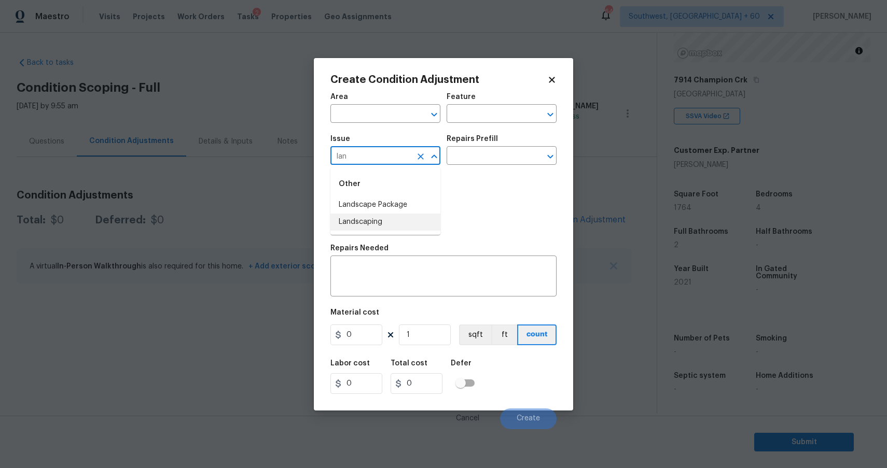
click at [425, 214] on li "Landscaping" at bounding box center [385, 222] width 110 height 17
type input "Landscaping"
click at [420, 153] on icon "Clear" at bounding box center [420, 156] width 10 height 10
click at [381, 200] on li "Landscape Package" at bounding box center [385, 205] width 110 height 17
type input "Landscape Package"
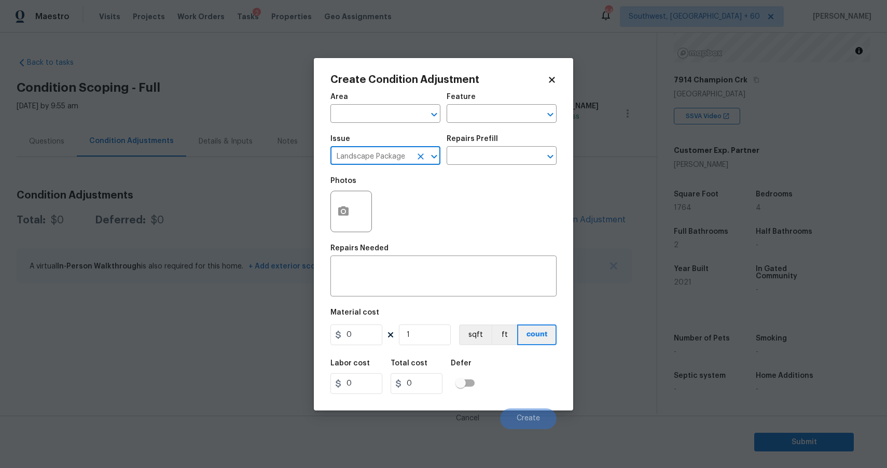
click at [502, 165] on div "Issue Landscape Package ​ Repairs Prefill ​" at bounding box center [443, 150] width 226 height 42
click at [522, 154] on input "text" at bounding box center [486, 157] width 81 height 16
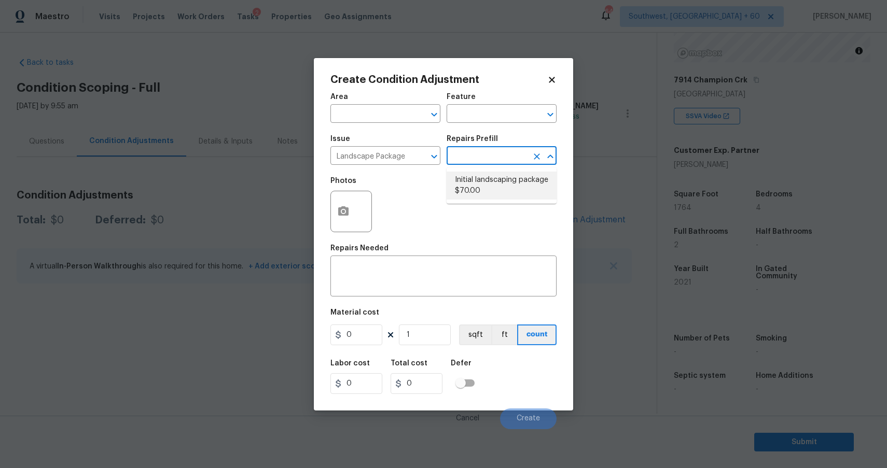
click at [503, 172] on li "Initial landscaping package $70.00" at bounding box center [501, 186] width 110 height 28
type input "Home Readiness Packages"
type textarea "Mowing of grass up to 6" in height. Mow, edge along driveways & sidewalks, trim…"
type input "70"
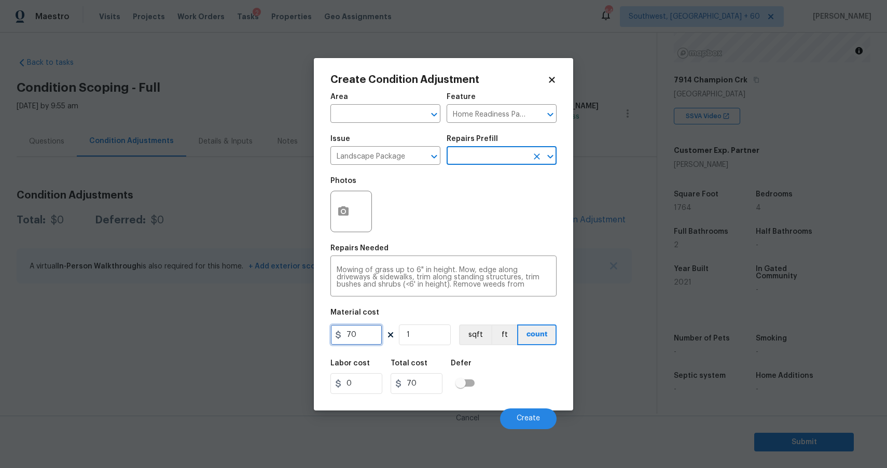
click at [341, 340] on input "70" at bounding box center [356, 335] width 52 height 21
type input "300"
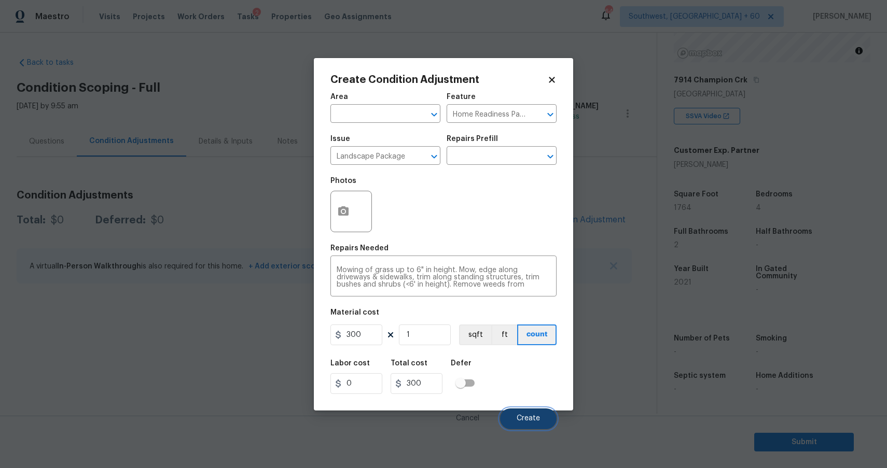
click at [535, 414] on button "Create" at bounding box center [528, 419] width 57 height 21
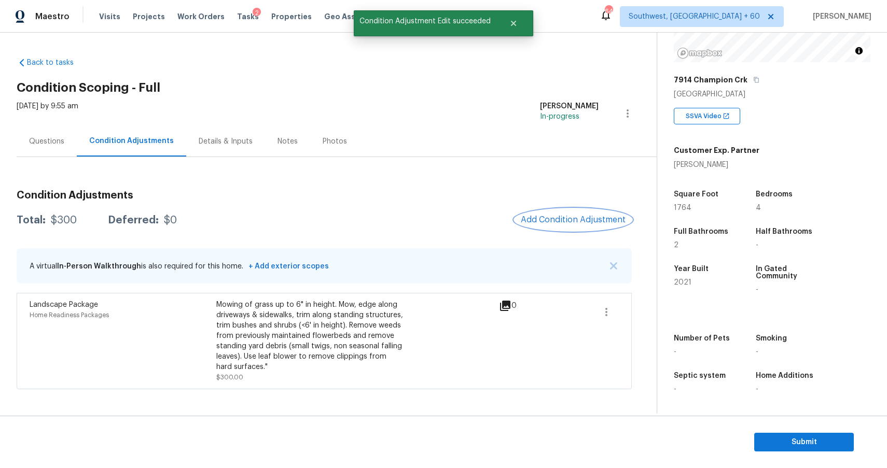
click at [558, 218] on span "Add Condition Adjustment" at bounding box center [573, 219] width 105 height 9
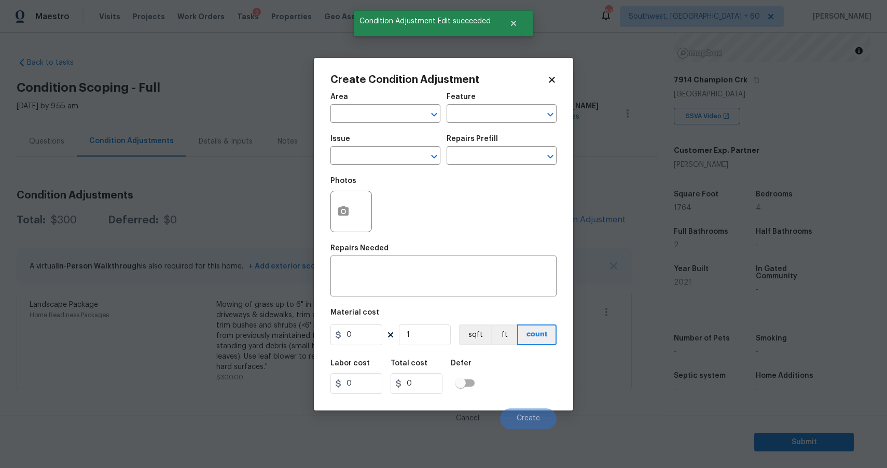
click at [399, 146] on div "Issue" at bounding box center [385, 141] width 110 height 13
click at [398, 159] on input "text" at bounding box center [370, 157] width 81 height 16
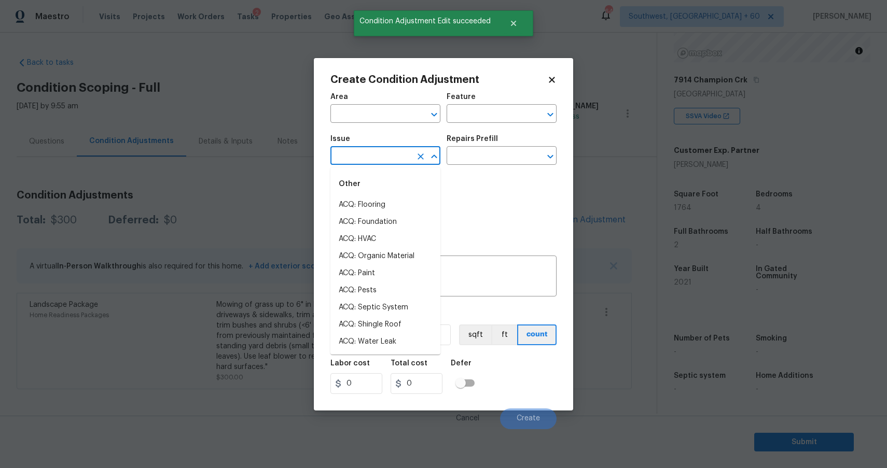
click at [504, 201] on div "Photos" at bounding box center [443, 204] width 226 height 67
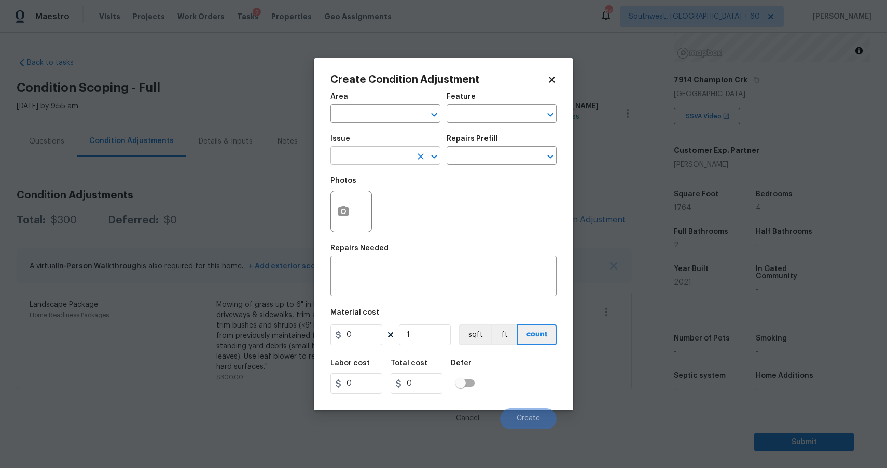
click at [385, 159] on input "text" at bounding box center [370, 157] width 81 height 16
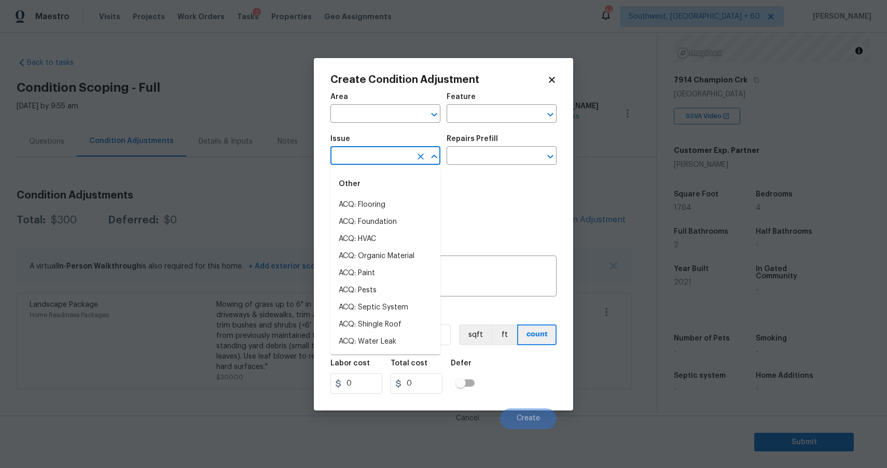
type input "r"
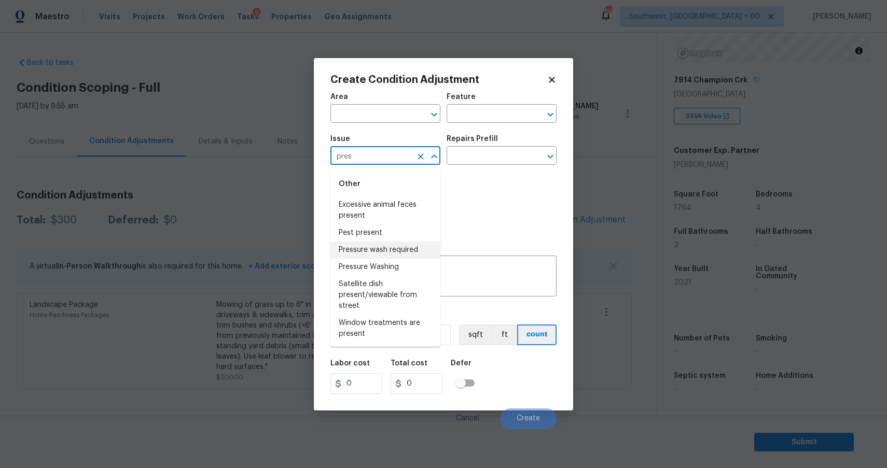
click at [406, 247] on li "Pressure wash required" at bounding box center [385, 250] width 110 height 17
type input "Pressure wash required"
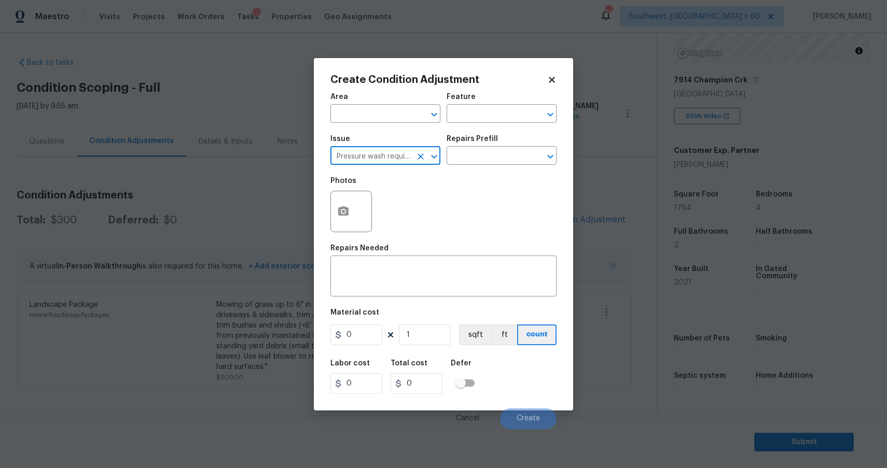
click at [419, 156] on icon "Clear" at bounding box center [420, 156] width 6 height 6
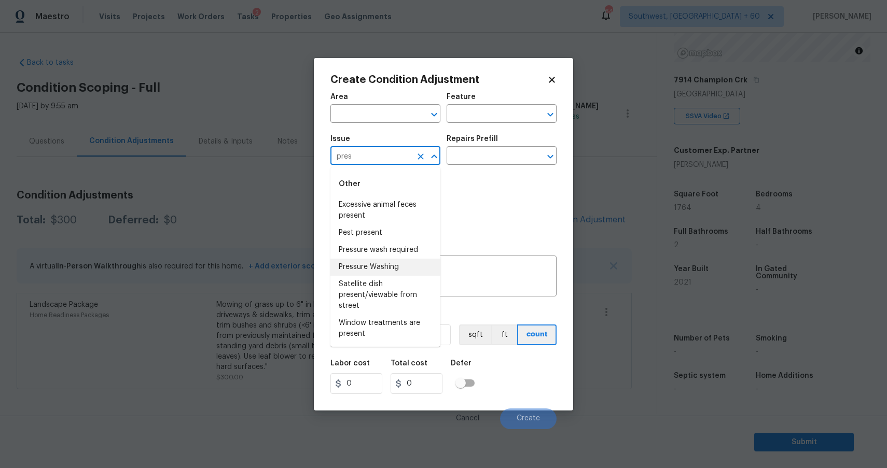
click at [382, 268] on li "Pressure Washing" at bounding box center [385, 267] width 110 height 17
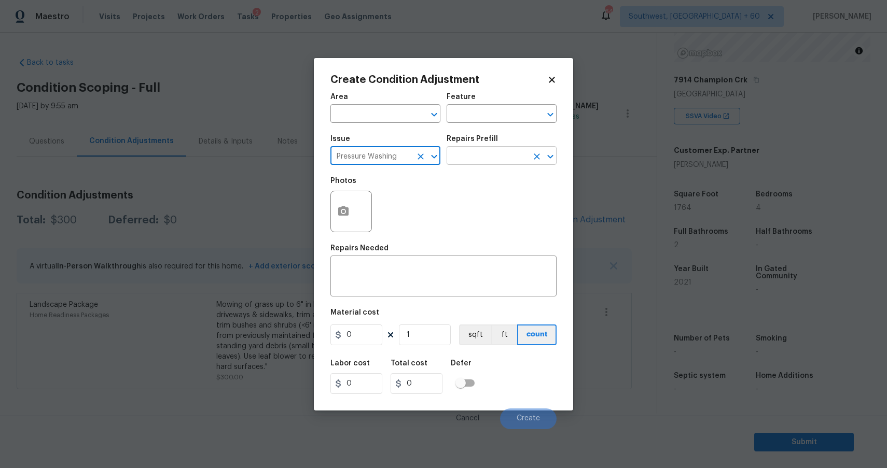
type input "Pressure Washing"
click at [499, 162] on input "text" at bounding box center [486, 157] width 81 height 16
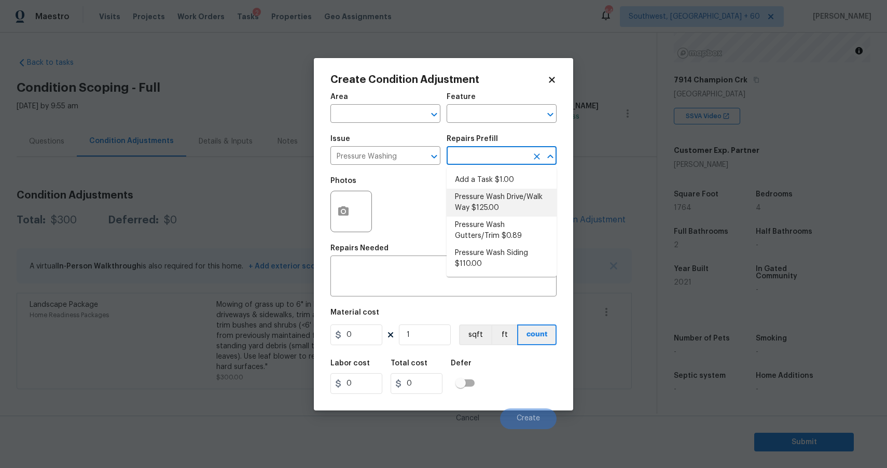
click at [512, 197] on li "Pressure Wash Drive/Walk Way $125.00" at bounding box center [501, 203] width 110 height 28
type input "Siding"
type textarea "Pressure wash the driveways/walkways as directed by the PM. Ensure that all deb…"
type input "125"
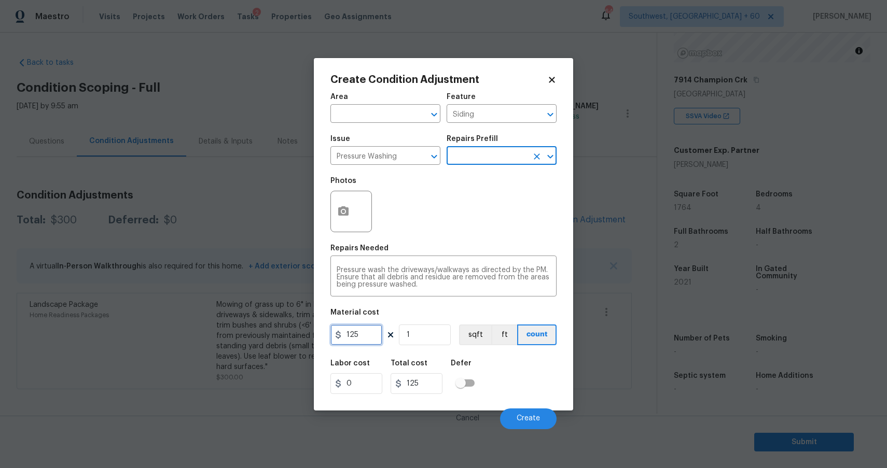
click at [372, 335] on input "125" at bounding box center [356, 335] width 52 height 21
type input "300"
click at [529, 415] on span "Create" at bounding box center [527, 419] width 23 height 8
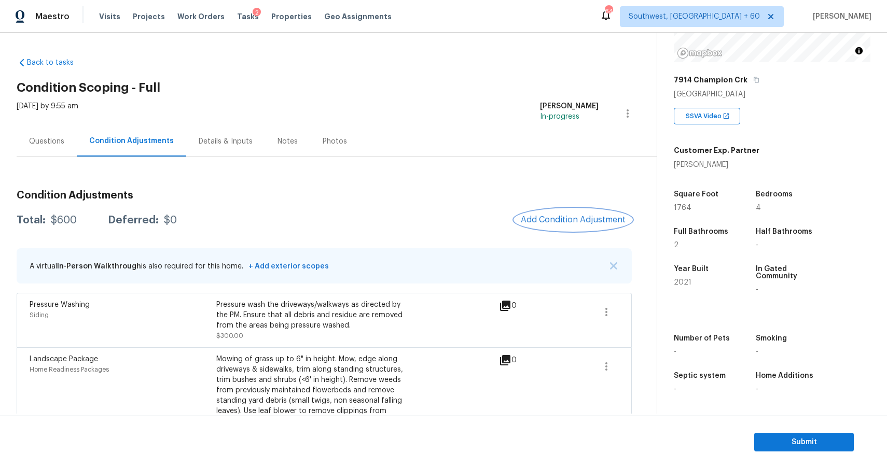
click at [572, 222] on span "Add Condition Adjustment" at bounding box center [573, 219] width 105 height 9
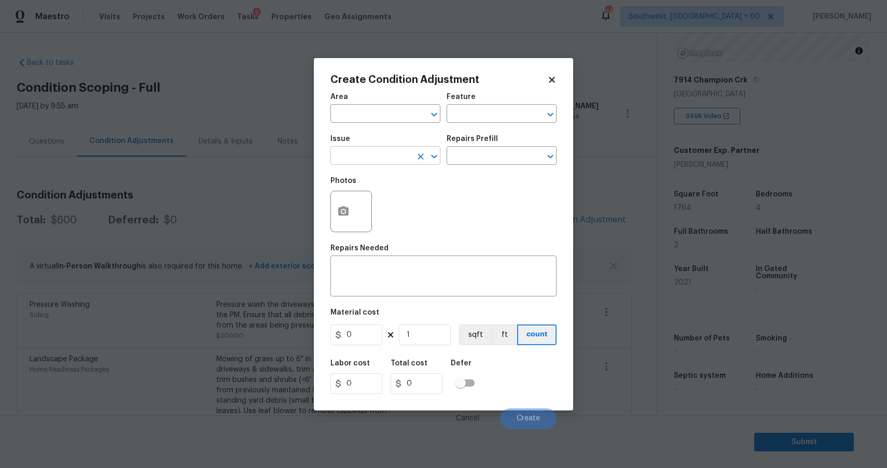
click at [348, 159] on input "text" at bounding box center [370, 157] width 81 height 16
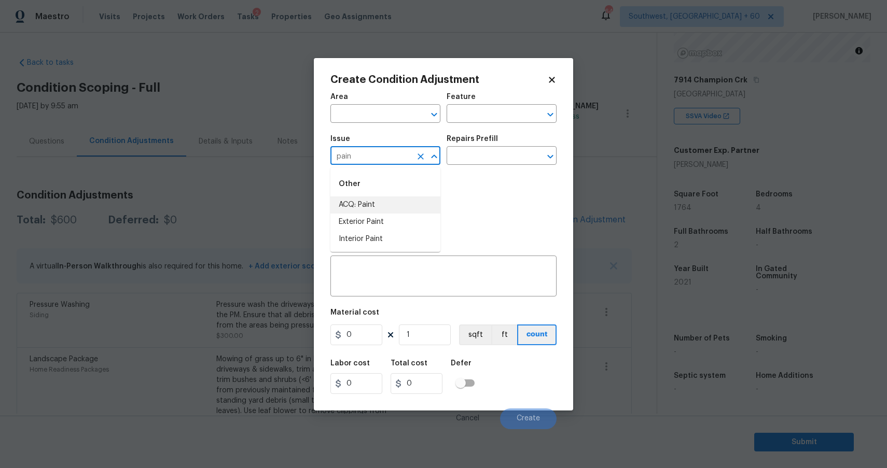
click at [399, 198] on li "ACQ: Paint" at bounding box center [385, 205] width 110 height 17
type input "ACQ: Paint"
click at [482, 156] on input "text" at bounding box center [486, 157] width 81 height 16
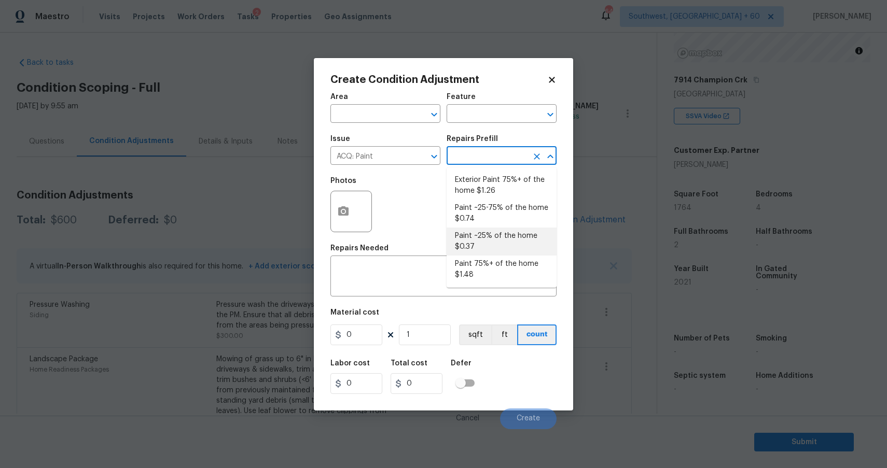
click at [493, 237] on li "Paint ~25% of the home $0.37" at bounding box center [501, 242] width 110 height 28
type input "Acquisition"
type textarea "Acquisition Scope: ~25% of the home needs interior paint"
type input "0.37"
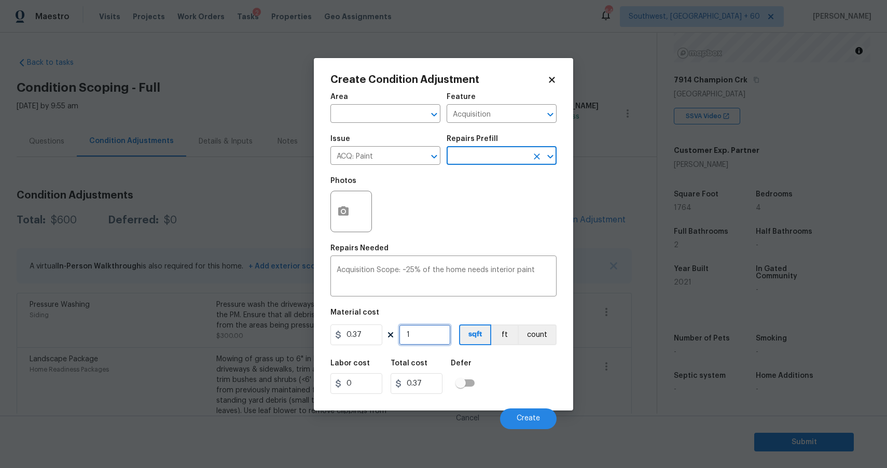
click at [419, 334] on input "1" at bounding box center [425, 335] width 52 height 21
type input "0"
type input "1"
type input "0.37"
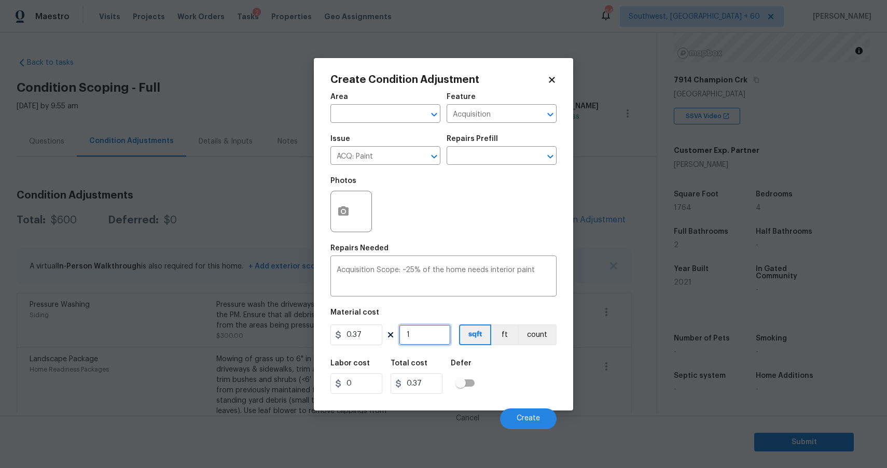
type input "17"
type input "6.29"
type input "176"
type input "65.12"
type input "1764"
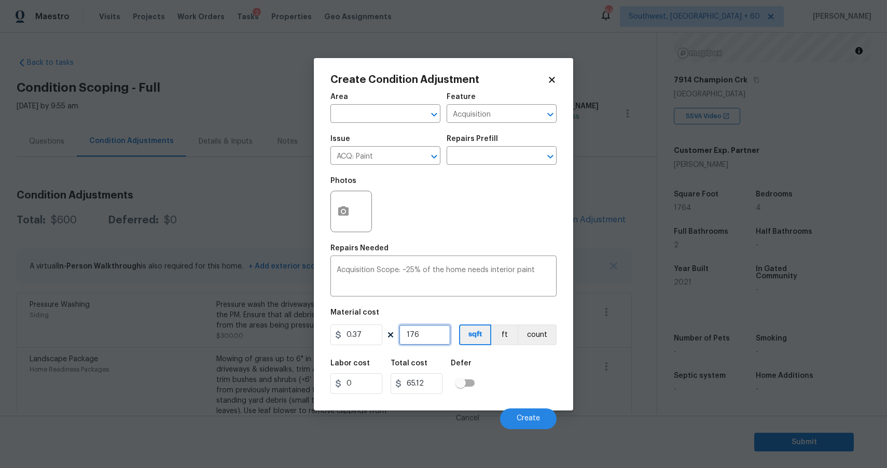
type input "652.68"
type input "1764"
click at [528, 411] on button "Create" at bounding box center [528, 419] width 57 height 21
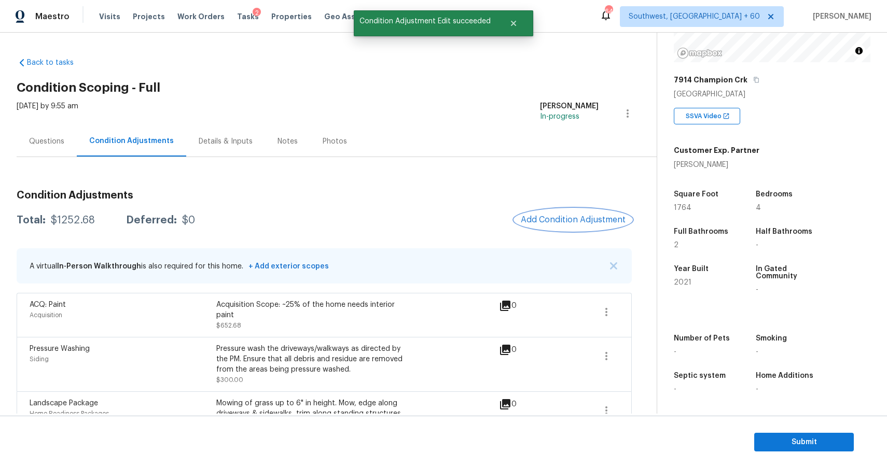
click at [565, 211] on button "Add Condition Adjustment" at bounding box center [572, 220] width 117 height 22
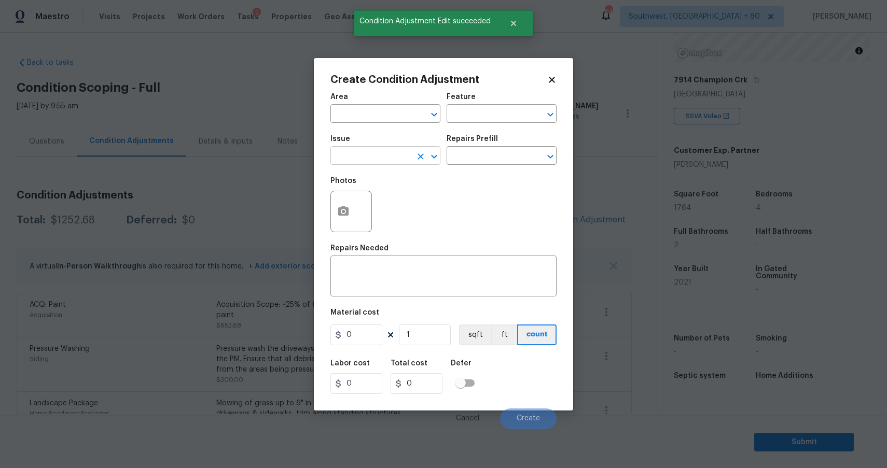
click at [374, 157] on input "text" at bounding box center [370, 157] width 81 height 16
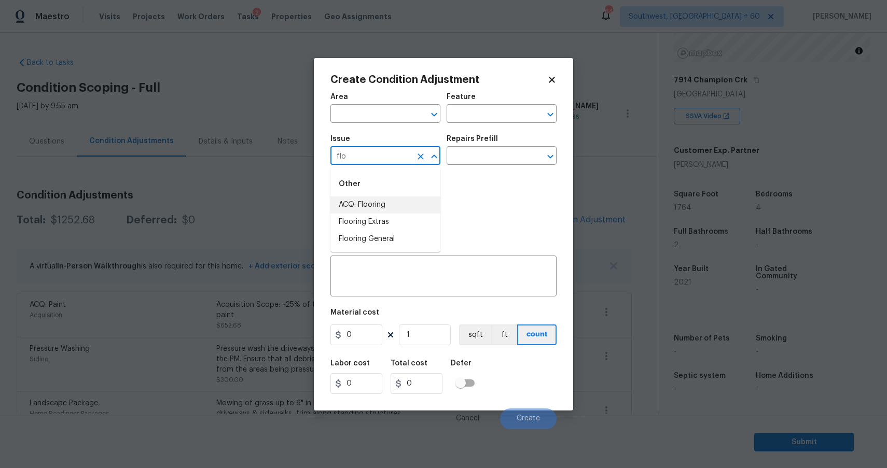
click at [410, 204] on li "ACQ: Flooring" at bounding box center [385, 205] width 110 height 17
type input "ACQ: Flooring"
click at [469, 169] on div "Issue ACQ: Flooring ​ Repairs Prefill ​" at bounding box center [443, 150] width 226 height 42
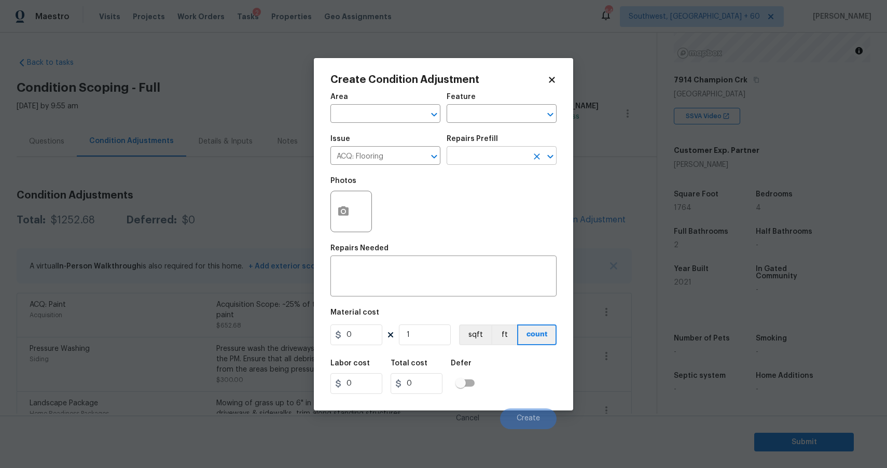
click at [489, 157] on input "text" at bounding box center [486, 157] width 81 height 16
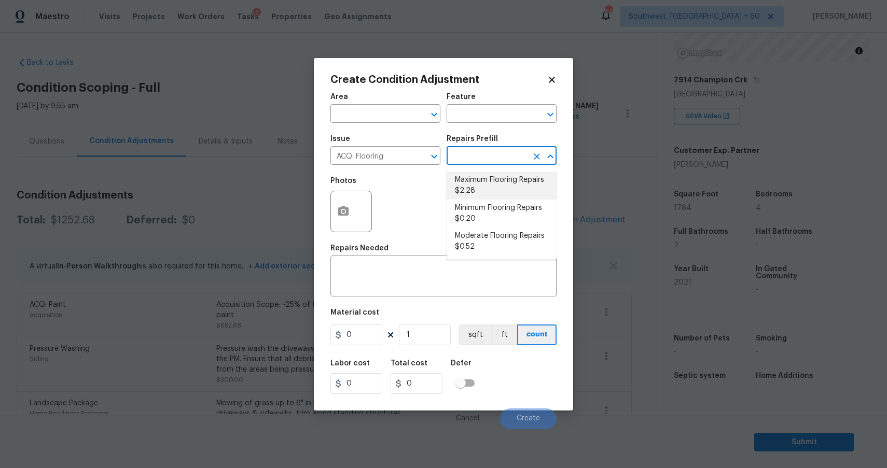
click at [509, 204] on li "Minimum Flooring Repairs $0.20" at bounding box center [501, 214] width 110 height 28
type input "Acquisition"
type textarea "Acquisition Scope: Minimum flooring repairs"
type input "0.2"
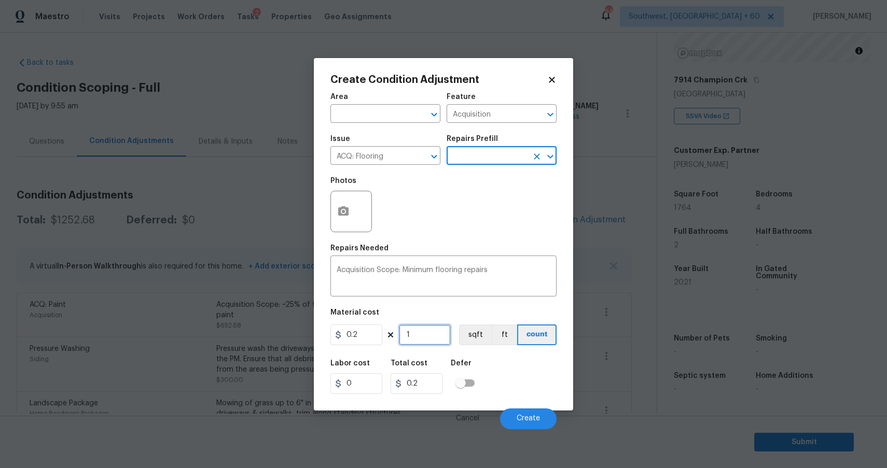
click at [423, 334] on input "1" at bounding box center [425, 335] width 52 height 21
type input "17"
type input "3.4"
type input "176"
type input "35.2"
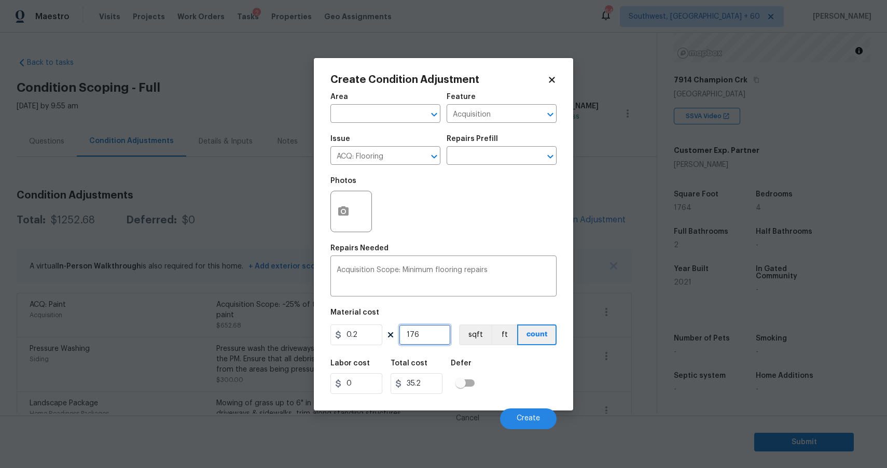
type input "1764"
type input "352.8"
type input "1764"
click at [528, 424] on button "Create" at bounding box center [528, 419] width 57 height 21
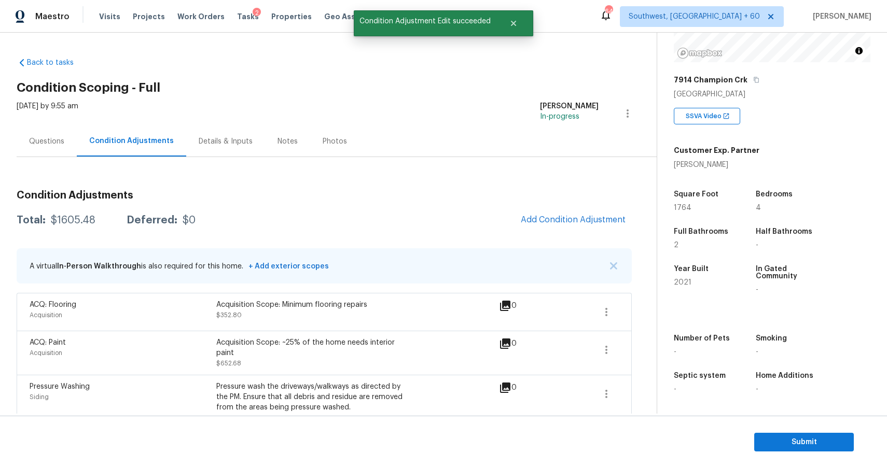
click at [51, 161] on div "Condition Adjustments Total: $1605.48 Deferred: $0 Add Condition Adjustment A v…" at bounding box center [324, 341] width 615 height 369
click at [69, 148] on div "Questions" at bounding box center [47, 141] width 60 height 31
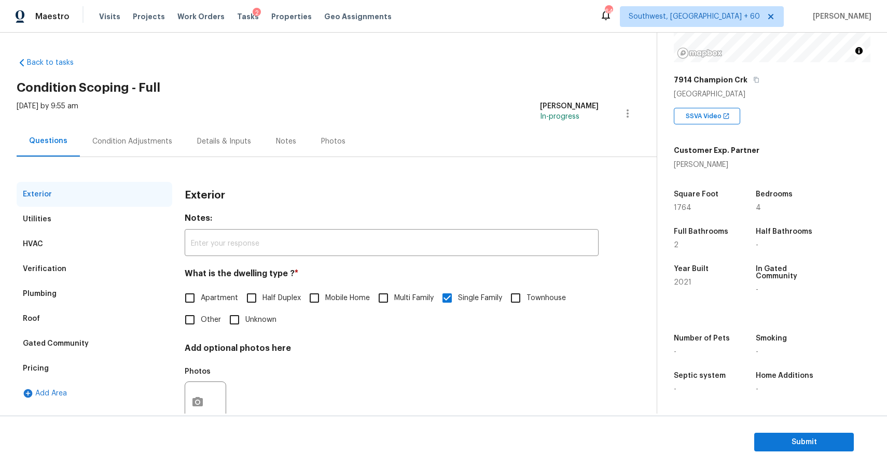
click at [127, 144] on div "Condition Adjustments" at bounding box center [132, 141] width 80 height 10
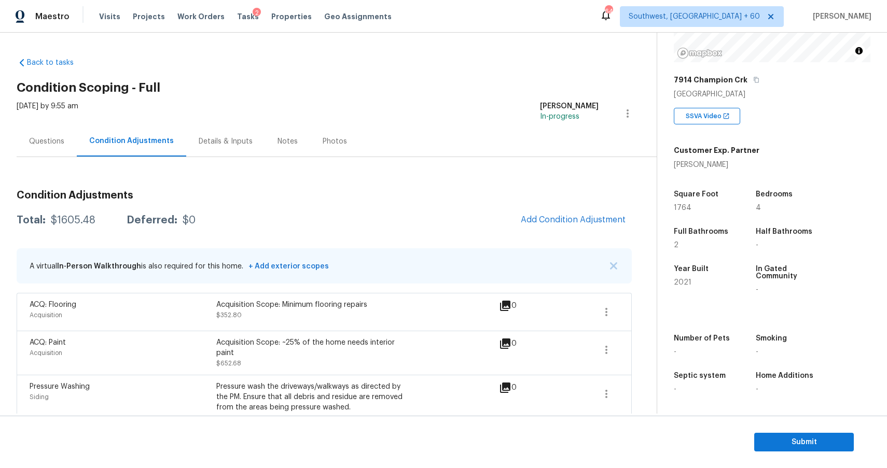
click at [66, 216] on div "$1605.48" at bounding box center [73, 220] width 45 height 10
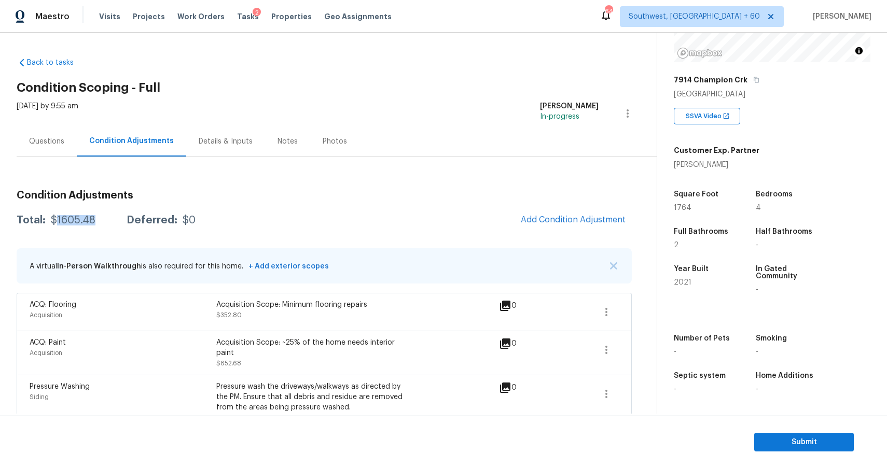
click at [66, 216] on div "$1605.48" at bounding box center [73, 220] width 45 height 10
copy div "$1605.48"
click at [74, 135] on div "Questions" at bounding box center [47, 141] width 60 height 31
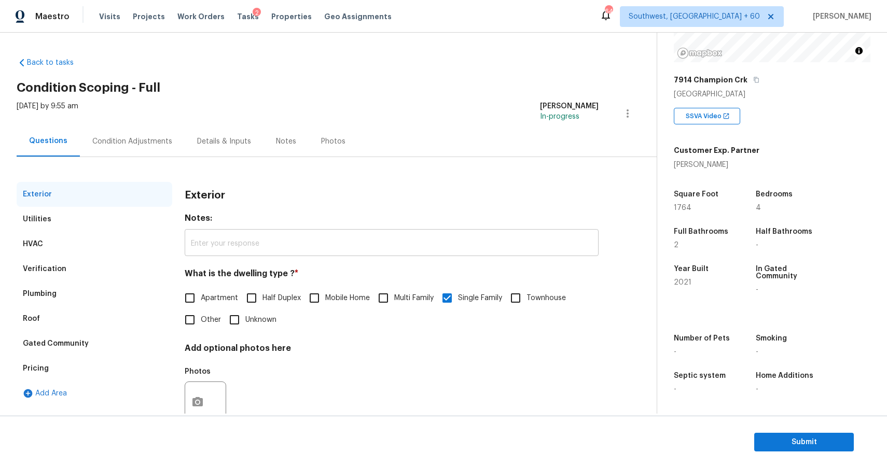
scroll to position [31, 0]
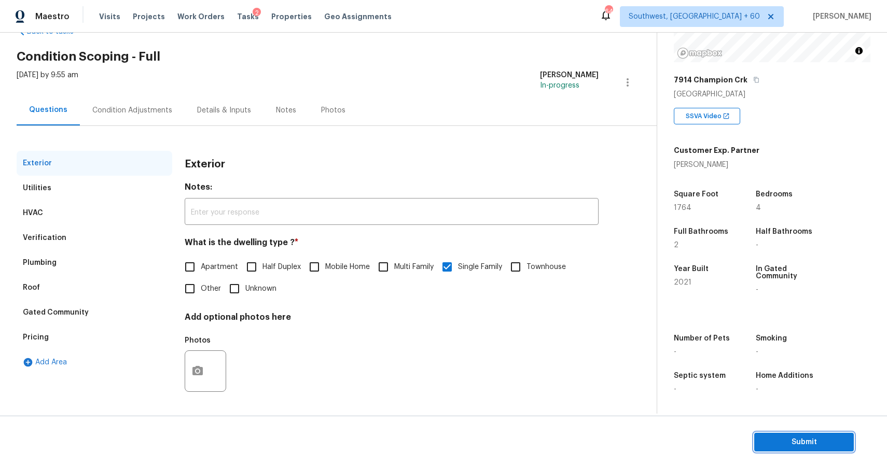
click at [821, 445] on span "Submit" at bounding box center [803, 442] width 83 height 13
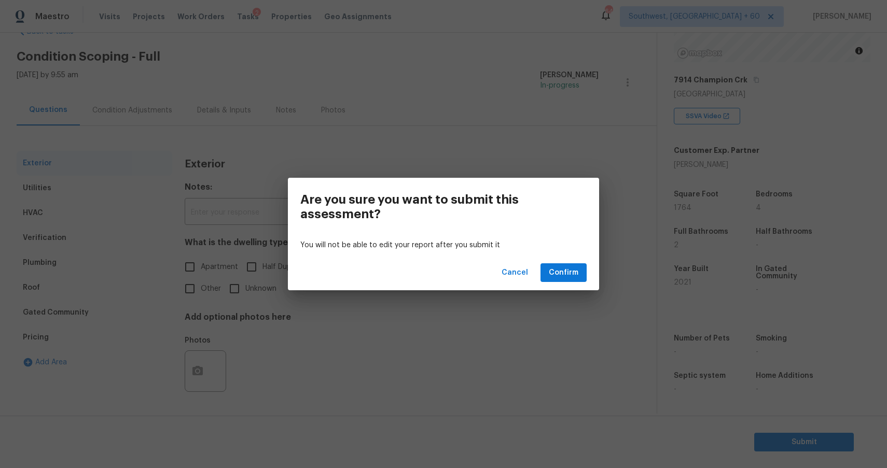
click at [572, 277] on span "Confirm" at bounding box center [564, 273] width 30 height 13
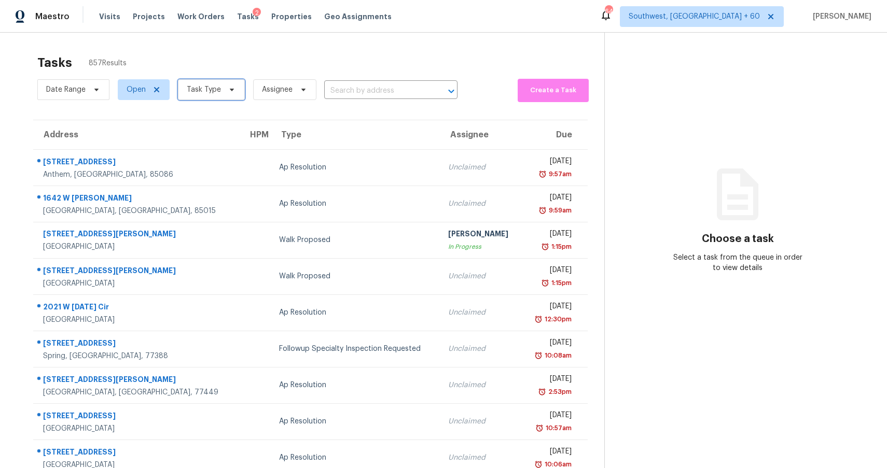
click at [205, 89] on span "Task Type" at bounding box center [204, 90] width 34 height 10
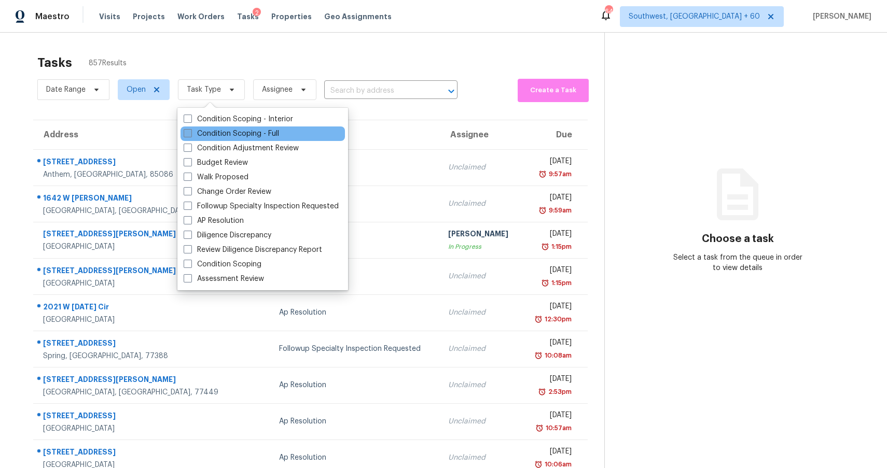
click at [233, 129] on label "Condition Scoping - Full" at bounding box center [231, 134] width 95 height 10
click at [190, 129] on input "Condition Scoping - Full" at bounding box center [187, 132] width 7 height 7
checkbox input "true"
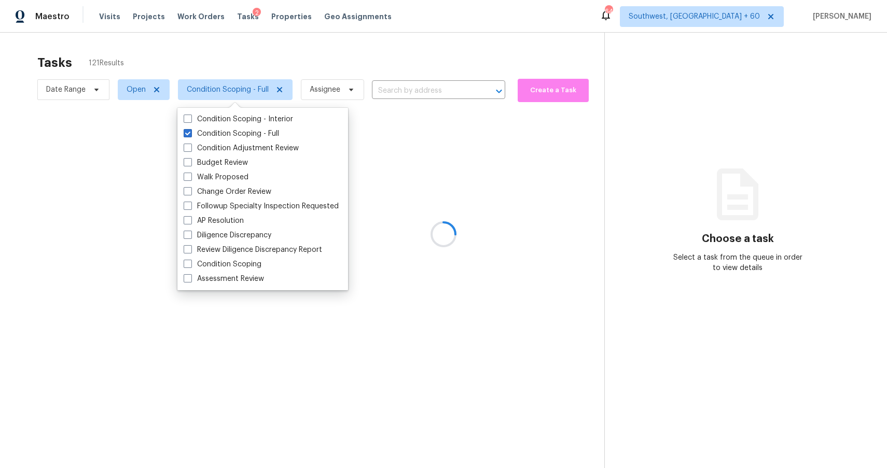
click at [667, 50] on div at bounding box center [443, 234] width 887 height 468
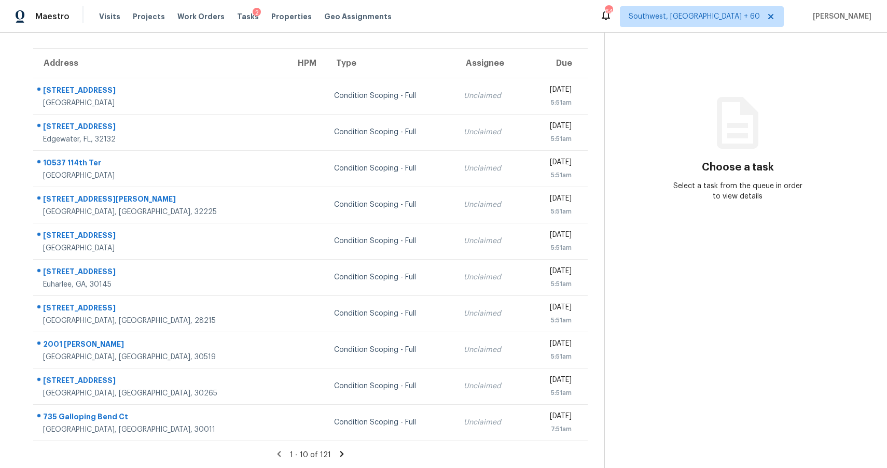
click at [340, 453] on icon at bounding box center [342, 454] width 4 height 6
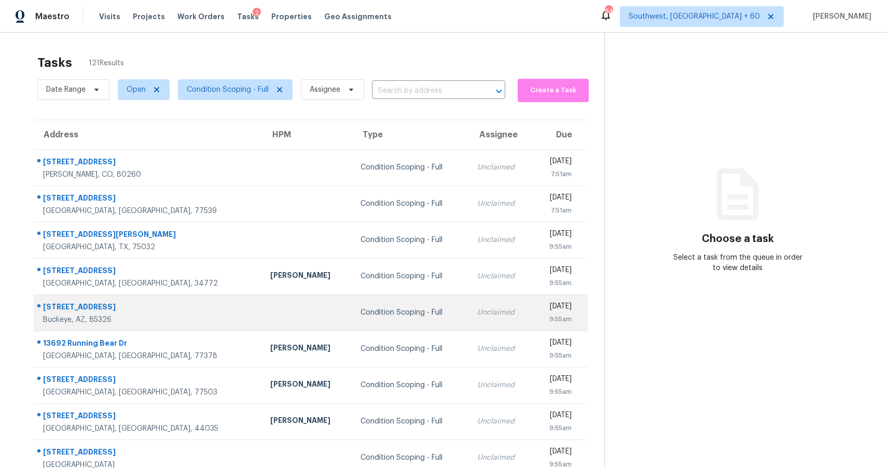
scroll to position [72, 0]
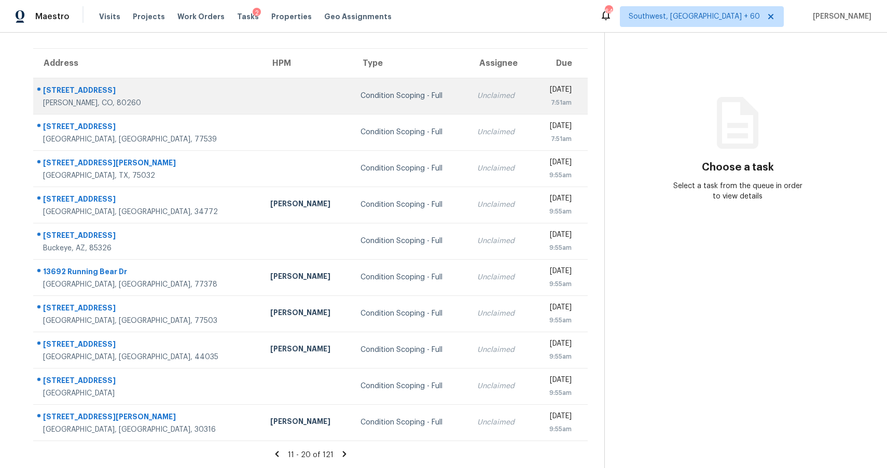
click at [374, 88] on td "Condition Scoping - Full" at bounding box center [410, 96] width 116 height 36
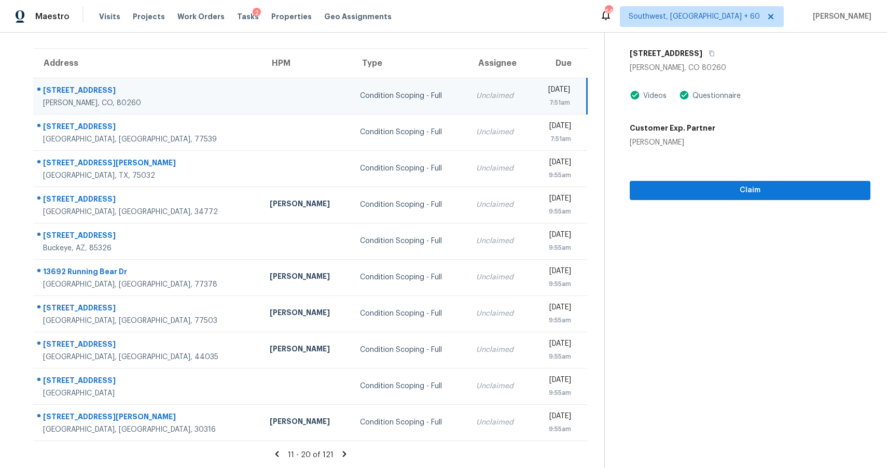
click at [703, 49] on div "[STREET_ADDRESS]" at bounding box center [749, 53] width 241 height 19
click at [716, 52] on button "button" at bounding box center [709, 53] width 14 height 19
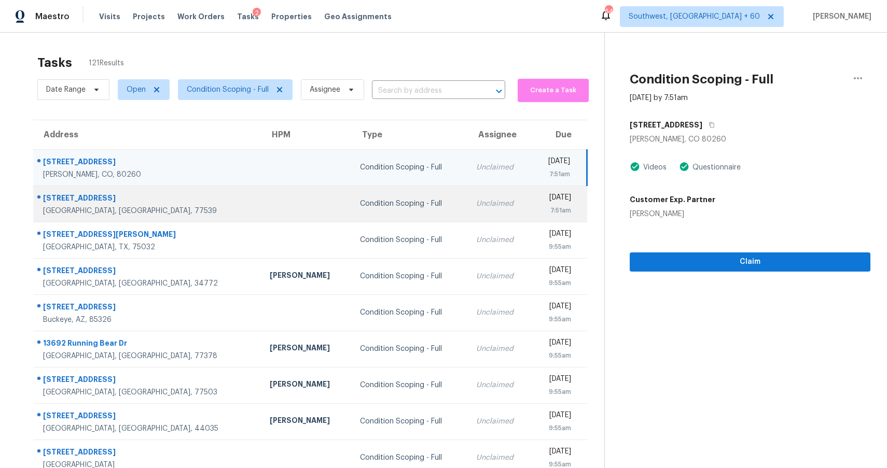
click at [468, 215] on td "Unclaimed" at bounding box center [500, 204] width 64 height 36
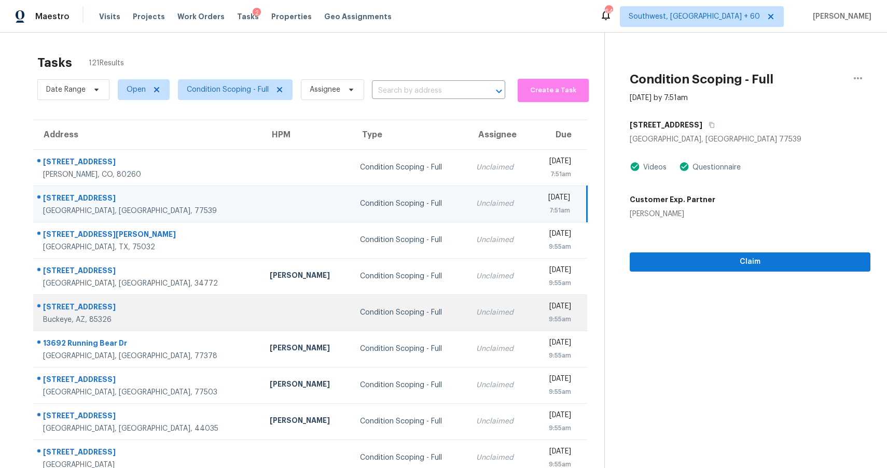
click at [468, 295] on td "Unclaimed" at bounding box center [500, 313] width 64 height 36
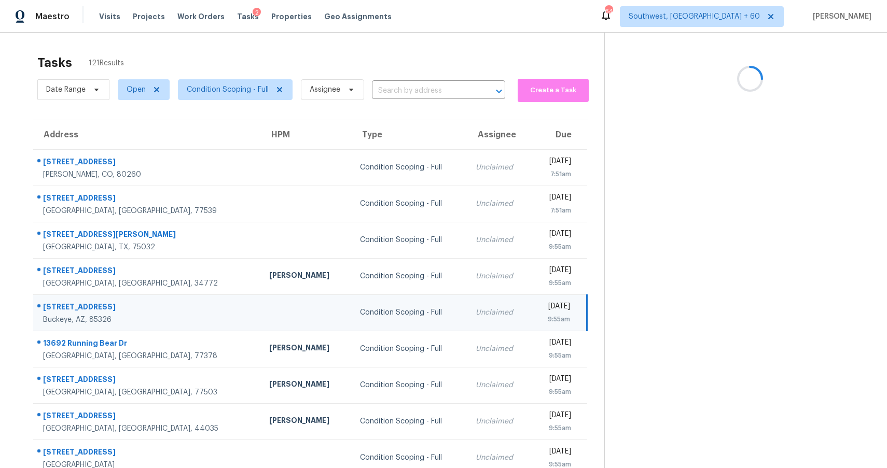
scroll to position [72, 0]
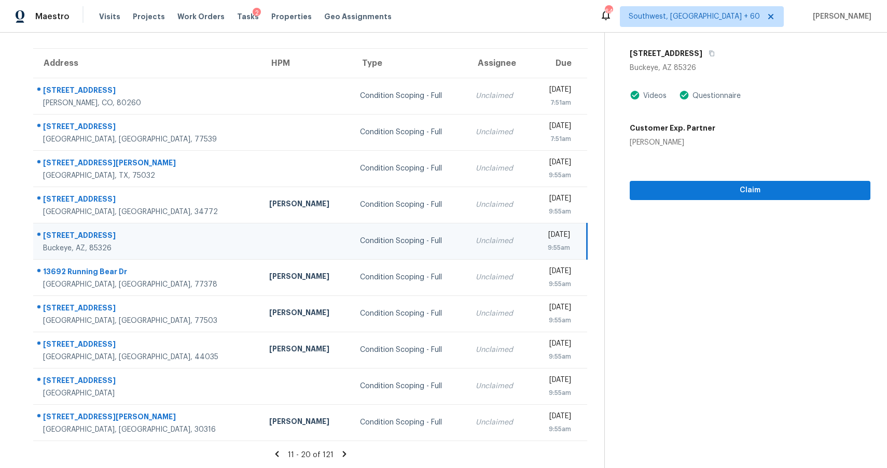
click at [334, 453] on div "11 - 20 of 121" at bounding box center [310, 455] width 587 height 11
click at [345, 453] on icon at bounding box center [344, 454] width 9 height 9
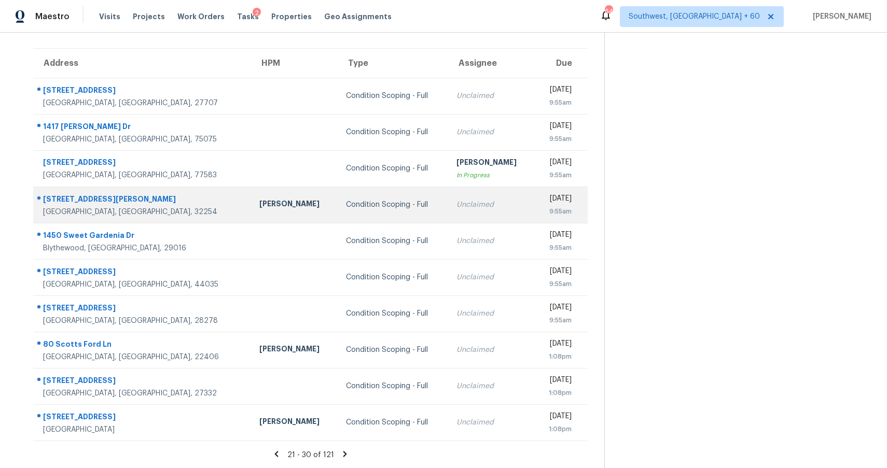
click at [448, 219] on td "Unclaimed" at bounding box center [491, 205] width 86 height 36
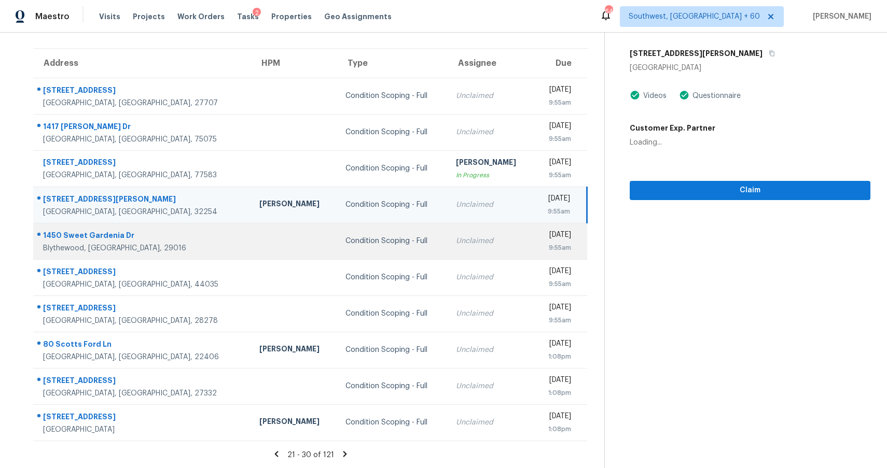
click at [447, 253] on td "Unclaimed" at bounding box center [490, 241] width 86 height 36
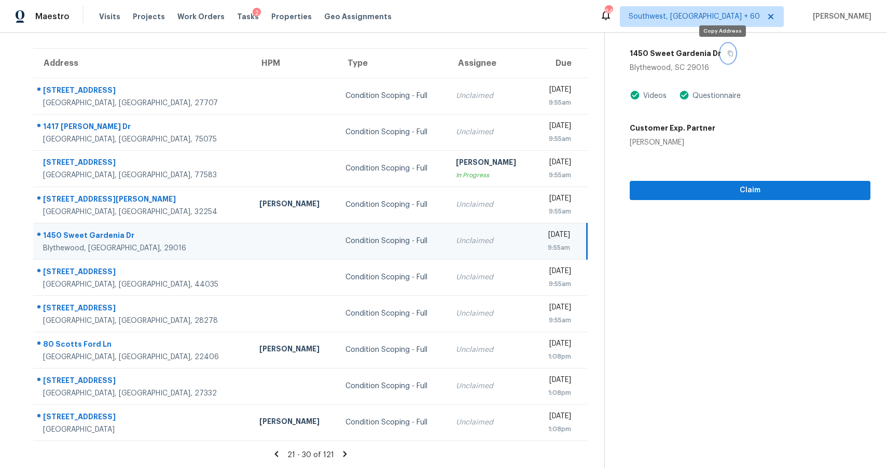
click at [722, 58] on button "button" at bounding box center [728, 53] width 14 height 19
click at [724, 190] on span "Claim" at bounding box center [750, 190] width 224 height 13
click at [760, 186] on span "Start Assessment" at bounding box center [750, 190] width 224 height 13
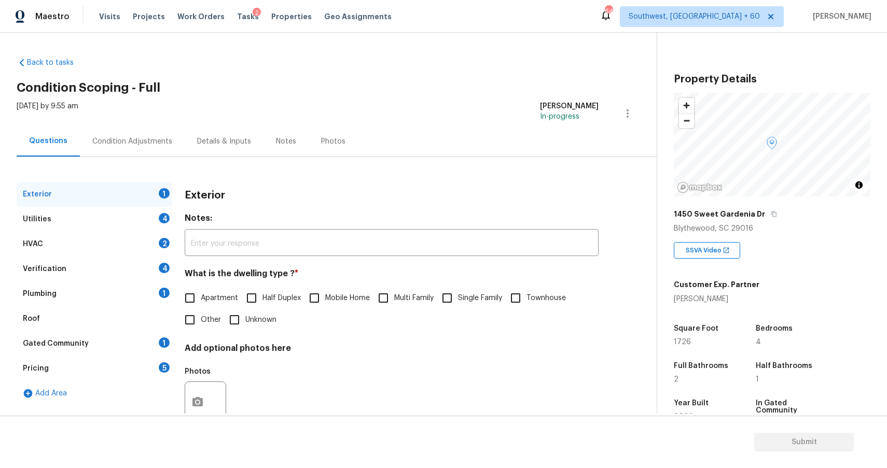
click at [462, 300] on span "Single Family" at bounding box center [480, 298] width 44 height 11
click at [458, 300] on input "Single Family" at bounding box center [447, 298] width 22 height 22
checkbox input "true"
click at [138, 226] on div "Utilities 4" at bounding box center [95, 219] width 156 height 25
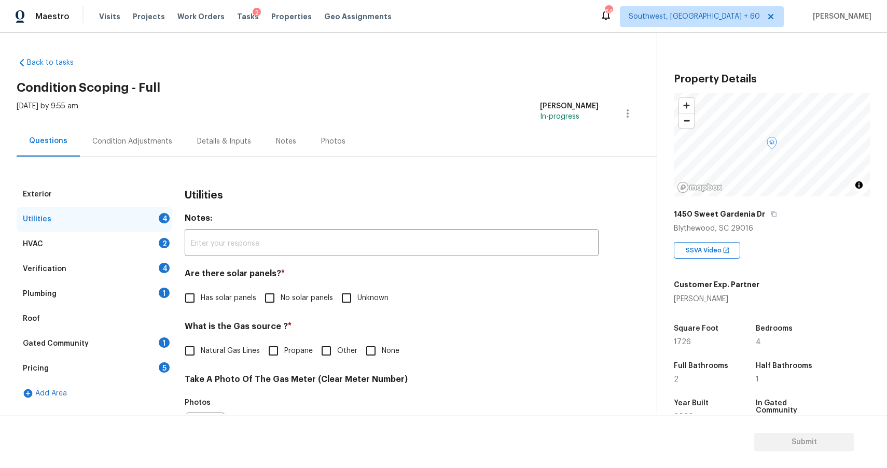
click at [288, 291] on label "No solar panels" at bounding box center [296, 298] width 74 height 22
click at [281, 291] on input "No solar panels" at bounding box center [270, 298] width 22 height 22
checkbox input "true"
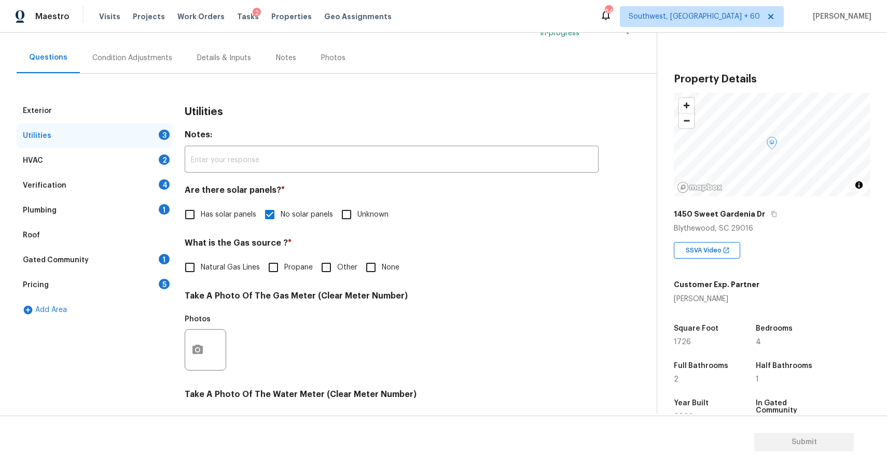
click at [212, 357] on div at bounding box center [205, 349] width 41 height 41
click at [205, 347] on button "button" at bounding box center [197, 350] width 25 height 40
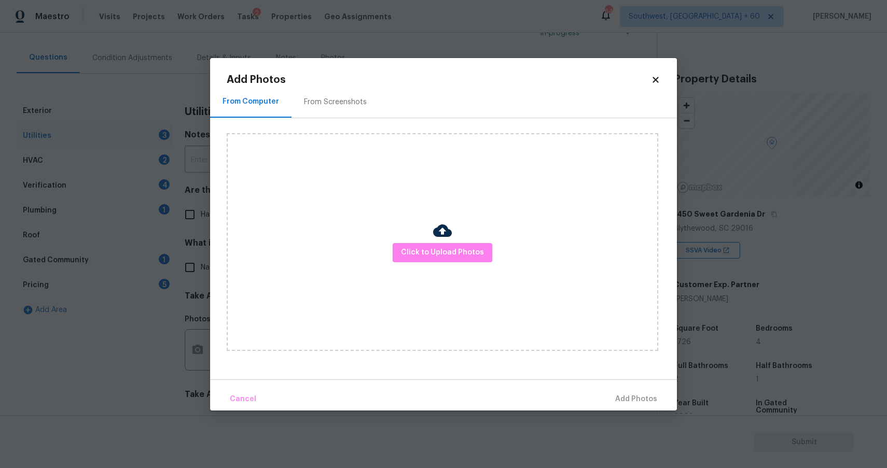
click at [443, 235] on img at bounding box center [442, 230] width 19 height 19
click at [445, 257] on span "Click to Upload Photos" at bounding box center [442, 252] width 83 height 13
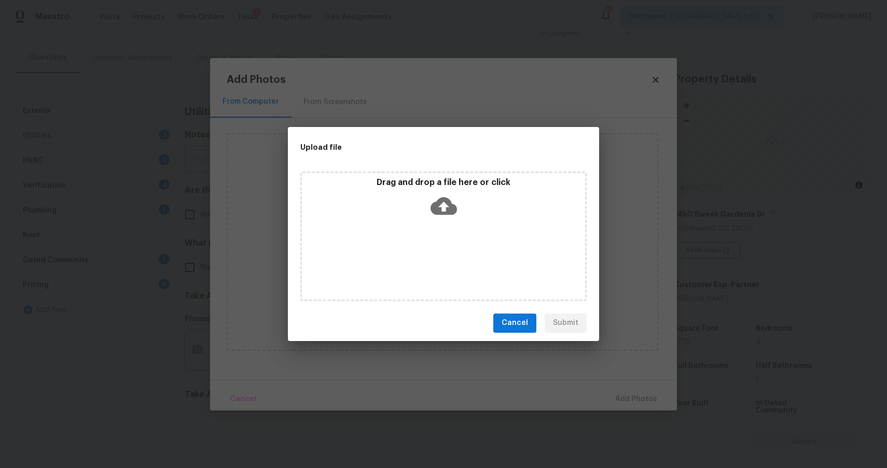
click at [445, 257] on div "Drag and drop a file here or click" at bounding box center [443, 237] width 286 height 130
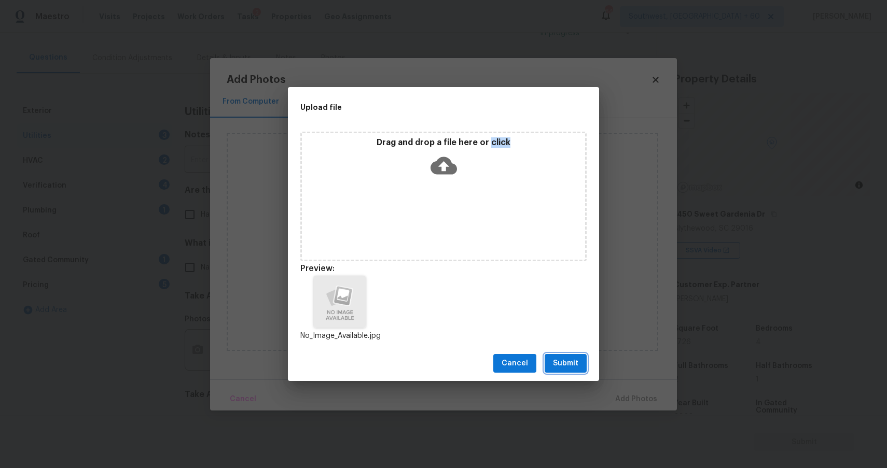
click at [573, 360] on span "Submit" at bounding box center [565, 363] width 25 height 13
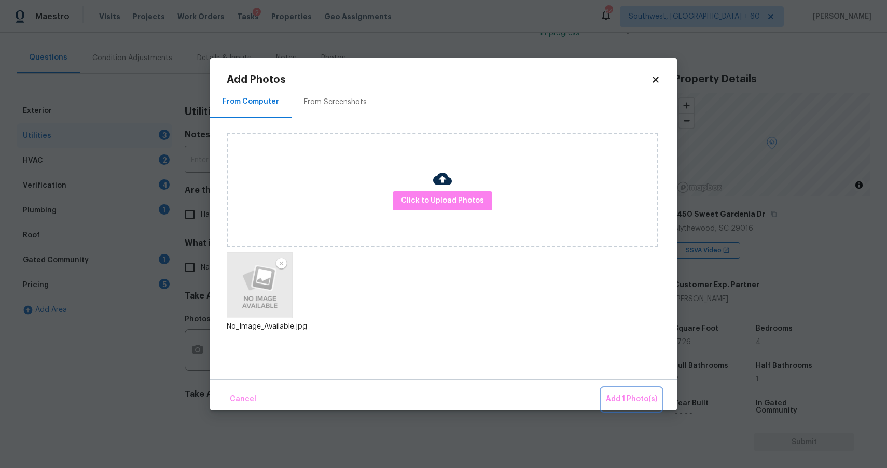
click at [614, 393] on span "Add 1 Photo(s)" at bounding box center [631, 399] width 51 height 13
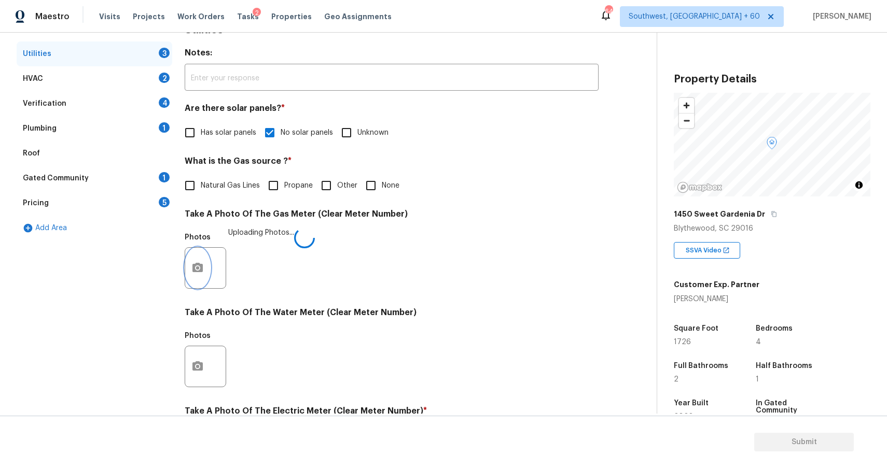
scroll to position [207, 0]
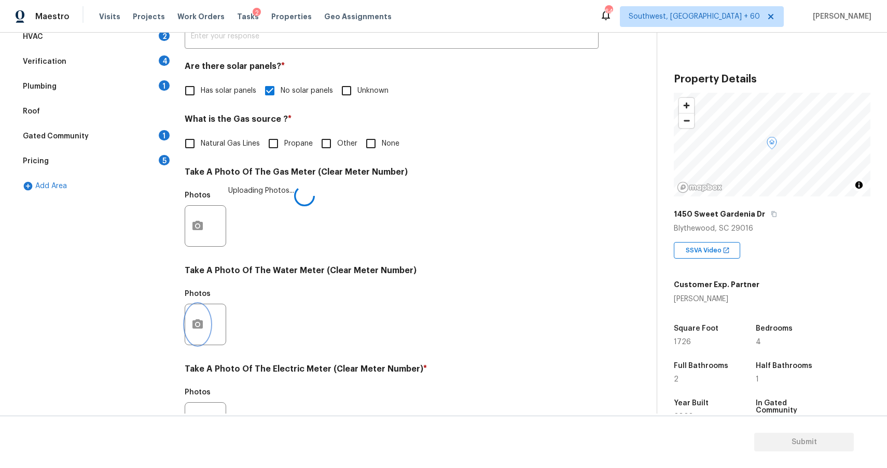
click at [189, 327] on button "button" at bounding box center [197, 324] width 25 height 40
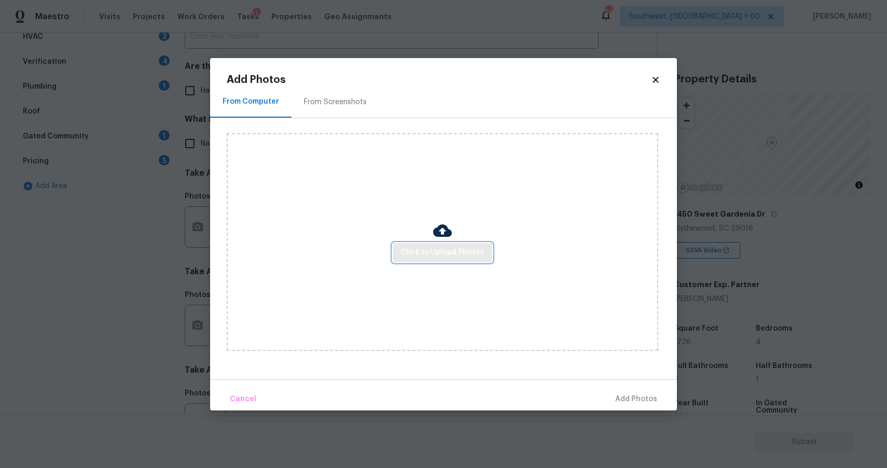
click at [464, 255] on span "Click to Upload Photos" at bounding box center [442, 252] width 83 height 13
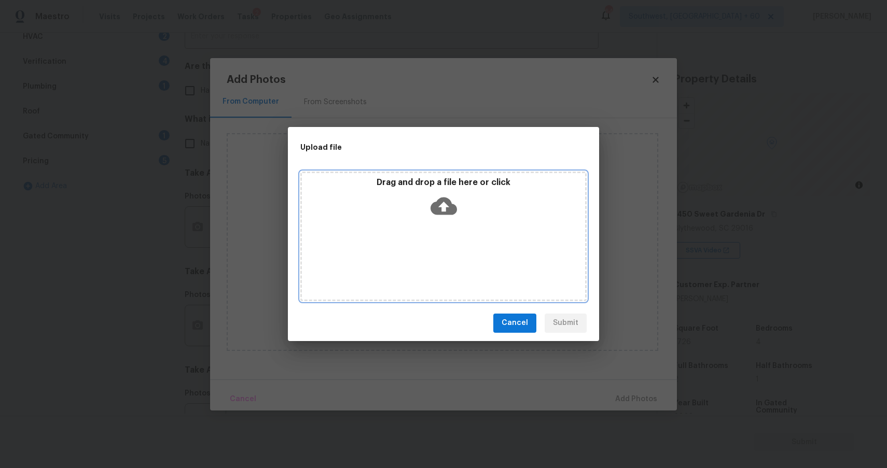
click at [464, 255] on div "Drag and drop a file here or click" at bounding box center [443, 237] width 286 height 130
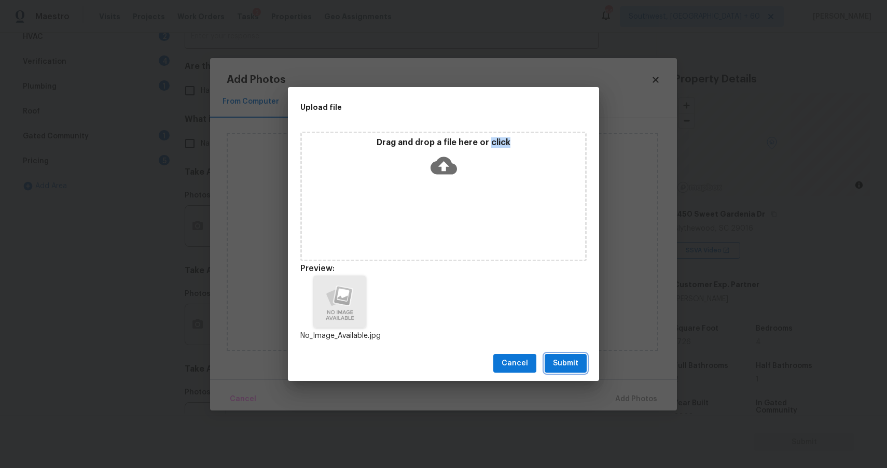
click at [564, 357] on span "Submit" at bounding box center [565, 363] width 25 height 13
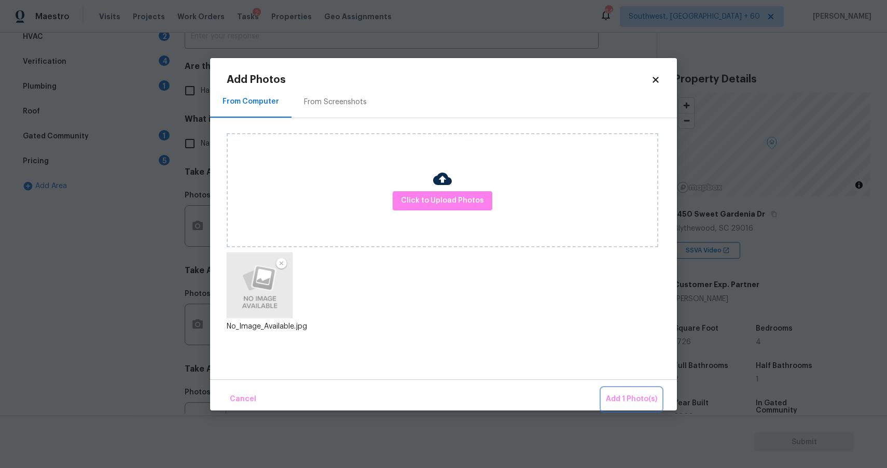
click at [622, 388] on button "Add 1 Photo(s)" at bounding box center [631, 399] width 60 height 22
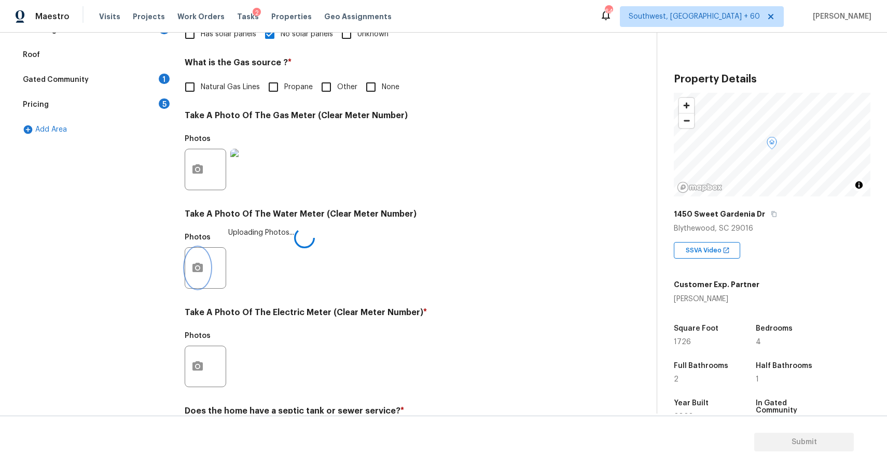
scroll to position [312, 0]
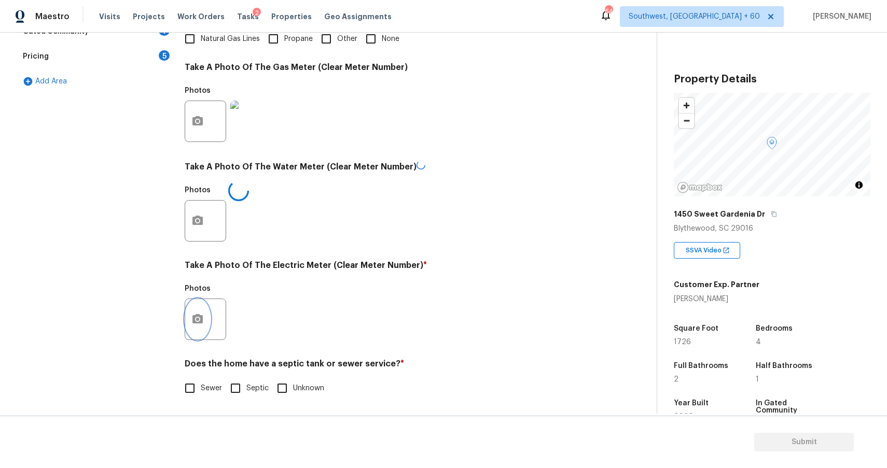
click at [205, 309] on button "button" at bounding box center [197, 319] width 25 height 40
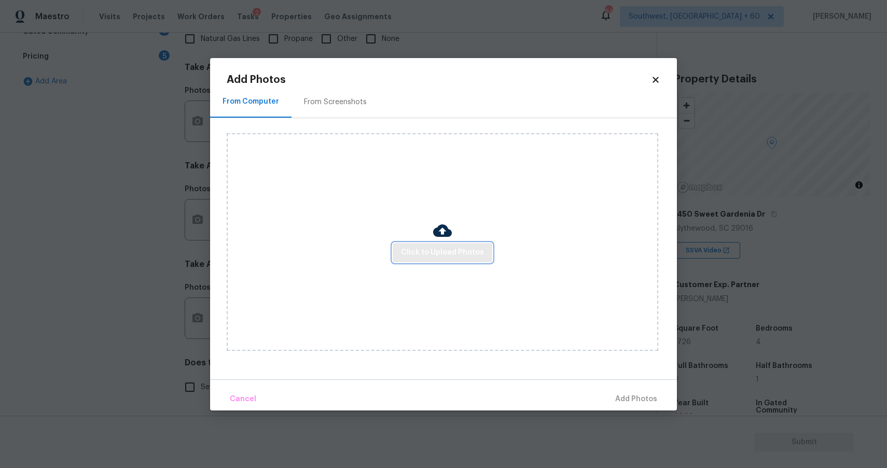
click at [418, 244] on button "Click to Upload Photos" at bounding box center [442, 252] width 100 height 19
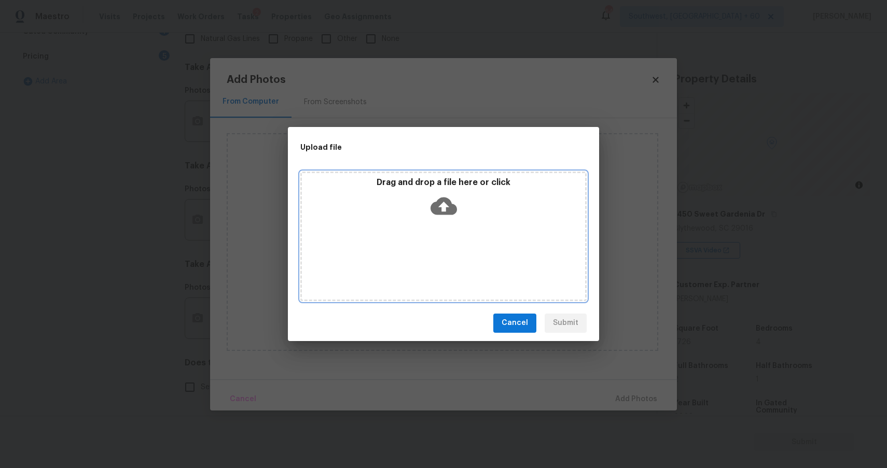
click at [418, 244] on div "Drag and drop a file here or click" at bounding box center [443, 237] width 286 height 130
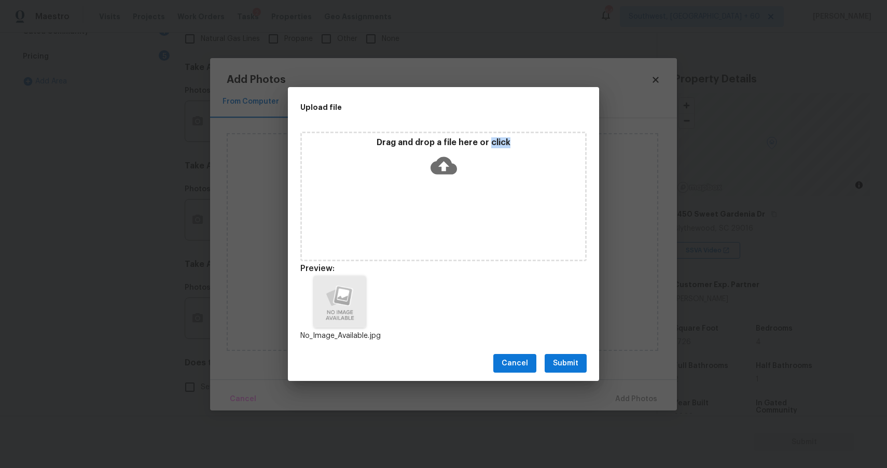
click at [560, 357] on span "Submit" at bounding box center [565, 363] width 25 height 13
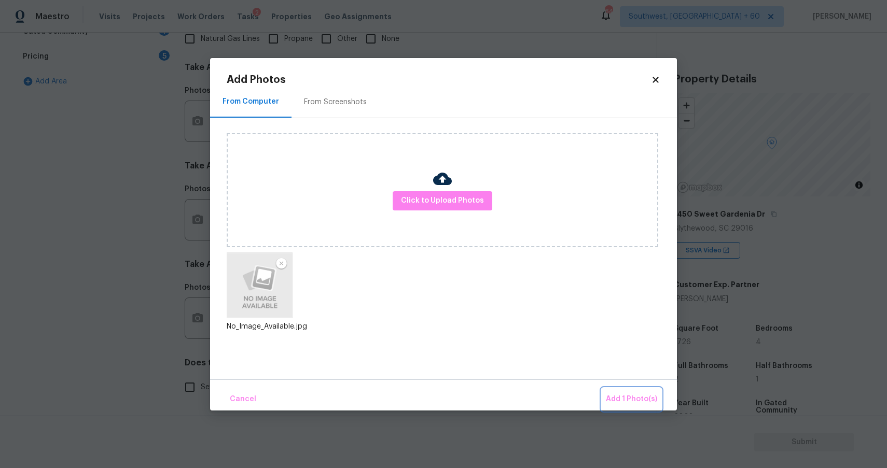
click at [637, 390] on button "Add 1 Photo(s)" at bounding box center [631, 399] width 60 height 22
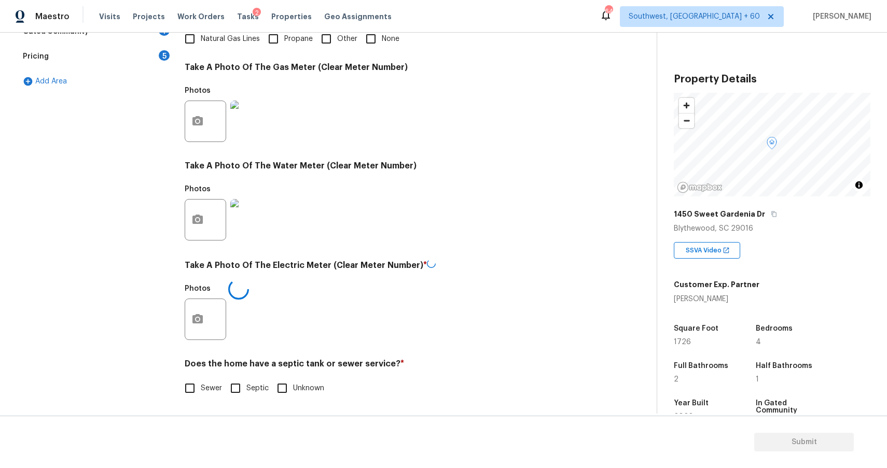
click at [181, 385] on input "Sewer" at bounding box center [190, 388] width 22 height 22
checkbox input "false"
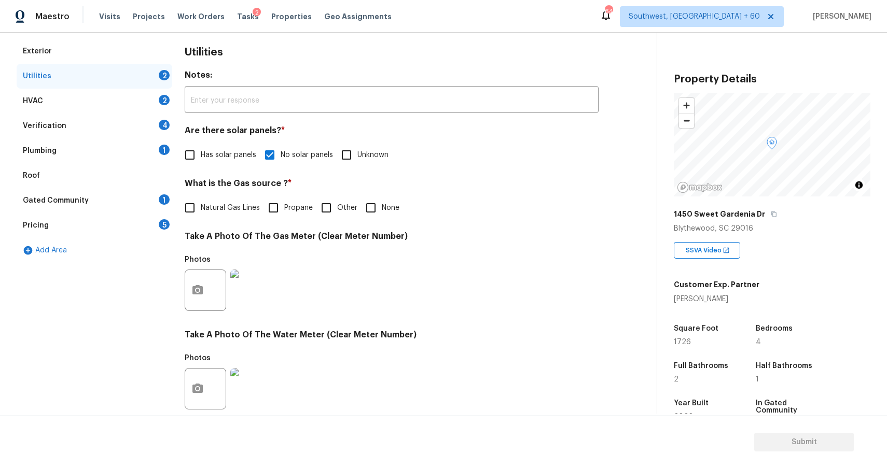
scroll to position [118, 0]
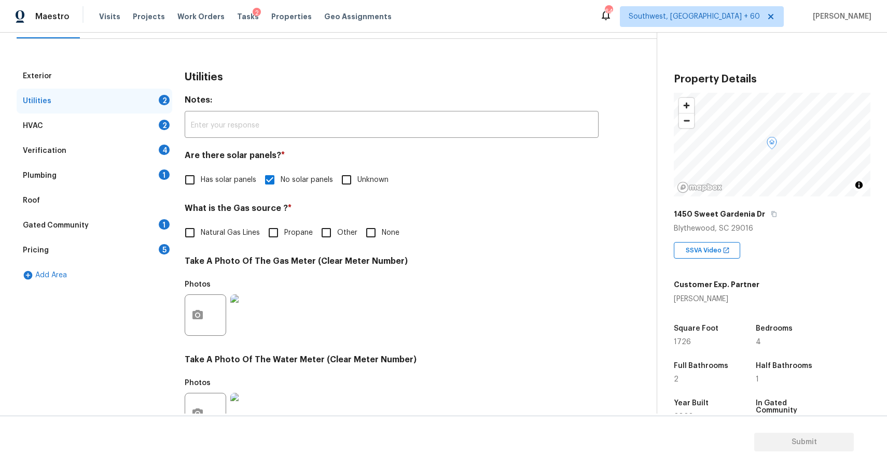
click at [163, 126] on div "2" at bounding box center [164, 125] width 11 height 10
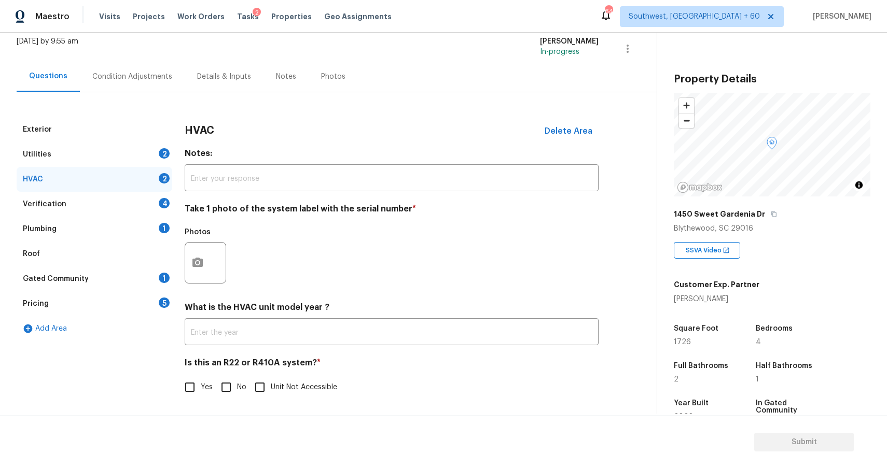
scroll to position [65, 0]
click at [165, 157] on div "2" at bounding box center [164, 153] width 11 height 10
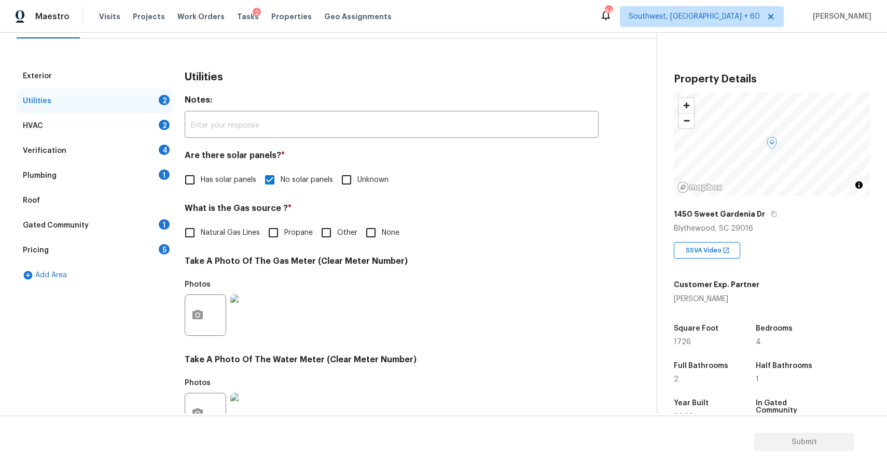
scroll to position [312, 0]
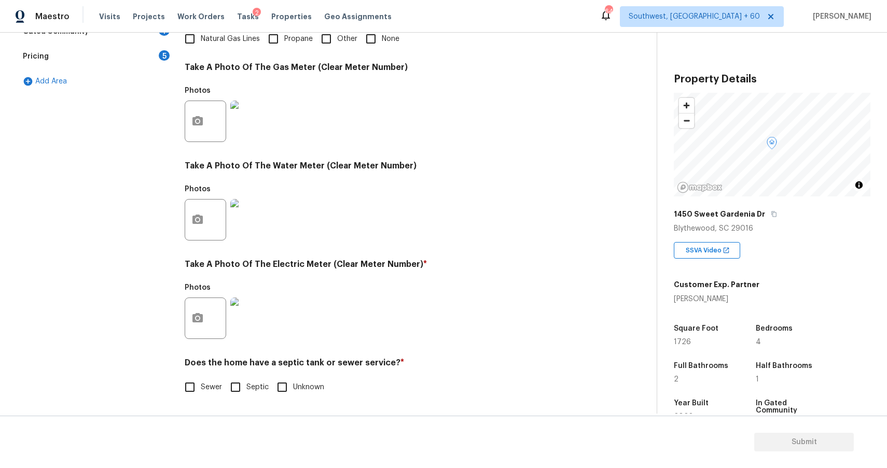
click at [200, 394] on input "Sewer" at bounding box center [190, 387] width 22 height 22
checkbox input "true"
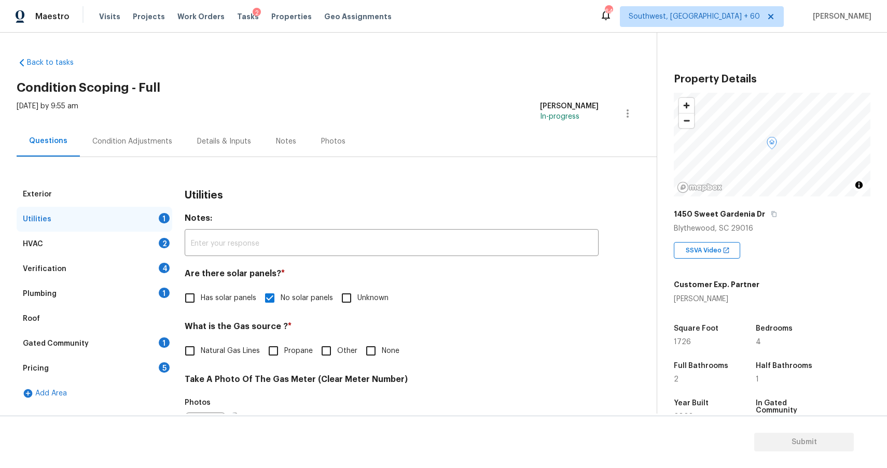
click at [116, 245] on div "HVAC 2" at bounding box center [95, 244] width 156 height 25
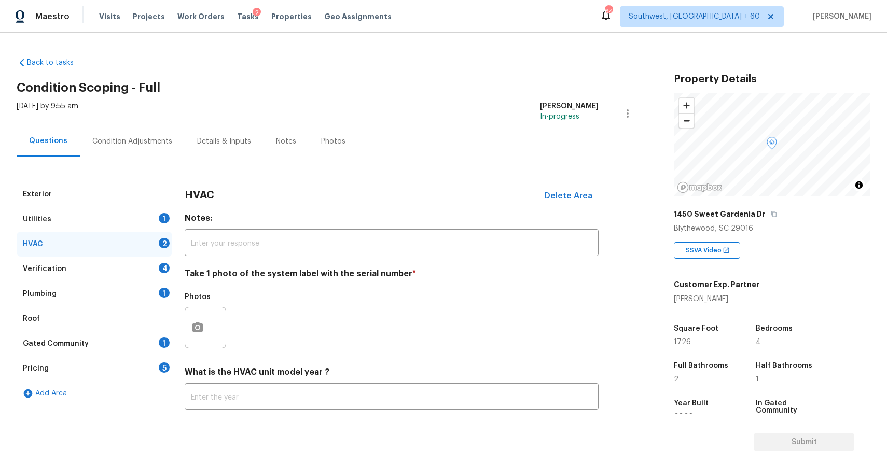
click at [181, 330] on div "Exterior Utilities 1 HVAC 2 Verification 4 Plumbing 1 Roof Gated Community 1 Pr…" at bounding box center [324, 328] width 615 height 293
click at [192, 329] on icon "button" at bounding box center [197, 327] width 12 height 12
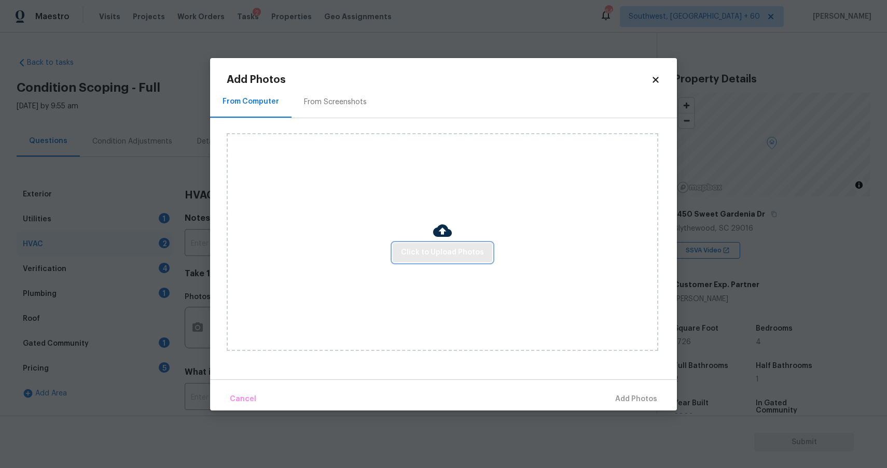
click at [444, 254] on span "Click to Upload Photos" at bounding box center [442, 252] width 83 height 13
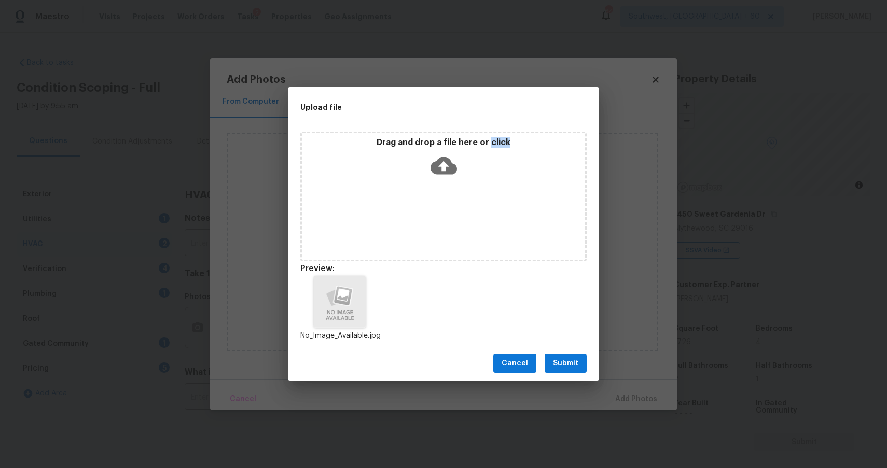
click at [587, 368] on div "Cancel Submit" at bounding box center [443, 364] width 311 height 36
click at [576, 363] on span "Submit" at bounding box center [565, 363] width 25 height 13
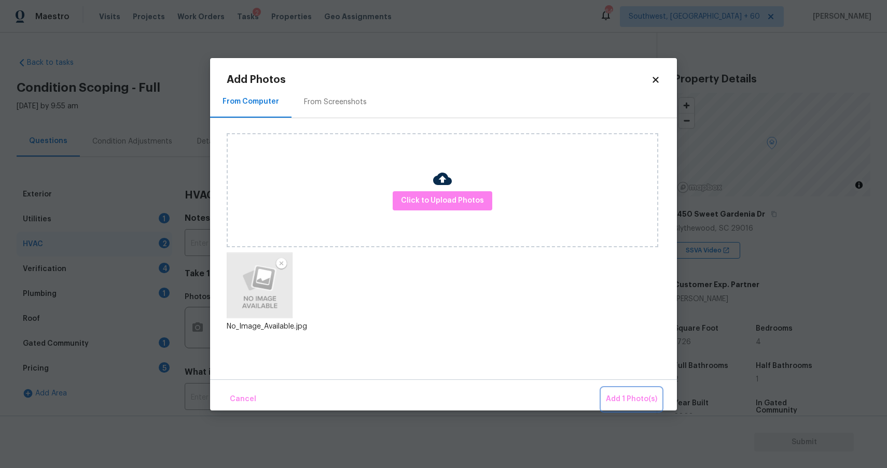
click at [622, 388] on button "Add 1 Photo(s)" at bounding box center [631, 399] width 60 height 22
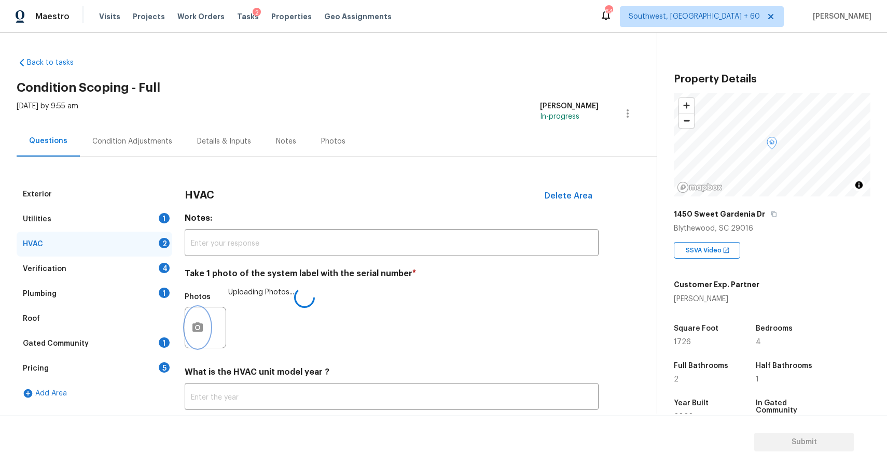
scroll to position [65, 0]
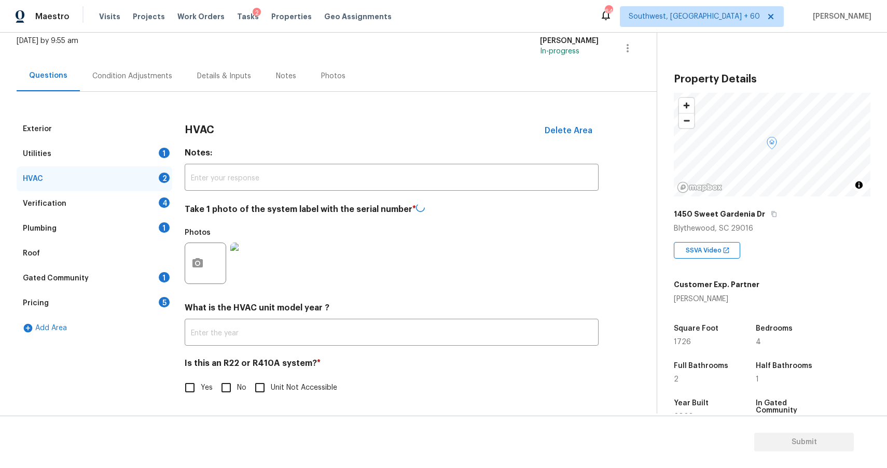
click at [230, 386] on input "No" at bounding box center [226, 388] width 22 height 22
checkbox input "true"
click at [154, 196] on div "Verification 4" at bounding box center [95, 204] width 156 height 25
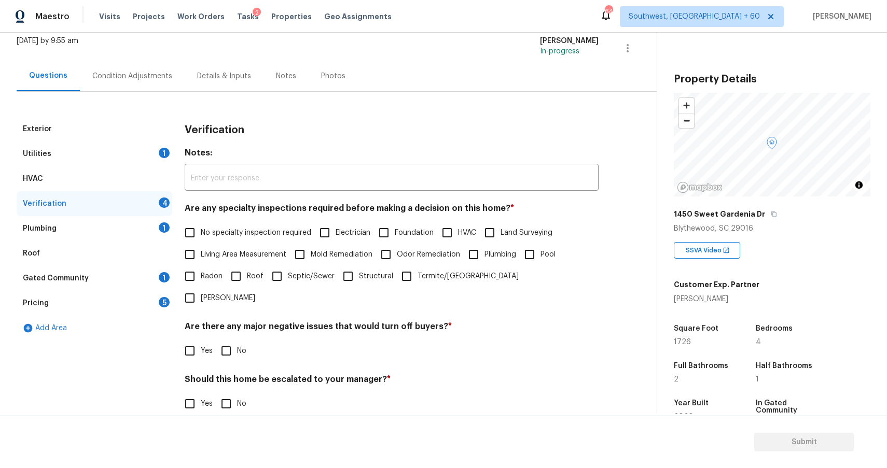
click at [244, 231] on span "No specialty inspection required" at bounding box center [256, 233] width 110 height 11
click at [201, 231] on input "No specialty inspection required" at bounding box center [190, 233] width 22 height 22
checkbox input "true"
click at [239, 321] on div "Are there any major negative issues that would turn off buyers? * Yes No" at bounding box center [392, 341] width 414 height 40
click at [226, 340] on input "No" at bounding box center [226, 351] width 22 height 22
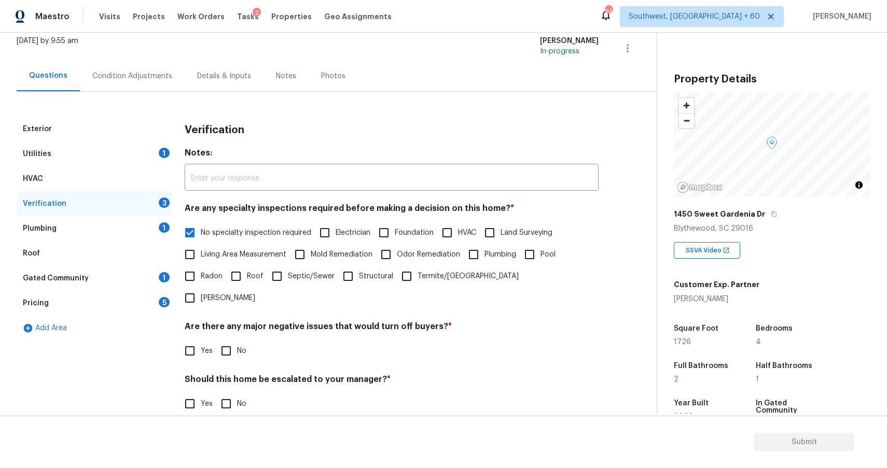
checkbox input "true"
click at [227, 393] on input "No" at bounding box center [226, 404] width 22 height 22
checkbox input "true"
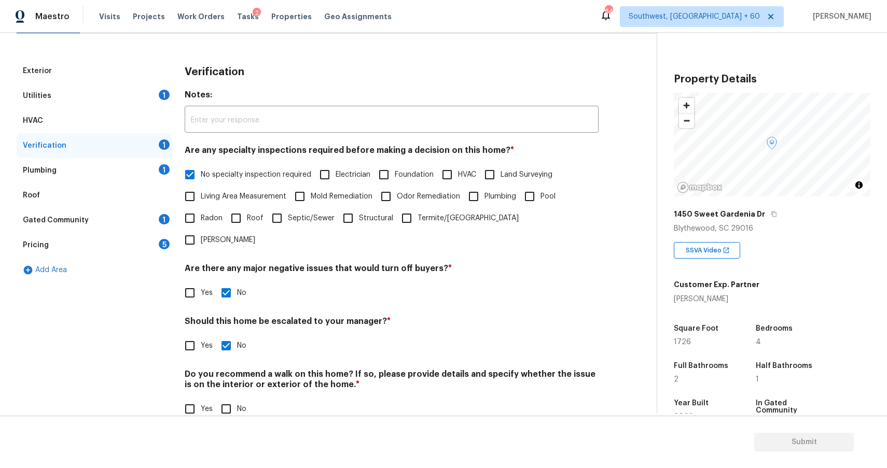
click at [232, 398] on input "No" at bounding box center [226, 409] width 22 height 22
checkbox input "true"
click at [127, 163] on div "Plumbing 1" at bounding box center [95, 170] width 156 height 25
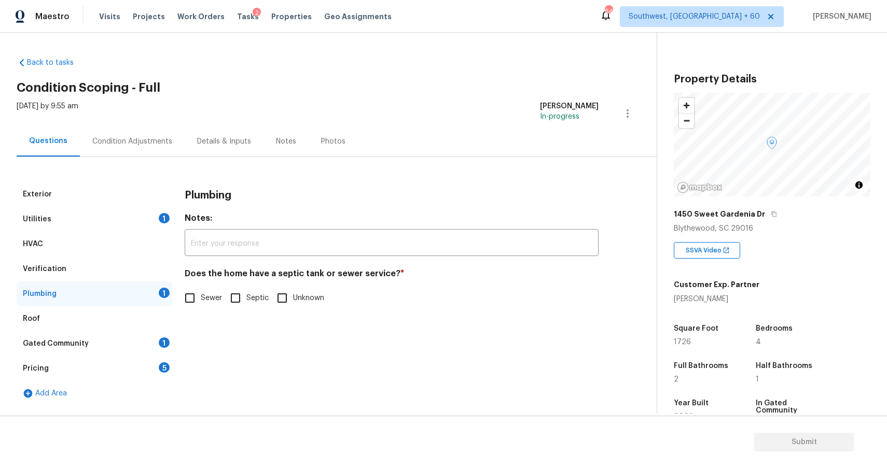
click at [196, 302] on input "Sewer" at bounding box center [190, 298] width 22 height 22
checkbox input "true"
click at [158, 359] on div "Pricing 5" at bounding box center [95, 368] width 156 height 25
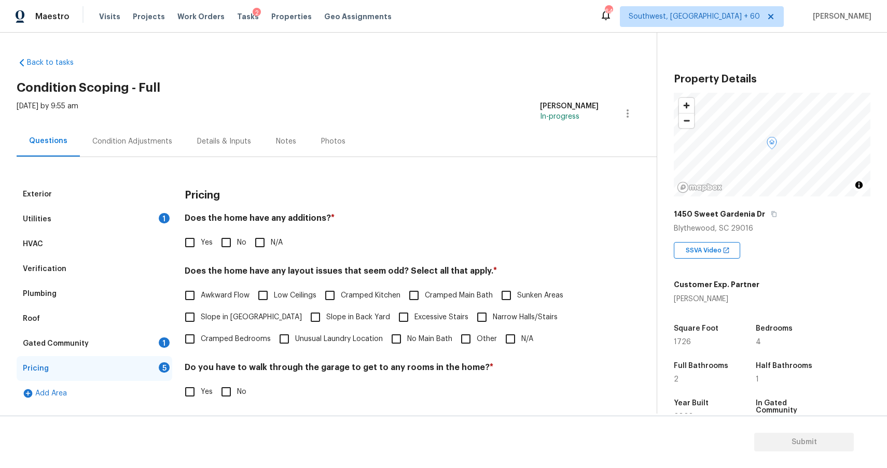
click at [142, 337] on div "Gated Community 1" at bounding box center [95, 343] width 156 height 25
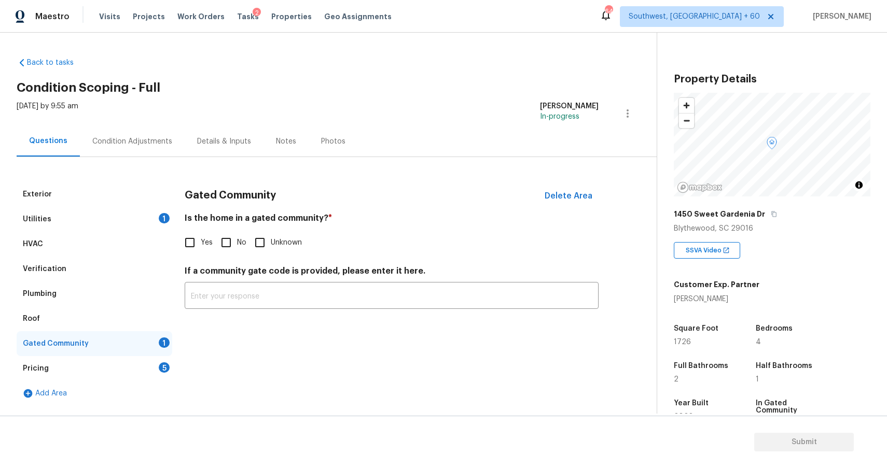
click at [208, 254] on div "Gated Community Delete Area Is the home in a gated community? * Yes No Unknown …" at bounding box center [392, 251] width 414 height 139
click at [231, 240] on input "No" at bounding box center [226, 243] width 22 height 22
checkbox input "true"
click at [153, 372] on div "Pricing 5" at bounding box center [95, 368] width 156 height 25
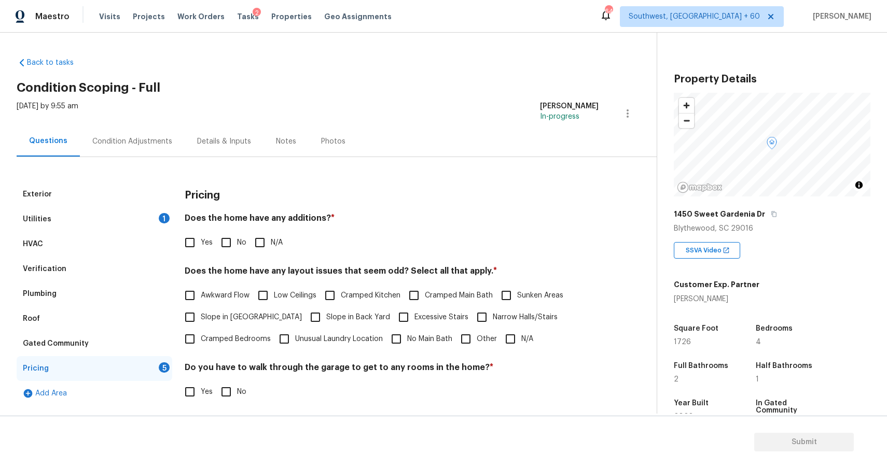
click at [269, 239] on input "N/A" at bounding box center [260, 243] width 22 height 22
checkbox input "true"
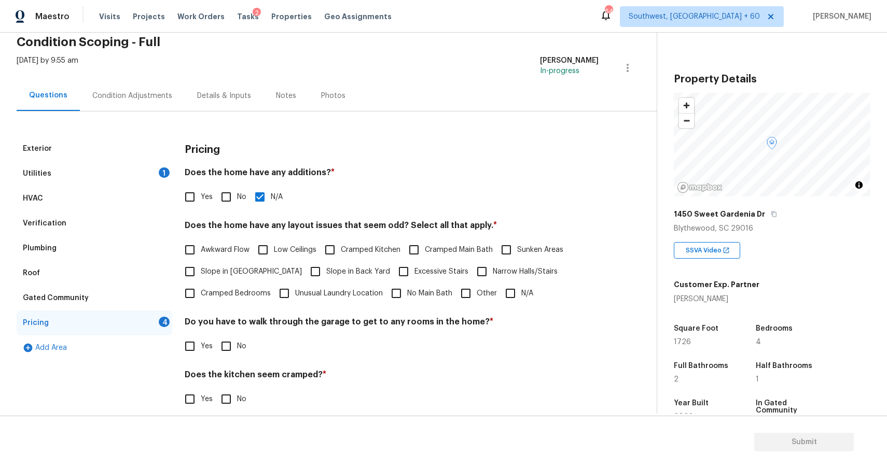
click at [513, 300] on input "N/A" at bounding box center [510, 294] width 22 height 22
checkbox input "true"
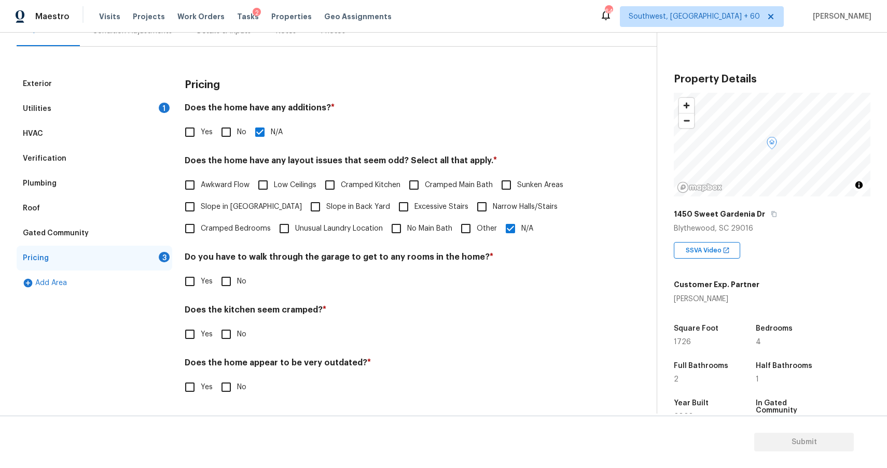
click at [239, 281] on span "No" at bounding box center [241, 281] width 9 height 11
click at [237, 281] on input "No" at bounding box center [226, 282] width 22 height 22
checkbox input "true"
click at [227, 323] on div "Does the kitchen seem cramped? * Yes No" at bounding box center [392, 326] width 414 height 40
click at [229, 346] on div "Pricing Does the home have any additions? * Yes No N/A Does the home have any l…" at bounding box center [392, 241] width 414 height 339
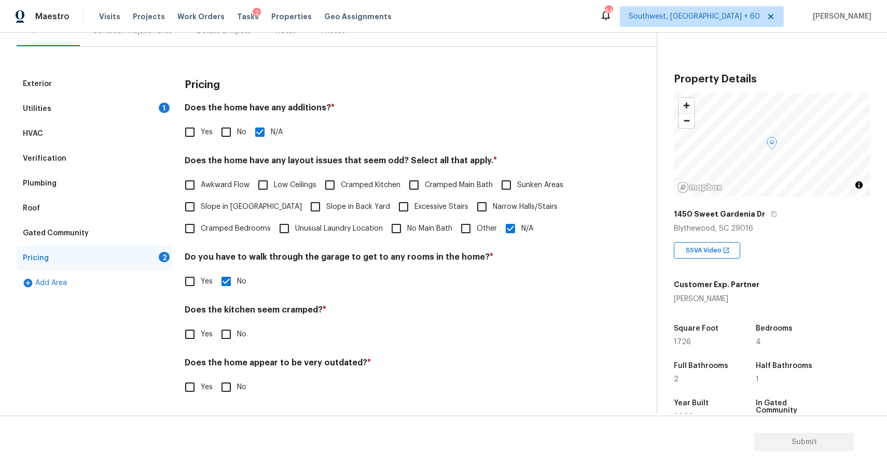
click at [231, 341] on input "No" at bounding box center [226, 335] width 22 height 22
checkbox input "true"
click at [232, 382] on input "No" at bounding box center [226, 388] width 22 height 22
checkbox input "true"
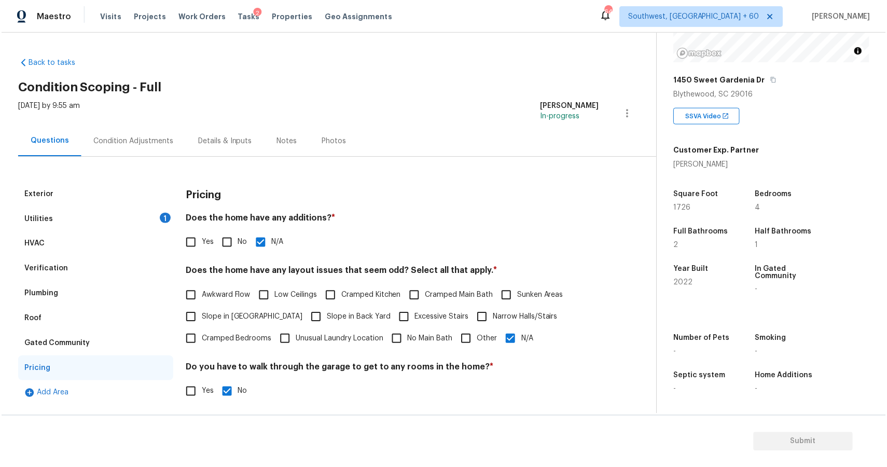
scroll to position [5, 0]
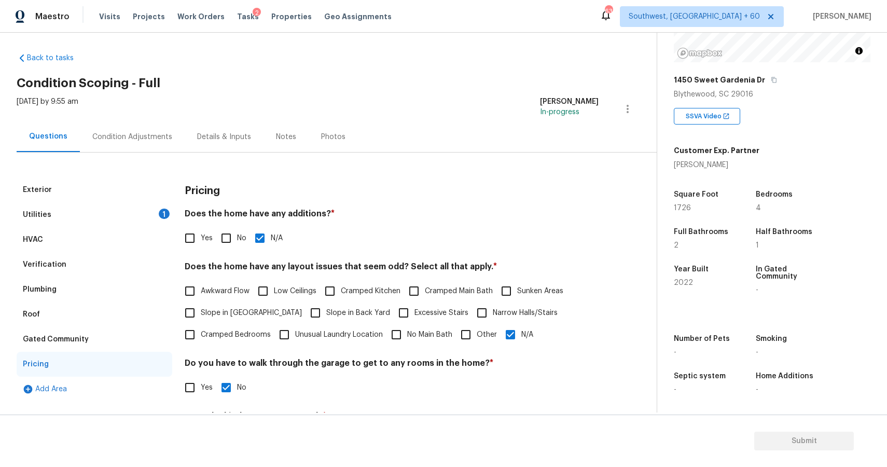
click at [106, 223] on div "Utilities 1" at bounding box center [95, 214] width 156 height 25
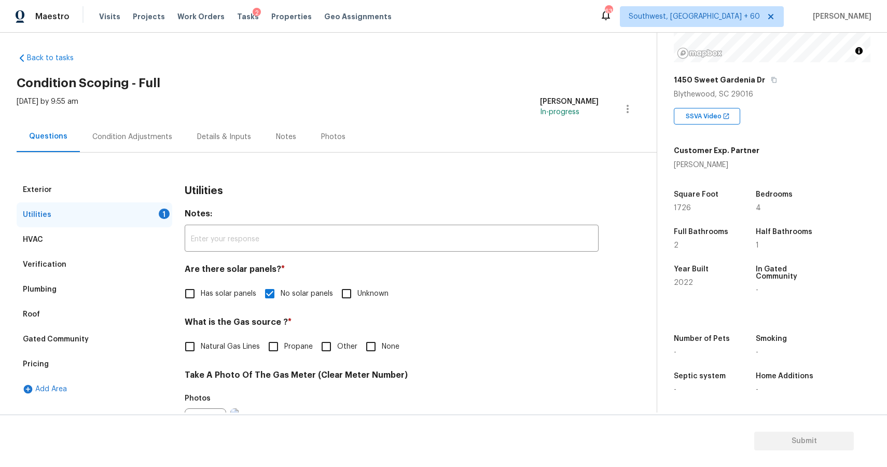
click at [369, 350] on input "None" at bounding box center [371, 346] width 22 height 22
checkbox input "true"
click at [193, 146] on div "Details & Inputs" at bounding box center [224, 136] width 79 height 31
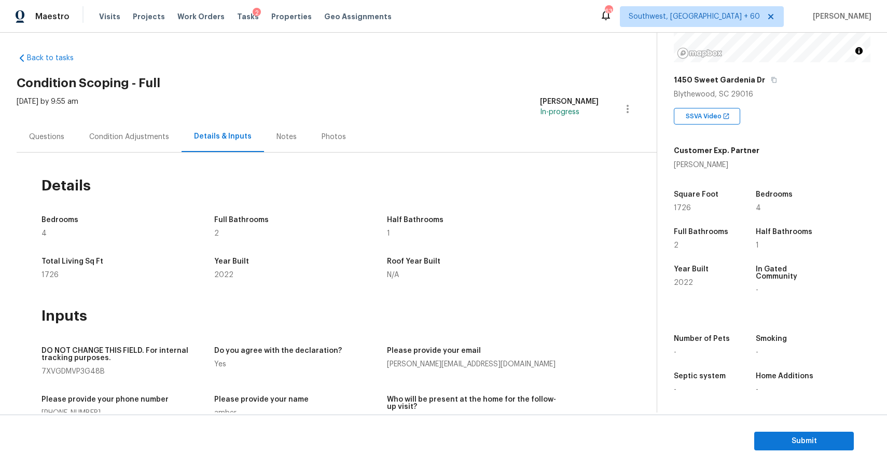
click at [165, 147] on div "Condition Adjustments" at bounding box center [129, 136] width 105 height 31
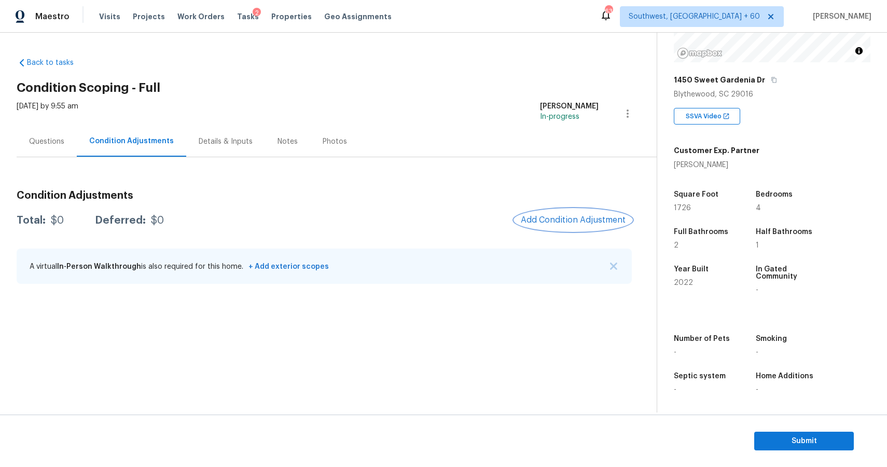
click at [574, 219] on span "Add Condition Adjustment" at bounding box center [573, 219] width 105 height 9
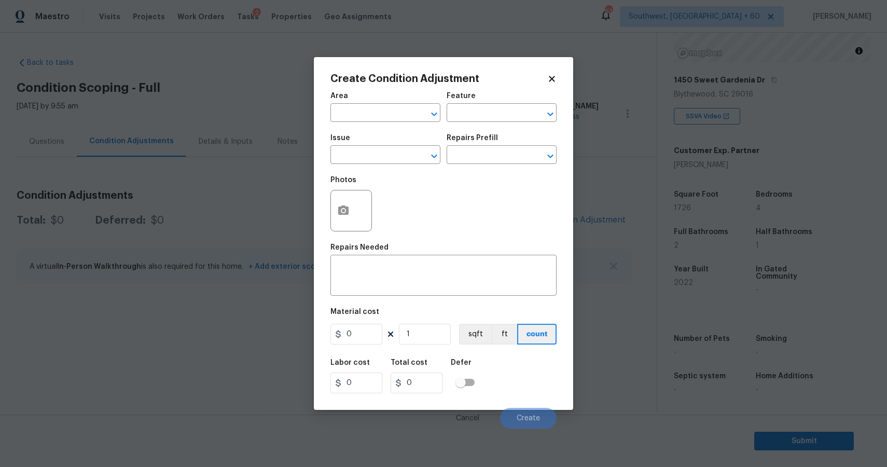
click at [385, 167] on span "Issue ​" at bounding box center [385, 149] width 110 height 42
click at [386, 161] on input "text" at bounding box center [370, 156] width 81 height 16
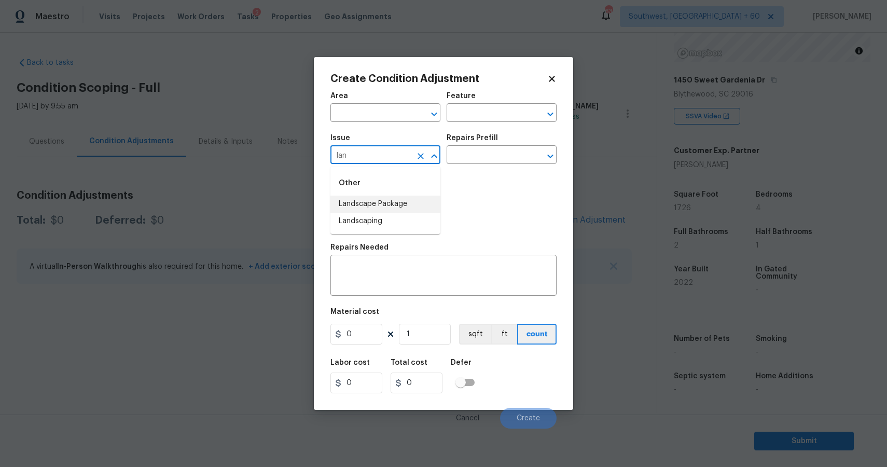
click at [378, 211] on li "Landscape Package" at bounding box center [385, 203] width 110 height 17
type input "Landscape Package"
click at [473, 160] on input "text" at bounding box center [486, 156] width 81 height 16
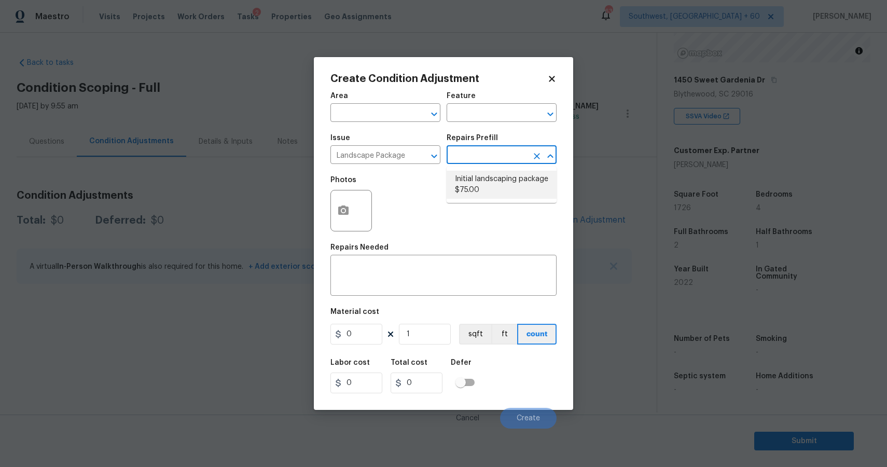
click at [505, 190] on li "Initial landscaping package $75.00" at bounding box center [501, 185] width 110 height 28
type input "Home Readiness Packages"
type textarea "Mowing of grass up to 6" in height. Mow, edge along driveways & sidewalks, trim…"
type input "75"
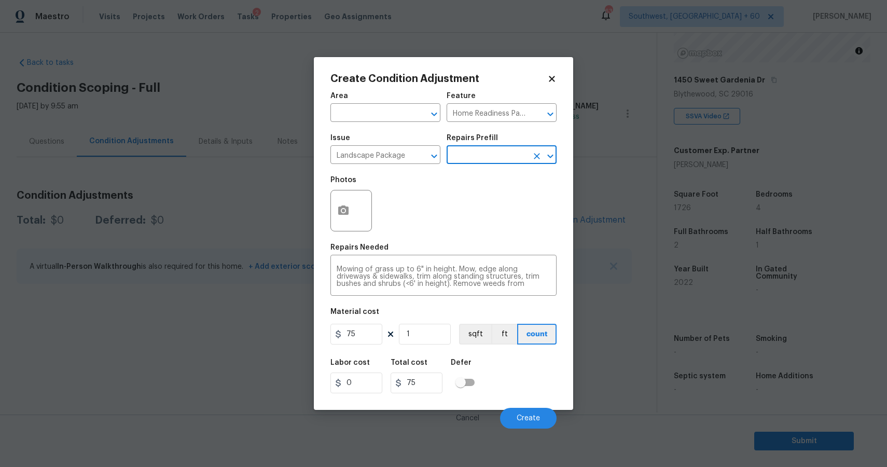
click at [367, 353] on div "Labor cost 0 Total cost 75 Defer" at bounding box center [443, 376] width 226 height 47
click at [367, 343] on input "75" at bounding box center [356, 334] width 52 height 21
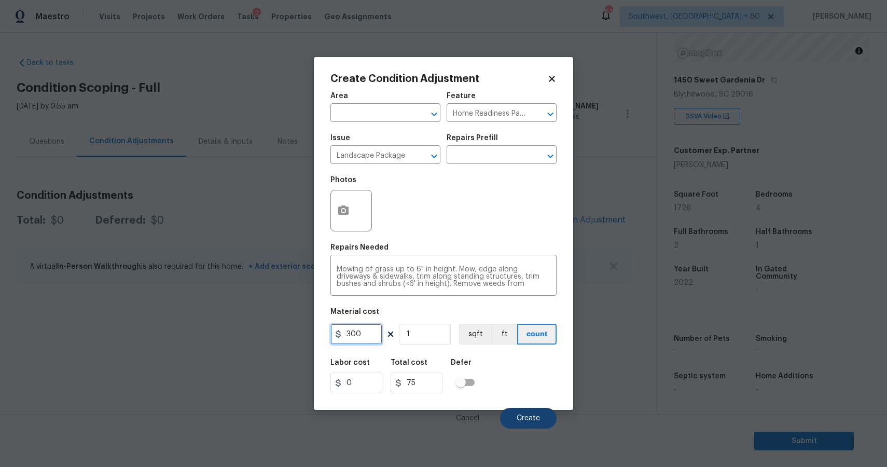
type input "300"
click at [518, 411] on button "Create" at bounding box center [528, 418] width 57 height 21
type input "300"
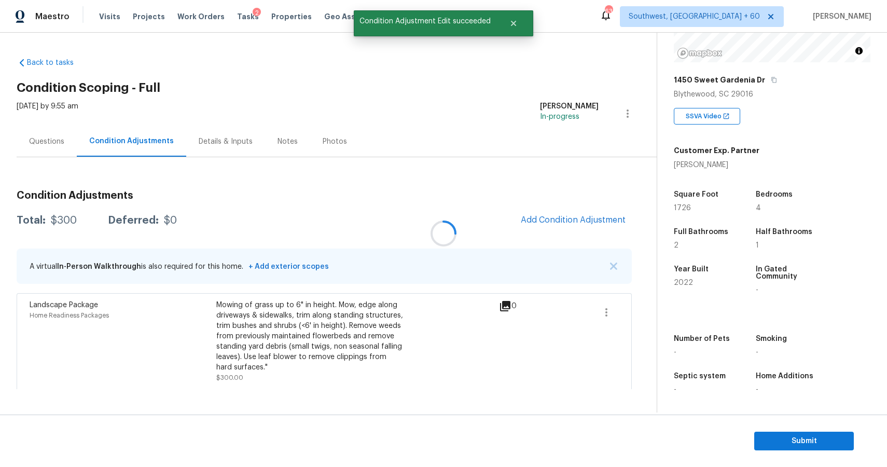
click at [558, 207] on div at bounding box center [443, 233] width 887 height 467
click at [560, 213] on button "Add Condition Adjustment" at bounding box center [572, 220] width 117 height 22
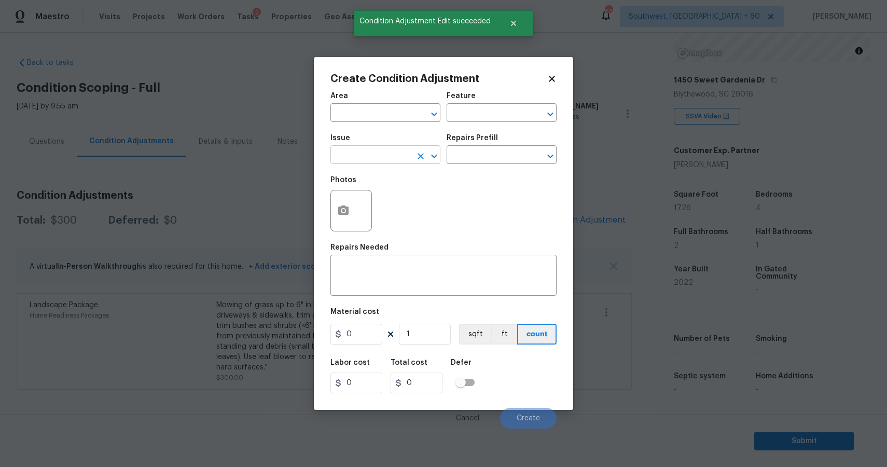
click at [396, 150] on input "text" at bounding box center [370, 156] width 81 height 16
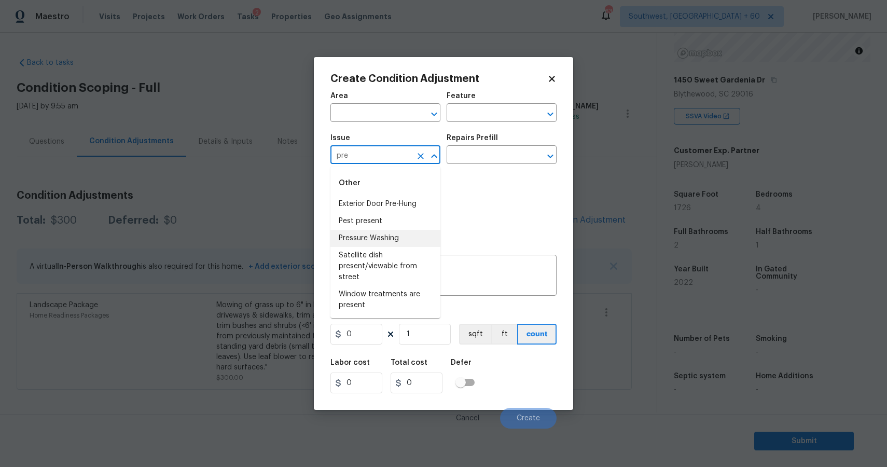
click at [384, 230] on li "Pressure Washing" at bounding box center [385, 238] width 110 height 17
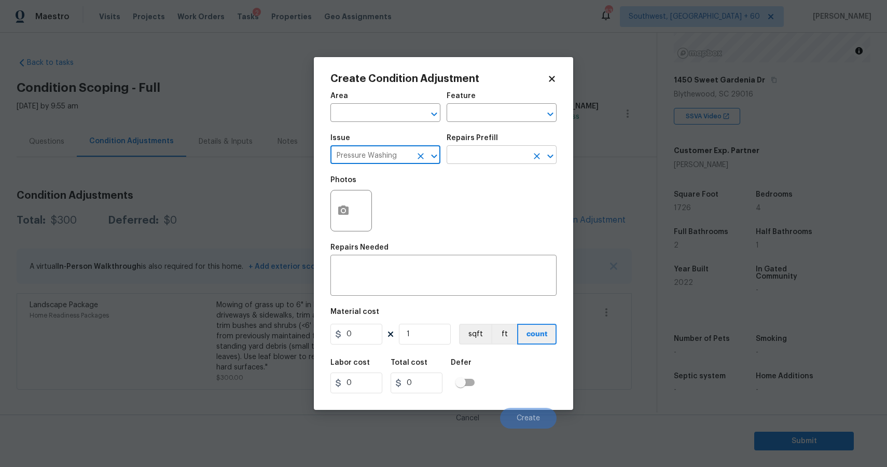
type input "Pressure Washing"
click at [517, 155] on input "text" at bounding box center [486, 156] width 81 height 16
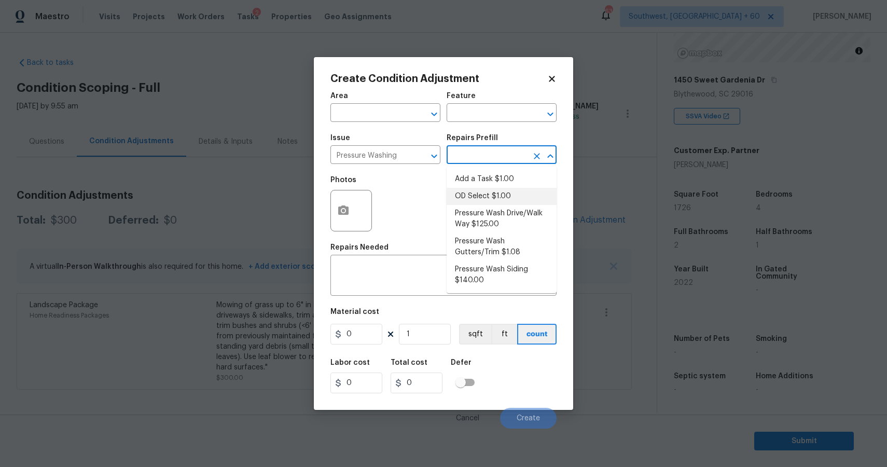
click at [527, 209] on li "Pressure Wash Drive/Walk Way $125.00" at bounding box center [501, 219] width 110 height 28
type input "Siding"
type textarea "Pressure wash the driveways/walkways as directed by the PM. Ensure that all deb…"
type input "125"
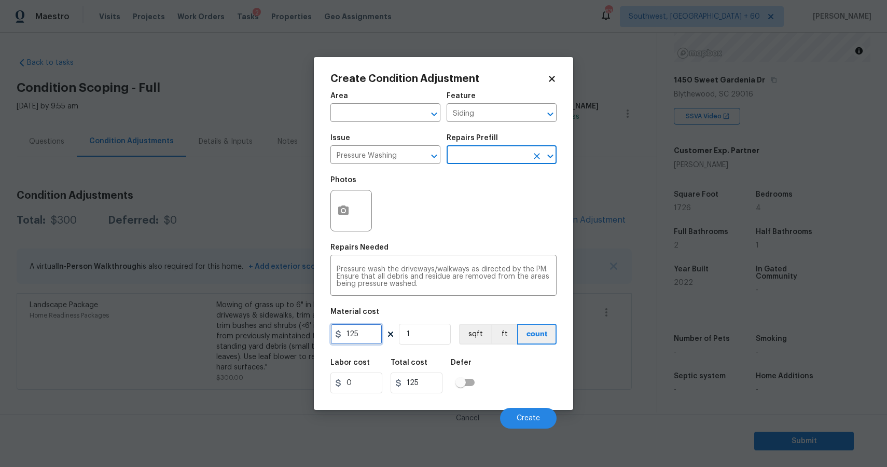
click at [372, 341] on input "125" at bounding box center [356, 334] width 52 height 21
type input "300"
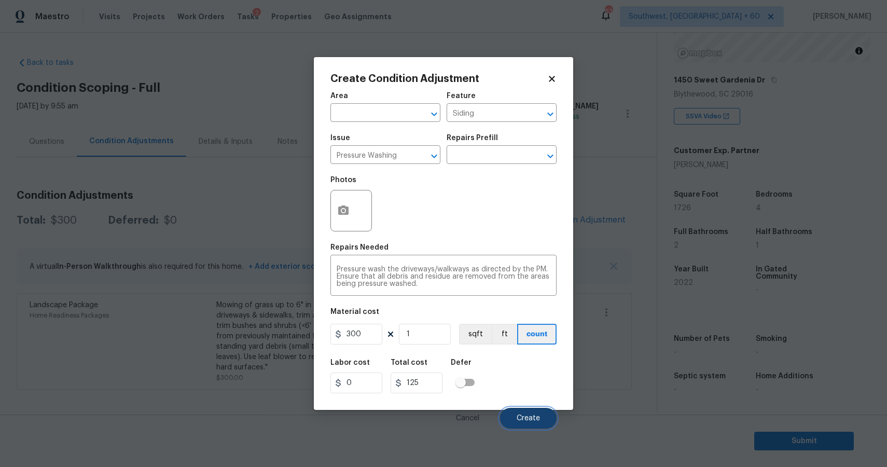
type input "300"
click at [540, 413] on button "Create" at bounding box center [528, 418] width 57 height 21
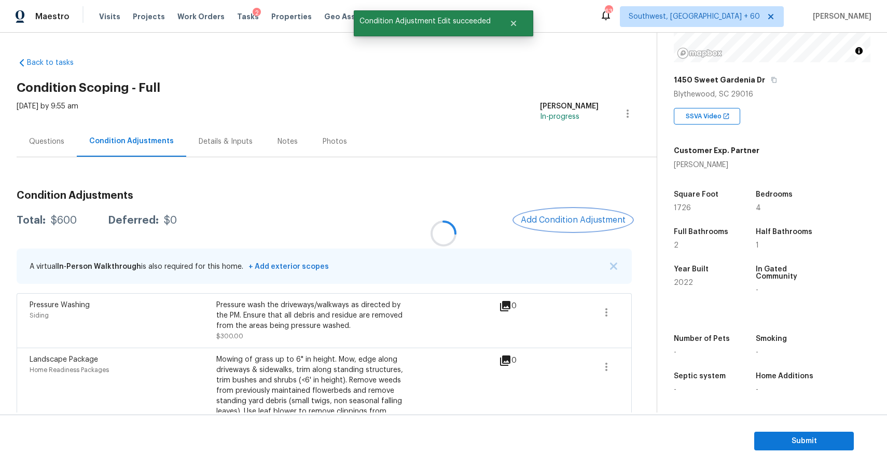
click at [582, 212] on button "Add Condition Adjustment" at bounding box center [572, 220] width 117 height 22
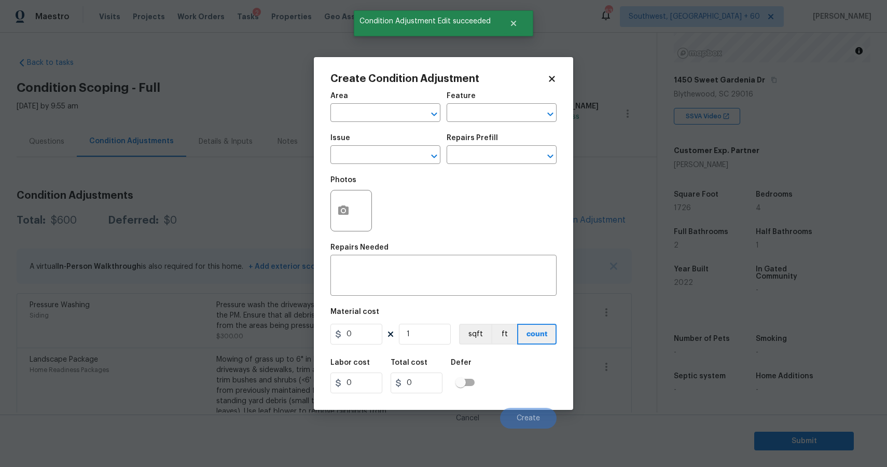
click at [267, 171] on body "Maestro Visits Projects Work Orders Tasks 2 Properties Geo Assignments 639 Sout…" at bounding box center [443, 233] width 887 height 467
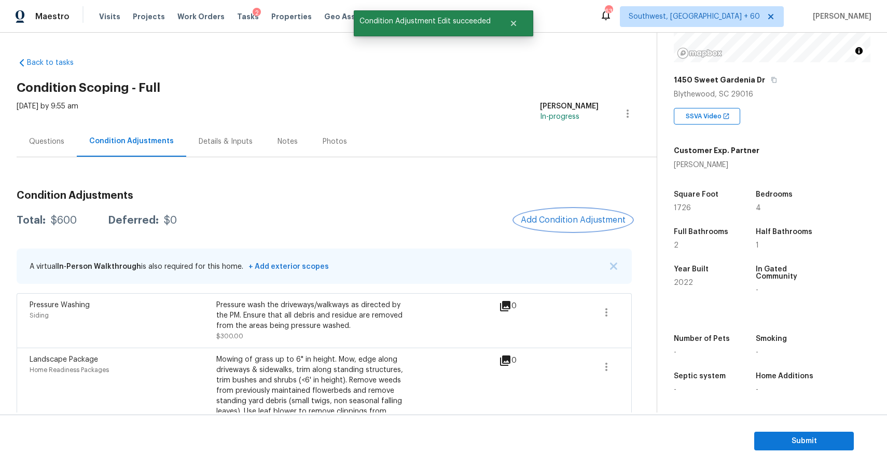
scroll to position [35, 0]
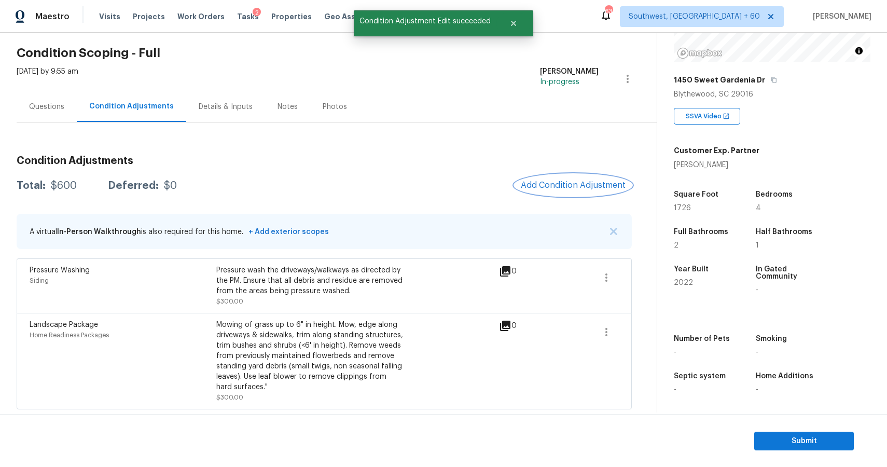
click at [594, 181] on span "Add Condition Adjustment" at bounding box center [573, 184] width 105 height 9
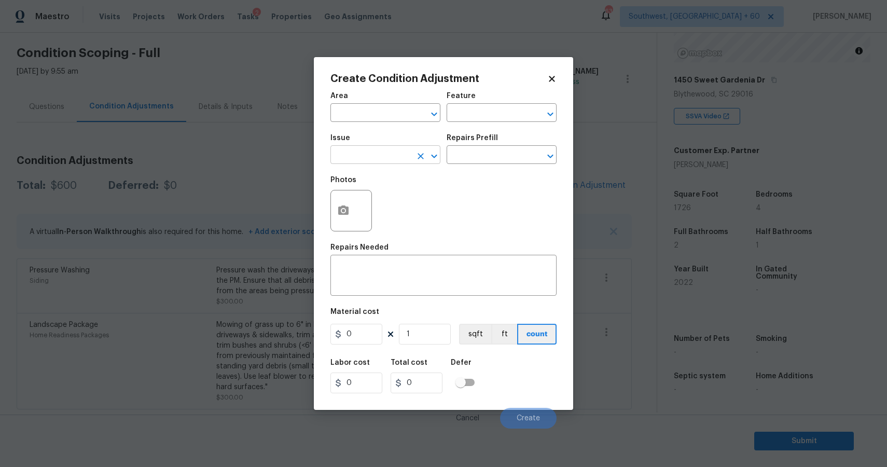
click at [385, 157] on input "text" at bounding box center [370, 156] width 81 height 16
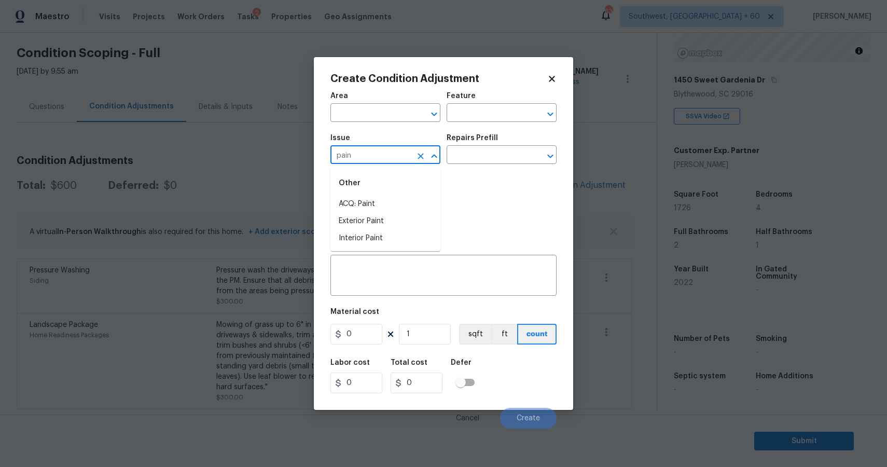
type input "pain"
click at [386, 203] on li "ACQ: Paint" at bounding box center [385, 203] width 110 height 17
type input "ACQ: Paint"
click at [488, 144] on div "Repairs Prefill" at bounding box center [501, 140] width 110 height 13
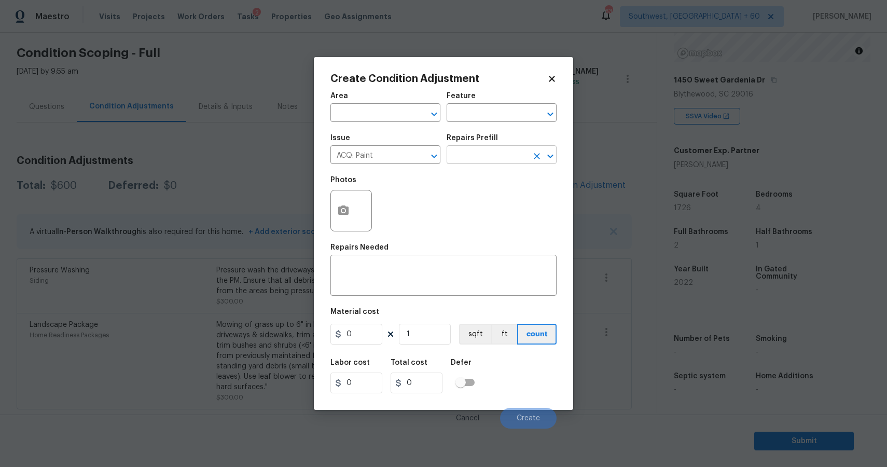
click at [501, 155] on input "text" at bounding box center [486, 156] width 81 height 16
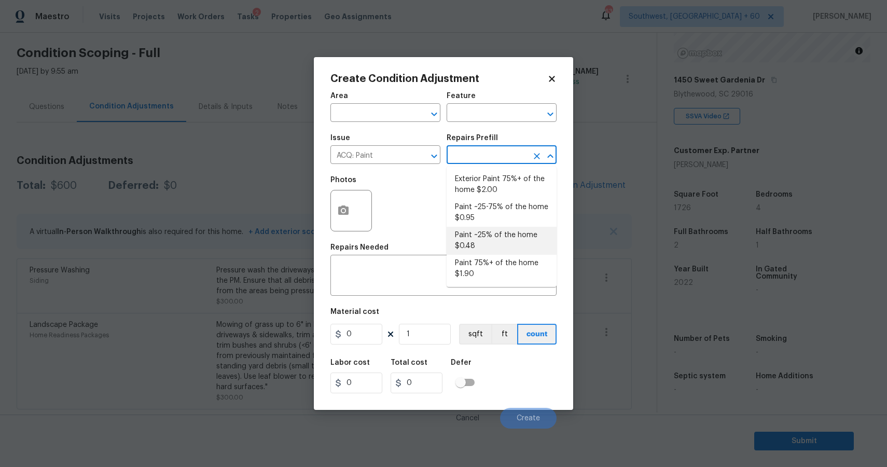
click at [494, 253] on li "Paint ~25% of the home $0.48" at bounding box center [501, 241] width 110 height 28
type input "Acquisition"
type textarea "Acquisition Scope: ~25% of the home needs interior paint"
type input "0.48"
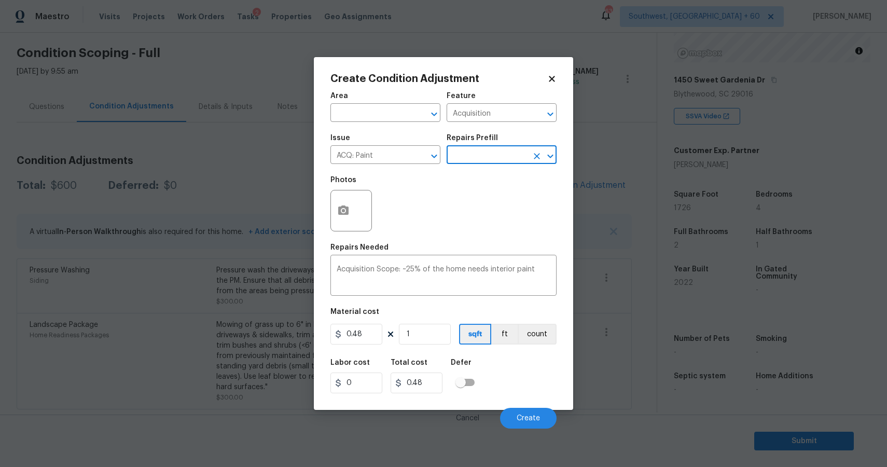
click at [487, 164] on body "Maestro Visits Projects Work Orders Tasks 2 Properties Geo Assignments 639 Sout…" at bounding box center [443, 233] width 887 height 467
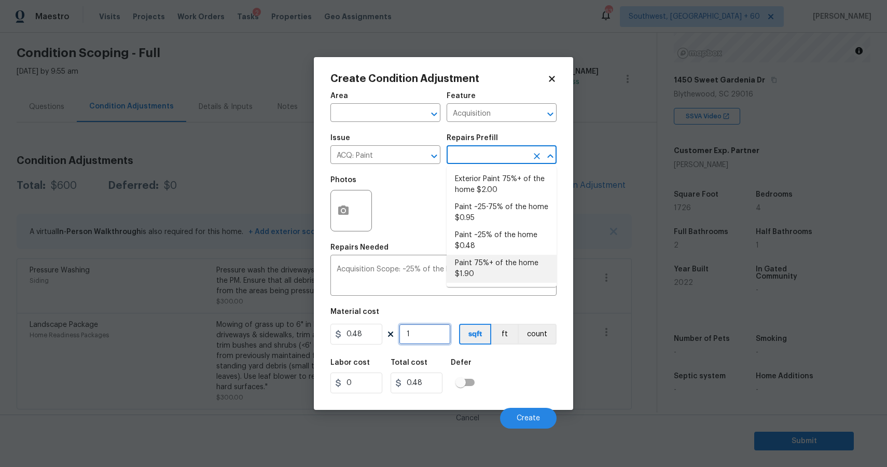
click at [424, 336] on input "1" at bounding box center [425, 334] width 52 height 21
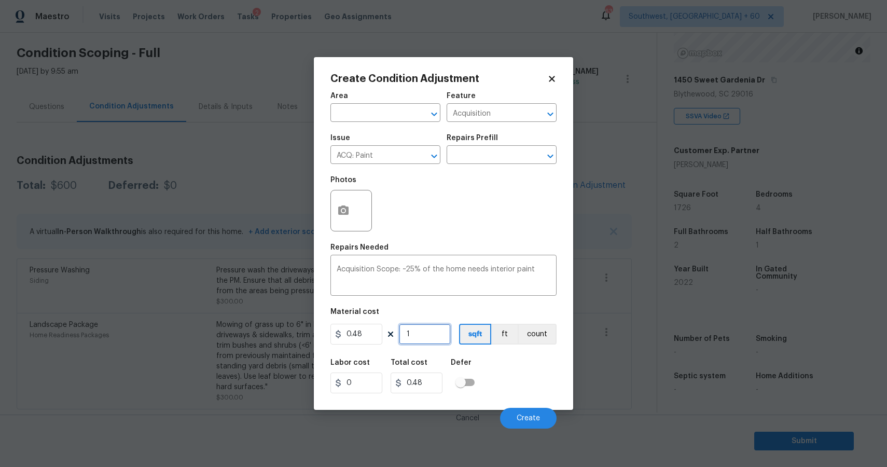
click at [424, 336] on input "1" at bounding box center [425, 334] width 52 height 21
type input "17"
type input "8.16"
type input "172"
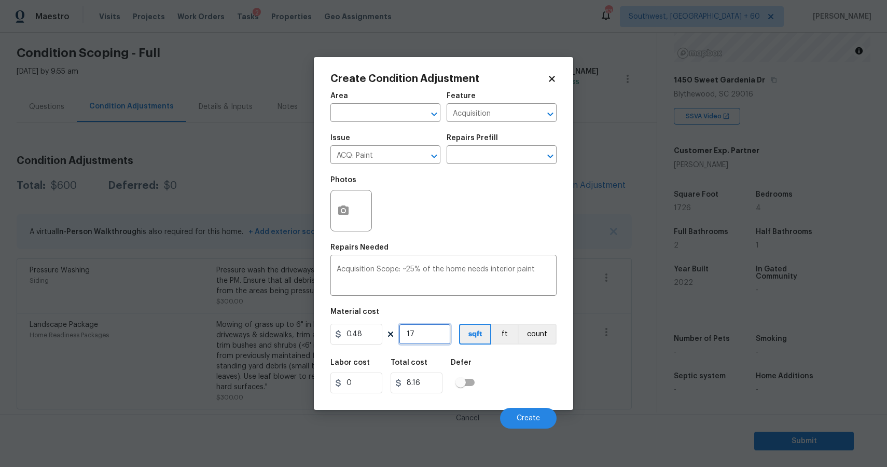
type input "82.56"
type input "1726"
type input "828.48"
type input "1726"
click at [546, 420] on button "Create" at bounding box center [528, 418] width 57 height 21
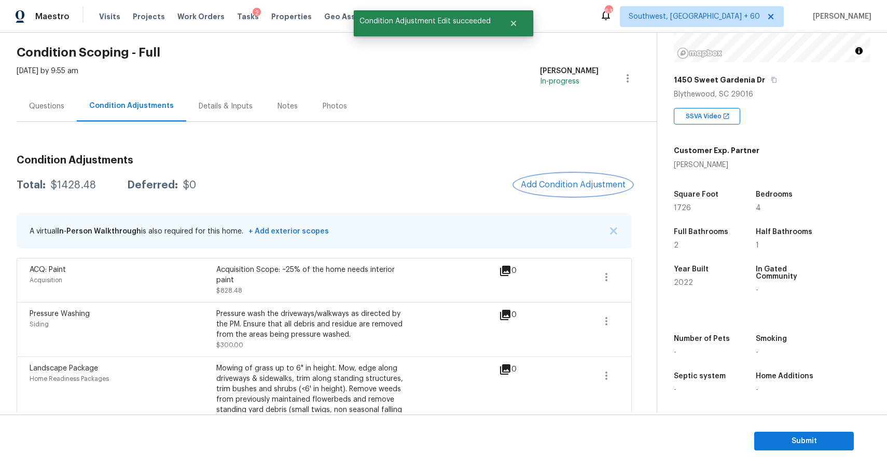
click at [556, 176] on button "Add Condition Adjustment" at bounding box center [572, 185] width 117 height 22
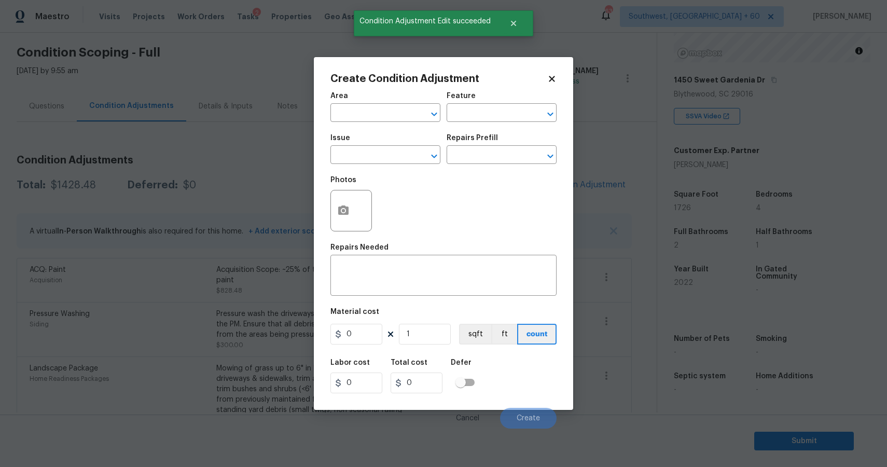
click at [384, 146] on div "Issue" at bounding box center [385, 140] width 110 height 13
click at [395, 157] on input "text" at bounding box center [370, 156] width 81 height 16
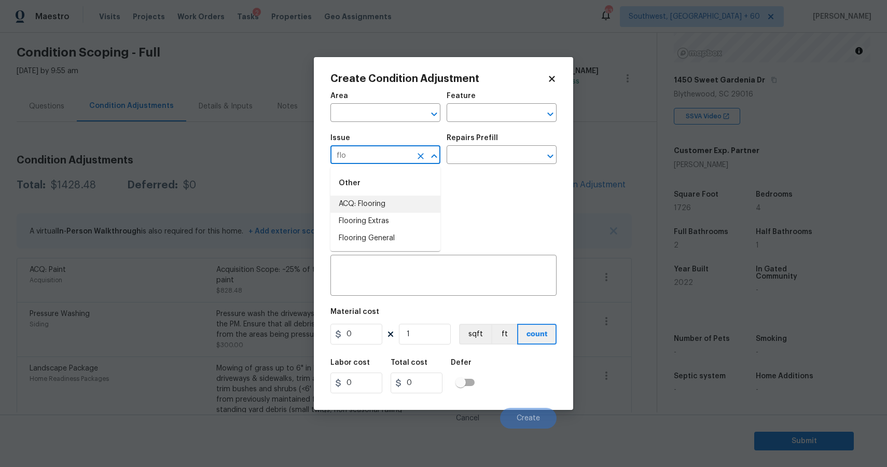
click at [386, 198] on li "ACQ: Flooring" at bounding box center [385, 203] width 110 height 17
type input "ACQ: Flooring"
click at [473, 160] on input "text" at bounding box center [486, 156] width 81 height 16
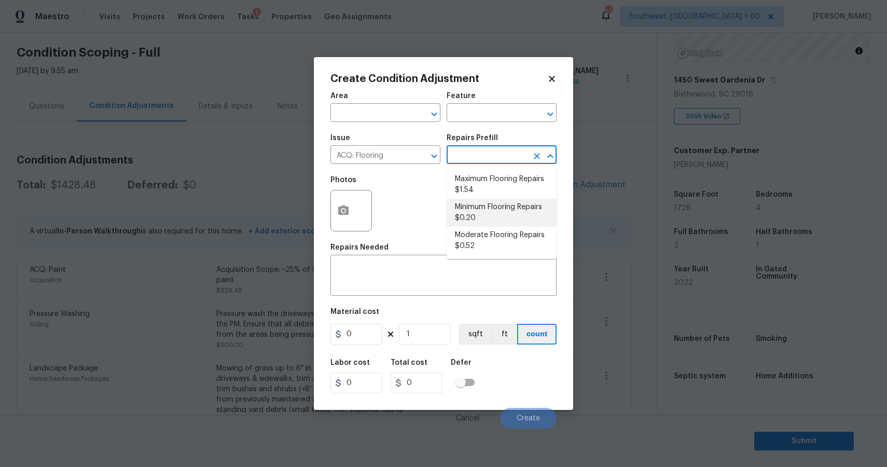
click at [512, 202] on li "Minimum Flooring Repairs $0.20" at bounding box center [501, 213] width 110 height 28
type input "Acquisition"
type textarea "Acquisition Scope: Minimum flooring repairs"
type input "0.2"
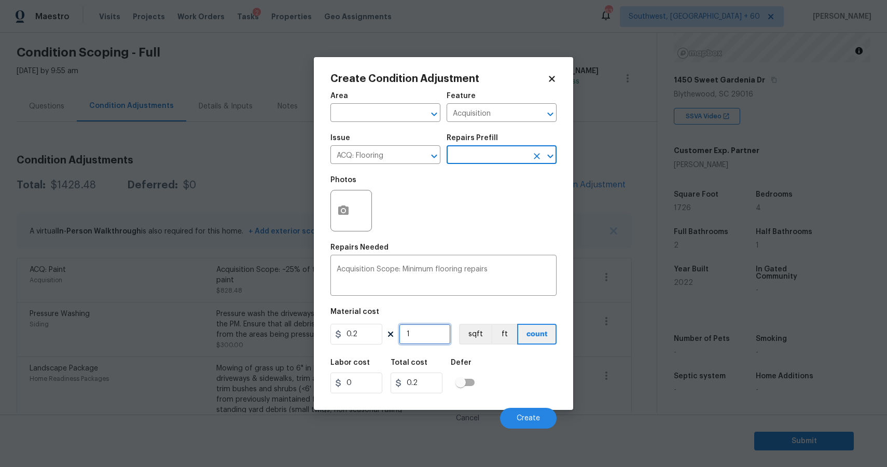
click at [422, 333] on input "1" at bounding box center [425, 334] width 52 height 21
type input "17"
type input "3.4"
type input "172"
type input "34.4"
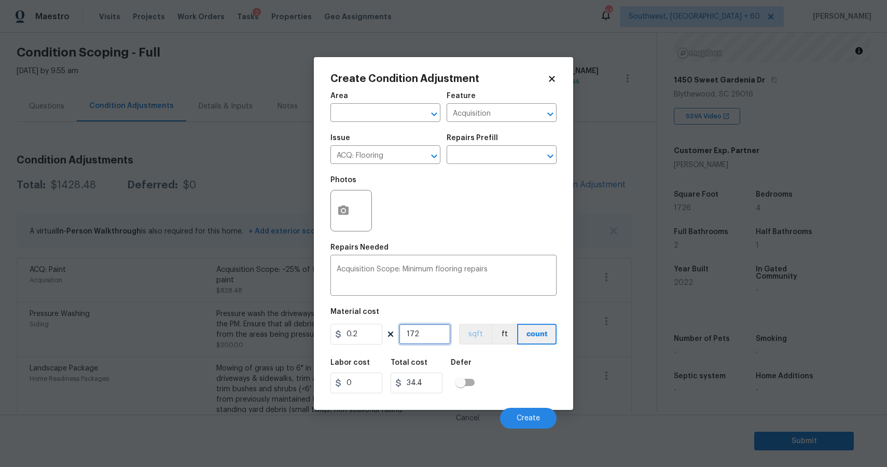
type input "1726"
type input "345.2"
type input "1726"
click at [533, 417] on span "Create" at bounding box center [527, 418] width 23 height 8
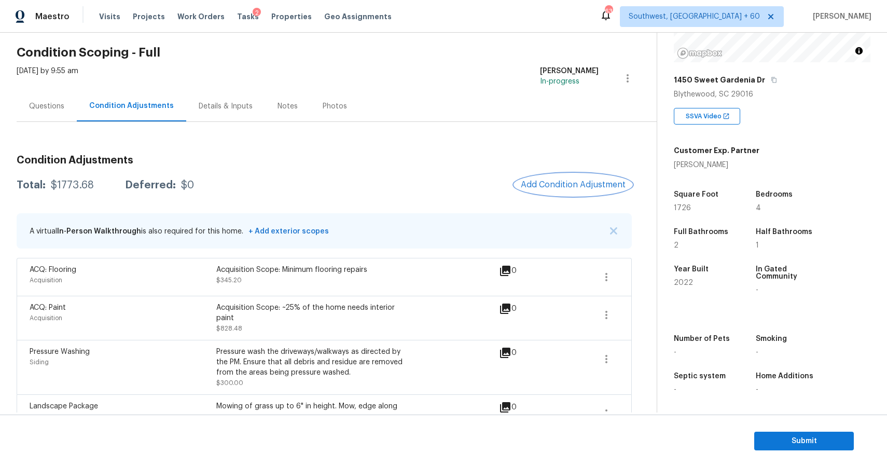
click at [538, 183] on span "Add Condition Adjustment" at bounding box center [573, 184] width 105 height 9
click at [538, 183] on body "Maestro Visits Projects Work Orders Tasks 2 Properties Geo Assignments 639 Sout…" at bounding box center [443, 233] width 887 height 467
click at [564, 179] on button "Add Condition Adjustment" at bounding box center [572, 185] width 117 height 22
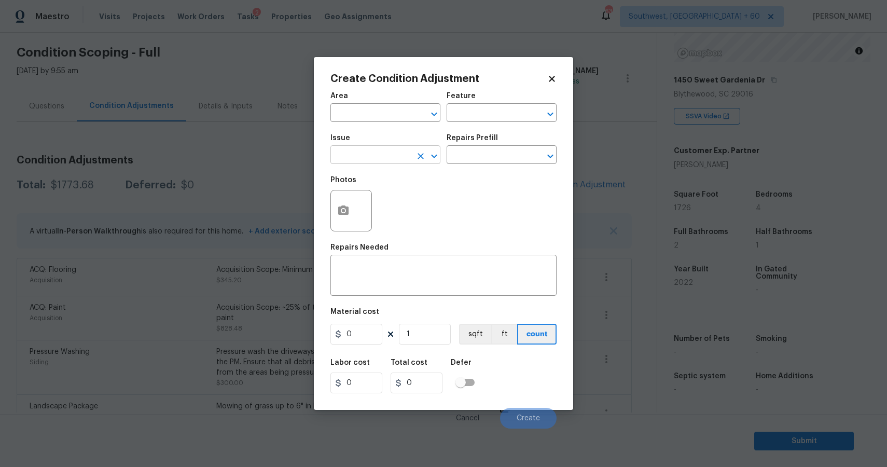
click at [358, 159] on input "text" at bounding box center [370, 156] width 81 height 16
click at [395, 202] on li "Debris/garbage on site" at bounding box center [385, 203] width 110 height 17
type input "Debris/garbage on site"
click at [500, 149] on input "text" at bounding box center [486, 156] width 81 height 16
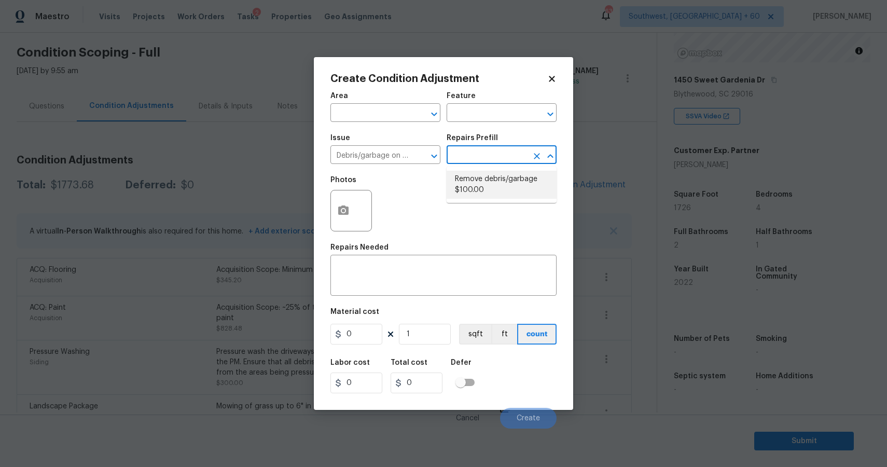
click at [487, 189] on li "Remove debris/garbage $100.00" at bounding box center [501, 185] width 110 height 28
type textarea "Remove, haul off, and properly dispose of any debris left by seller to offsite …"
type input "100"
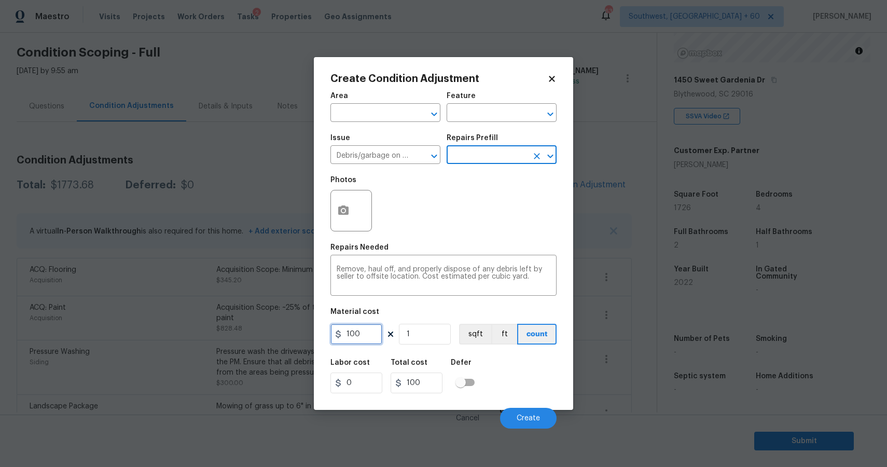
click at [368, 334] on input "100" at bounding box center [356, 334] width 52 height 21
type input "1000"
click at [344, 218] on button "button" at bounding box center [343, 210] width 25 height 40
type input "1000"
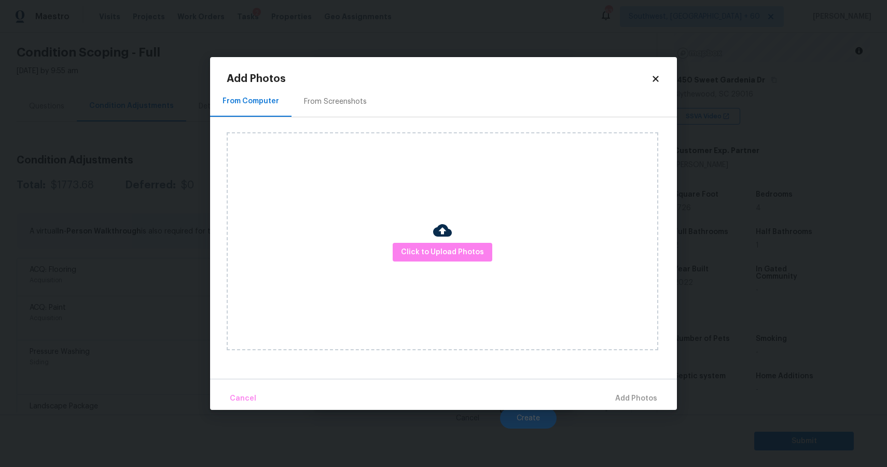
click at [483, 289] on div "Click to Upload Photos" at bounding box center [442, 241] width 431 height 218
click at [468, 258] on button "Click to Upload Photos" at bounding box center [442, 252] width 100 height 19
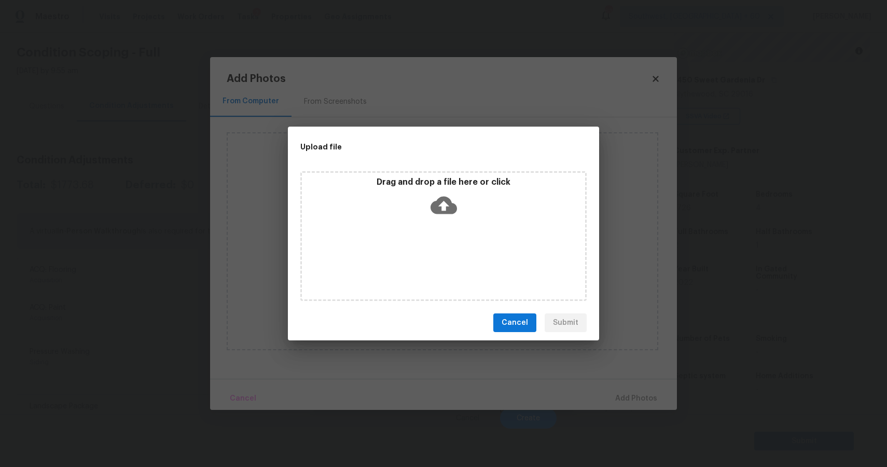
click at [468, 258] on div "Drag and drop a file here or click" at bounding box center [443, 236] width 286 height 130
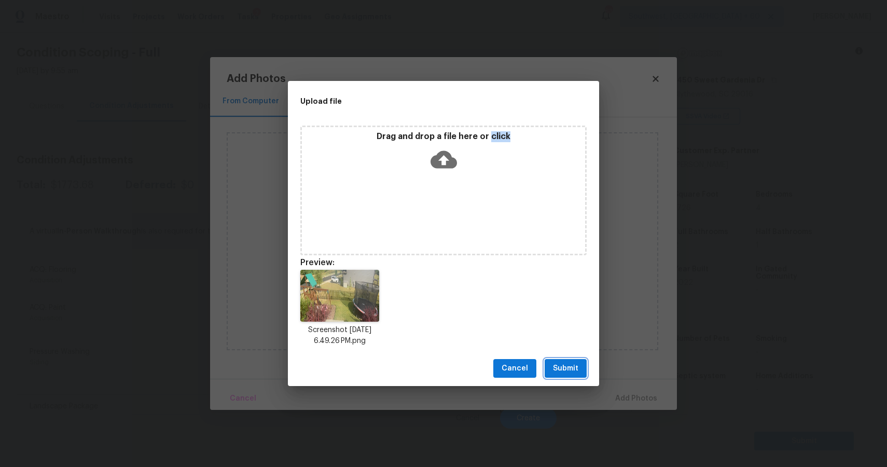
click at [559, 368] on span "Submit" at bounding box center [565, 368] width 25 height 13
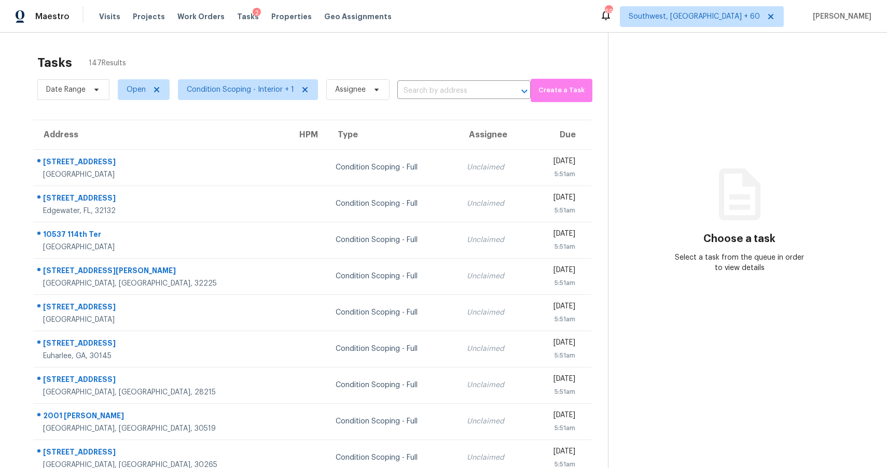
click at [749, 111] on section "Choose a task Select a task from the queue in order to view details" at bounding box center [739, 287] width 262 height 508
click at [768, 107] on section "Choose a task Select a task from the queue in order to view details" at bounding box center [739, 287] width 262 height 508
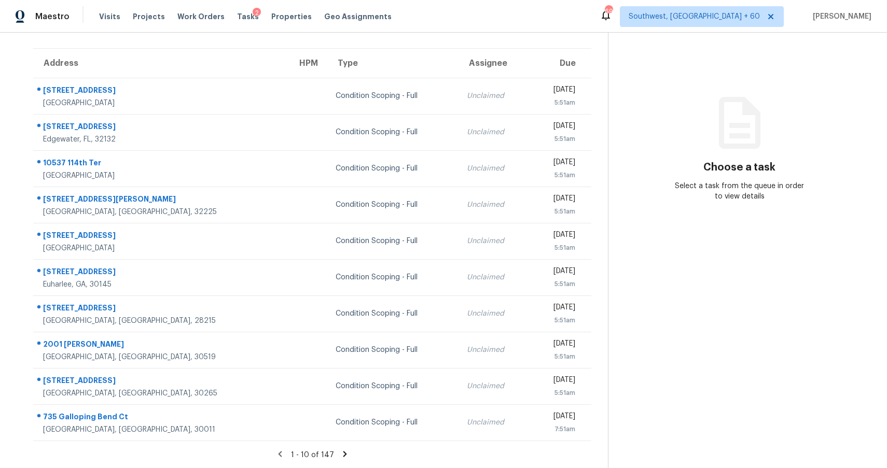
click at [343, 451] on icon at bounding box center [345, 454] width 4 height 6
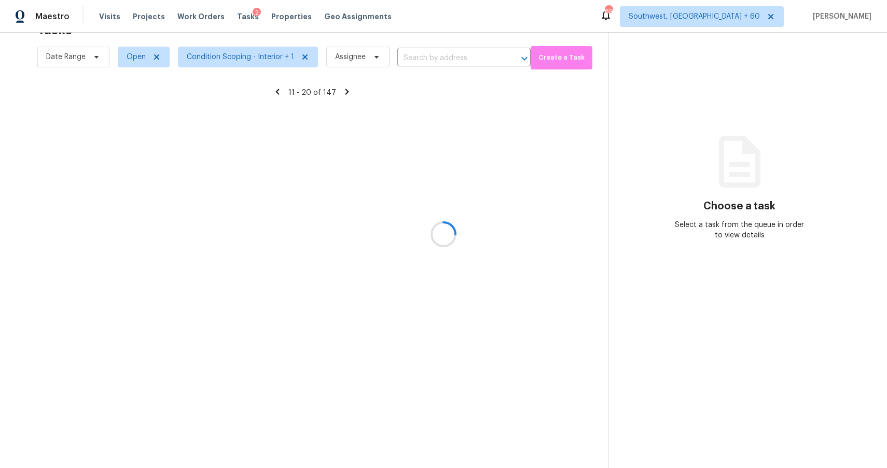
scroll to position [72, 0]
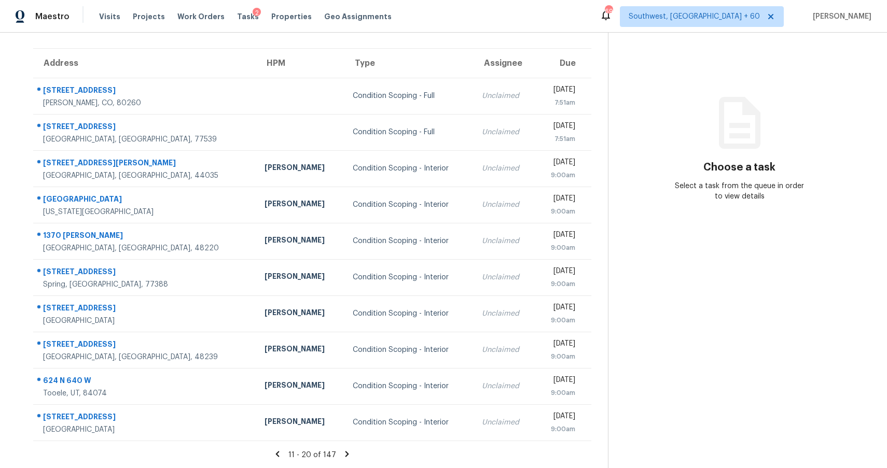
click at [348, 453] on div "11 - 20 of 147" at bounding box center [312, 455] width 591 height 11
click at [342, 453] on icon at bounding box center [346, 454] width 9 height 9
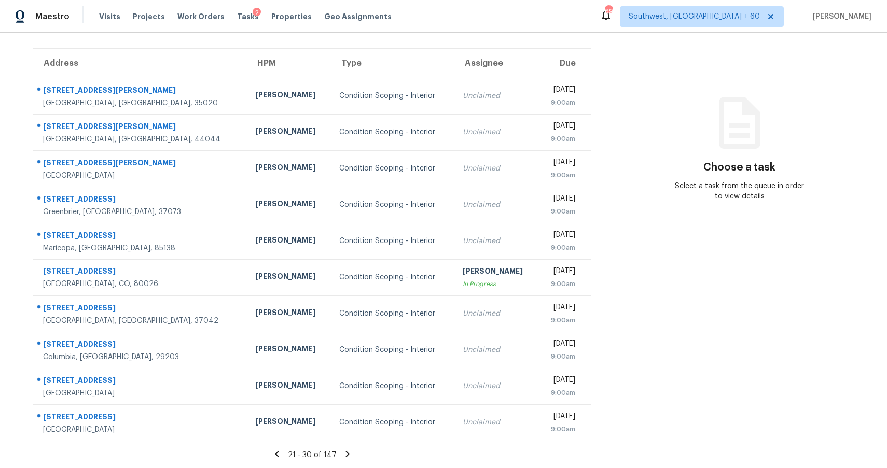
click at [344, 450] on icon at bounding box center [347, 454] width 9 height 9
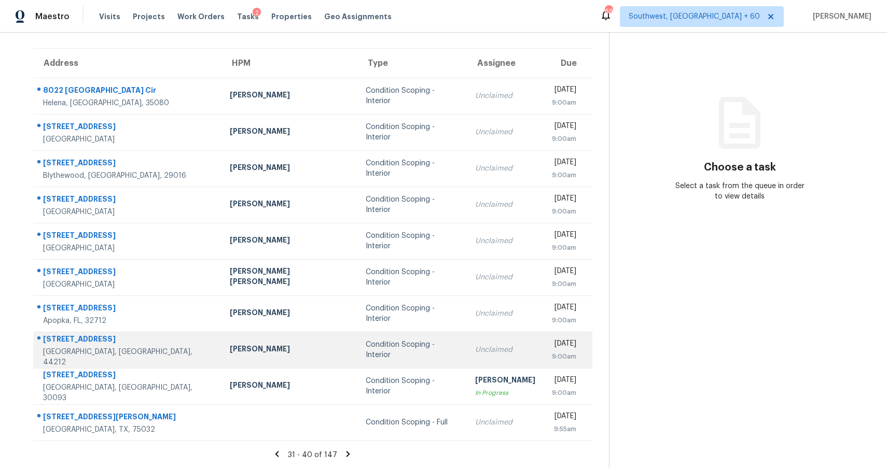
scroll to position [0, 0]
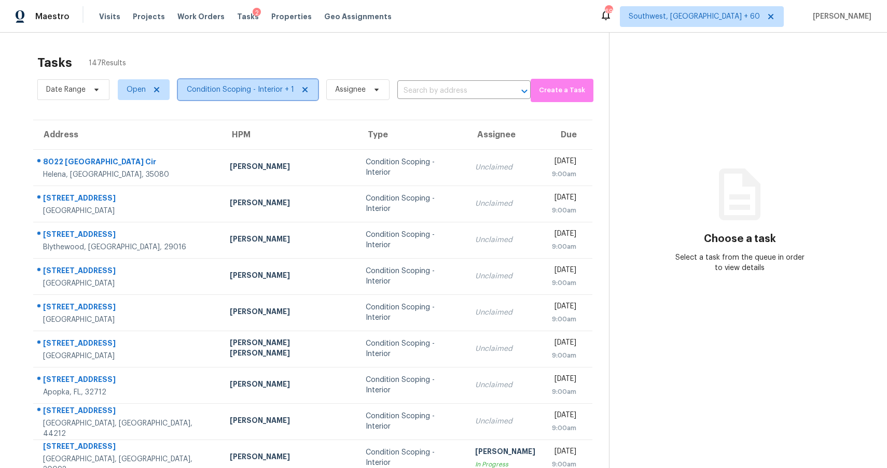
click at [267, 87] on span "Condition Scoping - Interior + 1" at bounding box center [240, 90] width 107 height 10
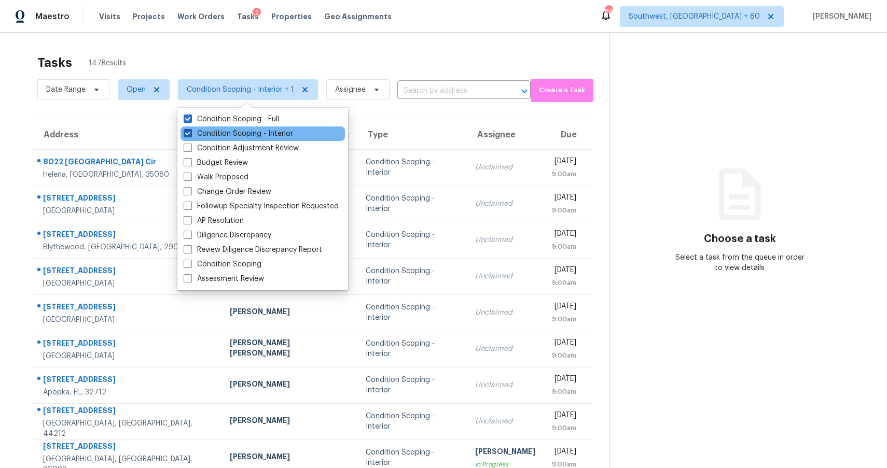
click at [277, 132] on label "Condition Scoping - Interior" at bounding box center [238, 134] width 109 height 10
click at [190, 132] on input "Condition Scoping - Interior" at bounding box center [187, 132] width 7 height 7
checkbox input "false"
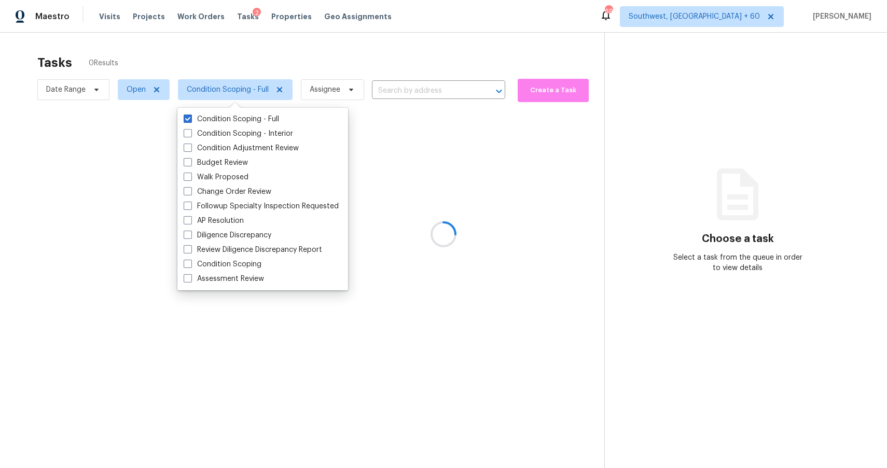
click at [319, 55] on div at bounding box center [443, 234] width 887 height 468
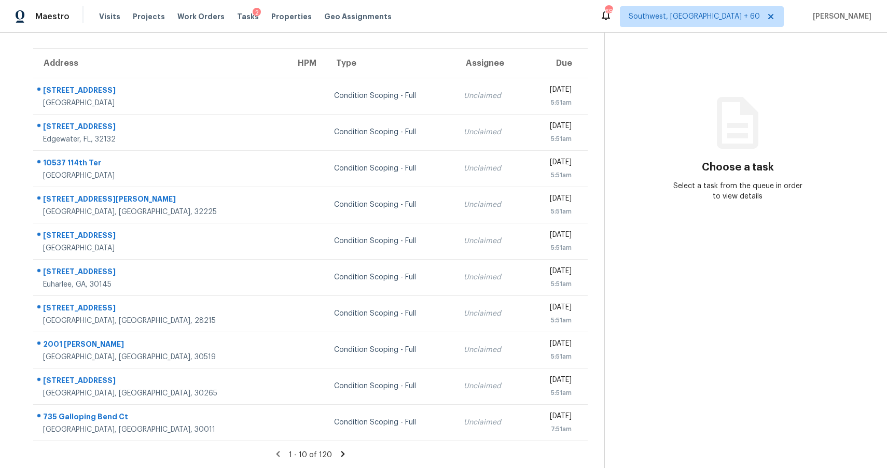
click at [341, 457] on icon at bounding box center [343, 454] width 4 height 6
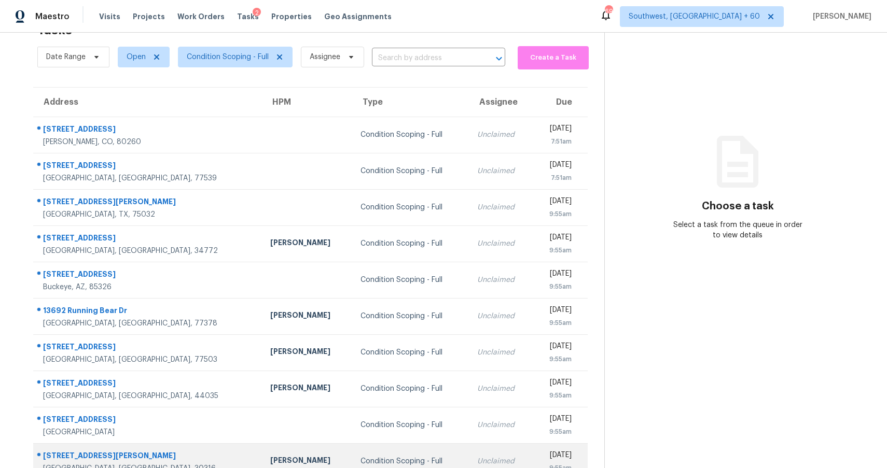
scroll to position [72, 0]
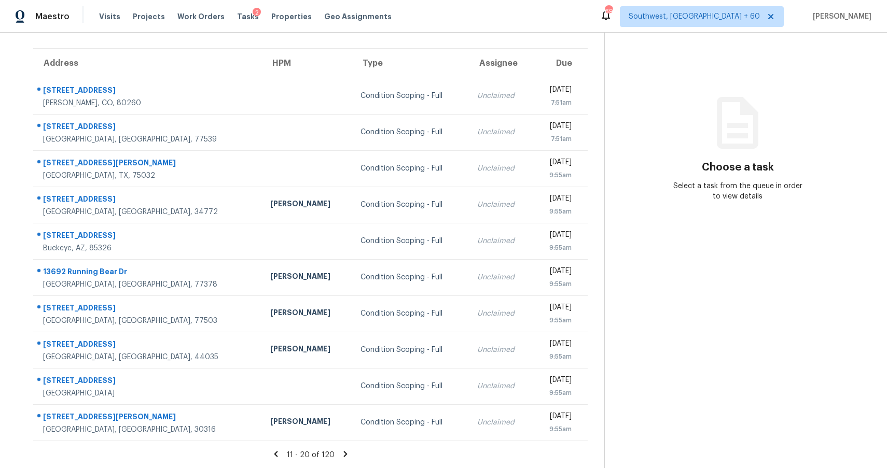
click at [343, 451] on icon at bounding box center [345, 454] width 4 height 6
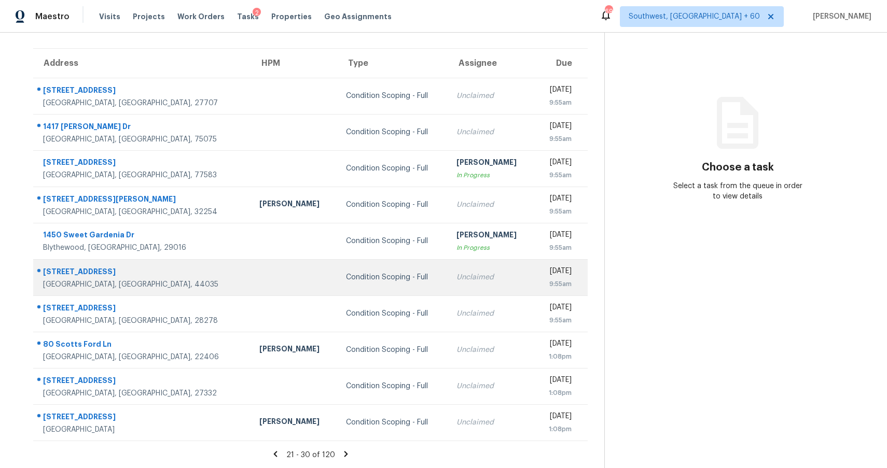
click at [466, 265] on td "Unclaimed" at bounding box center [491, 277] width 86 height 36
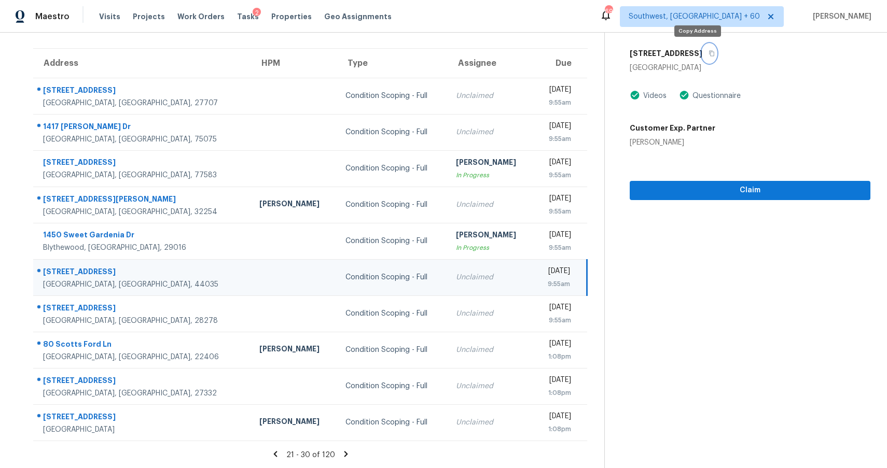
click at [702, 54] on button "button" at bounding box center [709, 53] width 14 height 19
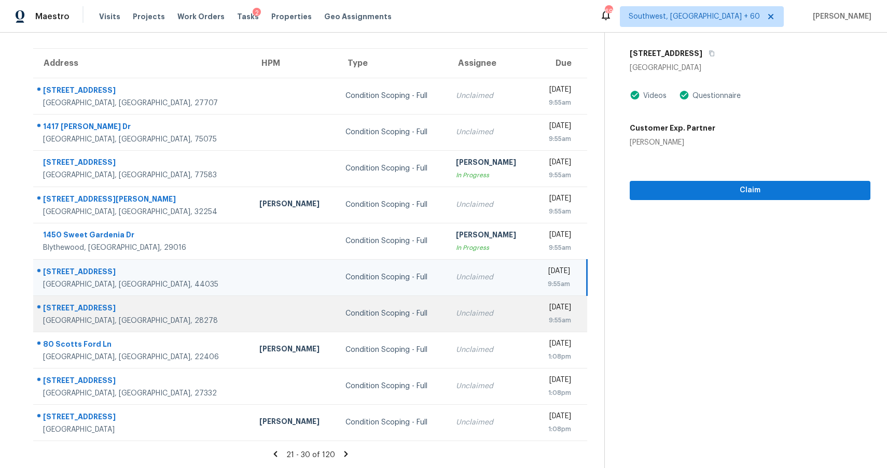
click at [456, 316] on div "Unclaimed" at bounding box center [490, 314] width 69 height 10
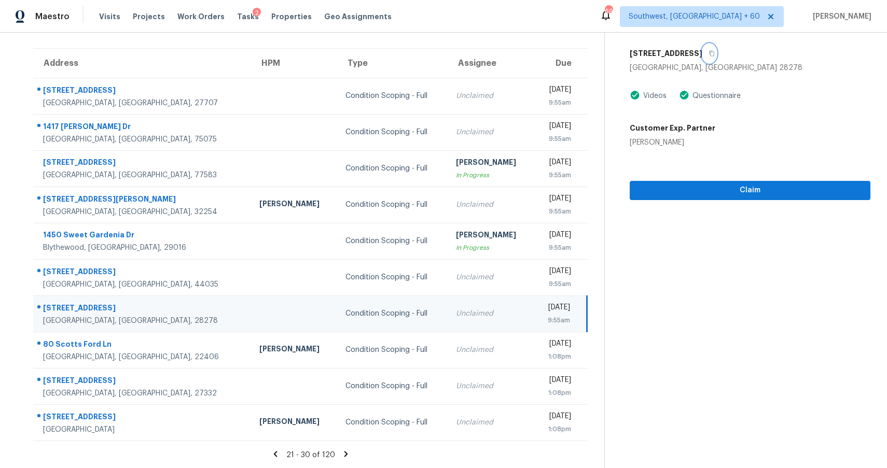
click at [713, 57] on button "button" at bounding box center [709, 53] width 14 height 19
click at [733, 199] on button "Claim" at bounding box center [749, 190] width 241 height 19
click at [770, 186] on span "Start Assessment" at bounding box center [750, 190] width 224 height 13
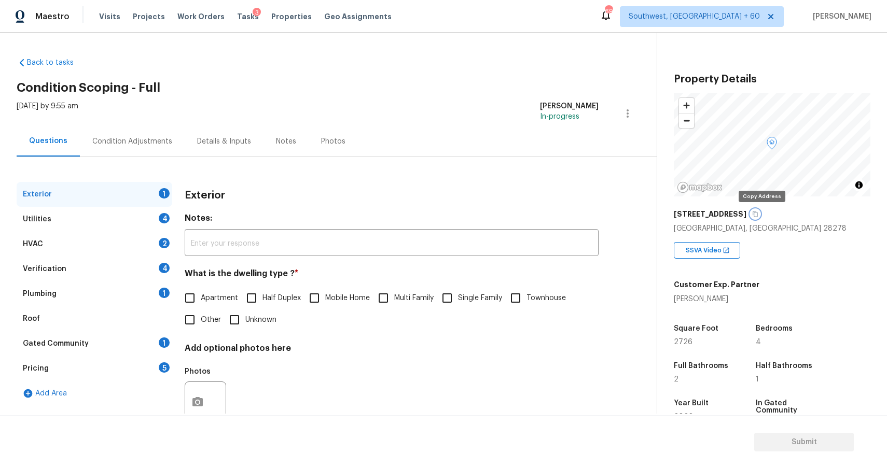
click at [758, 213] on icon "button" at bounding box center [755, 215] width 5 height 6
click at [460, 298] on span "Single Family" at bounding box center [480, 298] width 44 height 11
click at [458, 298] on input "Single Family" at bounding box center [447, 298] width 22 height 22
checkbox input "true"
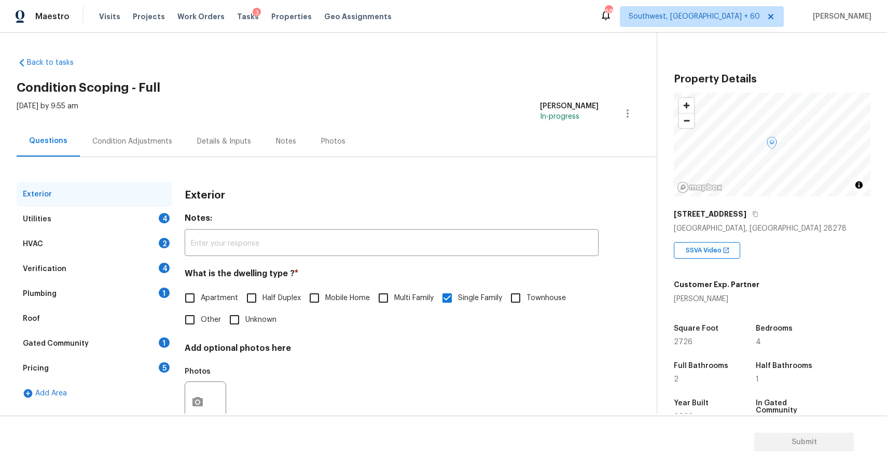
click at [144, 221] on div "Utilities 4" at bounding box center [95, 219] width 156 height 25
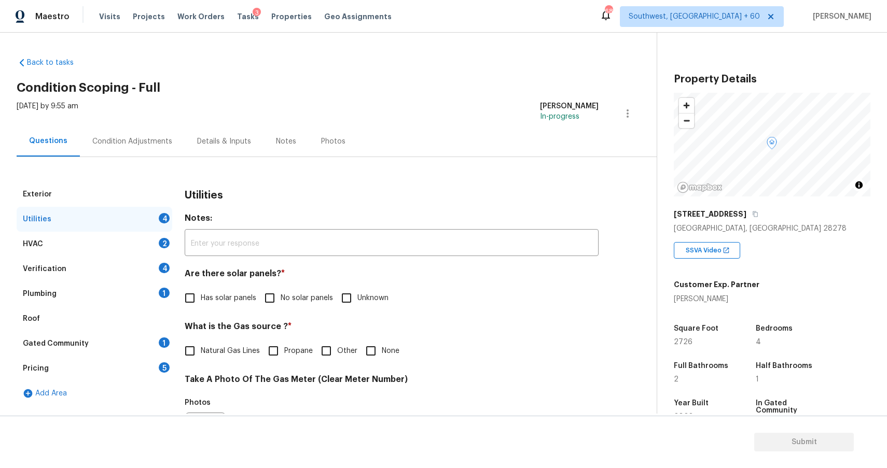
click at [277, 299] on input "No solar panels" at bounding box center [270, 298] width 22 height 22
checkbox input "true"
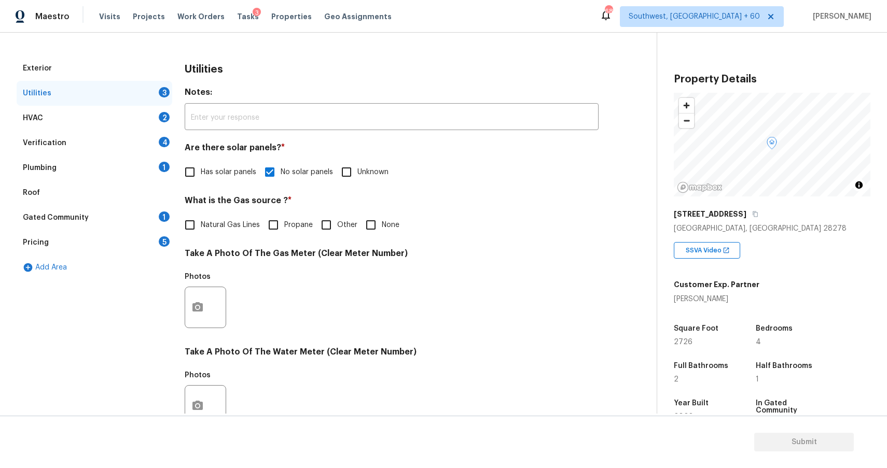
scroll to position [161, 0]
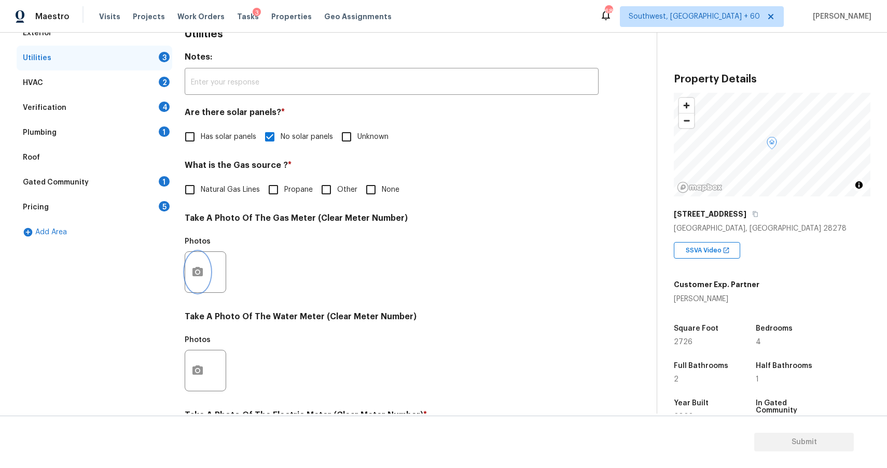
click at [198, 273] on circle "button" at bounding box center [197, 272] width 3 height 3
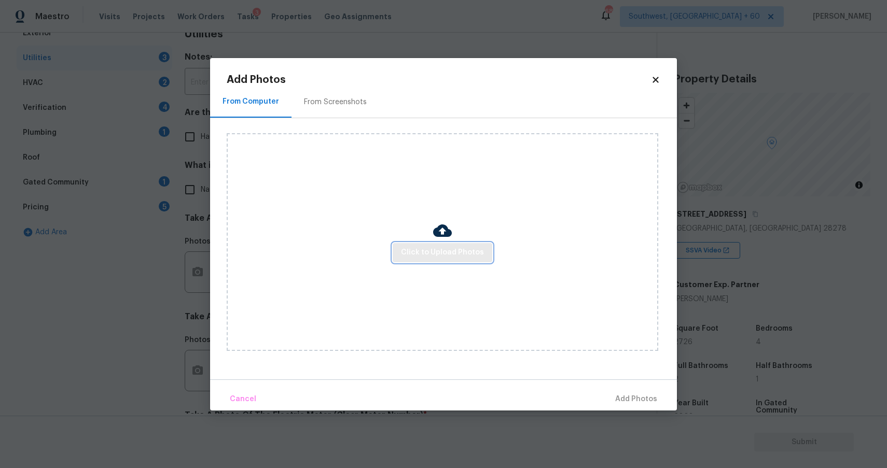
click at [474, 250] on span "Click to Upload Photos" at bounding box center [442, 252] width 83 height 13
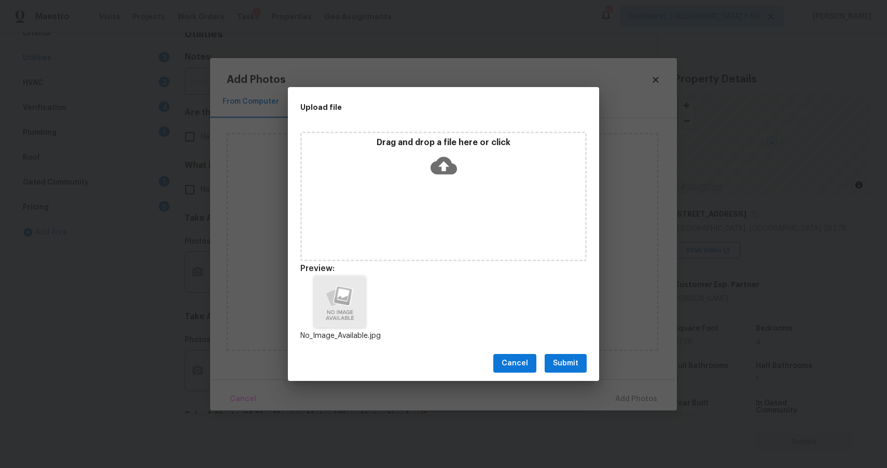
click at [571, 364] on span "Submit" at bounding box center [565, 363] width 25 height 13
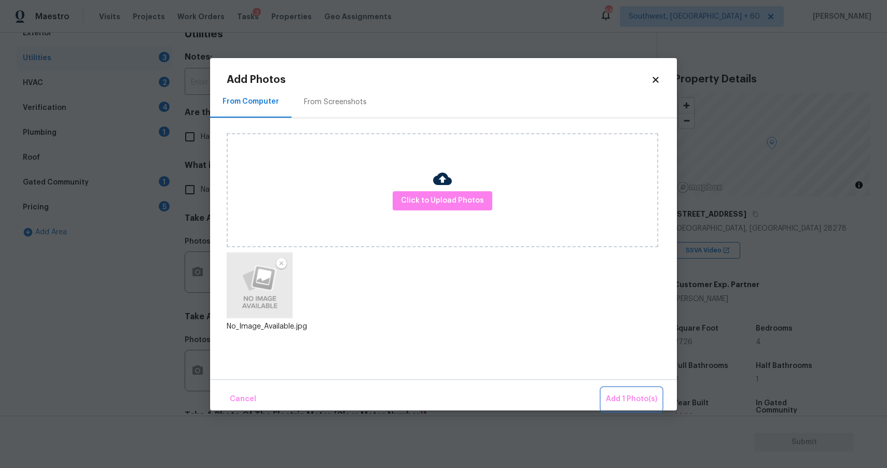
click at [636, 391] on button "Add 1 Photo(s)" at bounding box center [631, 399] width 60 height 22
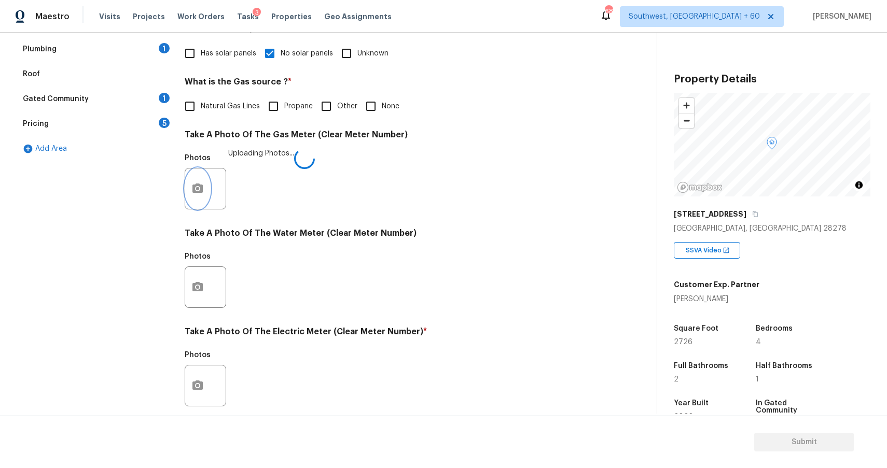
scroll to position [312, 0]
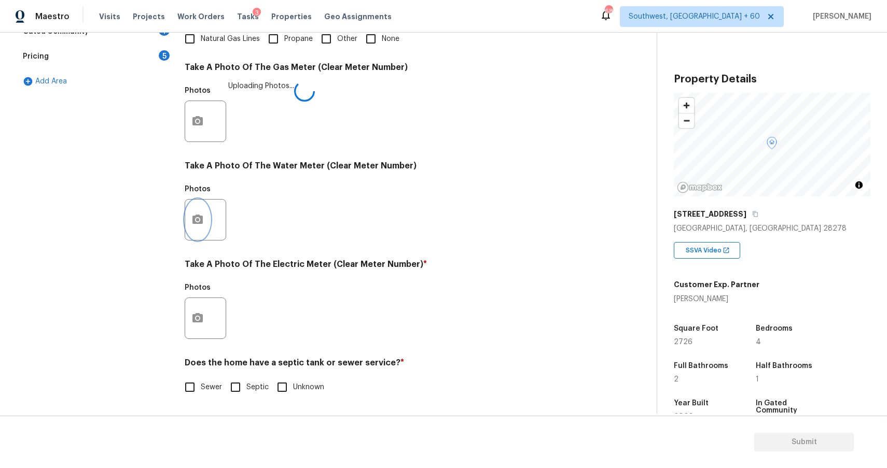
click at [196, 228] on button "button" at bounding box center [197, 220] width 25 height 40
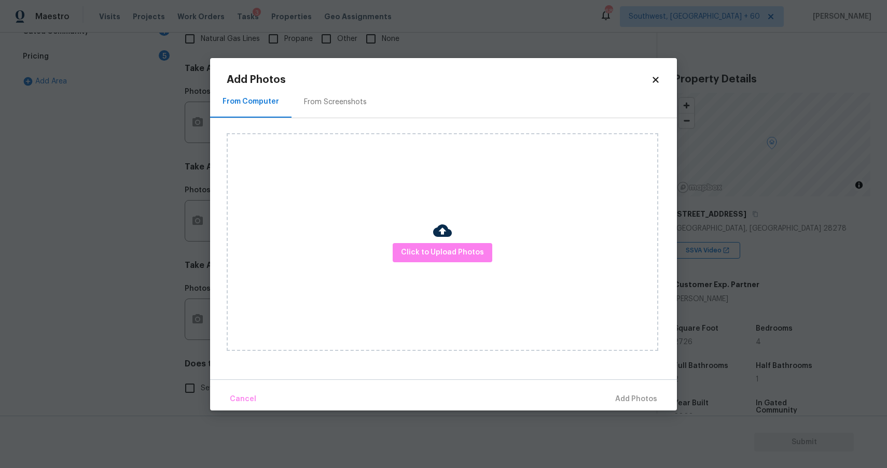
click at [455, 240] on div "Click to Upload Photos" at bounding box center [442, 242] width 431 height 218
click at [457, 246] on span "Click to Upload Photos" at bounding box center [442, 252] width 83 height 13
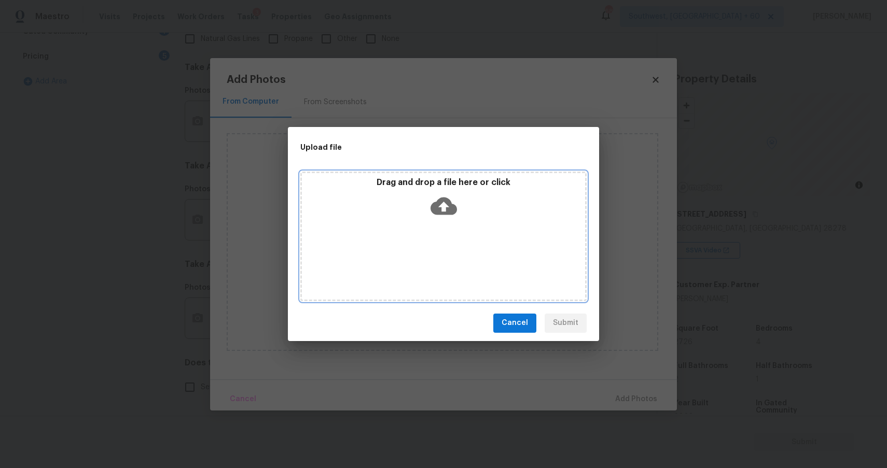
click at [457, 246] on div "Drag and drop a file here or click" at bounding box center [443, 237] width 286 height 130
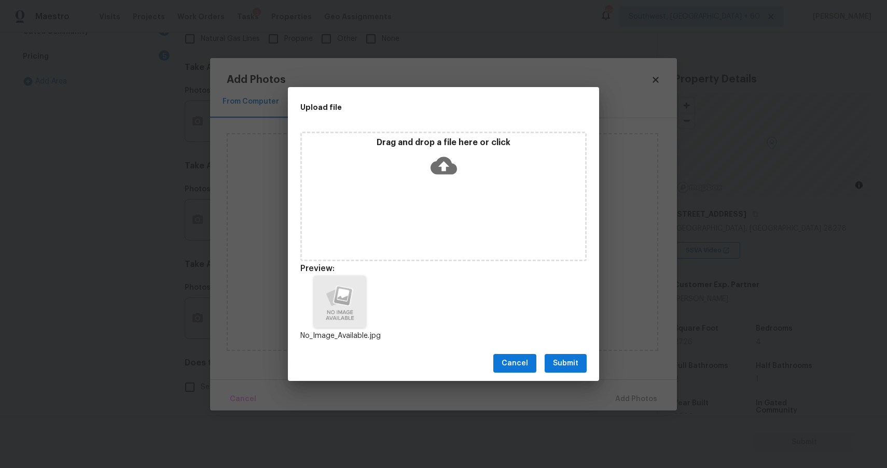
click at [581, 359] on button "Submit" at bounding box center [565, 363] width 42 height 19
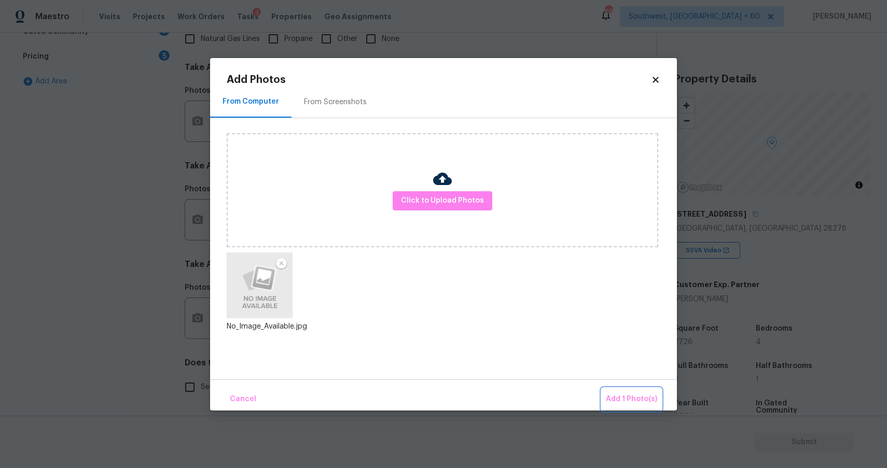
click at [644, 390] on button "Add 1 Photo(s)" at bounding box center [631, 399] width 60 height 22
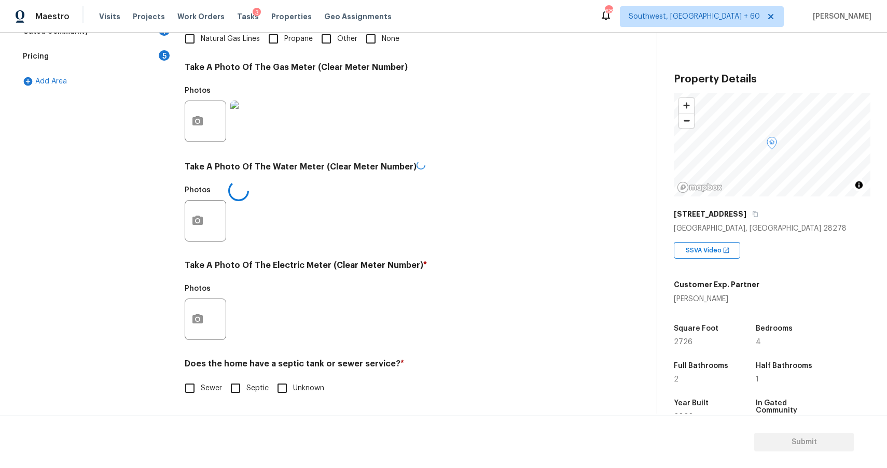
click at [212, 327] on div at bounding box center [205, 319] width 41 height 41
click at [201, 316] on icon "button" at bounding box center [197, 317] width 10 height 9
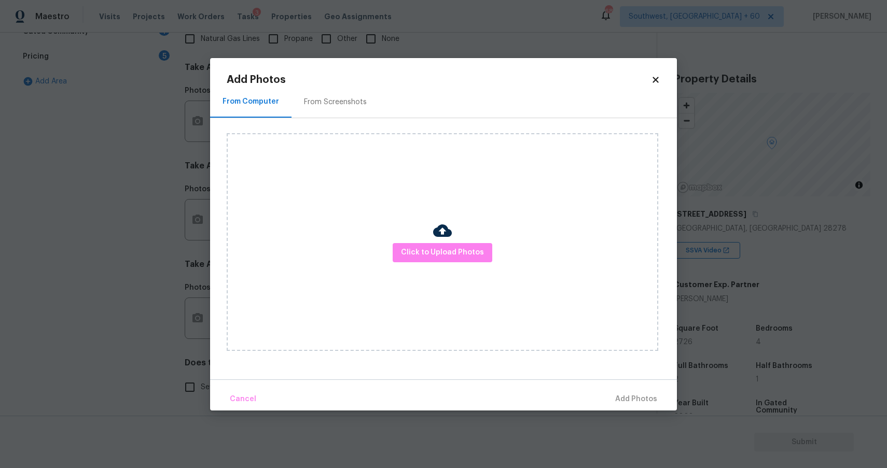
click at [458, 262] on div "Click to Upload Photos" at bounding box center [442, 242] width 431 height 218
click at [461, 248] on span "Click to Upload Photos" at bounding box center [442, 252] width 83 height 13
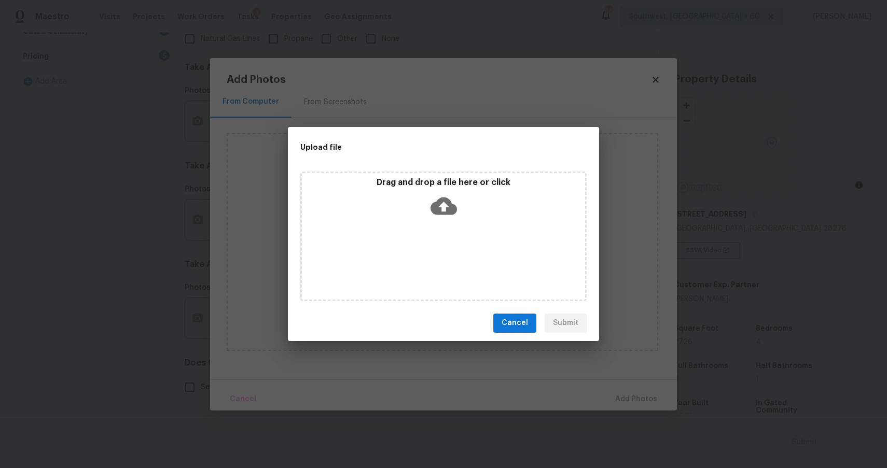
click at [461, 248] on div "Drag and drop a file here or click" at bounding box center [443, 237] width 286 height 130
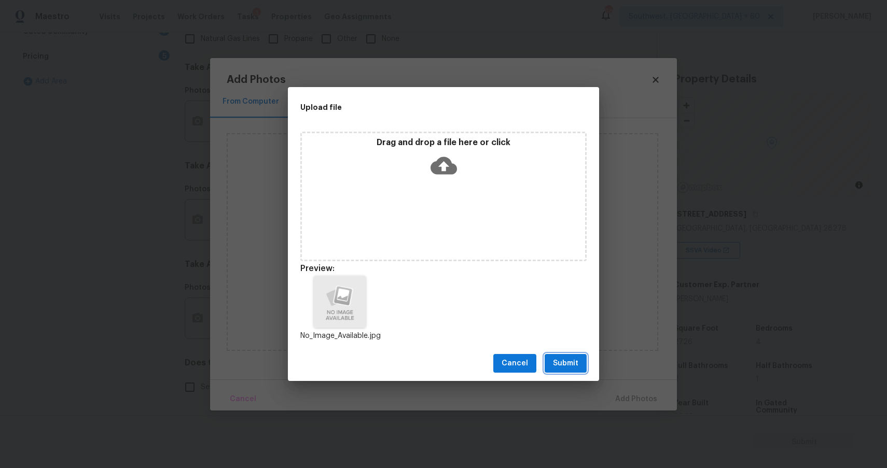
click at [564, 366] on span "Submit" at bounding box center [565, 363] width 25 height 13
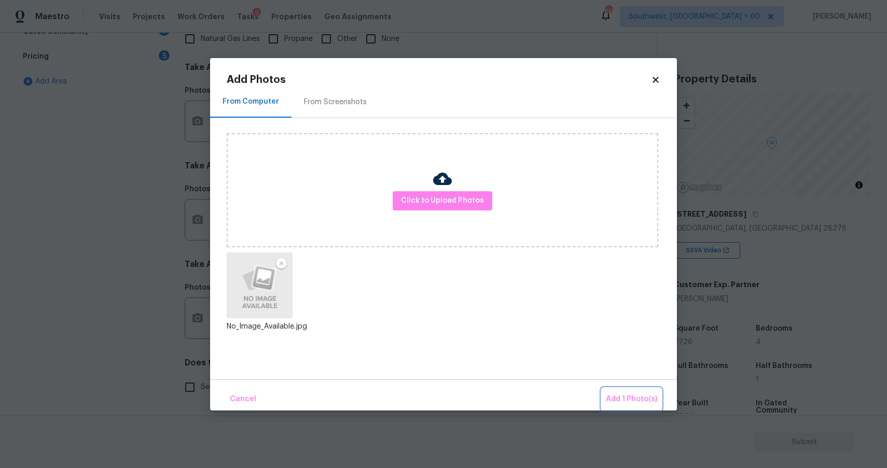
click at [625, 395] on span "Add 1 Photo(s)" at bounding box center [631, 399] width 51 height 13
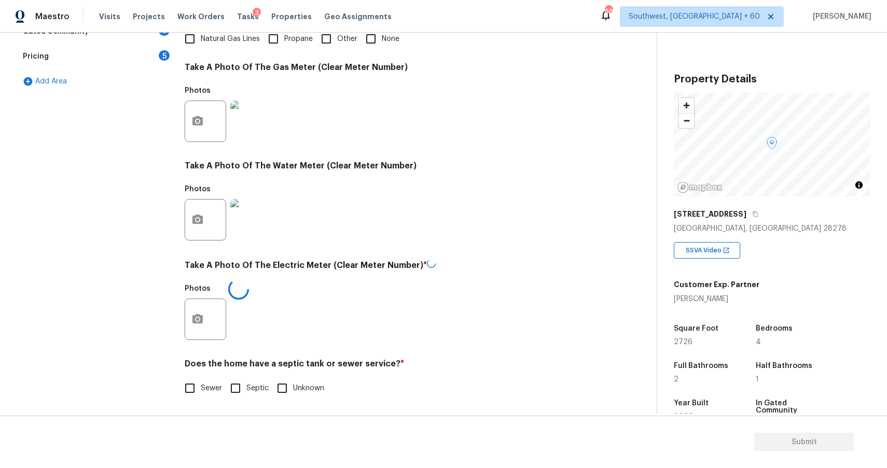
click at [187, 400] on div "Utilities Notes: ​ Are there solar panels? * Has solar panels No solar panels U…" at bounding box center [392, 141] width 414 height 542
click at [214, 386] on span "Sewer" at bounding box center [211, 387] width 21 height 11
click at [201, 386] on input "Sewer" at bounding box center [190, 387] width 22 height 22
checkbox input "true"
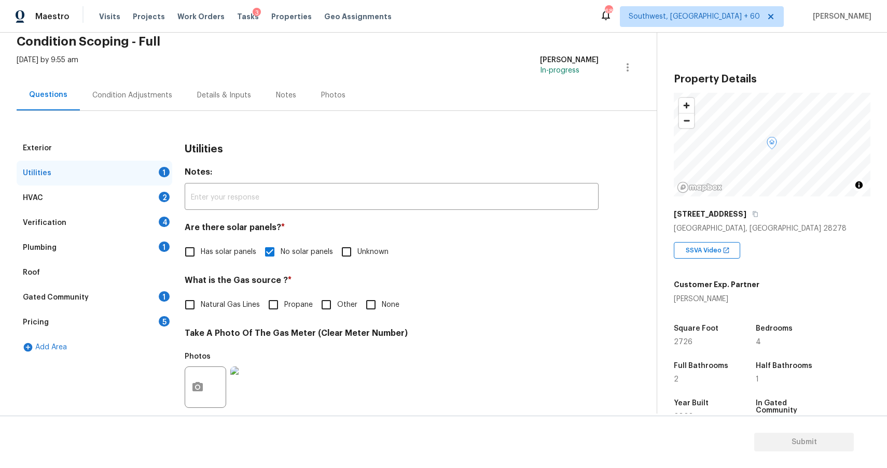
scroll to position [0, 0]
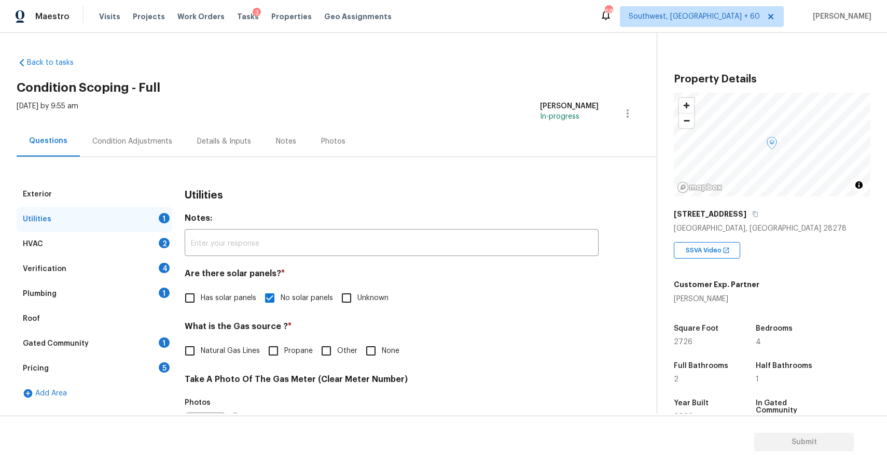
click at [136, 228] on div "Utilities 1" at bounding box center [95, 219] width 156 height 25
click at [171, 248] on div "HVAC 2" at bounding box center [95, 244] width 156 height 25
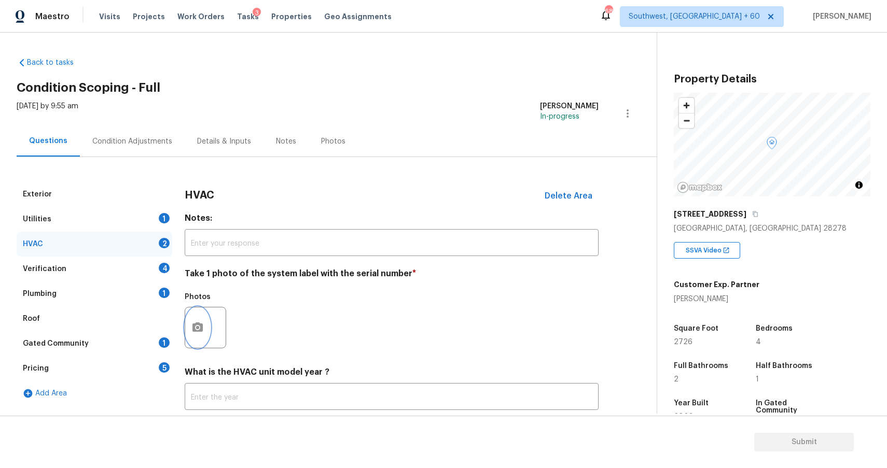
click at [196, 328] on circle "button" at bounding box center [197, 327] width 3 height 3
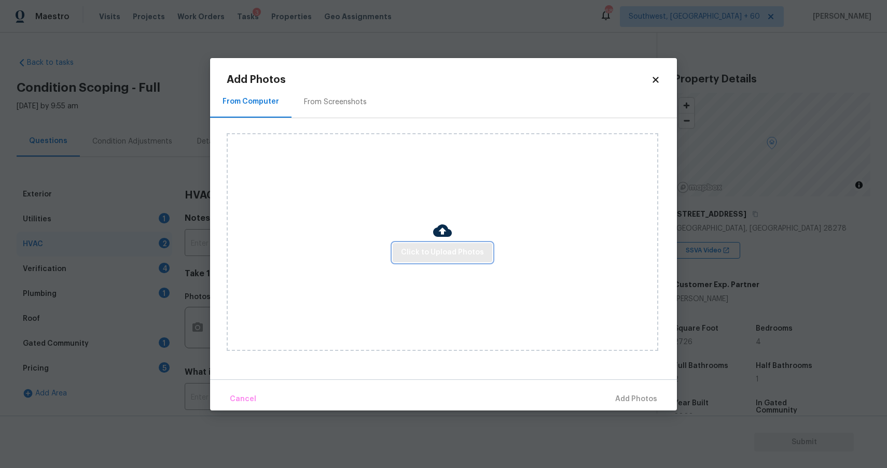
click at [450, 243] on button "Click to Upload Photos" at bounding box center [442, 252] width 100 height 19
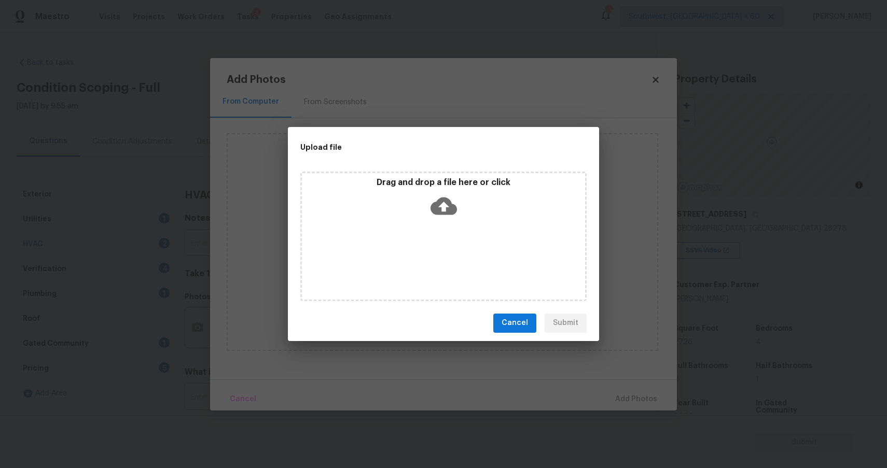
click at [450, 243] on div "Drag and drop a file here or click" at bounding box center [443, 237] width 286 height 130
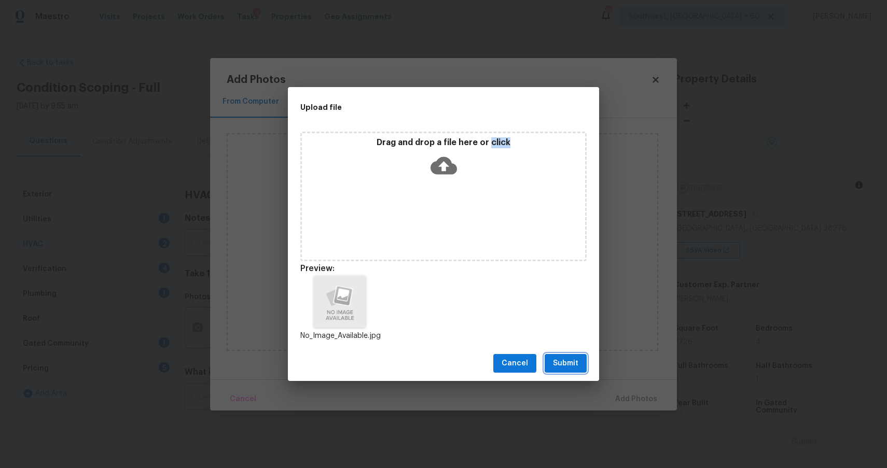
click at [565, 362] on span "Submit" at bounding box center [565, 363] width 25 height 13
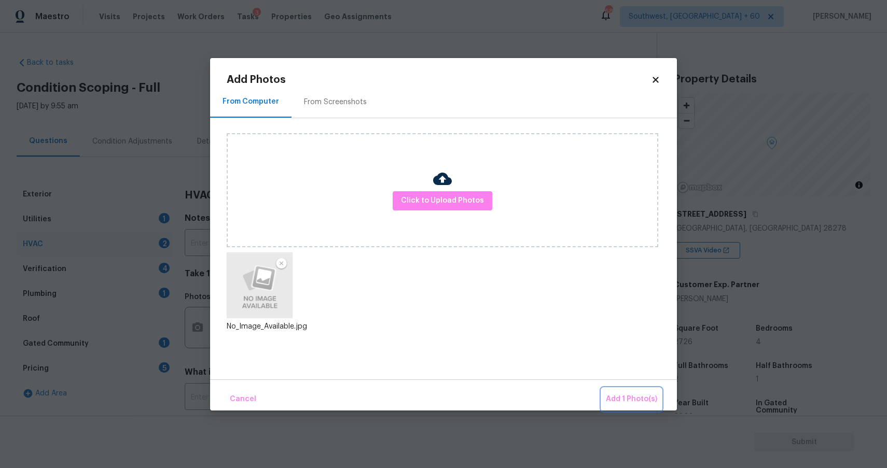
click at [614, 392] on button "Add 1 Photo(s)" at bounding box center [631, 399] width 60 height 22
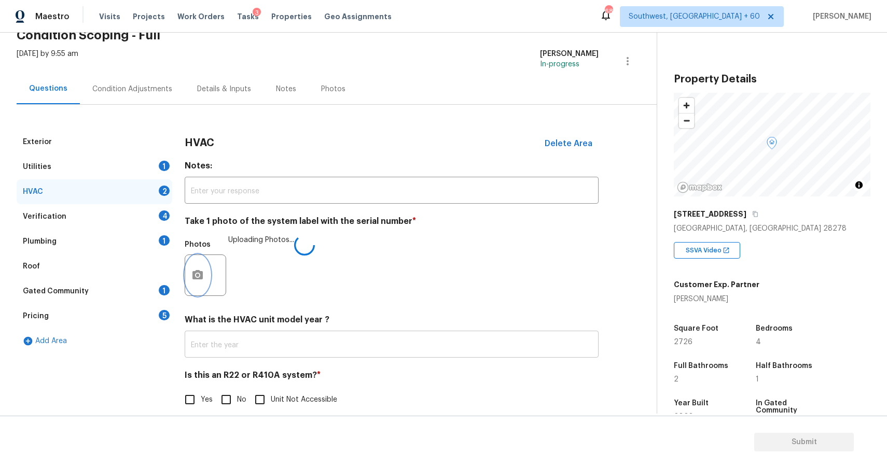
scroll to position [65, 0]
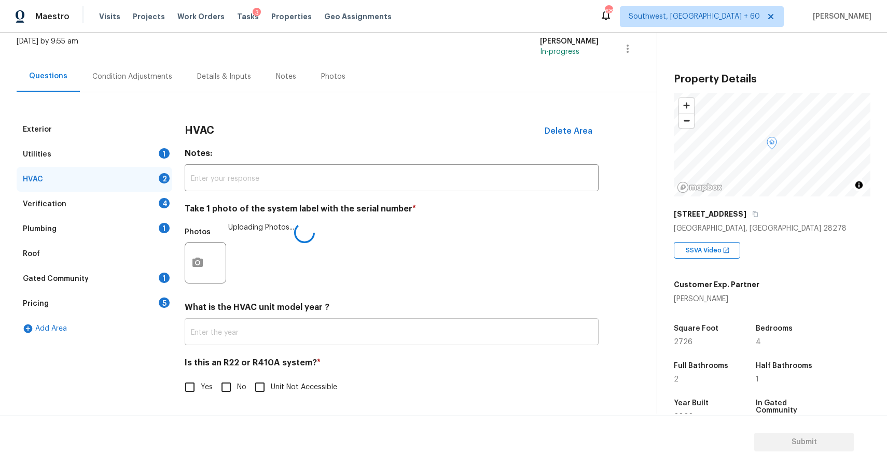
click at [302, 339] on input "text" at bounding box center [392, 333] width 414 height 24
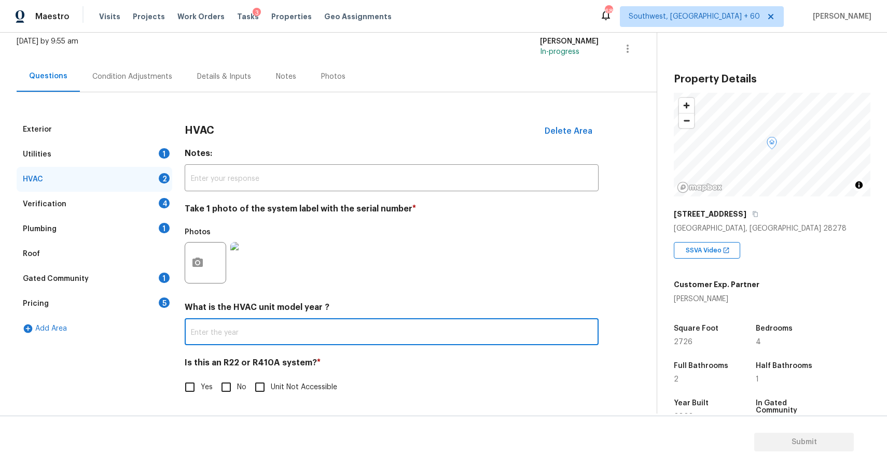
click at [252, 384] on input "Unit Not Accessible" at bounding box center [260, 387] width 22 height 22
checkbox input "true"
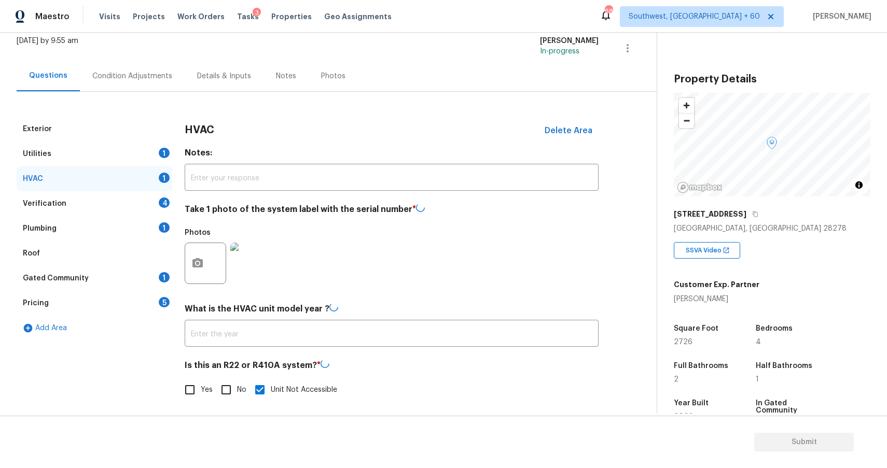
click at [225, 391] on input "No" at bounding box center [226, 390] width 22 height 22
checkbox input "true"
checkbox input "false"
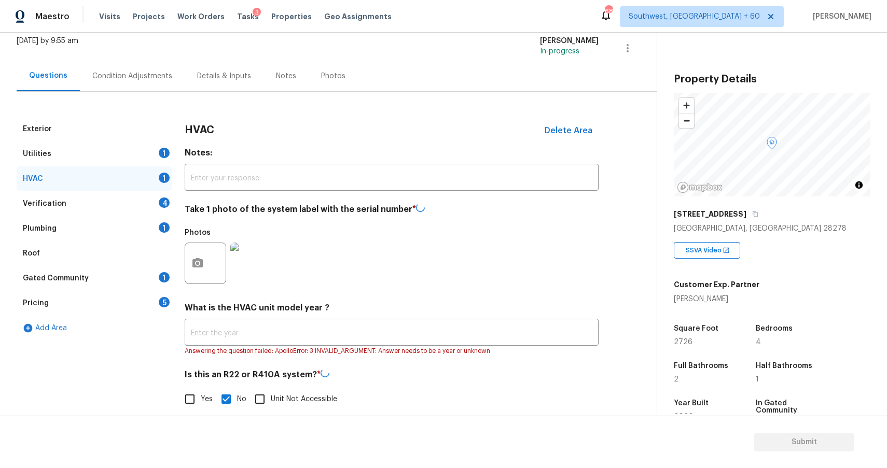
checkbox input "false"
checkbox input "true"
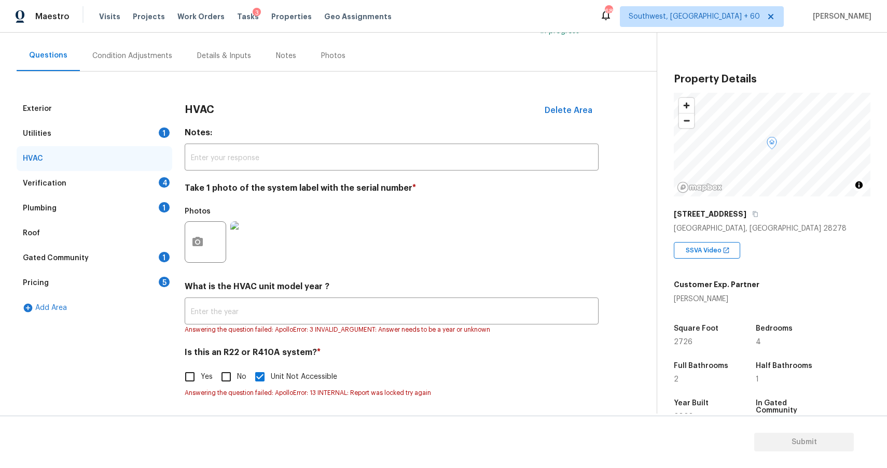
click at [234, 380] on input "No" at bounding box center [226, 377] width 22 height 22
checkbox input "true"
checkbox input "false"
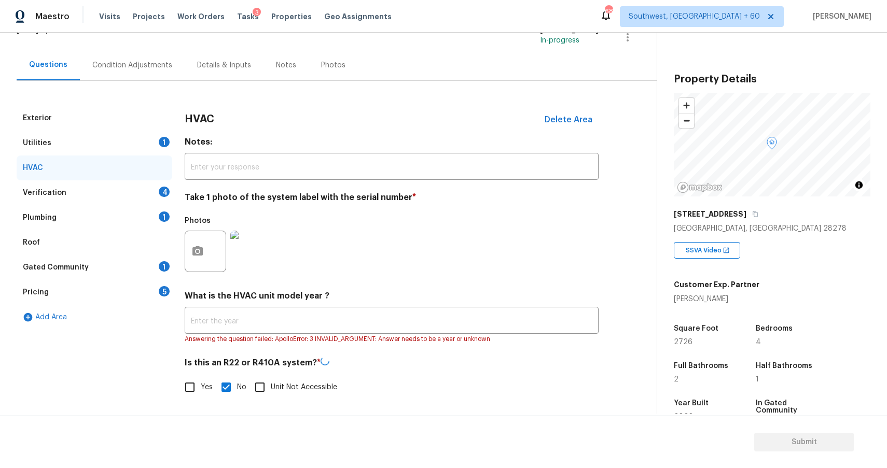
scroll to position [76, 0]
click at [132, 199] on div "Verification 4" at bounding box center [95, 193] width 156 height 25
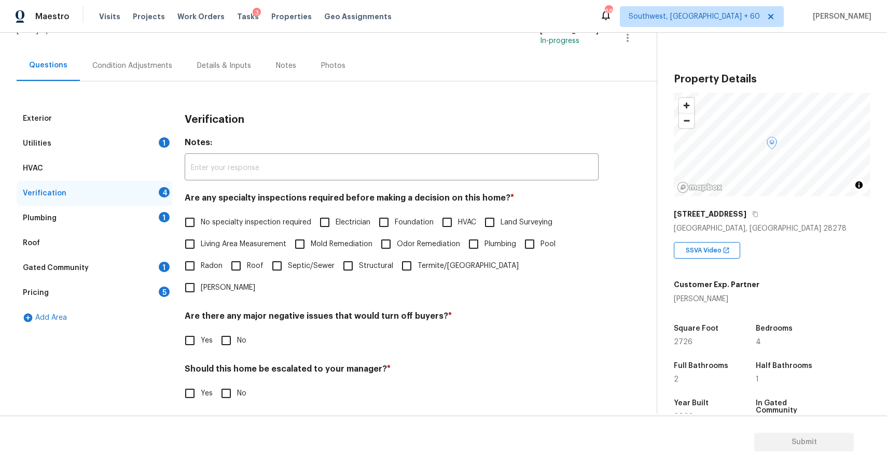
click at [232, 212] on label "No specialty inspection required" at bounding box center [245, 223] width 132 height 22
click at [201, 212] on input "No specialty inspection required" at bounding box center [190, 223] width 22 height 22
checkbox input "true"
click at [239, 330] on label "No" at bounding box center [230, 341] width 31 height 22
click at [237, 330] on input "No" at bounding box center [226, 341] width 22 height 22
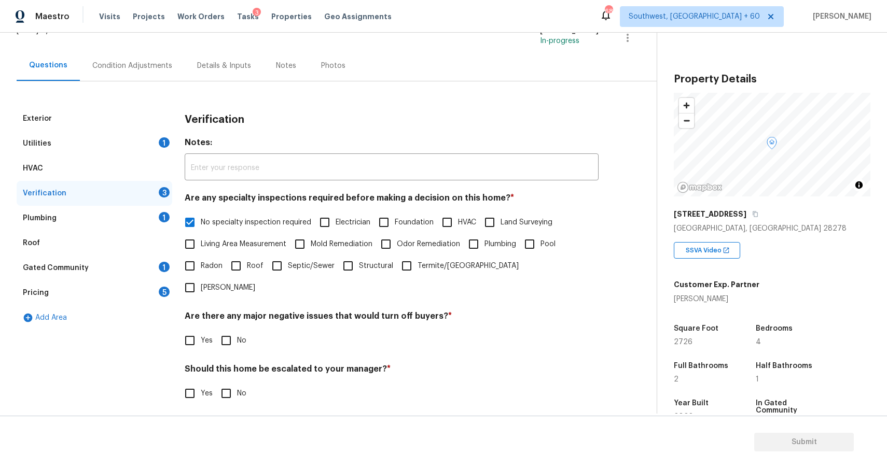
checkbox input "true"
click at [221, 383] on input "No" at bounding box center [226, 394] width 22 height 22
checkbox input "true"
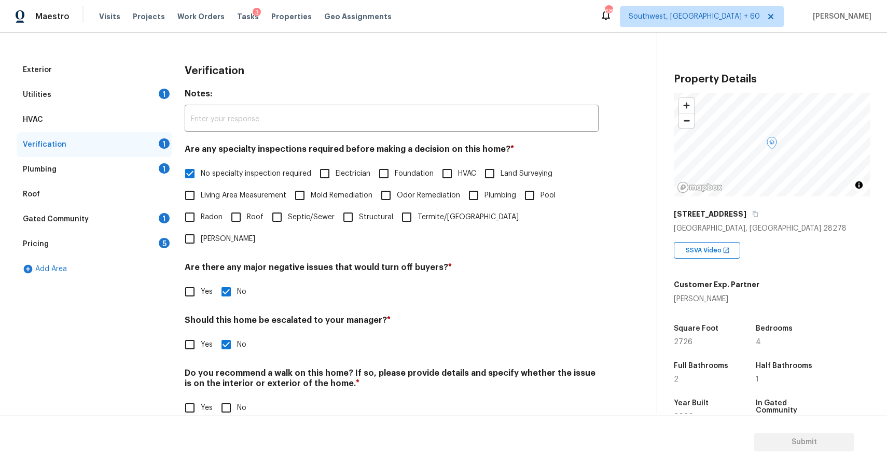
scroll to position [123, 0]
click at [222, 398] on input "No" at bounding box center [226, 409] width 22 height 22
checkbox input "true"
click at [135, 175] on div "Plumbing 1" at bounding box center [95, 170] width 156 height 25
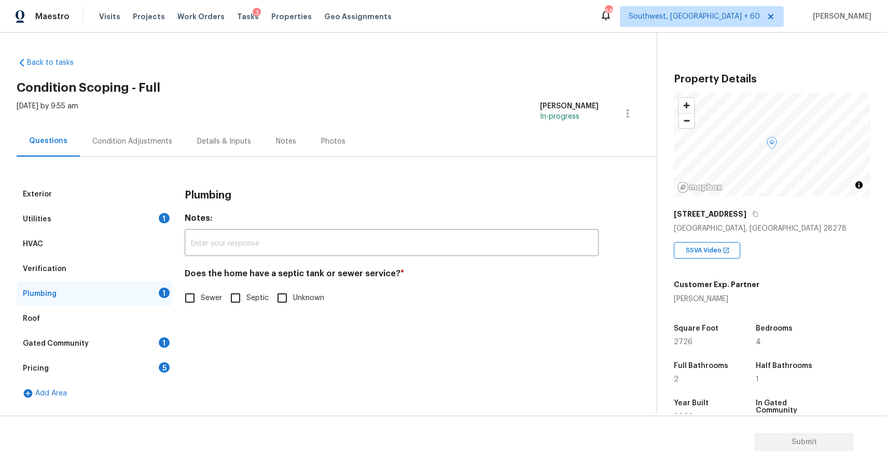
click at [195, 311] on div "Plumbing Notes: ​ Does the home have a septic tank or sewer service? * Sewer Se…" at bounding box center [392, 251] width 414 height 139
click at [192, 300] on input "Sewer" at bounding box center [190, 298] width 22 height 22
checkbox input "true"
click at [138, 338] on div "Gated Community 1" at bounding box center [95, 343] width 156 height 25
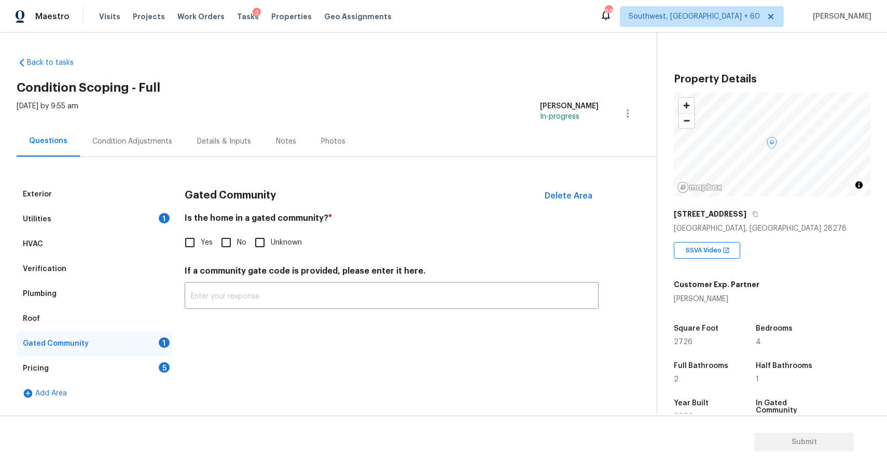
click at [234, 240] on input "No" at bounding box center [226, 243] width 22 height 22
checkbox input "true"
click at [129, 385] on div "Add Area" at bounding box center [95, 393] width 156 height 25
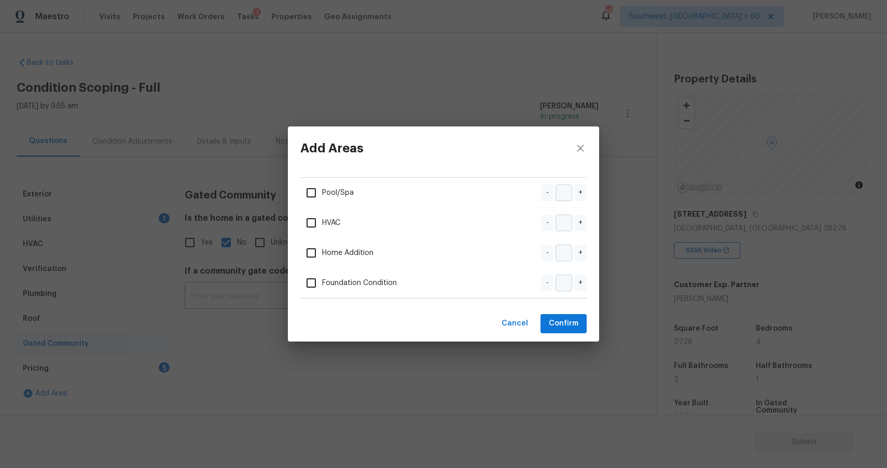
click at [146, 367] on div "Add Areas Pool/Spa - + HVAC - + Home Addition - + Foundation Condition - + Canc…" at bounding box center [443, 234] width 887 height 468
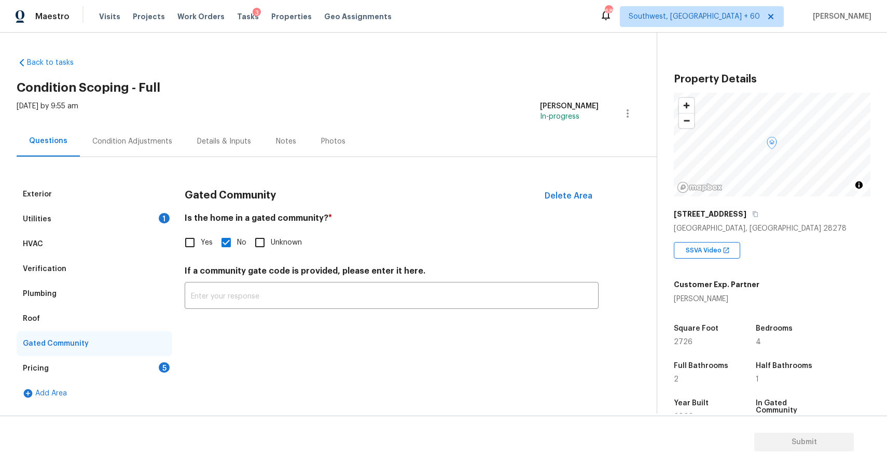
click at [146, 367] on div "Pricing 5" at bounding box center [95, 368] width 156 height 25
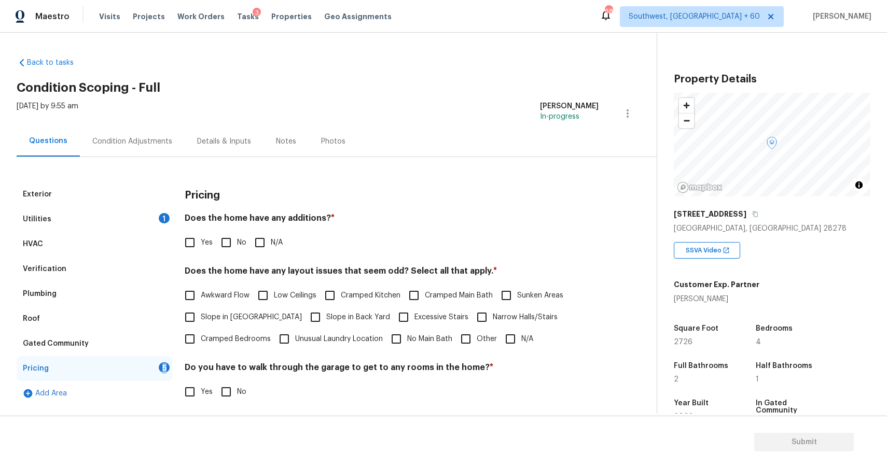
click at [268, 237] on input "N/A" at bounding box center [260, 243] width 22 height 22
checkbox input "true"
click at [501, 334] on input "N/A" at bounding box center [510, 339] width 22 height 22
checkbox input "true"
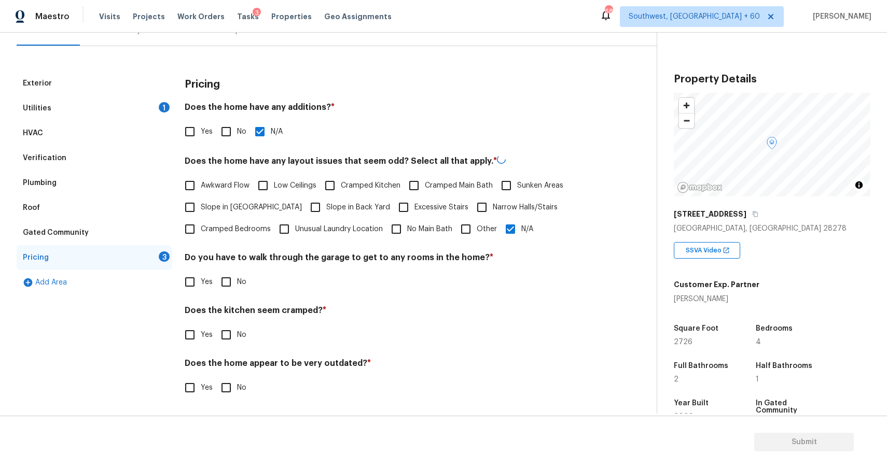
scroll to position [110, 0]
click at [232, 283] on input "No" at bounding box center [226, 282] width 22 height 22
checkbox input "true"
click at [222, 325] on input "No" at bounding box center [226, 336] width 22 height 22
checkbox input "true"
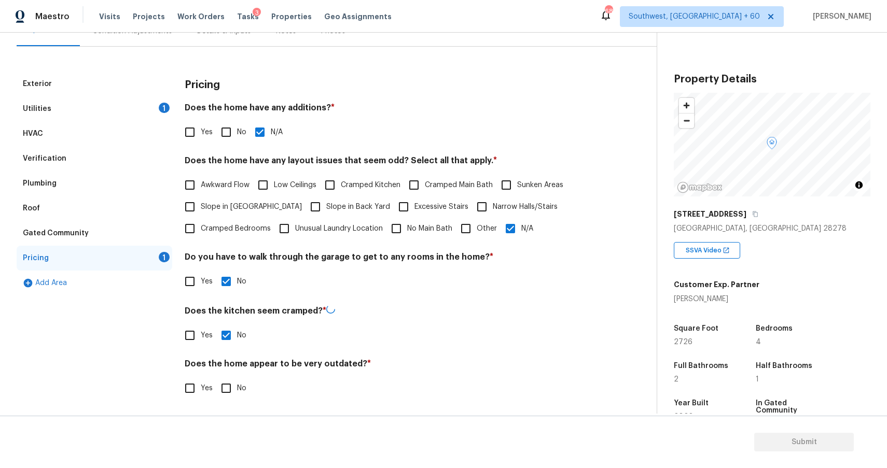
click at [237, 398] on label "No" at bounding box center [230, 388] width 31 height 22
click at [237, 398] on input "No" at bounding box center [226, 388] width 22 height 22
checkbox input "true"
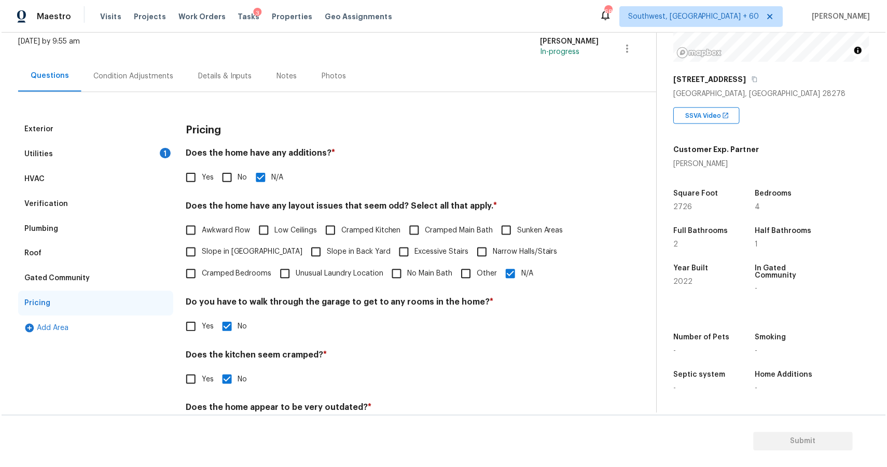
scroll to position [0, 0]
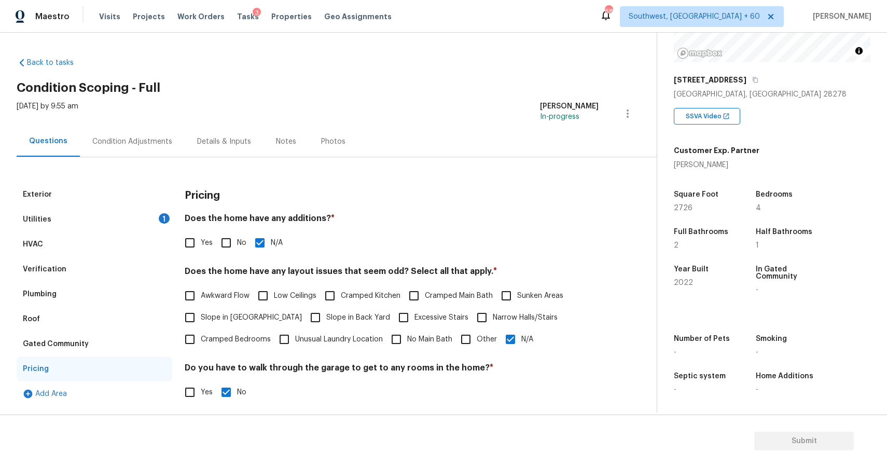
click at [156, 228] on div "Utilities 1" at bounding box center [95, 219] width 156 height 25
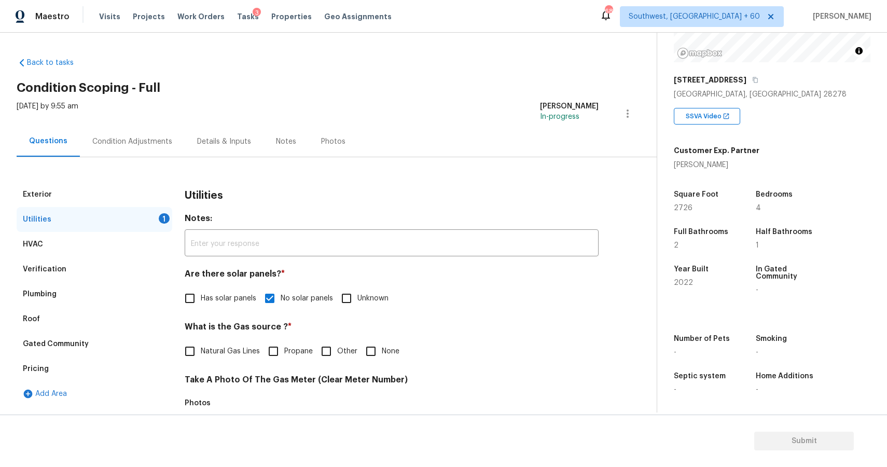
click at [347, 338] on div "What is the Gas source ? * Natural Gas Lines Propane Other None" at bounding box center [392, 341] width 414 height 40
click at [387, 353] on span "None" at bounding box center [391, 351] width 18 height 11
click at [382, 353] on input "None" at bounding box center [371, 351] width 22 height 22
checkbox input "true"
click at [136, 142] on div "Condition Adjustments" at bounding box center [132, 141] width 80 height 10
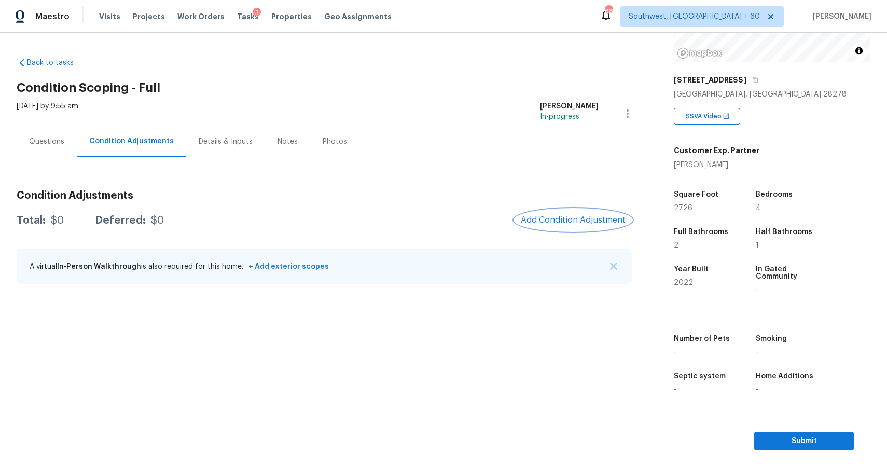
click at [555, 220] on span "Add Condition Adjustment" at bounding box center [573, 219] width 105 height 9
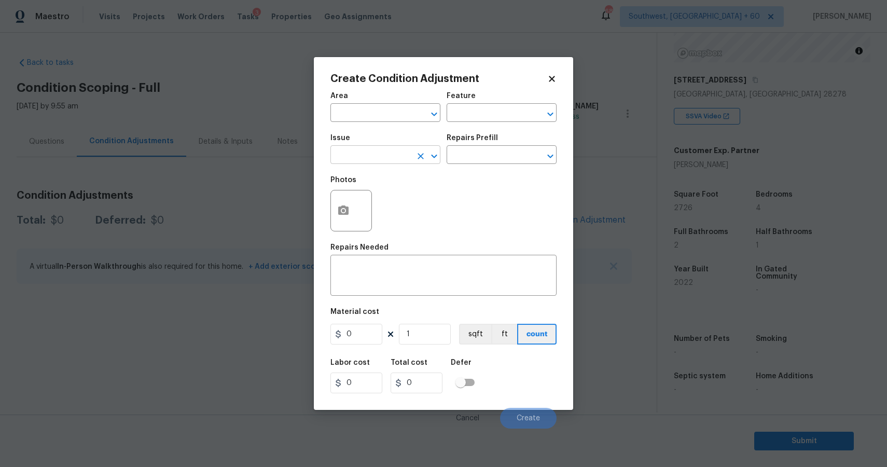
click at [398, 159] on input "text" at bounding box center [370, 156] width 81 height 16
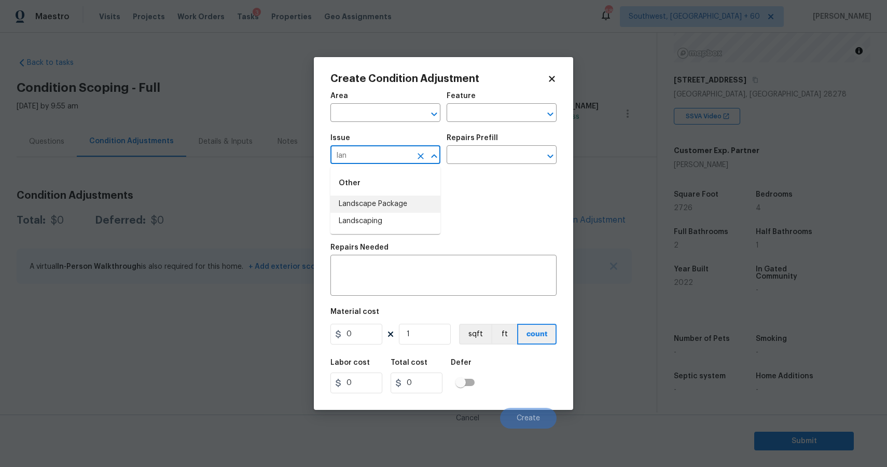
click at [390, 197] on li "Landscape Package" at bounding box center [385, 203] width 110 height 17
type input "Landscape Package"
click at [500, 150] on input "text" at bounding box center [486, 156] width 81 height 16
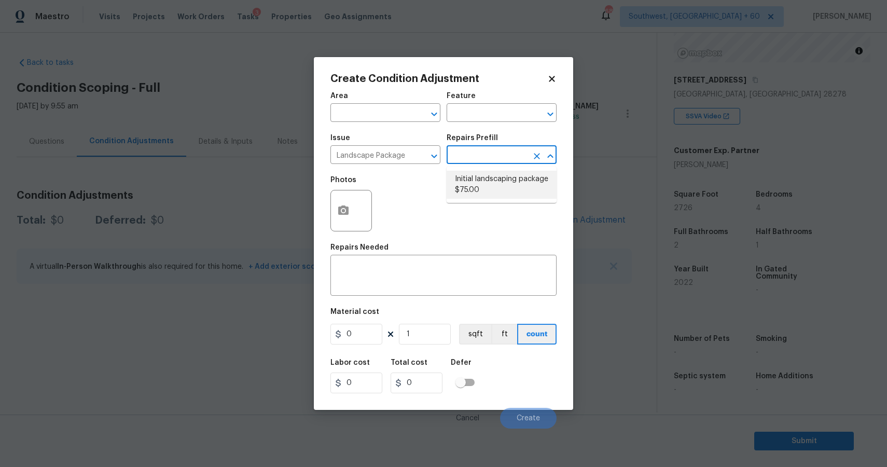
click at [491, 194] on li "Initial landscaping package $75.00" at bounding box center [501, 185] width 110 height 28
type input "Home Readiness Packages"
type textarea "Mowing of grass up to 6" in height. Mow, edge along driveways & sidewalks, trim…"
type input "75"
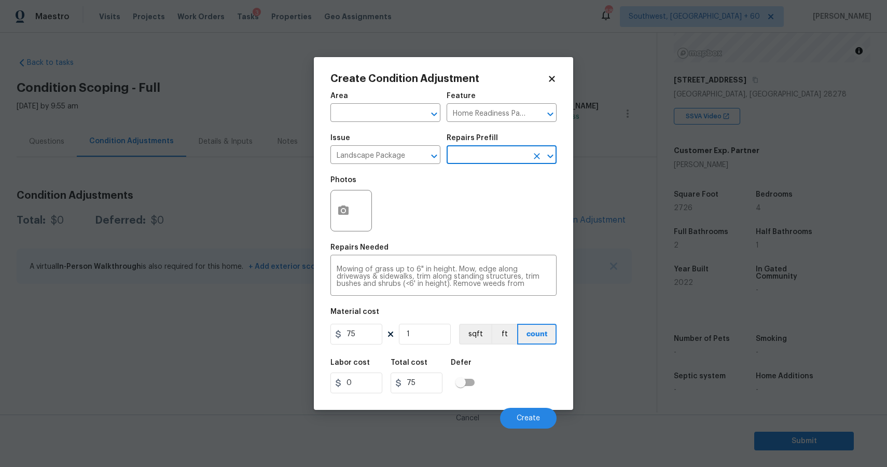
click at [364, 321] on div "Material cost" at bounding box center [443, 314] width 226 height 13
click at [362, 329] on input "75" at bounding box center [356, 334] width 52 height 21
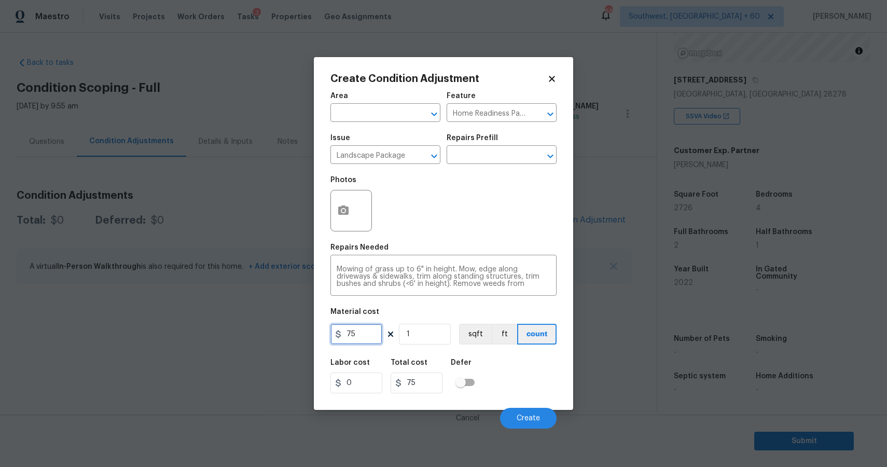
click at [362, 329] on input "75" at bounding box center [356, 334] width 52 height 21
type input "300"
click at [537, 423] on button "Create" at bounding box center [528, 418] width 57 height 21
type input "300"
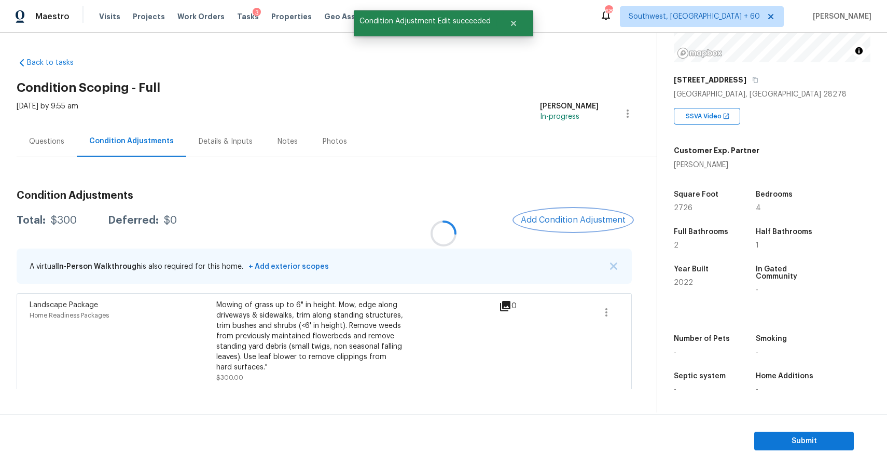
click at [565, 216] on span "Add Condition Adjustment" at bounding box center [573, 219] width 105 height 9
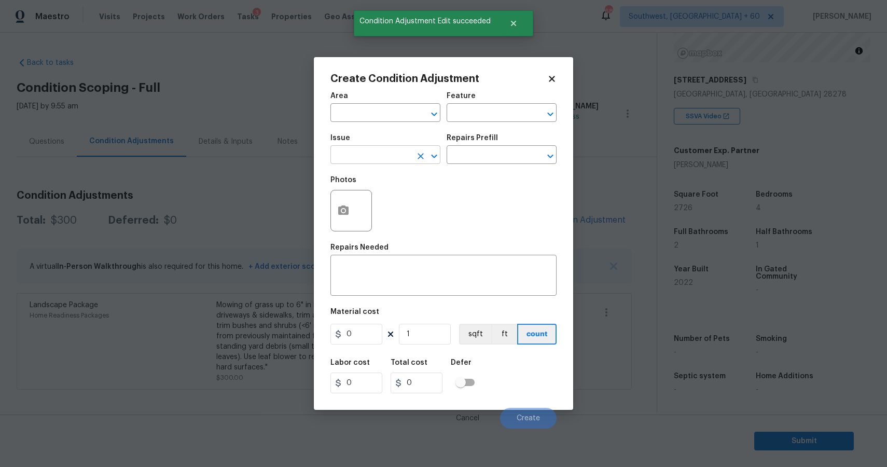
click at [352, 152] on input "text" at bounding box center [370, 156] width 81 height 16
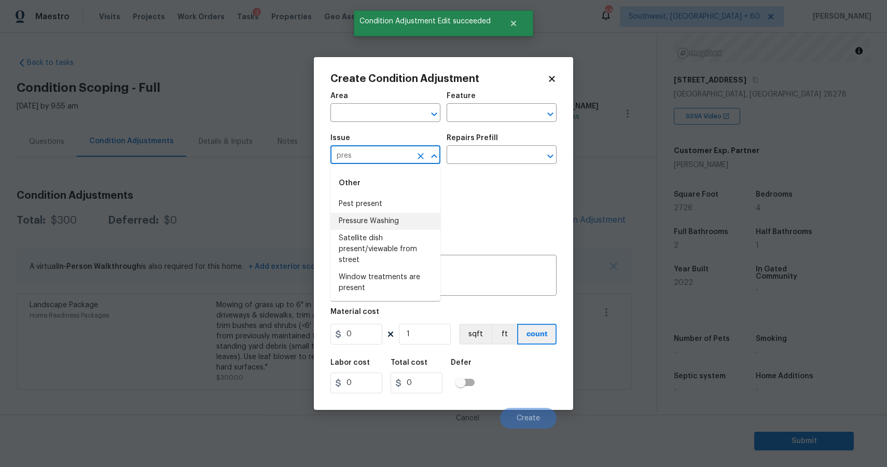
click at [385, 222] on li "Pressure Washing" at bounding box center [385, 221] width 110 height 17
type input "Pressure Washing"
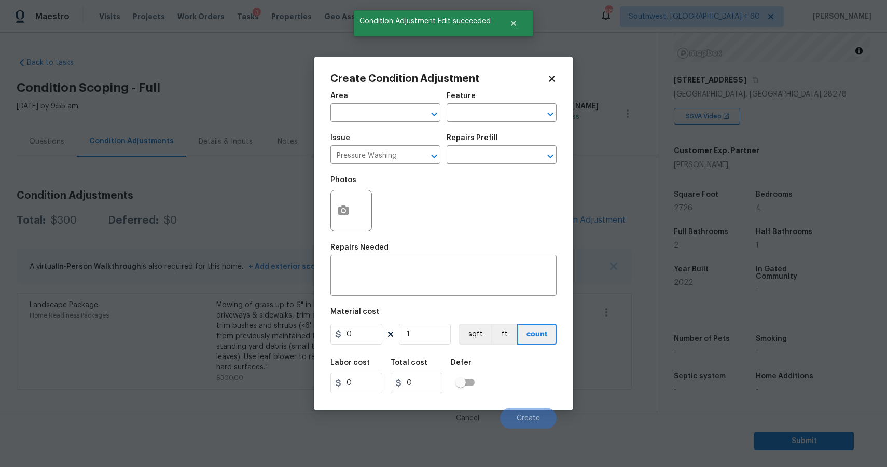
click at [488, 164] on div "Issue Pressure Washing ​ Repairs Prefill ​" at bounding box center [443, 149] width 226 height 42
click at [500, 157] on input "text" at bounding box center [486, 156] width 81 height 16
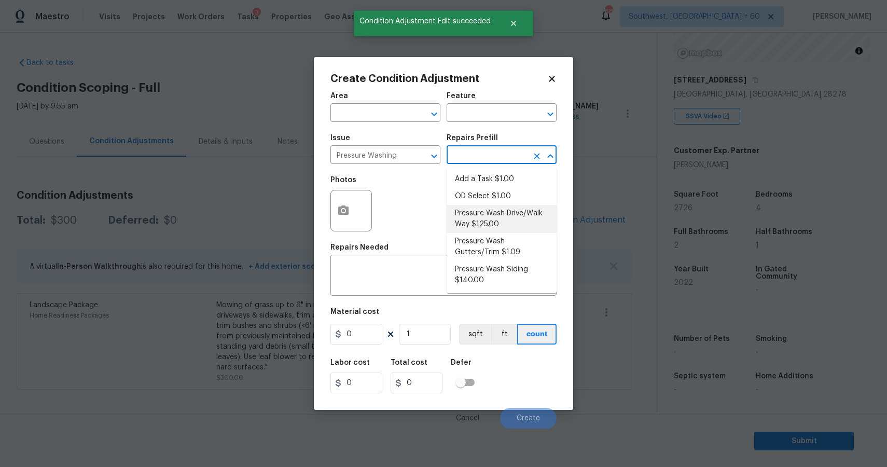
click at [507, 209] on li "Pressure Wash Drive/Walk Way $125.00" at bounding box center [501, 219] width 110 height 28
type input "Siding"
type textarea "Pressure wash the driveways/walkways as directed by the PM. Ensure that all deb…"
type input "125"
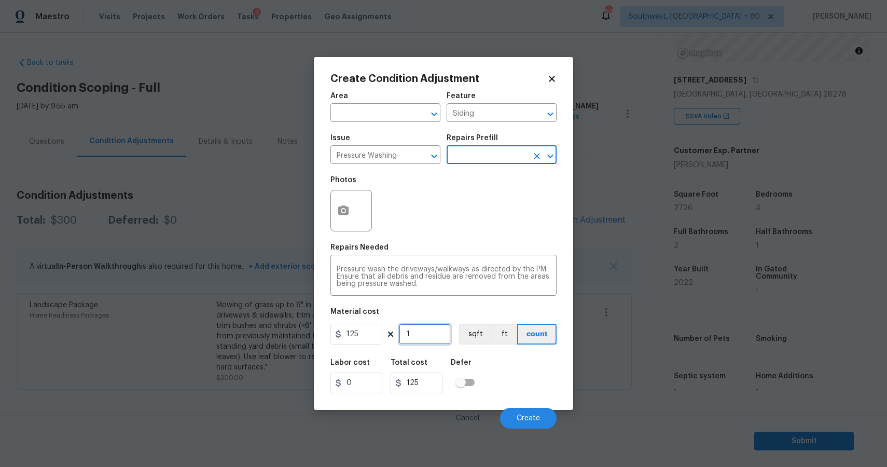
click at [419, 325] on input "1" at bounding box center [425, 334] width 52 height 21
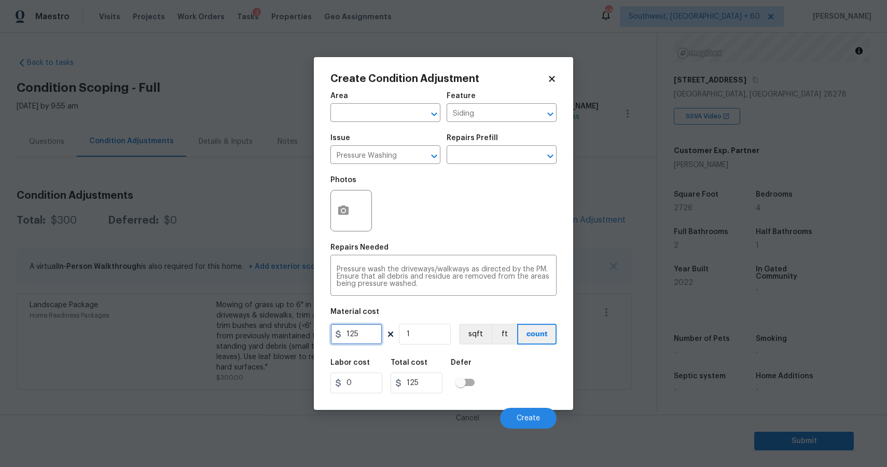
click at [361, 332] on input "125" at bounding box center [356, 334] width 52 height 21
type input "300"
click at [523, 412] on button "Create" at bounding box center [528, 418] width 57 height 21
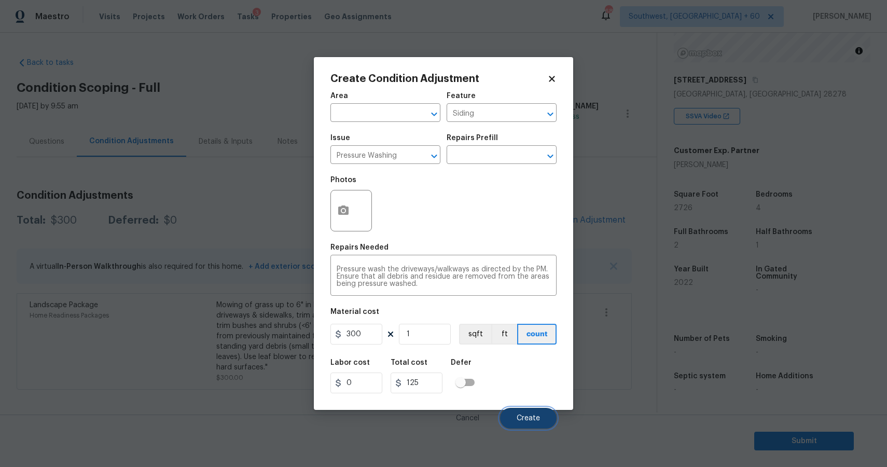
type input "300"
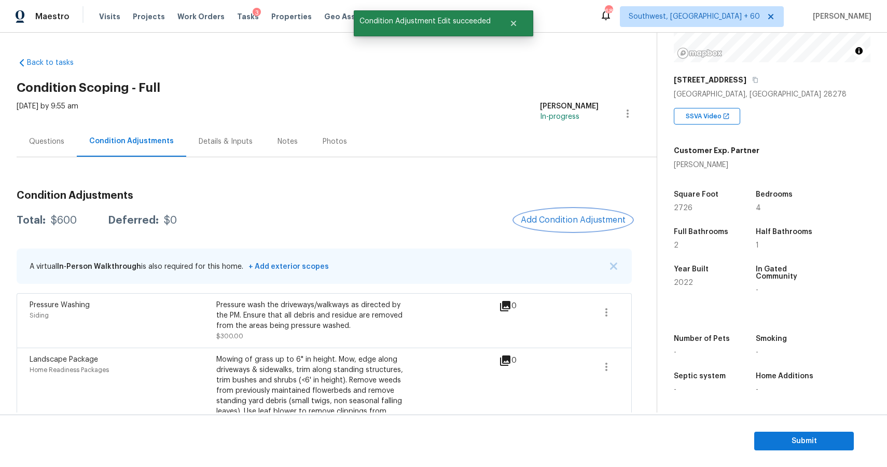
scroll to position [35, 0]
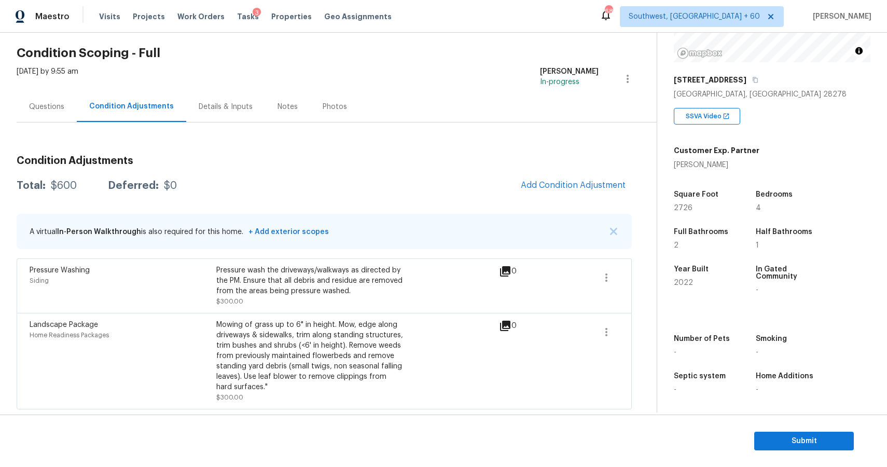
click at [506, 164] on h3 "Condition Adjustments" at bounding box center [324, 161] width 615 height 10
click at [577, 172] on div "Condition Adjustments Total: $600 Deferred: $0 Add Condition Adjustment A virtu…" at bounding box center [324, 278] width 615 height 262
click at [599, 187] on span "Add Condition Adjustment" at bounding box center [573, 184] width 105 height 9
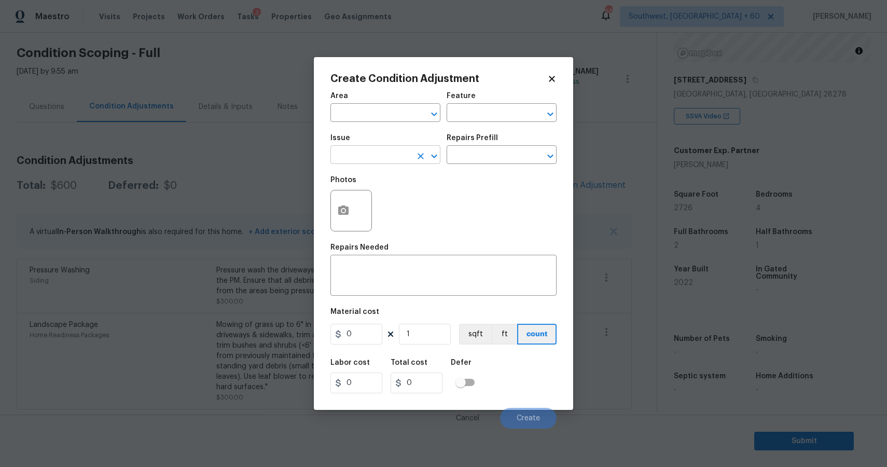
click at [381, 160] on input "text" at bounding box center [370, 156] width 81 height 16
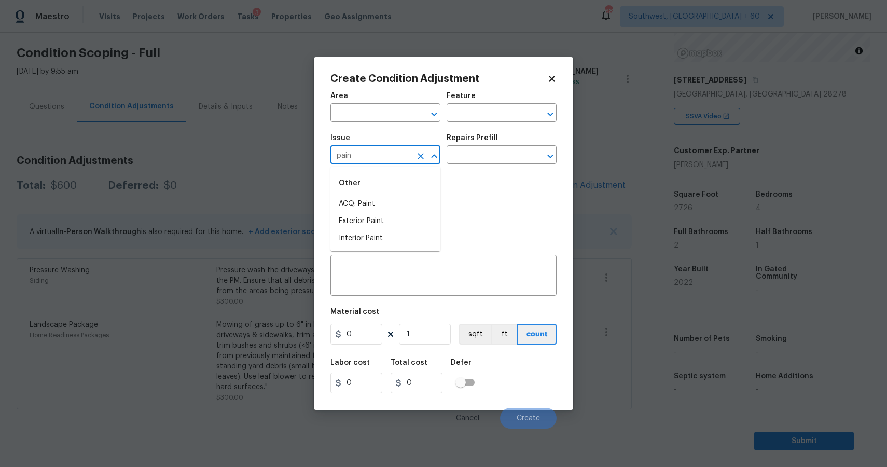
click at [404, 200] on li "ACQ: Paint" at bounding box center [385, 203] width 110 height 17
type input "ACQ: Paint"
click at [480, 159] on input "text" at bounding box center [486, 156] width 81 height 16
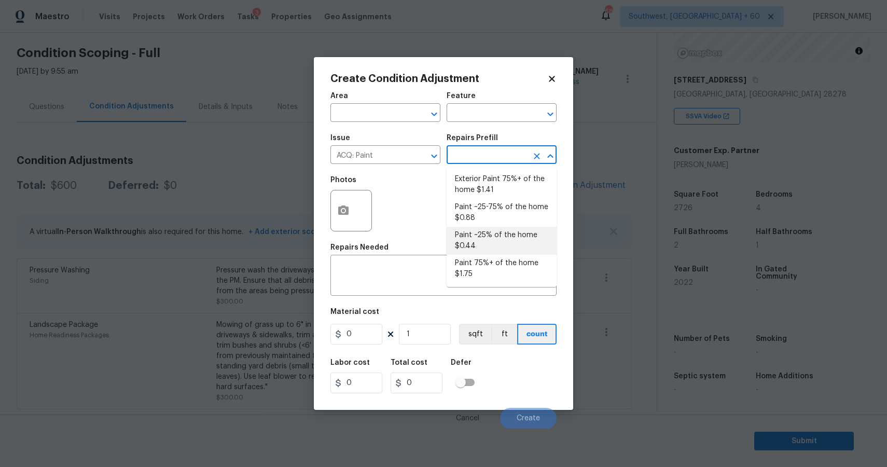
click at [510, 232] on li "Paint ~25% of the home $0.44" at bounding box center [501, 241] width 110 height 28
type input "Acquisition"
type textarea "Acquisition Scope: ~25% of the home needs interior paint"
type input "0.44"
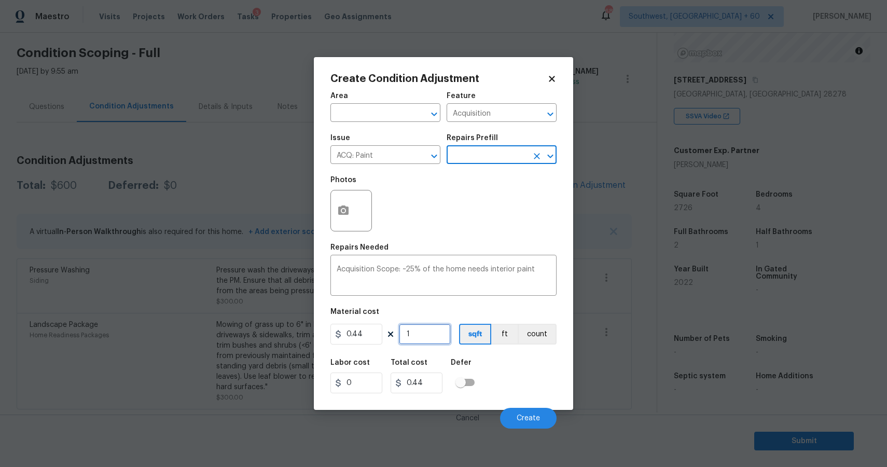
click at [417, 328] on input "1" at bounding box center [425, 334] width 52 height 21
type input "0"
type input "2"
type input "0.88"
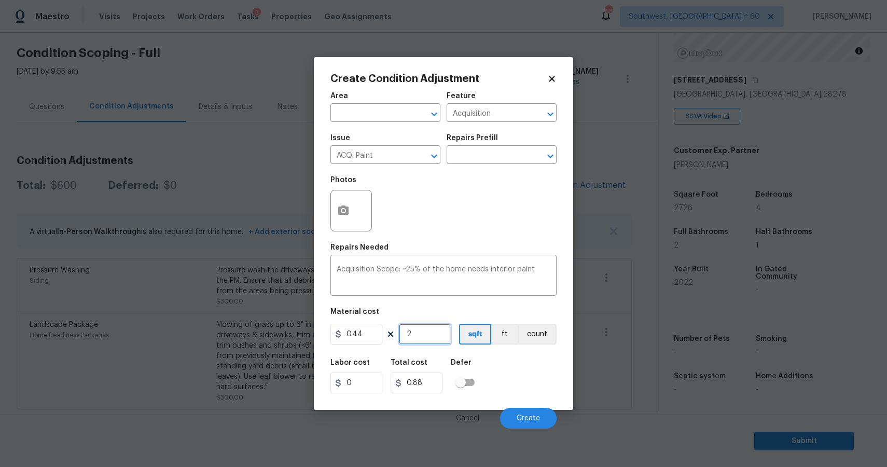
type input "27"
type input "11.88"
type input "272"
type input "119.68"
type input "2726"
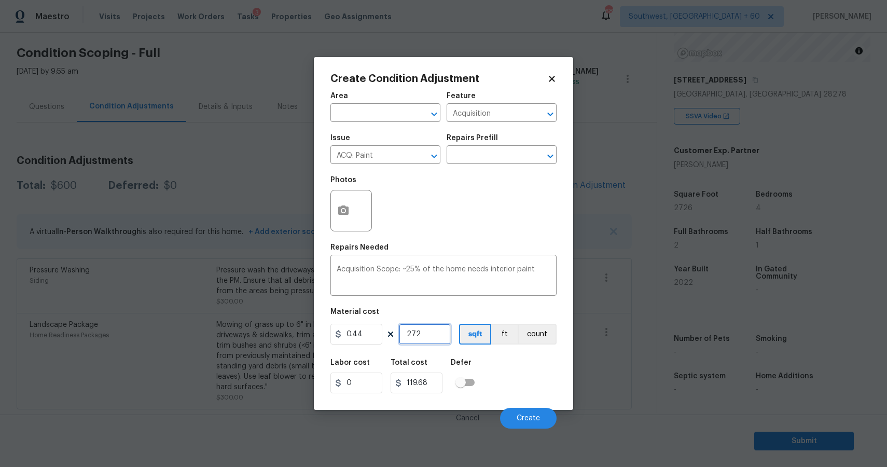
type input "1199.44"
type input "2726"
click at [532, 417] on span "Create" at bounding box center [527, 418] width 23 height 8
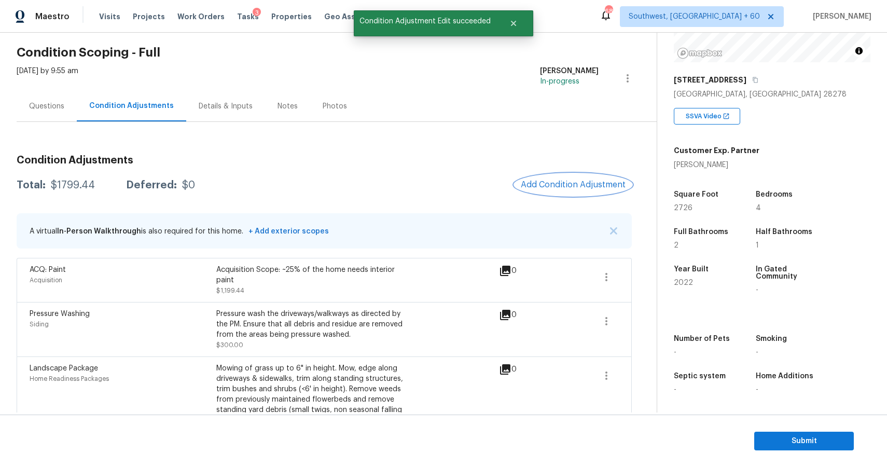
click at [552, 187] on span "Add Condition Adjustment" at bounding box center [573, 184] width 105 height 9
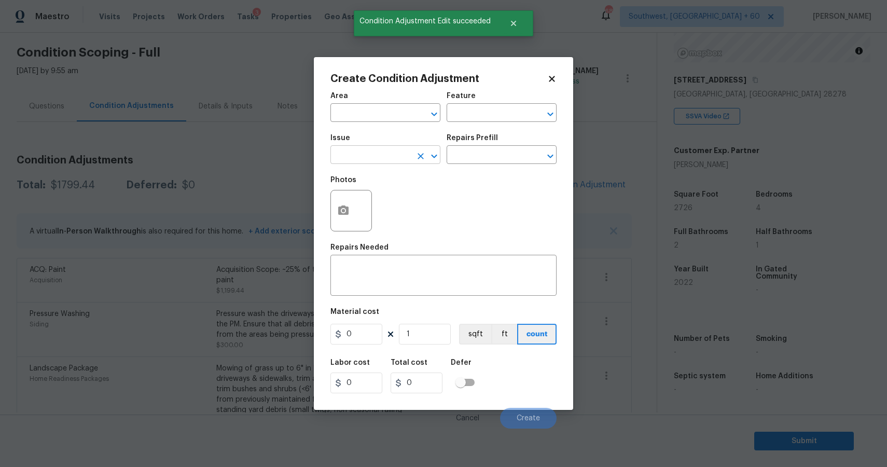
click at [366, 157] on input "text" at bounding box center [370, 156] width 81 height 16
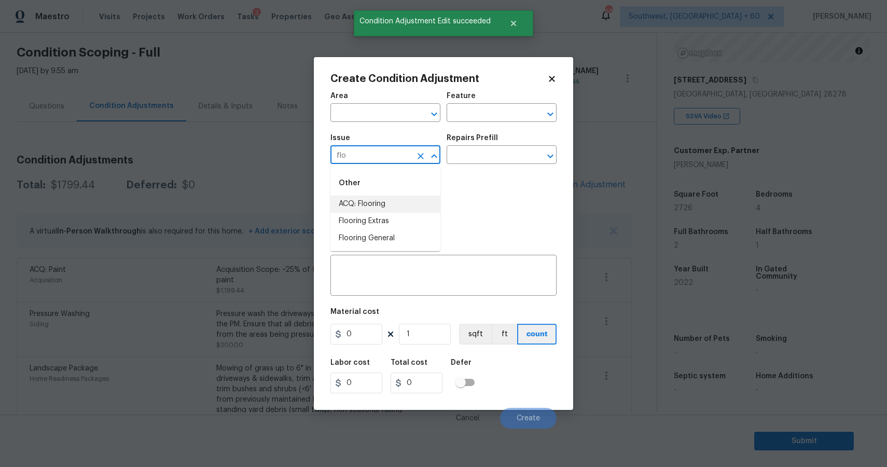
type input "flo"
click at [483, 164] on div "Issue flo ​ Repairs Prefill ​" at bounding box center [443, 149] width 226 height 42
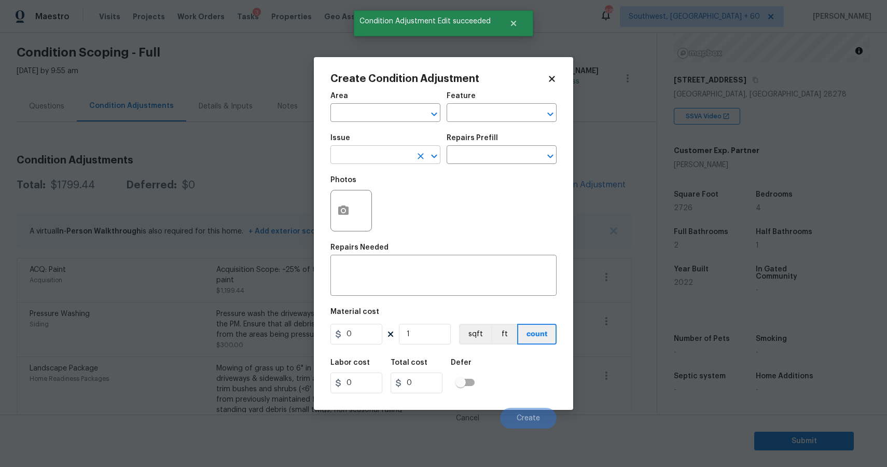
click at [404, 161] on input "text" at bounding box center [370, 156] width 81 height 16
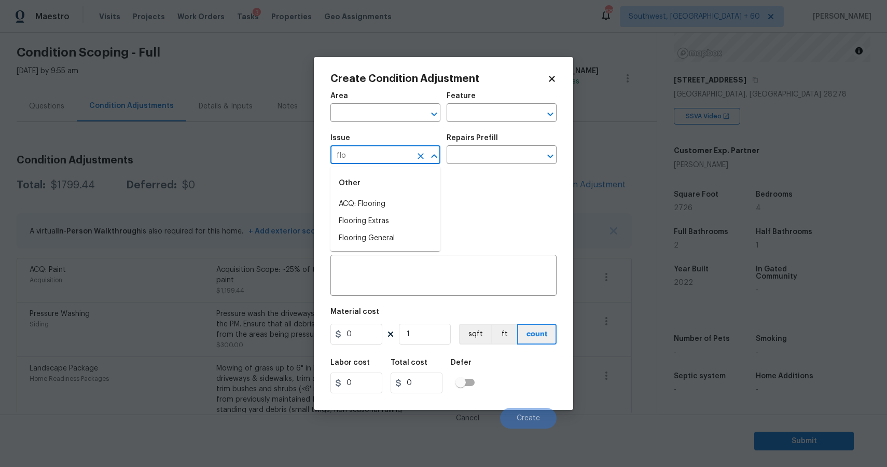
click at [384, 199] on li "ACQ: Flooring" at bounding box center [385, 203] width 110 height 17
type input "ACQ: Flooring"
click at [483, 162] on input "text" at bounding box center [486, 156] width 81 height 16
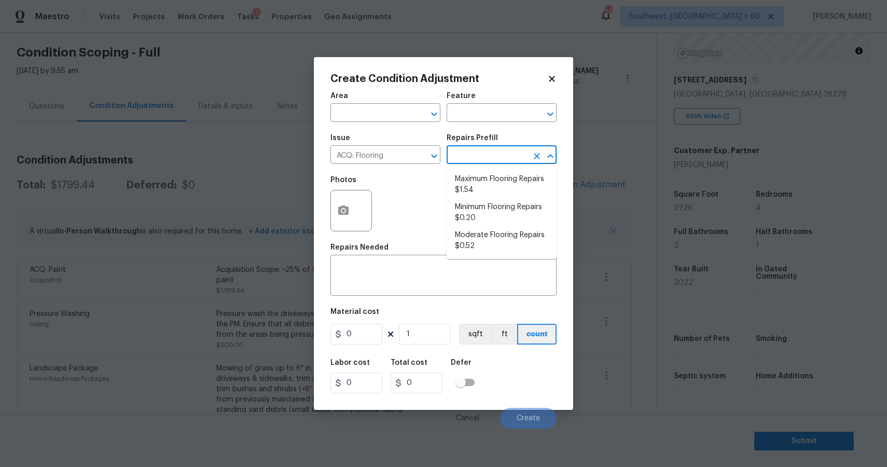
click at [483, 162] on input "text" at bounding box center [486, 156] width 81 height 16
click at [485, 160] on input "text" at bounding box center [486, 156] width 81 height 16
click at [511, 211] on li "Minimum Flooring Repairs $0.20" at bounding box center [501, 213] width 110 height 28
type input "Acquisition"
type textarea "Acquisition Scope: Minimum flooring repairs"
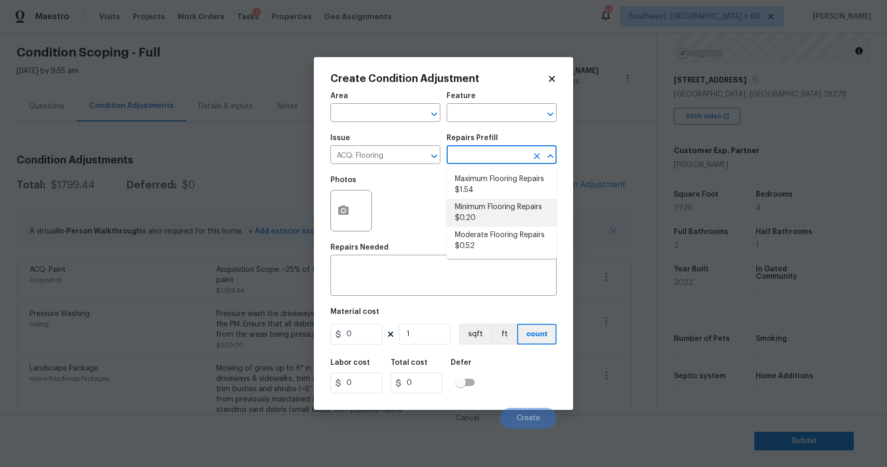
type input "0.2"
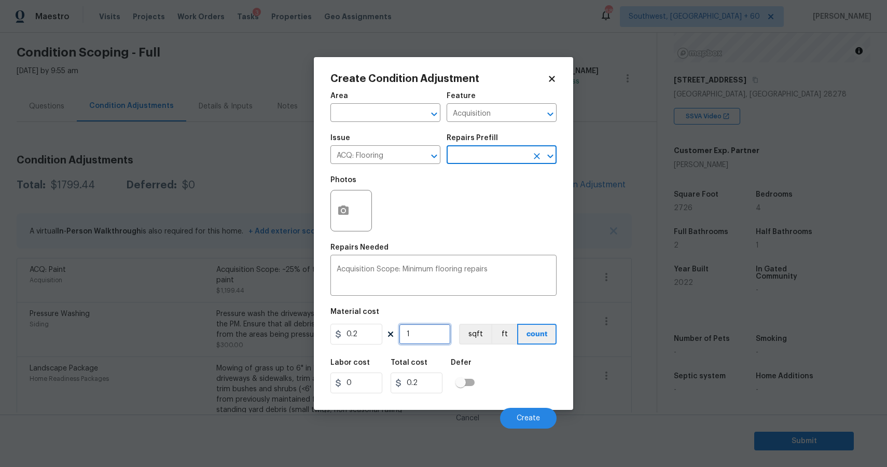
click at [407, 340] on input "1" at bounding box center [425, 334] width 52 height 21
type input "2"
type input "0.4"
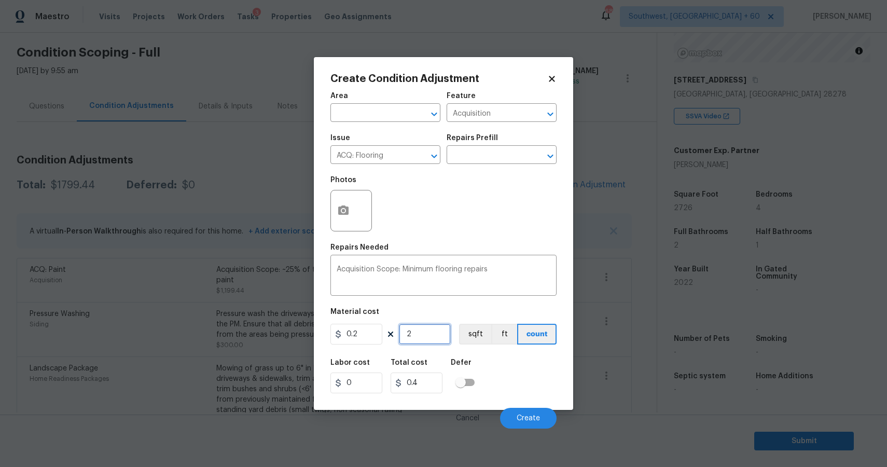
type input "27"
type input "5.4"
type input "272"
type input "54.4"
type input "2726"
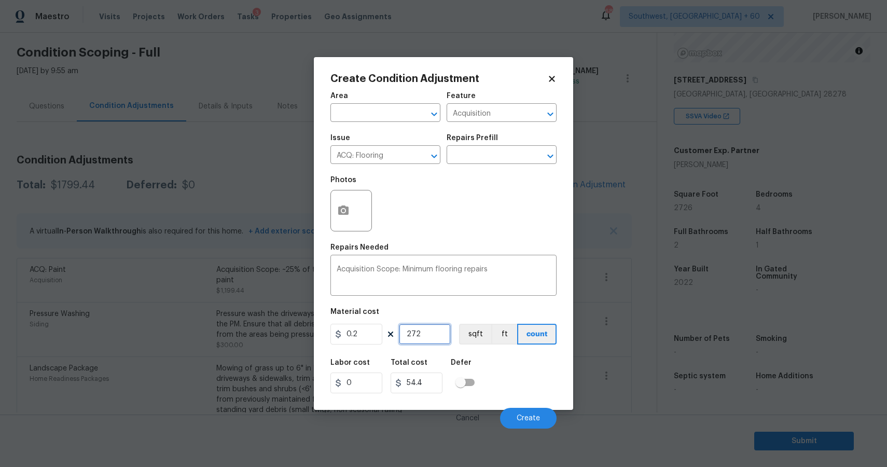
type input "545.2"
type input "2726"
click at [545, 406] on div "Cancel Create" at bounding box center [443, 413] width 226 height 29
click at [540, 418] on button "Create" at bounding box center [528, 418] width 57 height 21
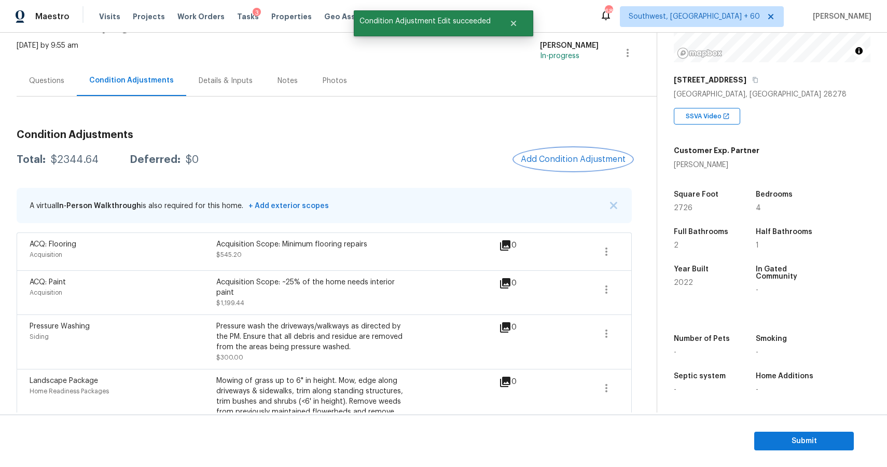
scroll to position [68, 0]
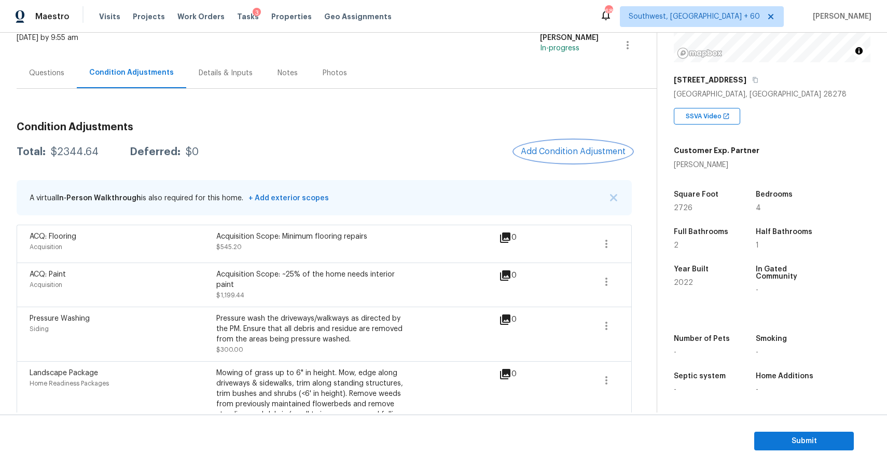
click at [604, 147] on span "Add Condition Adjustment" at bounding box center [573, 151] width 105 height 9
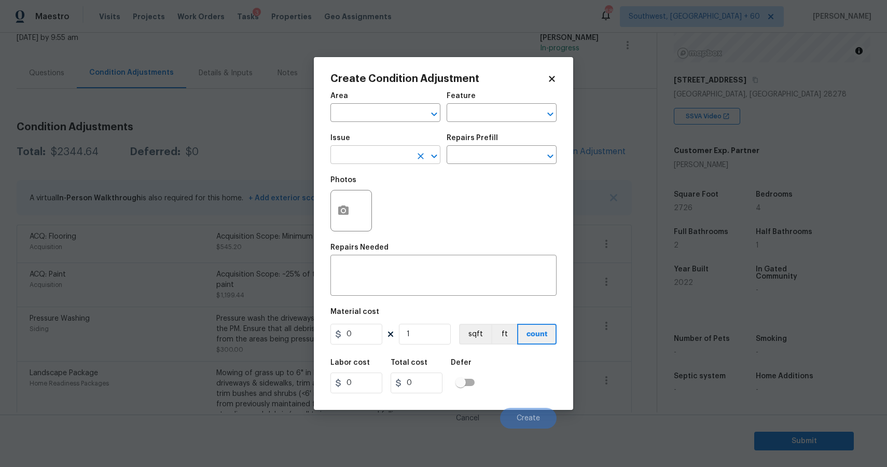
click at [360, 155] on input "text" at bounding box center [370, 156] width 81 height 16
click at [405, 190] on div "Other" at bounding box center [385, 183] width 110 height 25
click at [408, 206] on li "Debris/garbage on site" at bounding box center [385, 203] width 110 height 17
type input "Debris/garbage on site"
click at [474, 161] on input "text" at bounding box center [486, 156] width 81 height 16
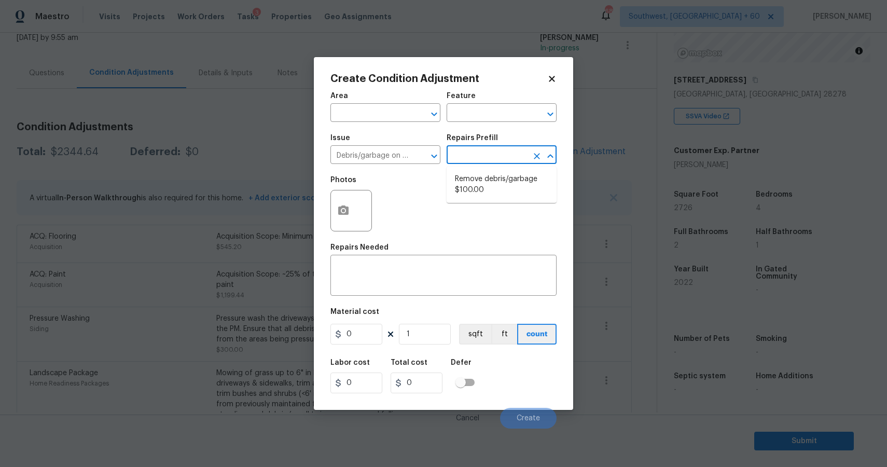
click at [474, 161] on input "text" at bounding box center [486, 156] width 81 height 16
click at [485, 161] on input "text" at bounding box center [486, 156] width 81 height 16
click at [493, 198] on li "Remove debris/garbage $100.00" at bounding box center [501, 185] width 110 height 28
type textarea "Remove, haul off, and properly dispose of any debris left by seller to offsite …"
type input "100"
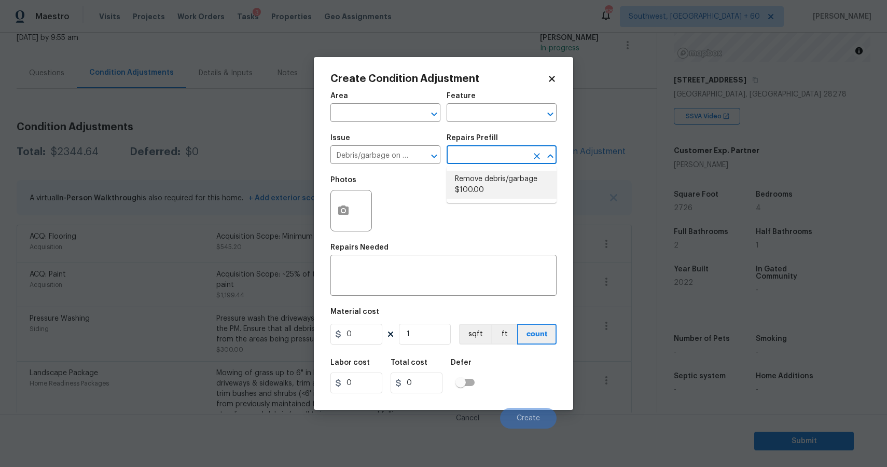
type input "100"
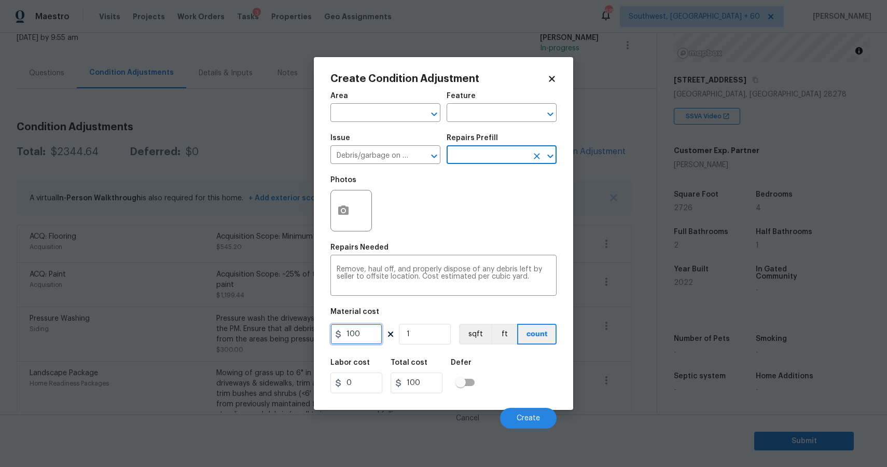
click at [373, 334] on input "100" at bounding box center [356, 334] width 52 height 21
type input "1000"
click at [344, 207] on icon "button" at bounding box center [343, 209] width 10 height 9
type input "1000"
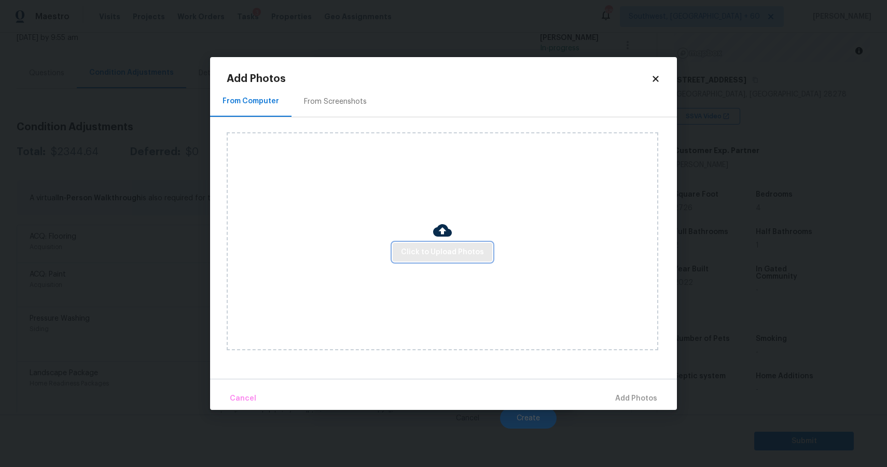
click at [458, 250] on span "Click to Upload Photos" at bounding box center [442, 252] width 83 height 13
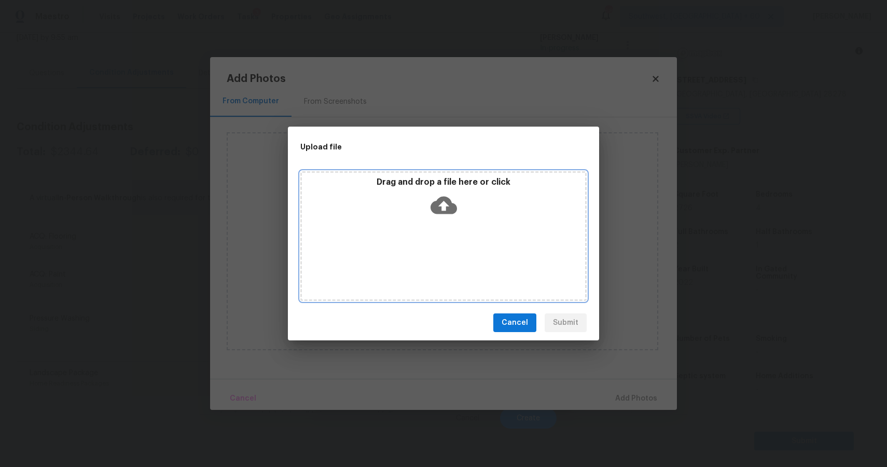
click at [458, 250] on div "Drag and drop a file here or click" at bounding box center [443, 236] width 286 height 130
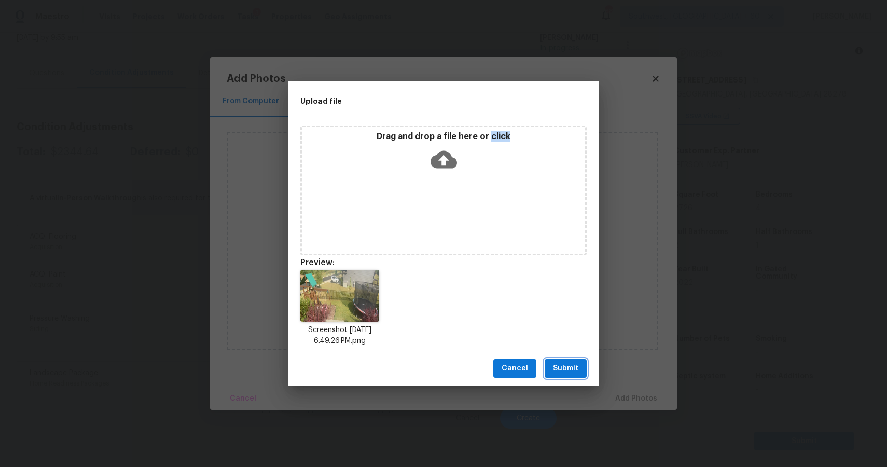
click at [570, 366] on span "Submit" at bounding box center [565, 368] width 25 height 13
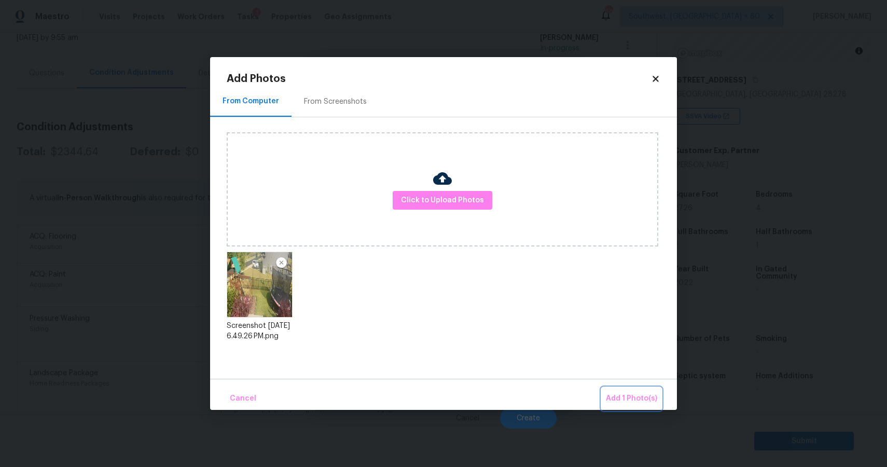
click at [639, 394] on span "Add 1 Photo(s)" at bounding box center [631, 398] width 51 height 13
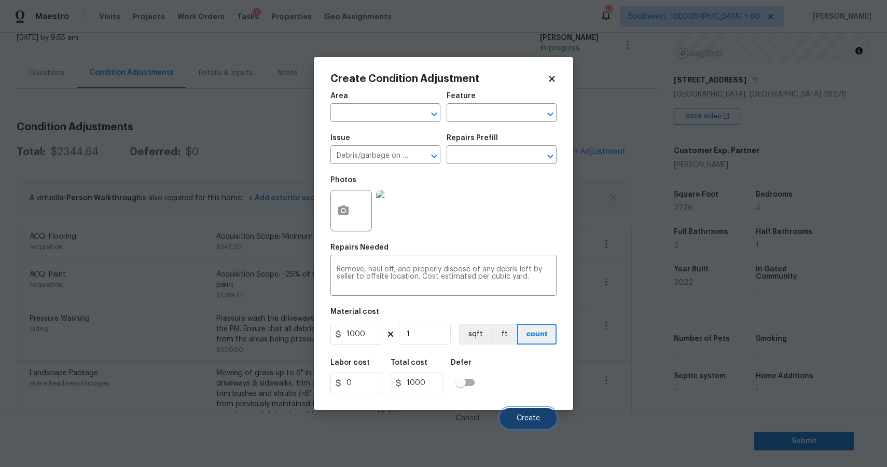
click at [534, 413] on button "Create" at bounding box center [528, 418] width 57 height 21
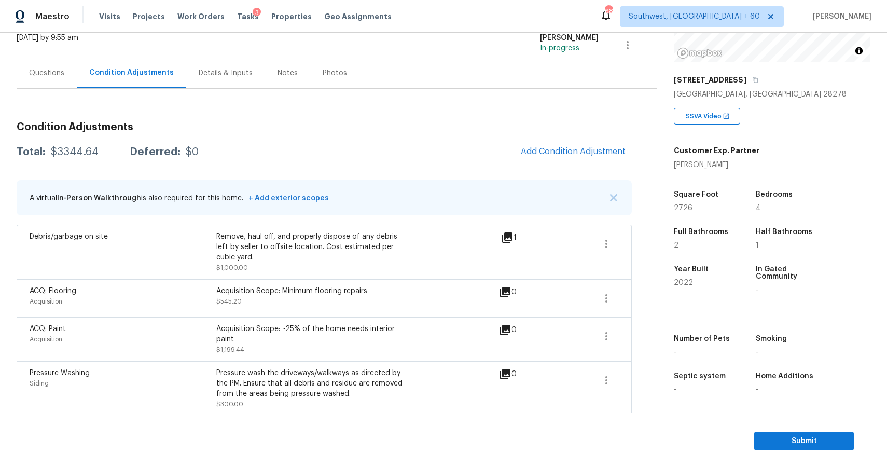
click at [49, 75] on div "Questions" at bounding box center [46, 73] width 35 height 10
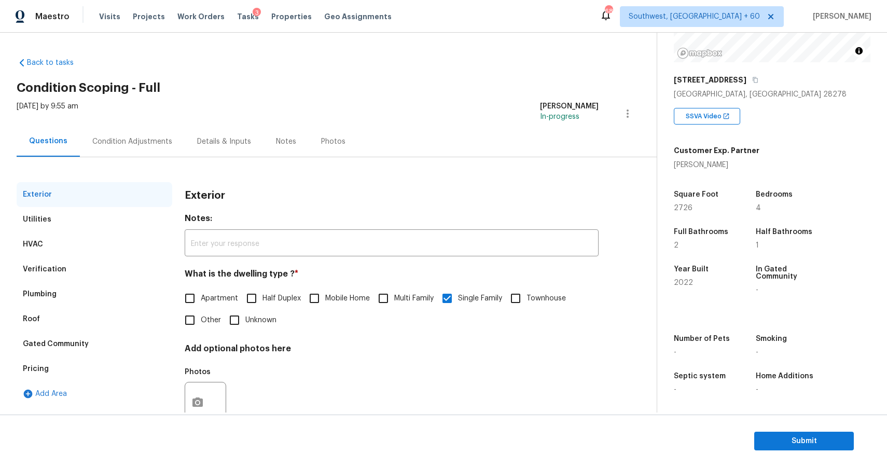
click at [62, 260] on div "Verification" at bounding box center [95, 269] width 156 height 25
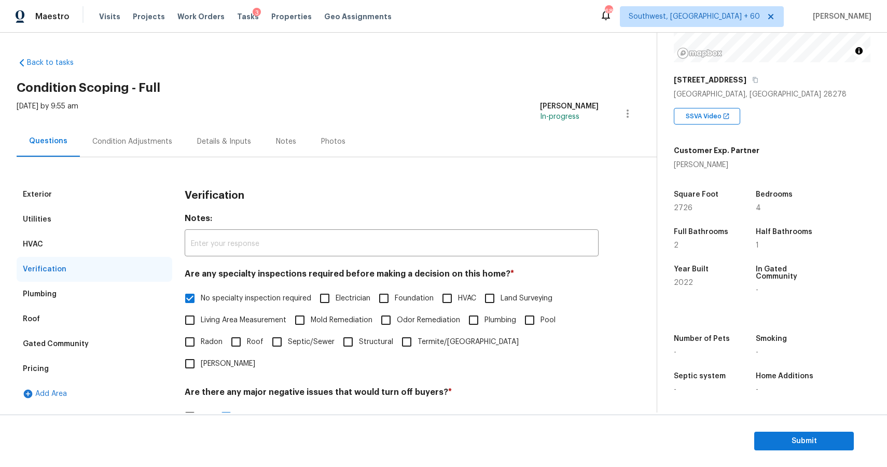
click at [69, 371] on div "Pricing" at bounding box center [95, 368] width 156 height 25
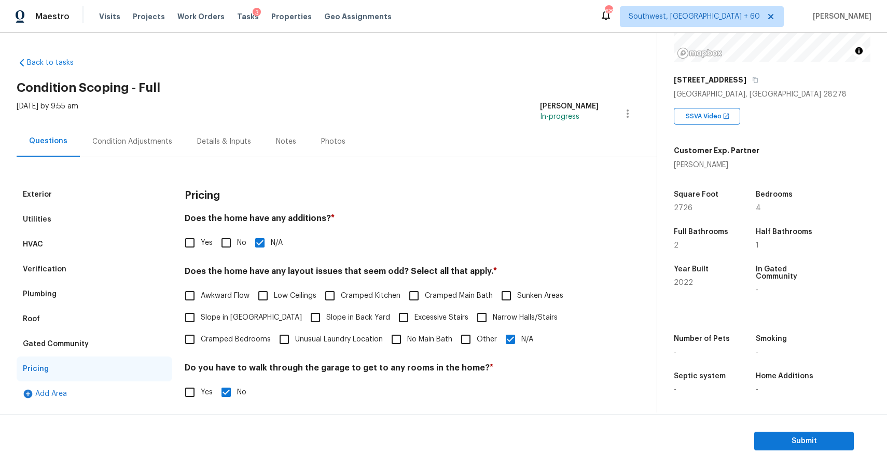
click at [304, 308] on label "Slope in Back Yard" at bounding box center [347, 317] width 86 height 22
click at [304, 308] on input "Slope in Back Yard" at bounding box center [315, 317] width 22 height 22
checkbox input "true"
click at [516, 351] on div "Pricing Does the home have any additions? * Yes No N/A Does the home have any l…" at bounding box center [392, 351] width 414 height 339
click at [516, 345] on input "N/A" at bounding box center [510, 339] width 22 height 22
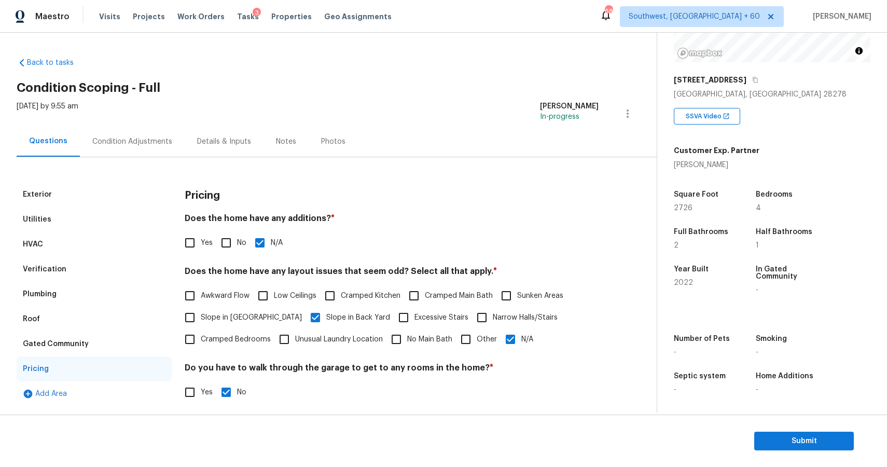
checkbox input "false"
click at [166, 145] on div "Condition Adjustments" at bounding box center [132, 141] width 80 height 10
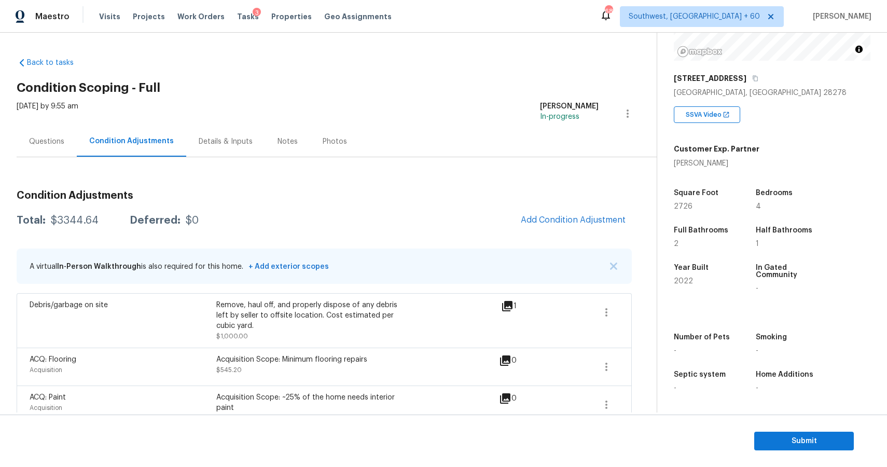
click at [56, 218] on div "$3344.64" at bounding box center [75, 220] width 48 height 10
copy div "$3344.64"
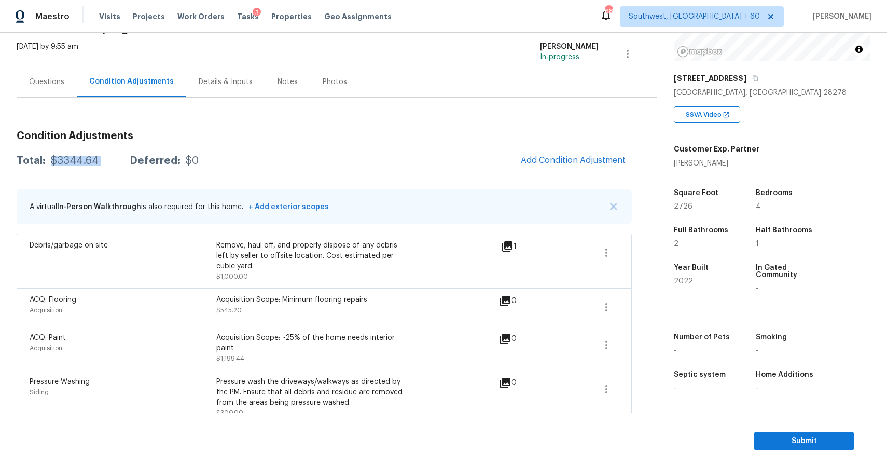
scroll to position [10, 0]
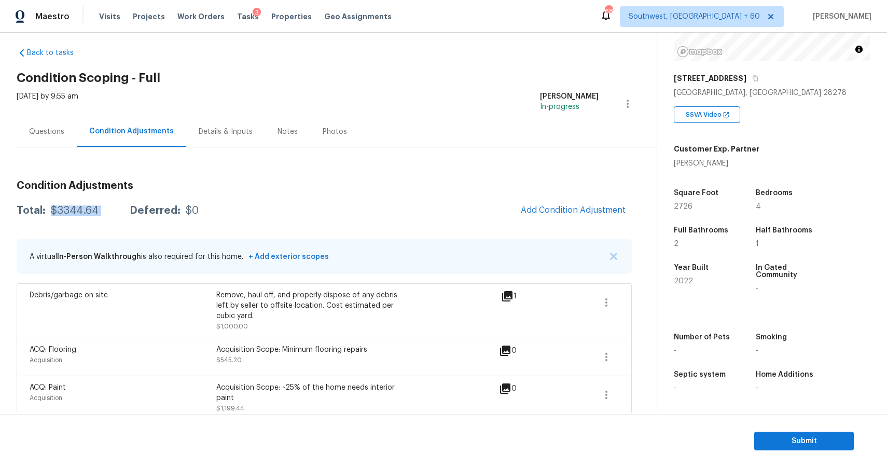
click at [45, 131] on div "Questions" at bounding box center [46, 132] width 35 height 10
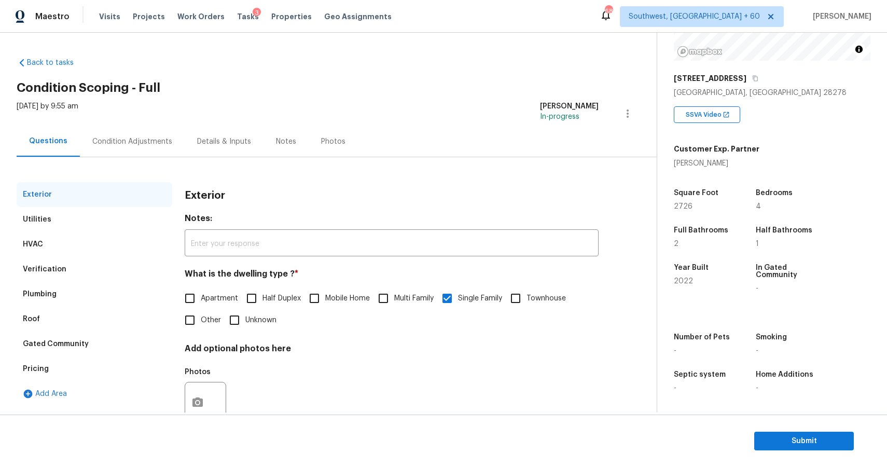
scroll to position [33, 0]
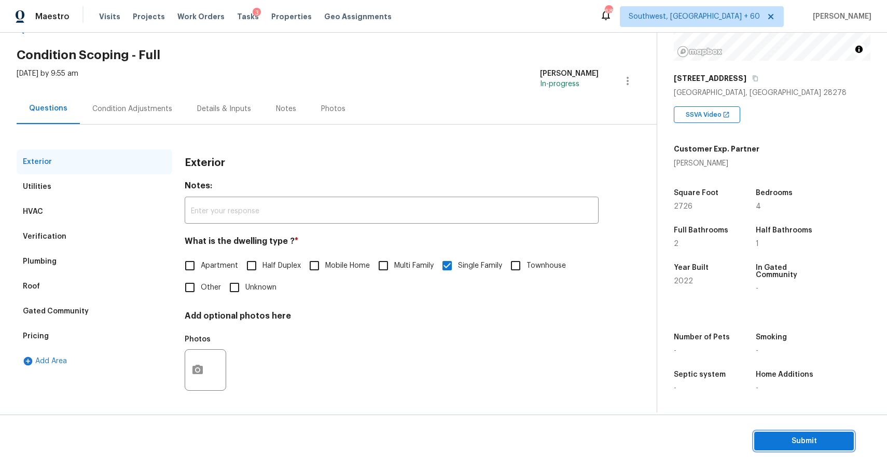
click at [804, 436] on span "Submit" at bounding box center [803, 440] width 83 height 13
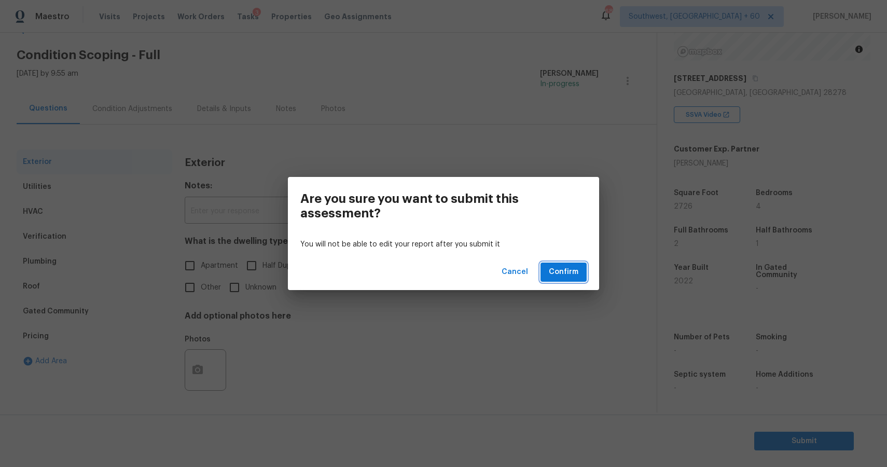
click at [573, 268] on span "Confirm" at bounding box center [564, 271] width 30 height 13
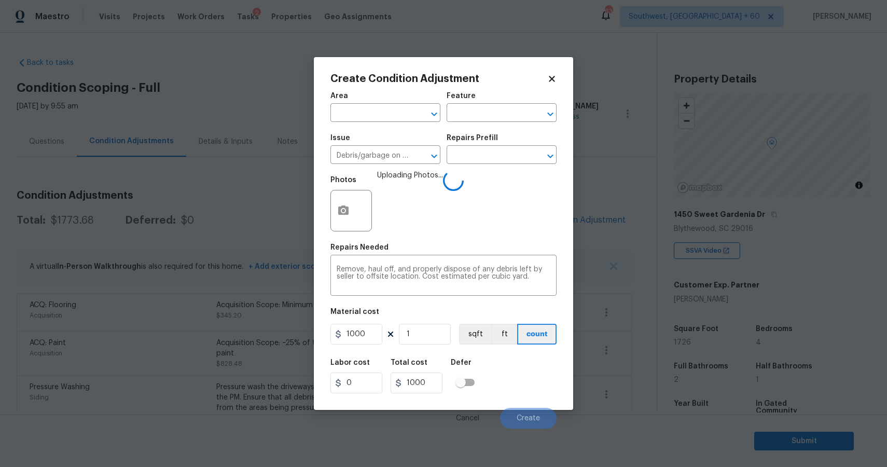
scroll to position [134, 0]
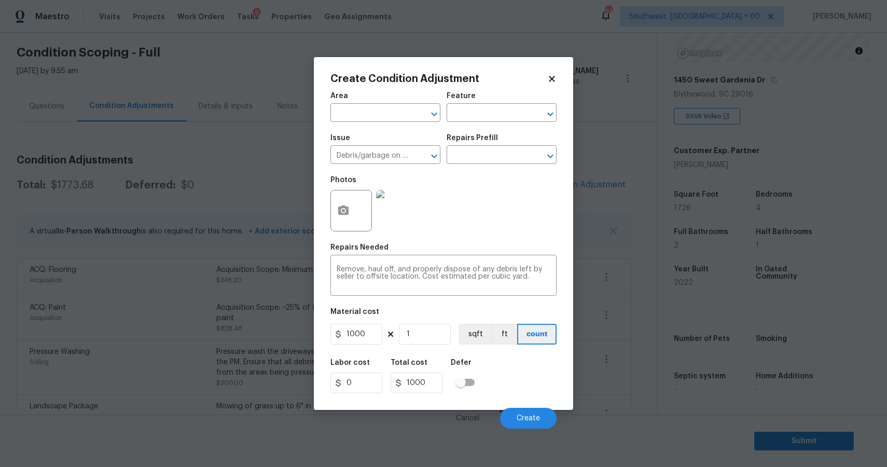
click at [553, 76] on icon at bounding box center [551, 78] width 9 height 9
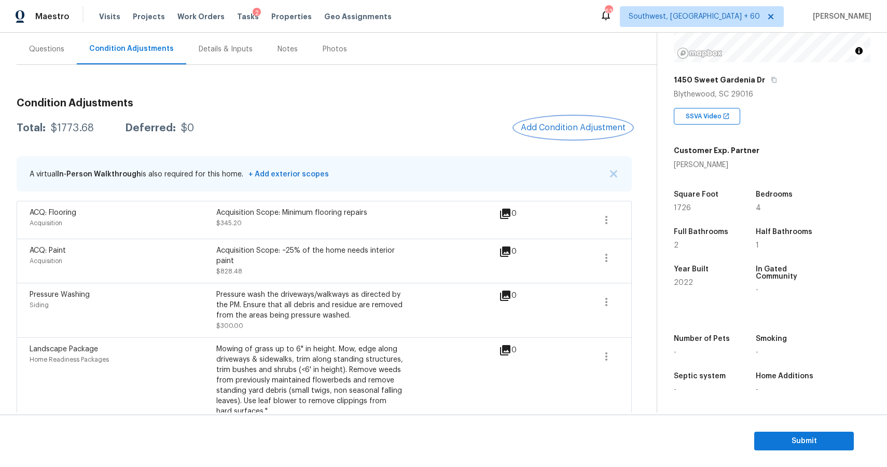
scroll to position [0, 0]
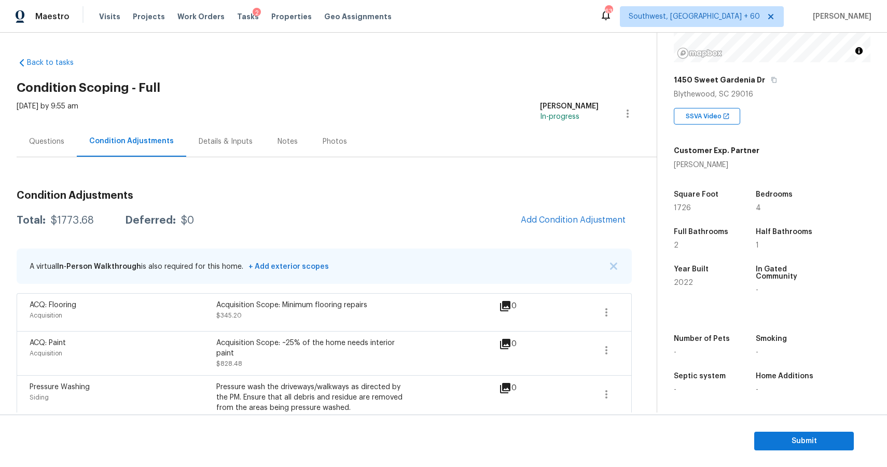
click at [49, 142] on div "Questions" at bounding box center [46, 141] width 35 height 10
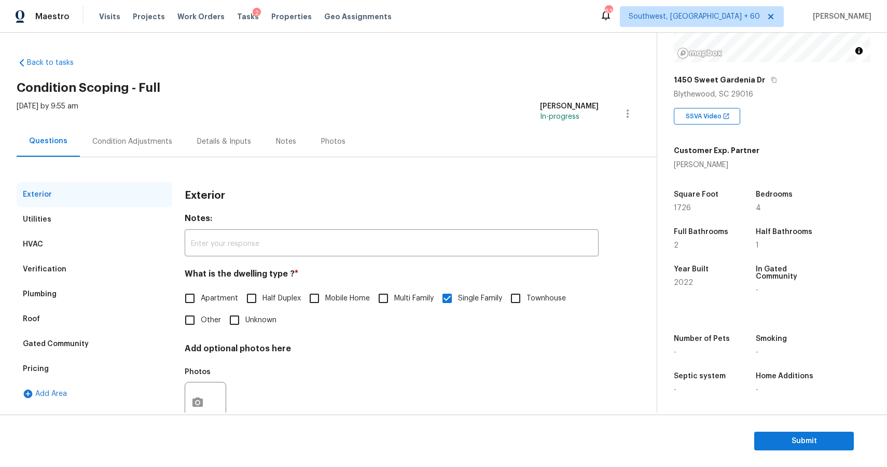
click at [163, 135] on div "Condition Adjustments" at bounding box center [132, 141] width 105 height 31
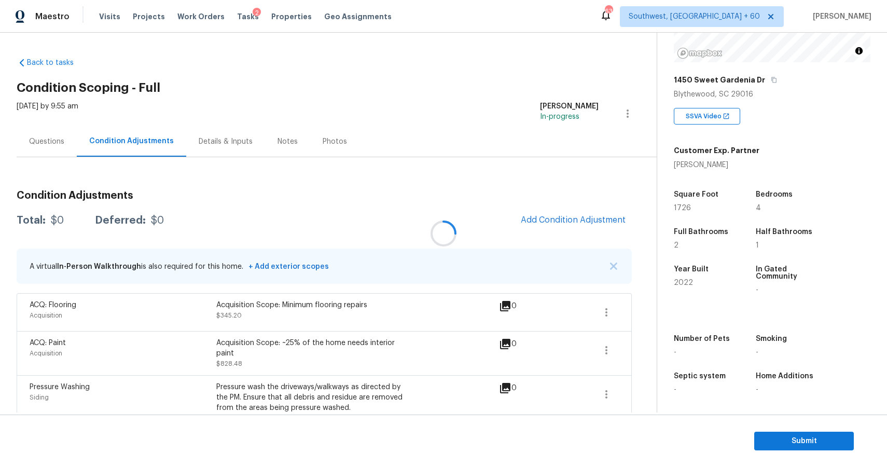
click at [163, 135] on div at bounding box center [443, 233] width 887 height 467
click at [88, 223] on div "$1773.68" at bounding box center [72, 220] width 43 height 10
copy div "$1773.68"
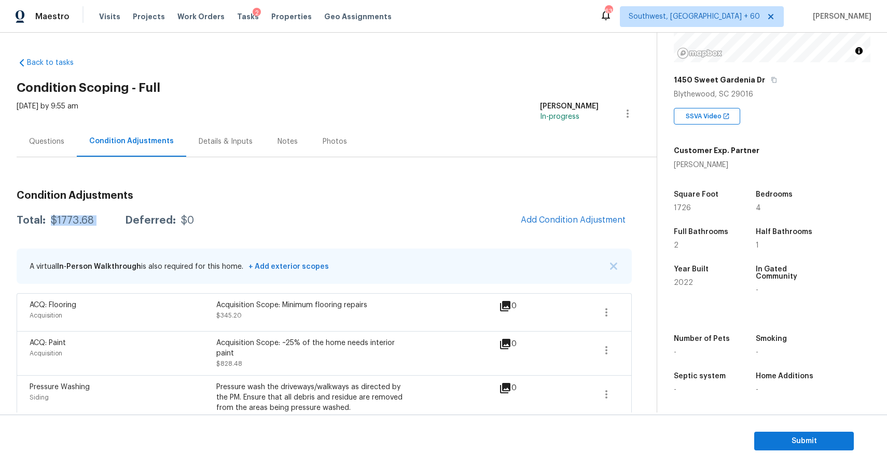
copy div "$1773.68"
click at [58, 133] on div "Questions" at bounding box center [47, 141] width 60 height 31
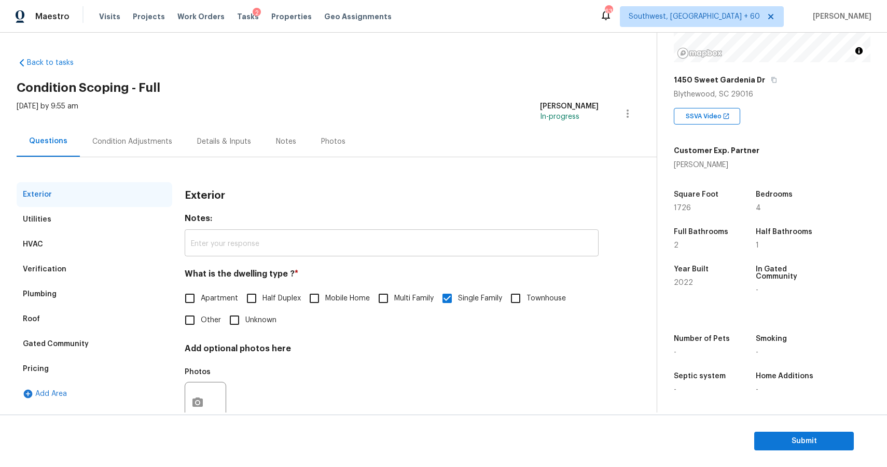
scroll to position [33, 0]
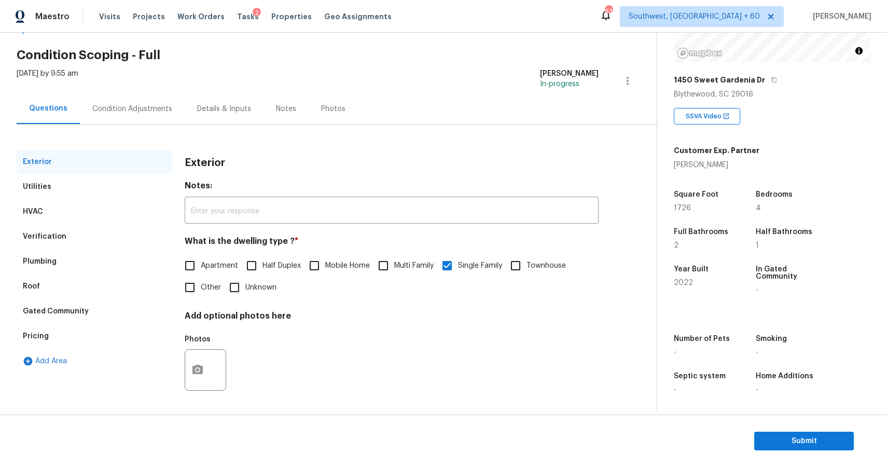
click at [794, 426] on section "Submit" at bounding box center [443, 440] width 887 height 53
click at [816, 442] on span "Submit" at bounding box center [803, 440] width 83 height 13
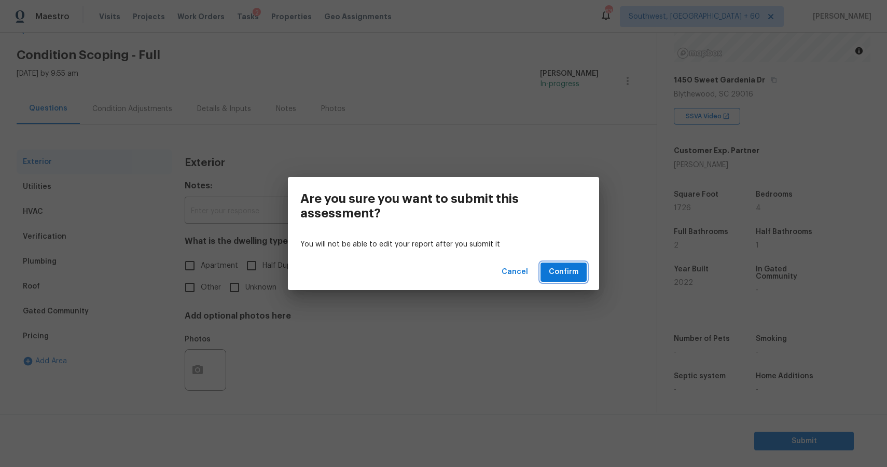
click at [577, 270] on span "Confirm" at bounding box center [564, 271] width 30 height 13
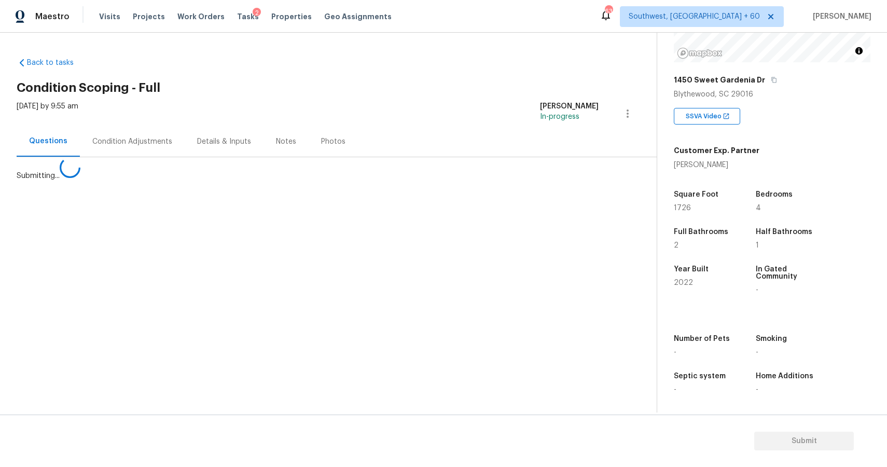
scroll to position [0, 0]
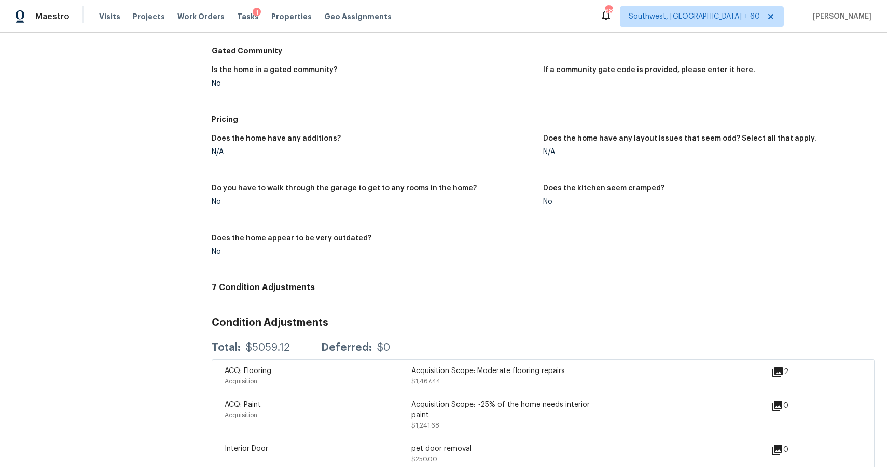
scroll to position [1218, 0]
